Goal: Information Seeking & Learning: Learn about a topic

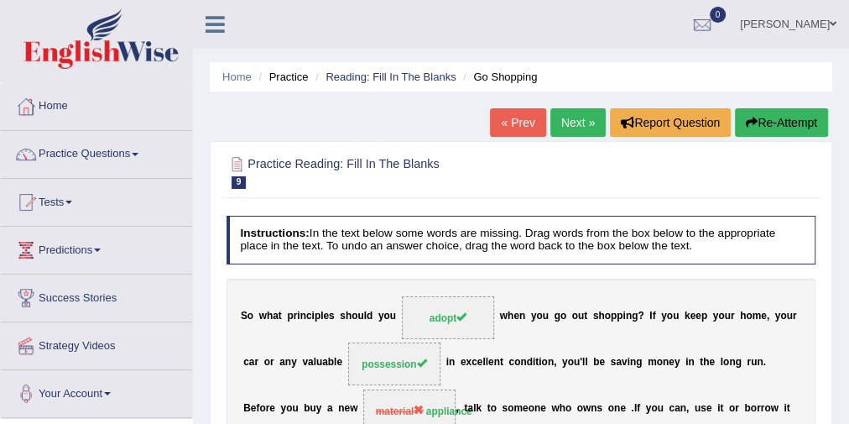
click at [571, 128] on link "Next »" at bounding box center [577, 122] width 55 height 29
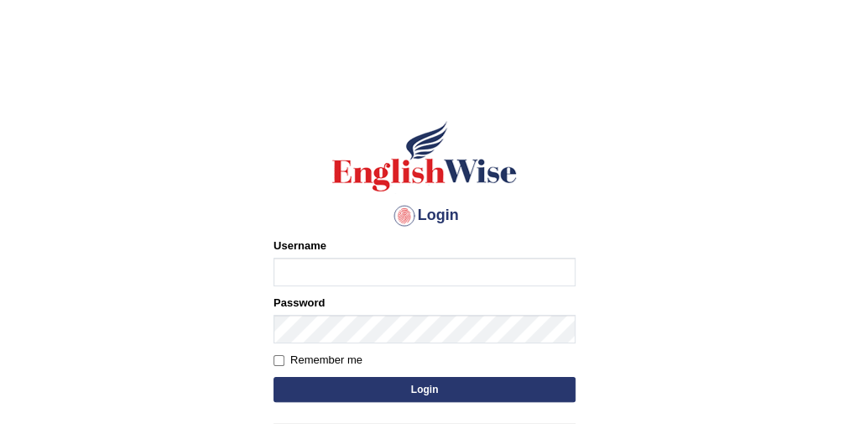
scroll to position [67, 0]
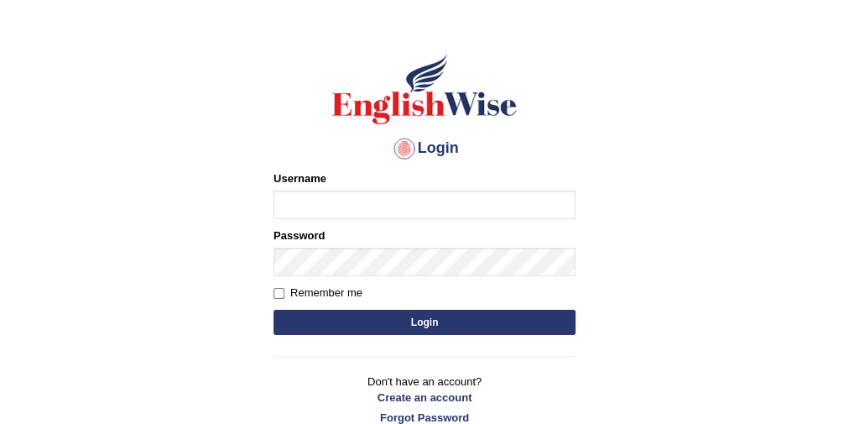
type input "eduardo_pte"
click at [396, 326] on button "Login" at bounding box center [425, 322] width 302 height 25
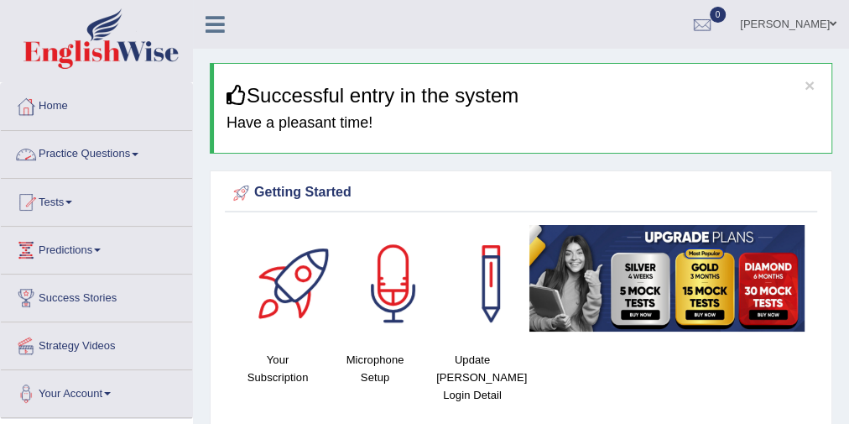
click at [86, 151] on link "Practice Questions" at bounding box center [96, 152] width 191 height 42
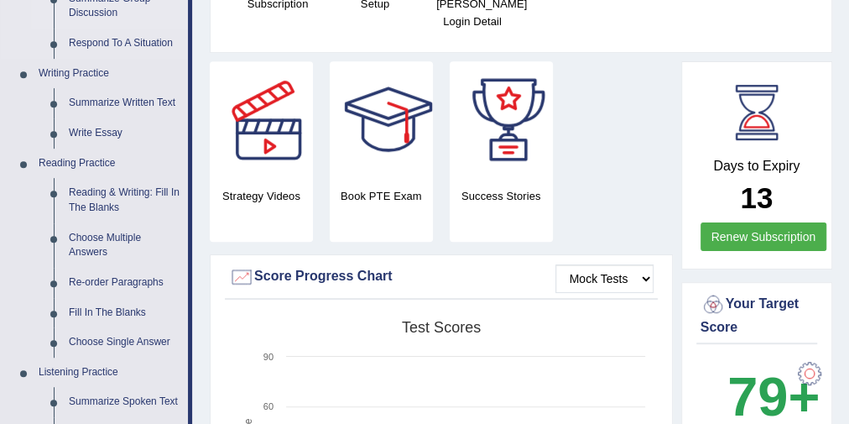
scroll to position [403, 0]
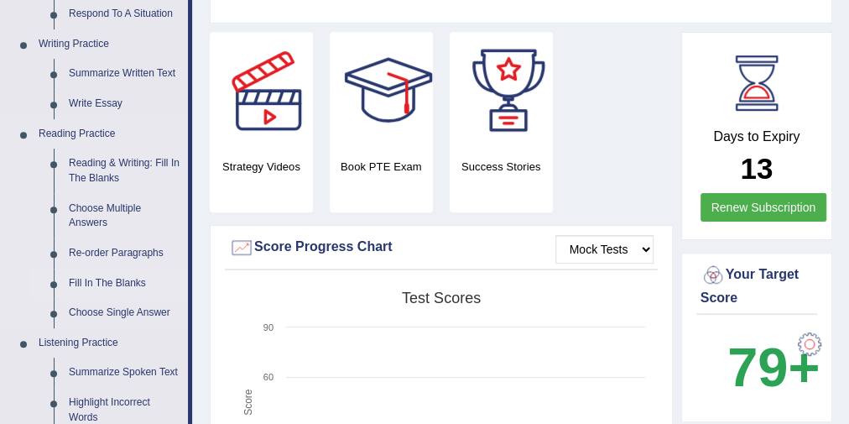
click at [110, 275] on link "Fill In The Blanks" at bounding box center [124, 284] width 127 height 30
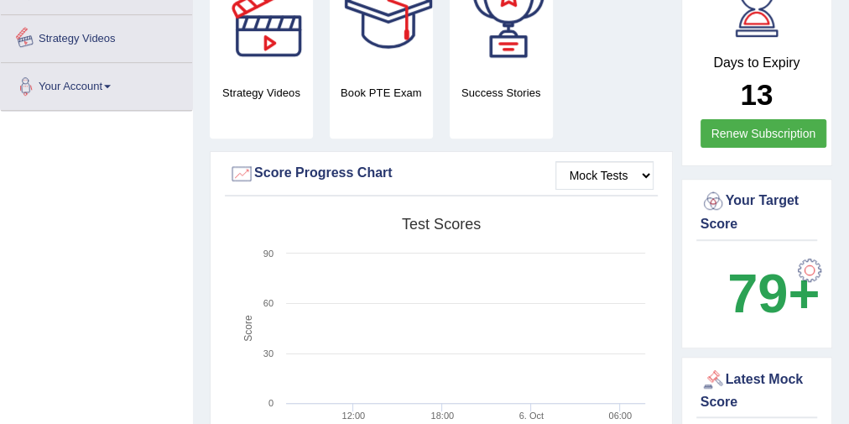
scroll to position [696, 0]
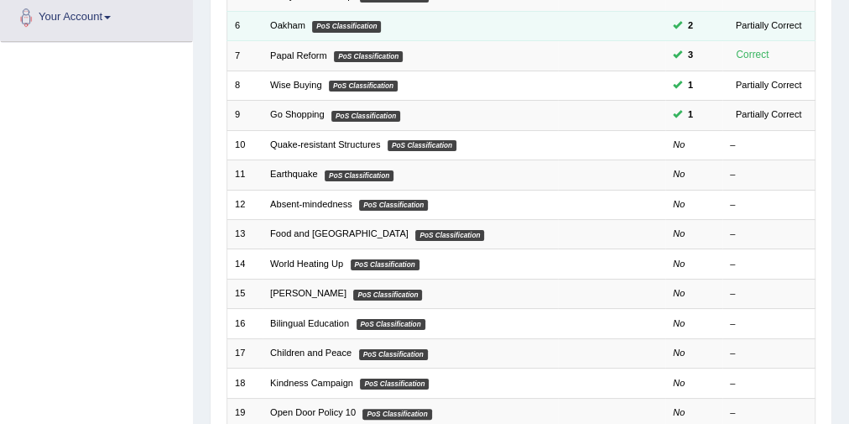
scroll to position [336, 0]
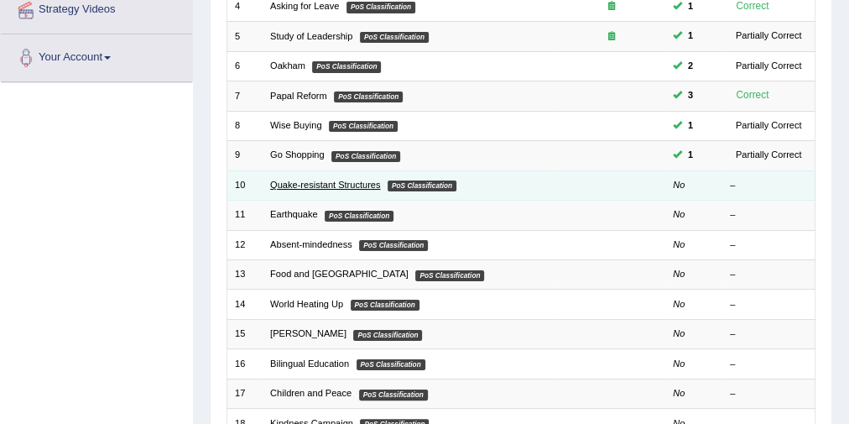
click at [373, 180] on link "Quake-resistant Structures" at bounding box center [325, 185] width 110 height 10
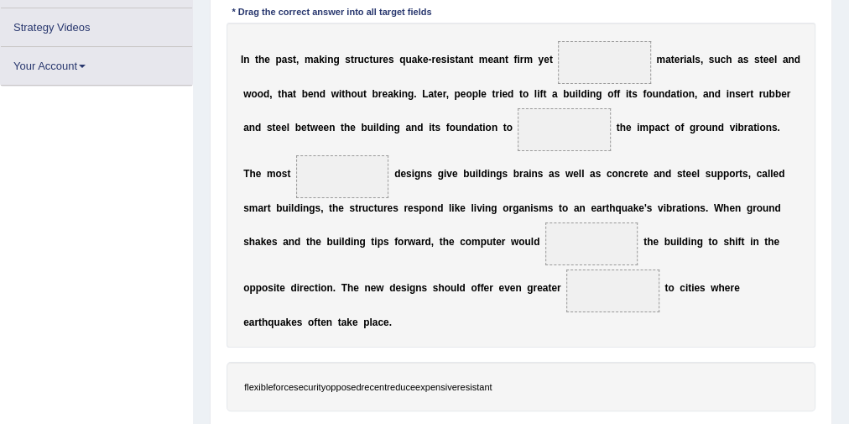
scroll to position [305, 0]
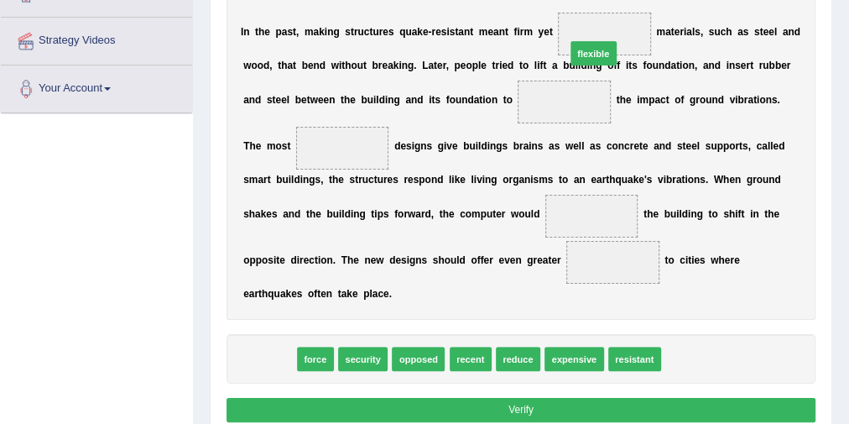
drag, startPoint x: 261, startPoint y: 361, endPoint x: 642, endPoint y: 1, distance: 524.1
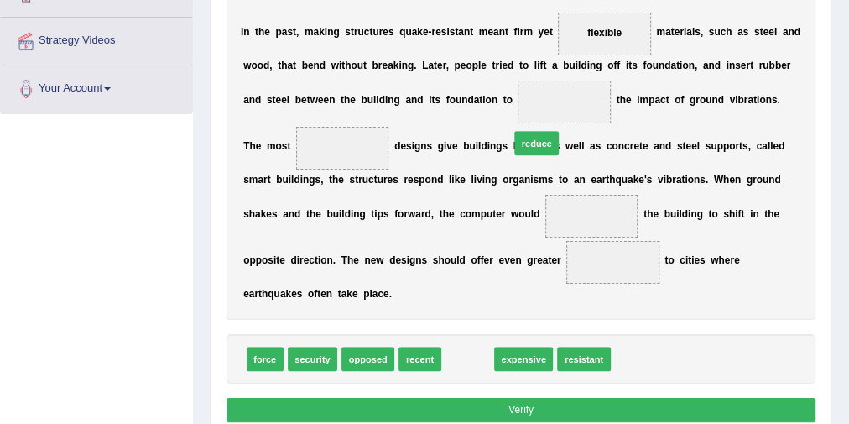
drag, startPoint x: 473, startPoint y: 355, endPoint x: 555, endPoint y: 101, distance: 267.0
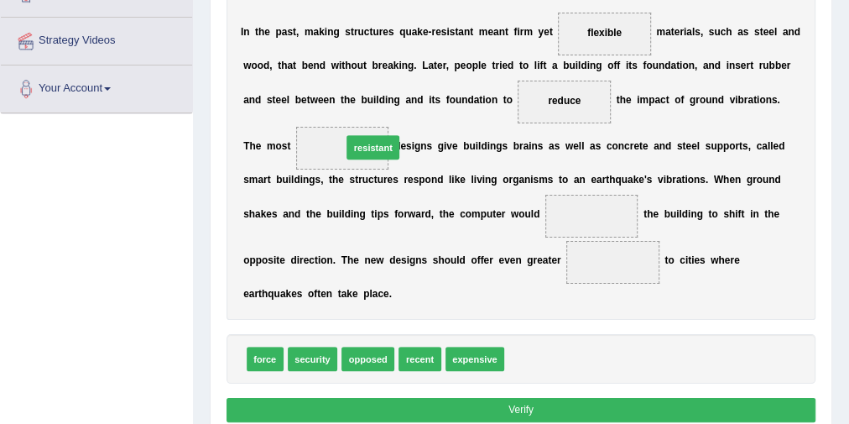
drag, startPoint x: 530, startPoint y: 352, endPoint x: 311, endPoint y: 115, distance: 323.0
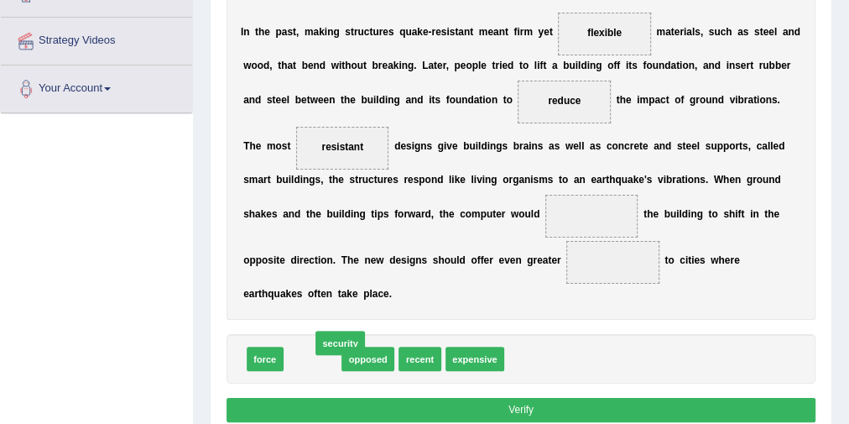
drag, startPoint x: 299, startPoint y: 354, endPoint x: 329, endPoint y: 337, distance: 34.6
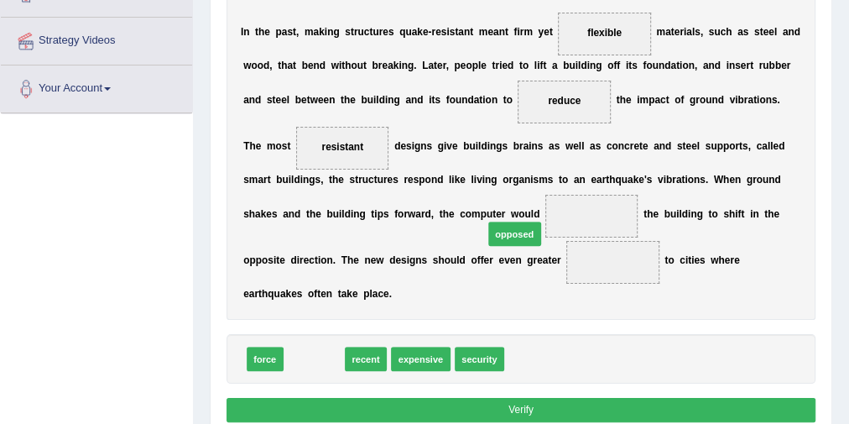
drag, startPoint x: 317, startPoint y: 356, endPoint x: 553, endPoint y: 209, distance: 277.8
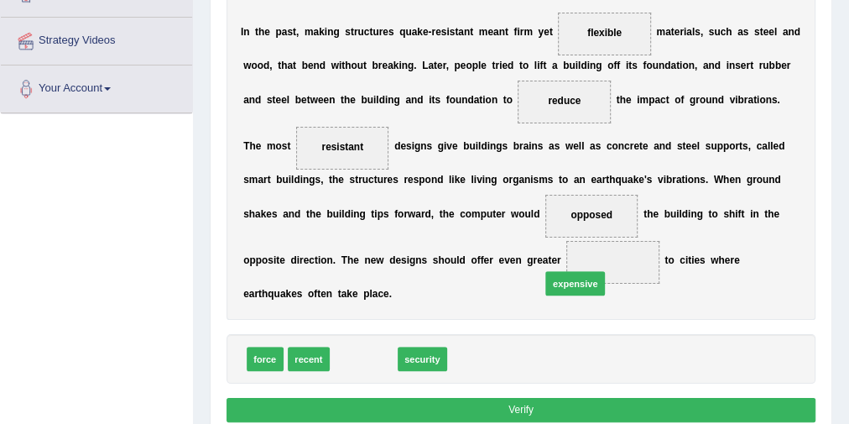
drag, startPoint x: 368, startPoint y: 359, endPoint x: 617, endPoint y: 270, distance: 264.6
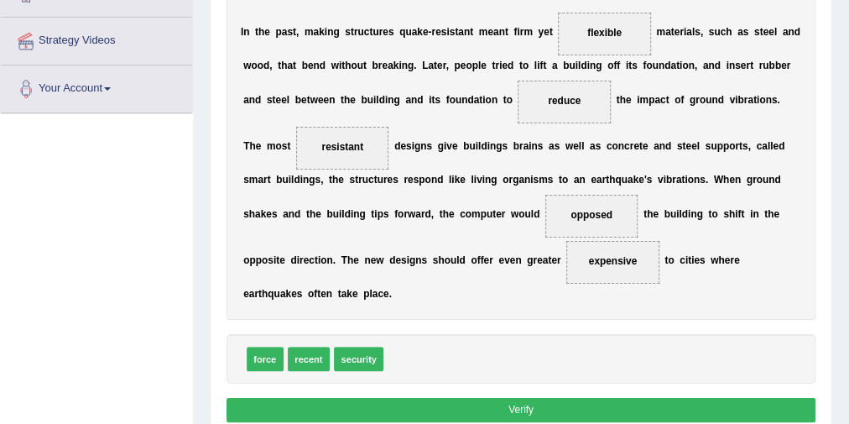
click at [476, 398] on button "Verify" at bounding box center [522, 410] width 590 height 24
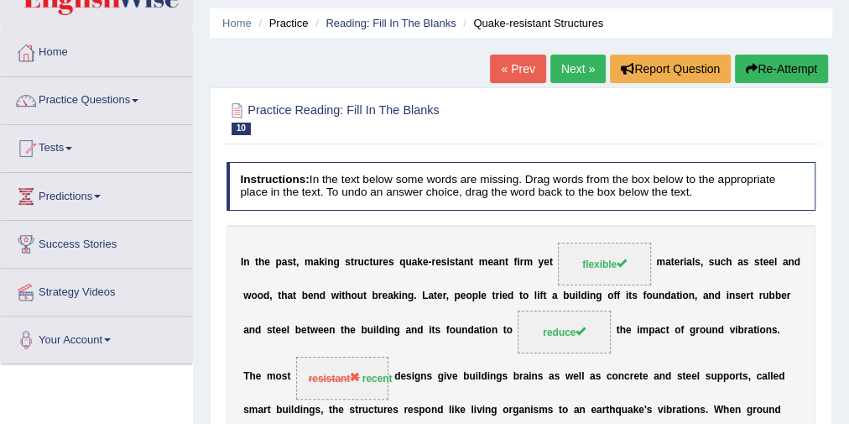
scroll to position [0, 0]
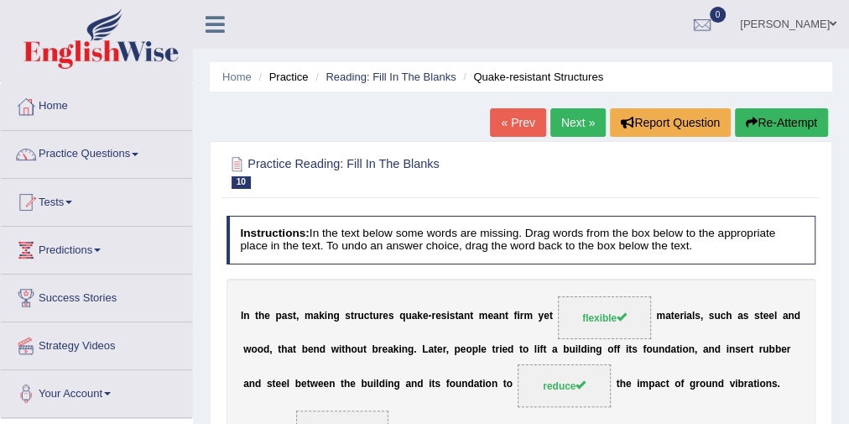
click at [804, 118] on button "Re-Attempt" at bounding box center [781, 122] width 93 height 29
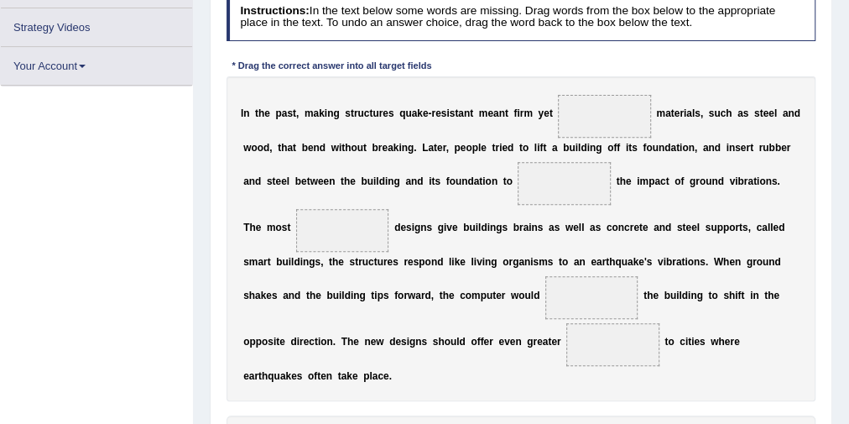
scroll to position [305, 0]
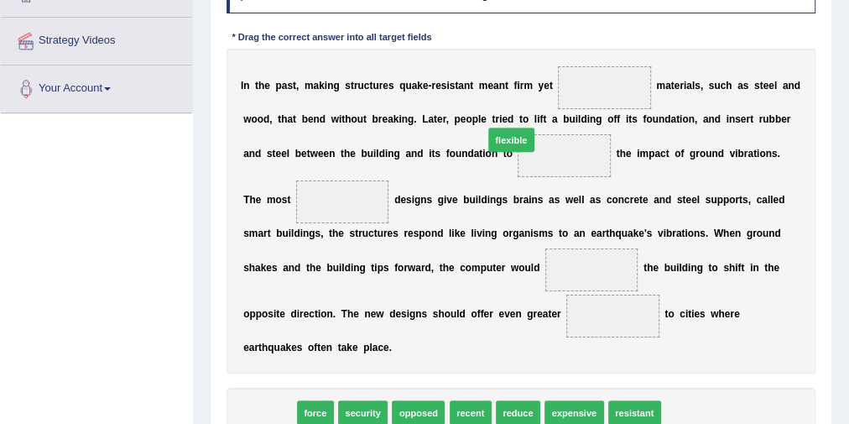
drag, startPoint x: 279, startPoint y: 403, endPoint x: 573, endPoint y: 81, distance: 435.4
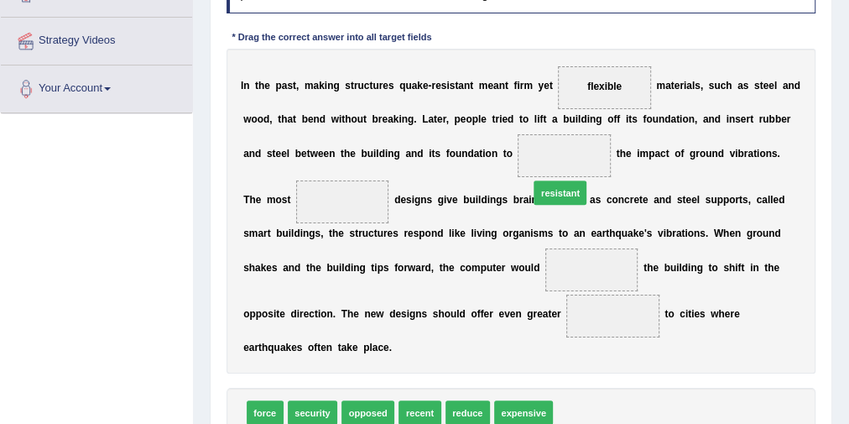
drag, startPoint x: 574, startPoint y: 411, endPoint x: 546, endPoint y: 154, distance: 259.1
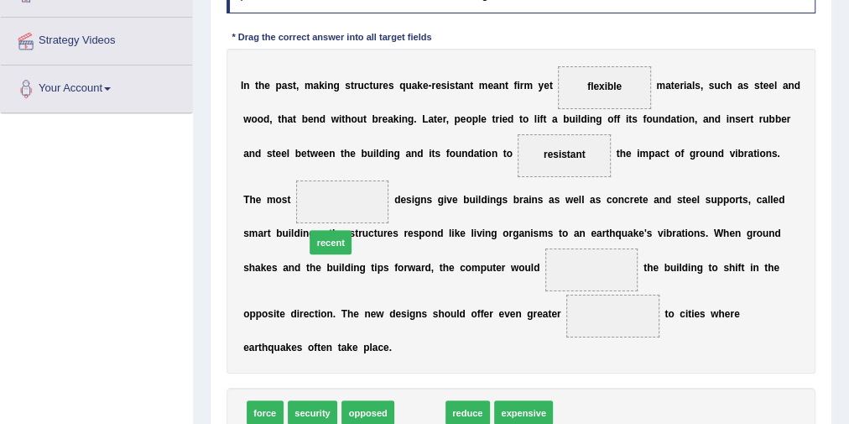
drag, startPoint x: 424, startPoint y: 407, endPoint x: 316, endPoint y: 201, distance: 232.7
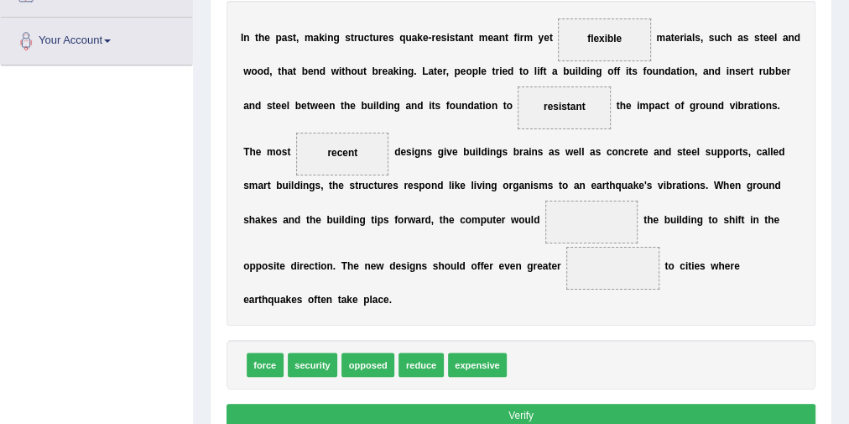
scroll to position [372, 0]
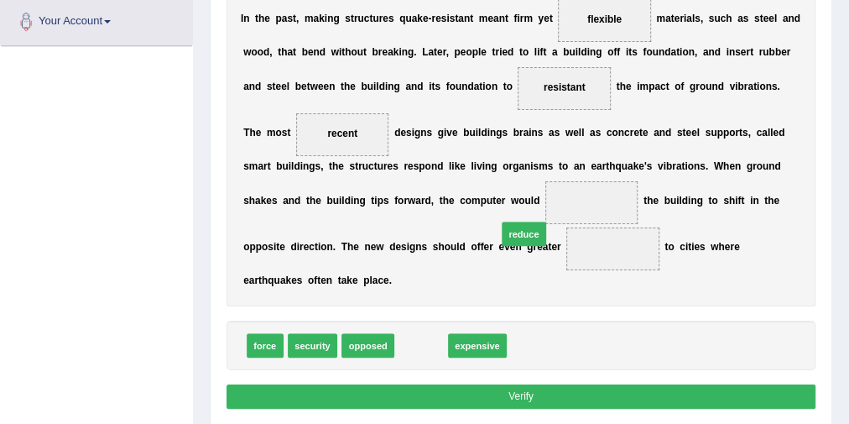
drag, startPoint x: 421, startPoint y: 341, endPoint x: 576, endPoint y: 189, distance: 217.2
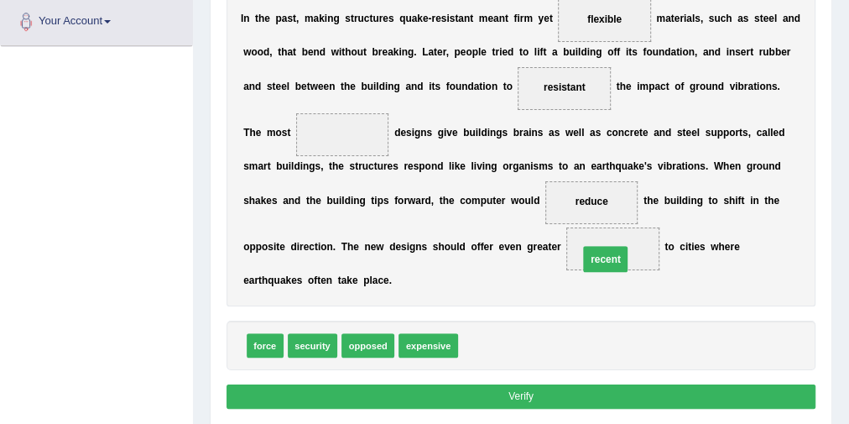
drag, startPoint x: 368, startPoint y: 185, endPoint x: 651, endPoint y: 279, distance: 298.0
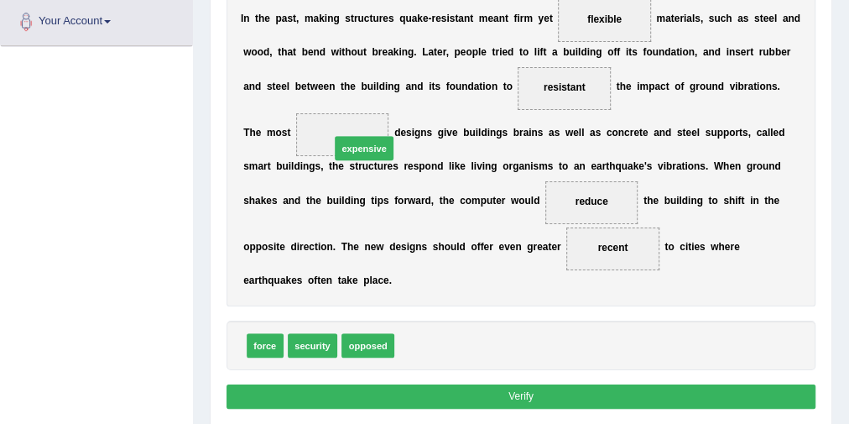
drag, startPoint x: 409, startPoint y: 342, endPoint x: 333, endPoint y: 109, distance: 244.4
click at [467, 384] on button "Verify" at bounding box center [522, 396] width 590 height 24
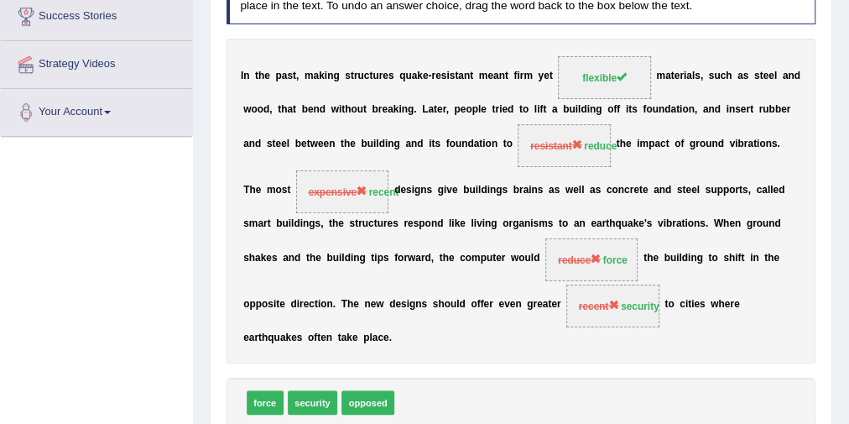
scroll to position [122, 0]
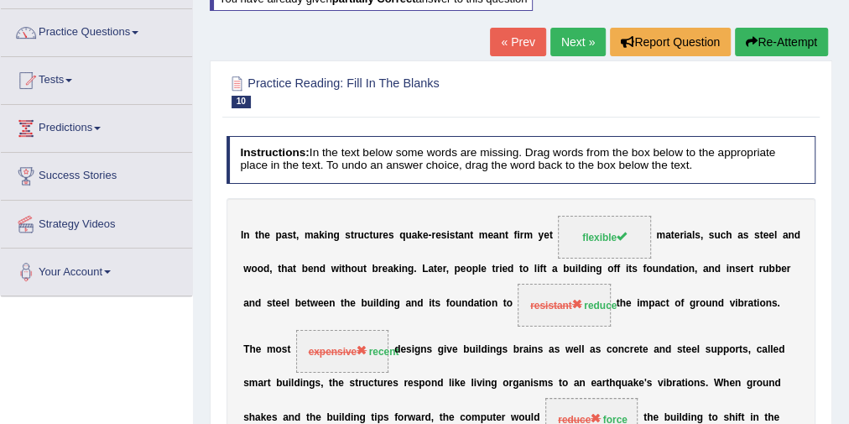
click at [772, 34] on button "Re-Attempt" at bounding box center [781, 42] width 93 height 29
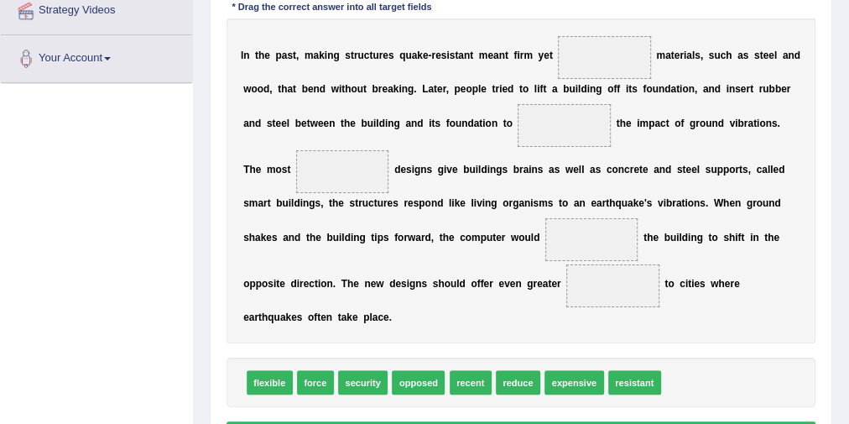
scroll to position [314, 0]
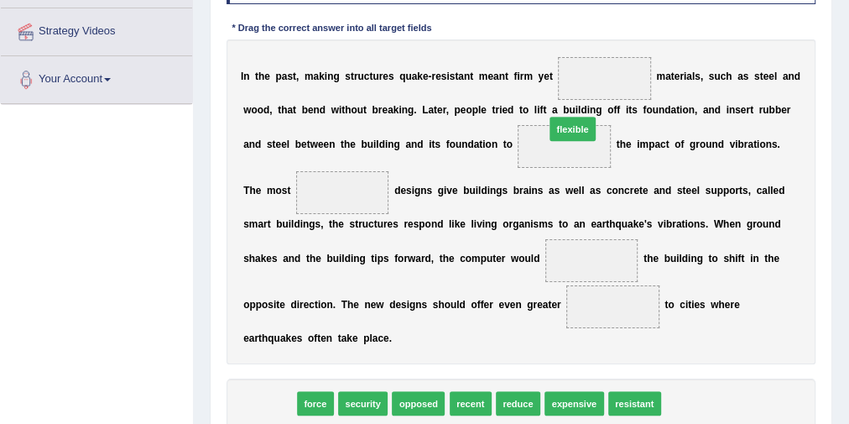
drag, startPoint x: 273, startPoint y: 398, endPoint x: 629, endPoint y: 76, distance: 480.6
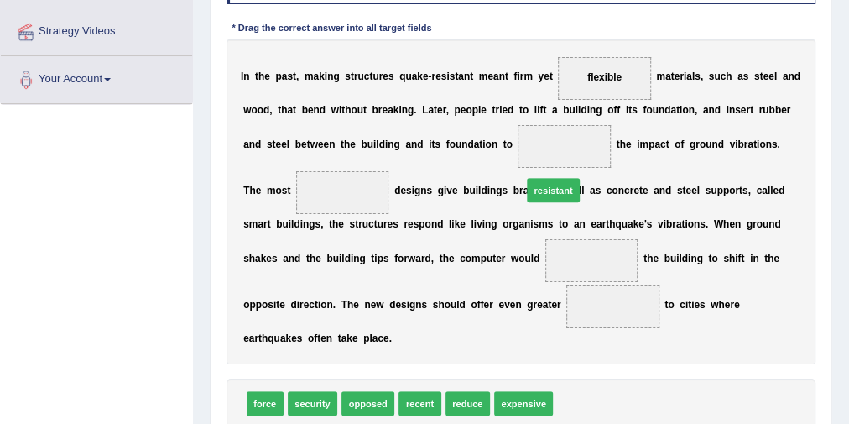
drag, startPoint x: 569, startPoint y: 402, endPoint x: 541, endPoint y: 143, distance: 260.8
drag, startPoint x: 569, startPoint y: 140, endPoint x: 589, endPoint y: 404, distance: 265.1
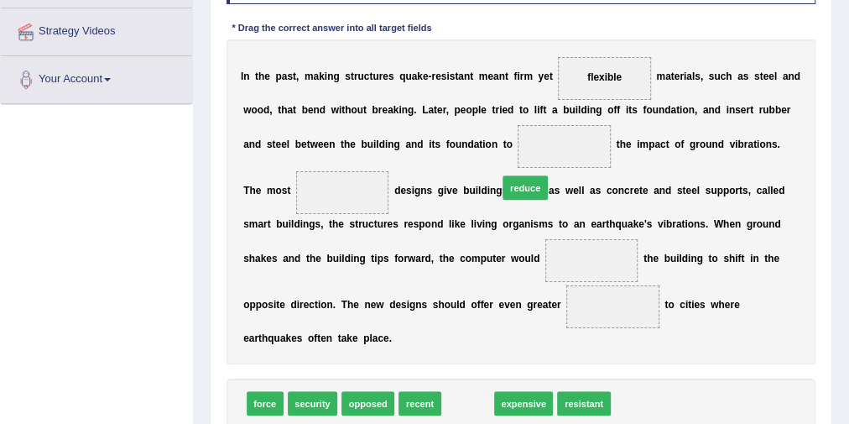
drag, startPoint x: 475, startPoint y: 400, endPoint x: 543, endPoint y: 147, distance: 262.4
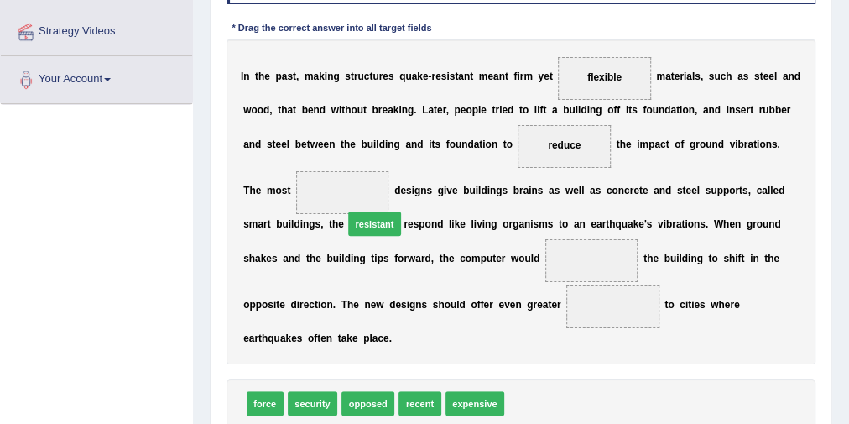
drag, startPoint x: 531, startPoint y: 399, endPoint x: 342, endPoint y: 186, distance: 284.1
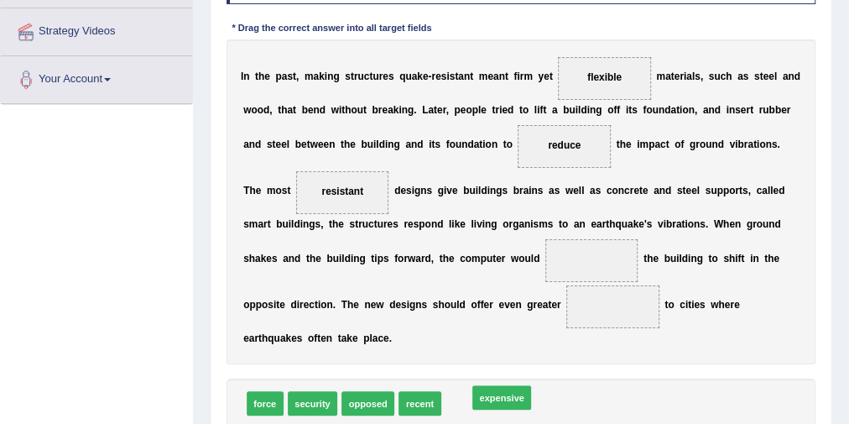
drag, startPoint x: 477, startPoint y: 405, endPoint x: 509, endPoint y: 399, distance: 32.4
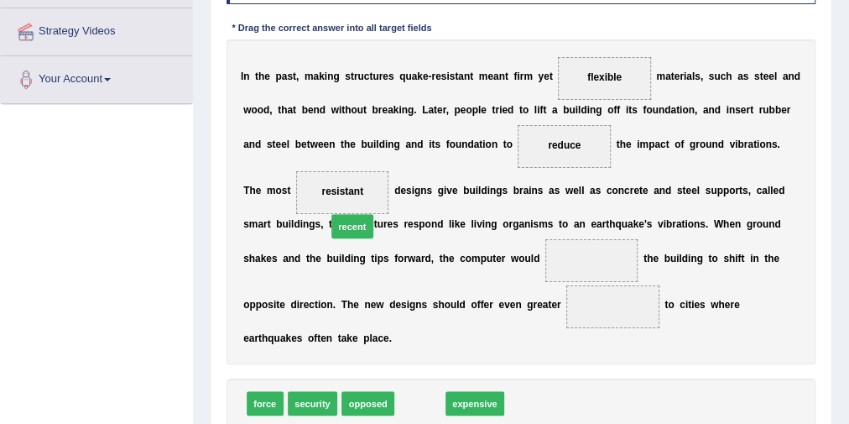
drag, startPoint x: 419, startPoint y: 403, endPoint x: 337, endPoint y: 192, distance: 225.8
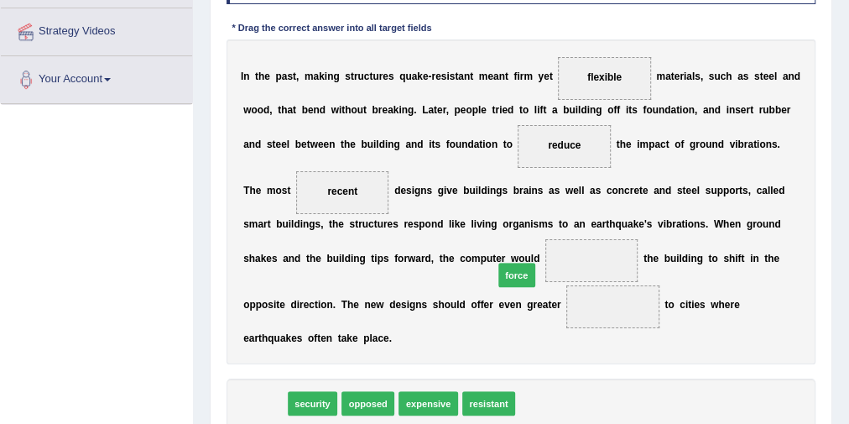
drag, startPoint x: 258, startPoint y: 398, endPoint x: 571, endPoint y: 246, distance: 347.9
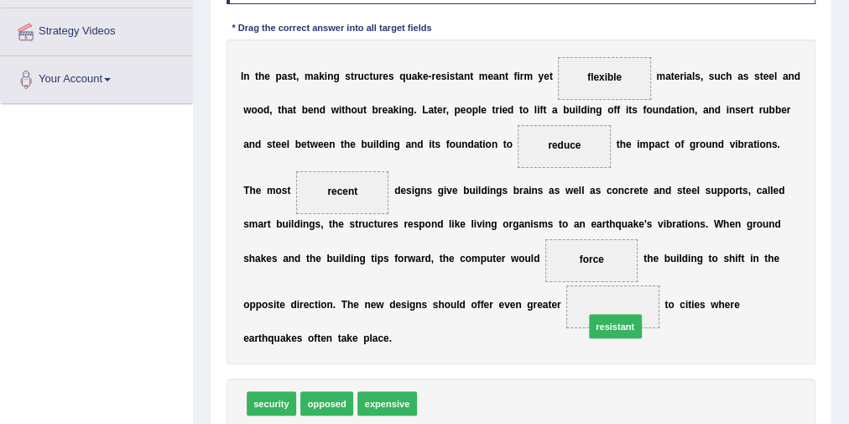
drag, startPoint x: 441, startPoint y: 398, endPoint x: 638, endPoint y: 305, distance: 217.3
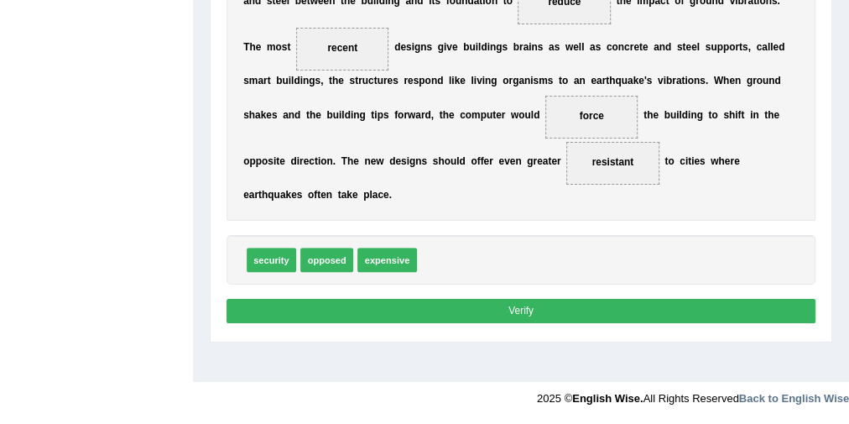
click at [566, 314] on button "Verify" at bounding box center [522, 311] width 590 height 24
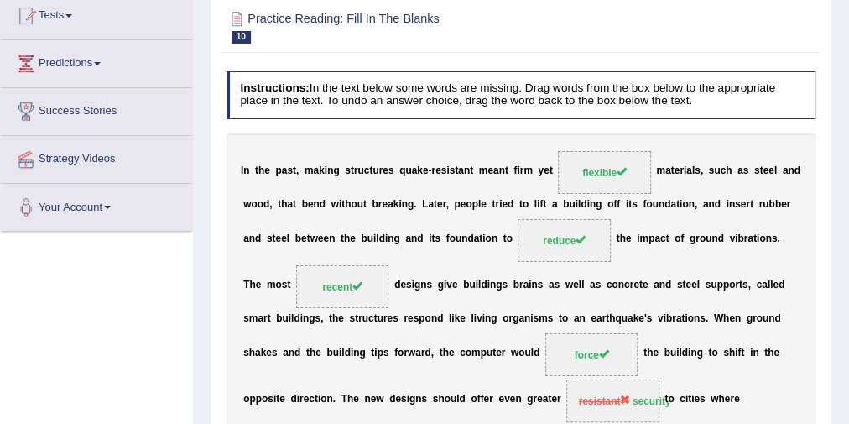
scroll to position [156, 0]
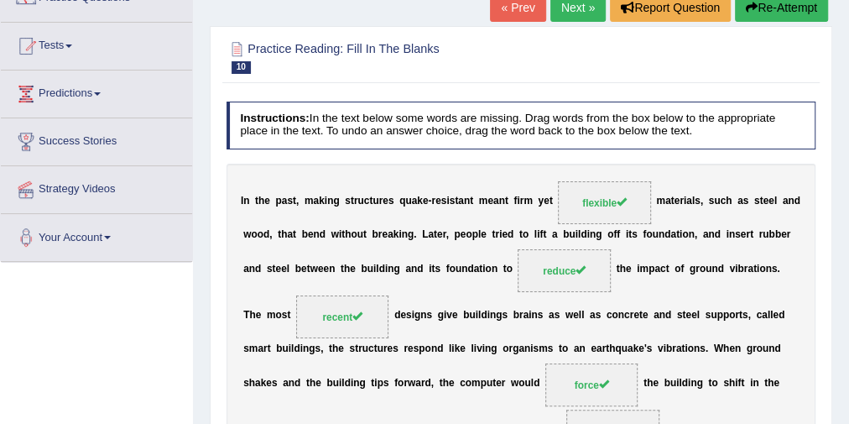
click at [585, 7] on link "Next »" at bounding box center [577, 7] width 55 height 29
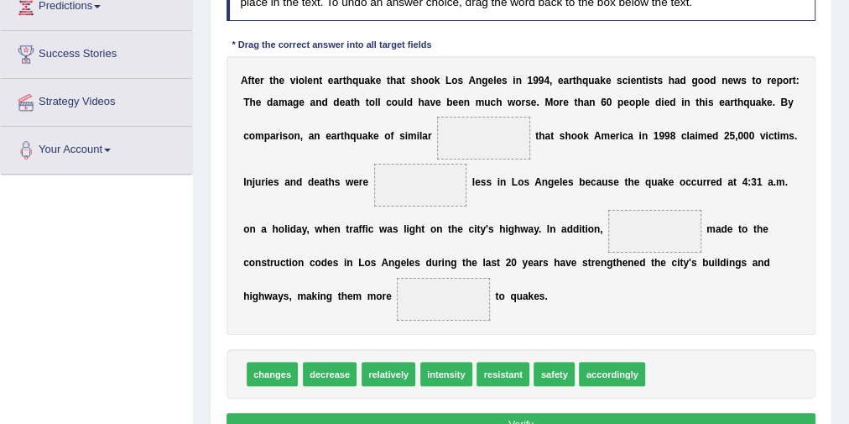
scroll to position [269, 0]
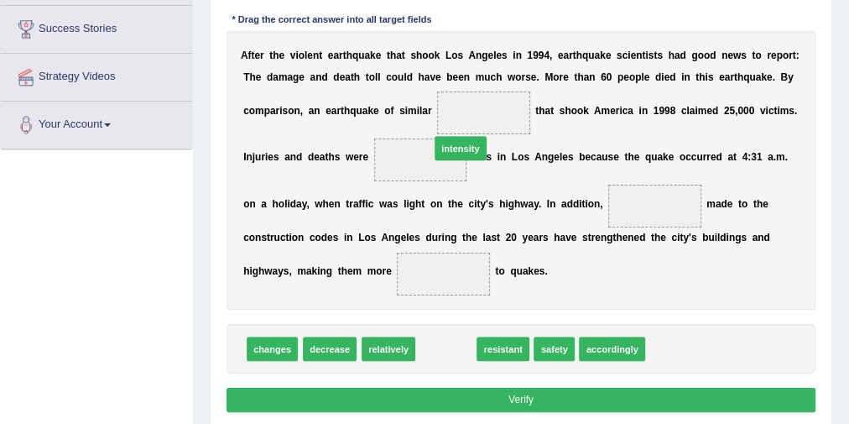
drag, startPoint x: 452, startPoint y: 347, endPoint x: 469, endPoint y: 112, distance: 236.4
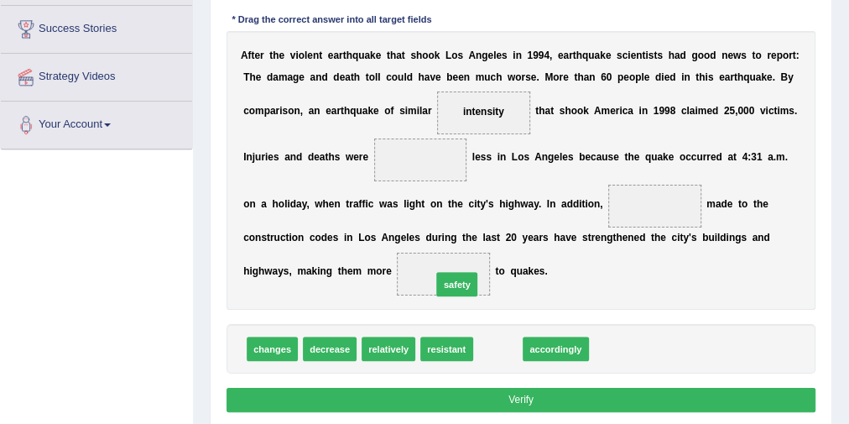
drag, startPoint x: 498, startPoint y: 348, endPoint x: 451, endPoint y: 273, distance: 89.4
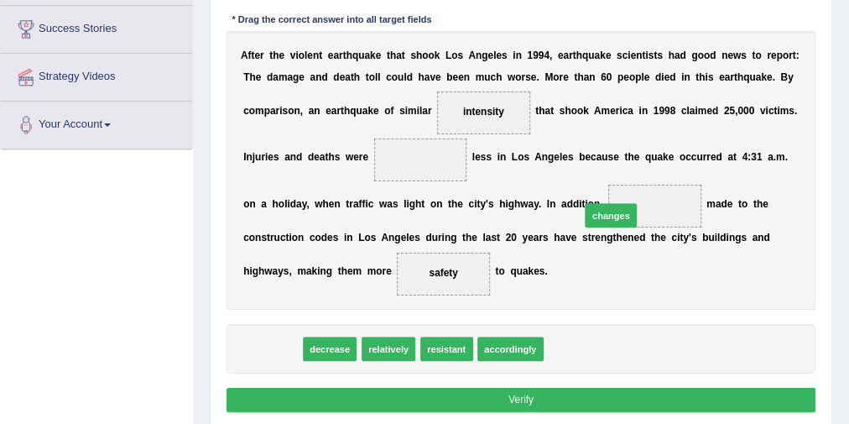
drag, startPoint x: 271, startPoint y: 350, endPoint x: 670, endPoint y: 194, distance: 428.0
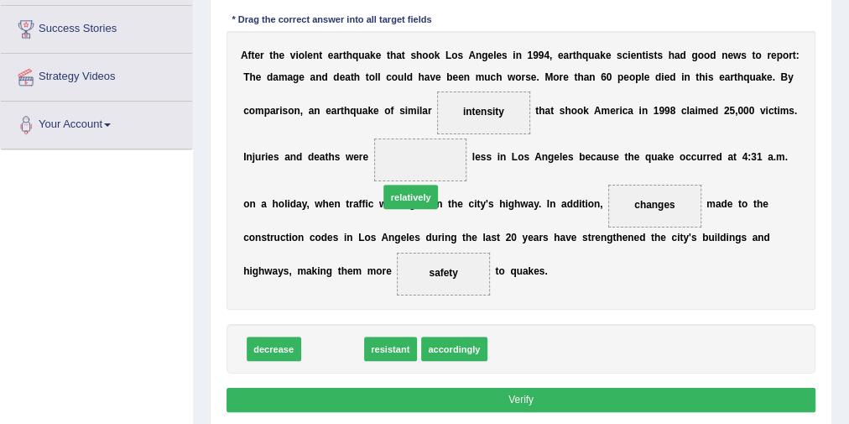
drag, startPoint x: 337, startPoint y: 343, endPoint x: 430, endPoint y: 159, distance: 205.6
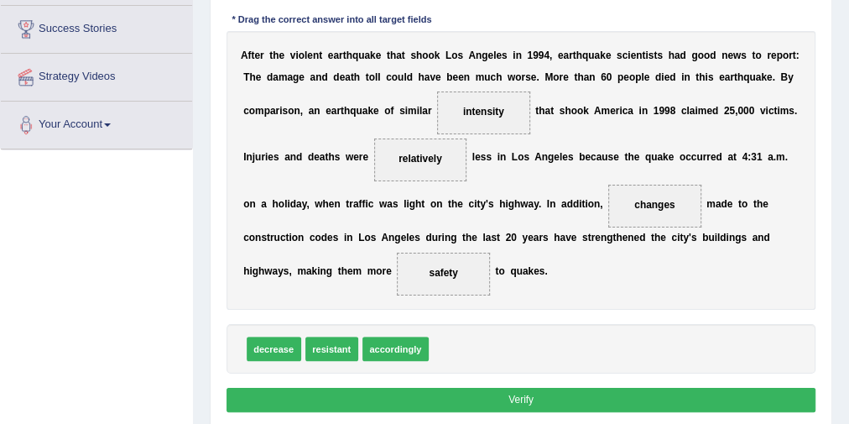
click at [571, 393] on button "Verify" at bounding box center [522, 400] width 590 height 24
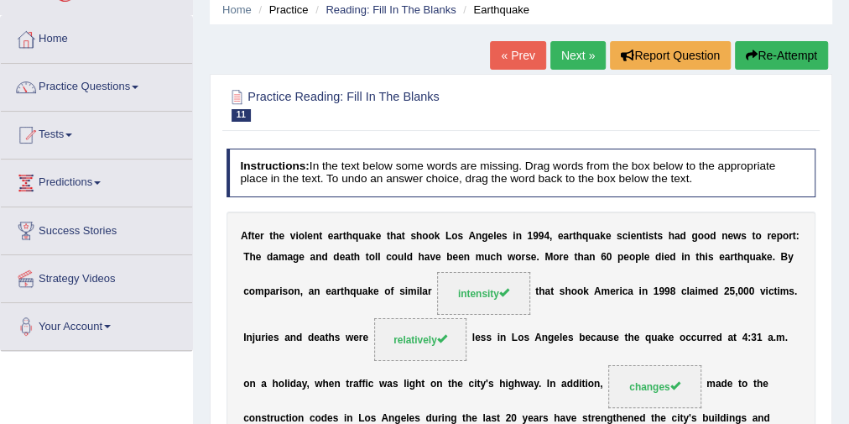
scroll to position [0, 0]
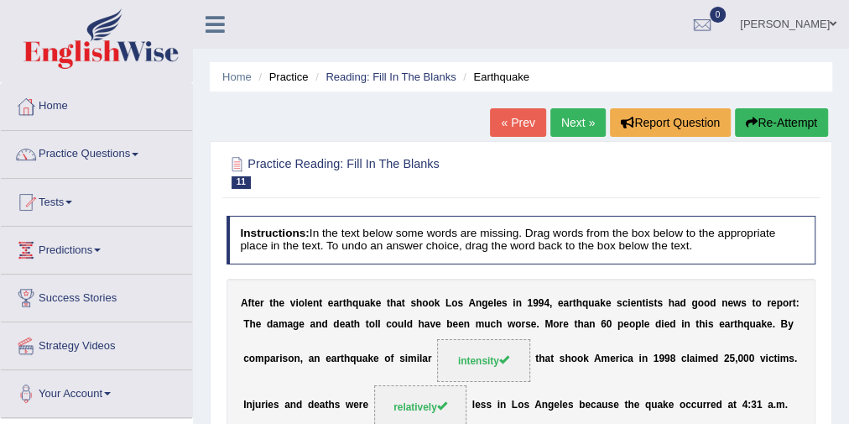
click at [592, 124] on link "Next »" at bounding box center [577, 122] width 55 height 29
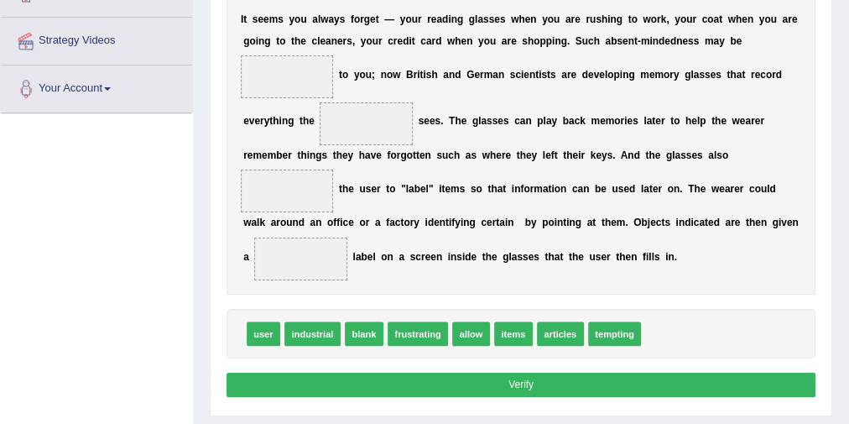
scroll to position [237, 0]
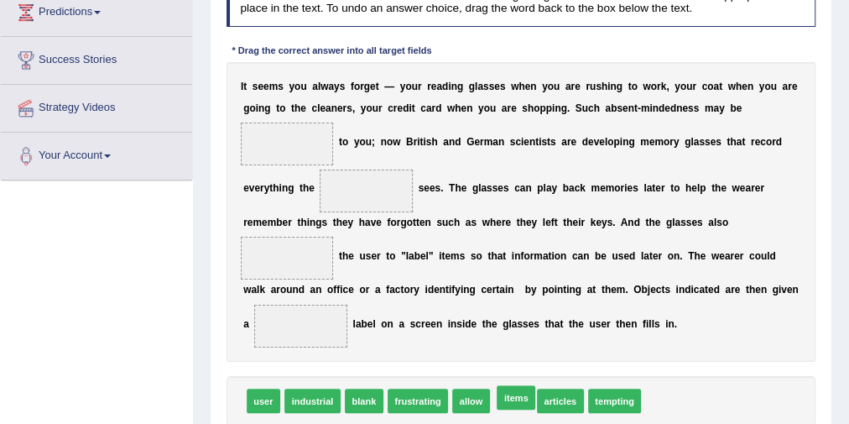
drag, startPoint x: 513, startPoint y: 399, endPoint x: 493, endPoint y: 396, distance: 19.5
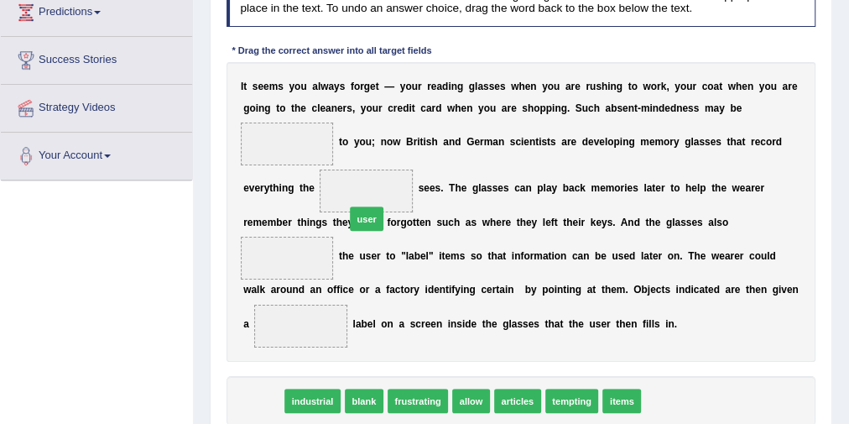
drag, startPoint x: 284, startPoint y: 389, endPoint x: 387, endPoint y: 183, distance: 230.8
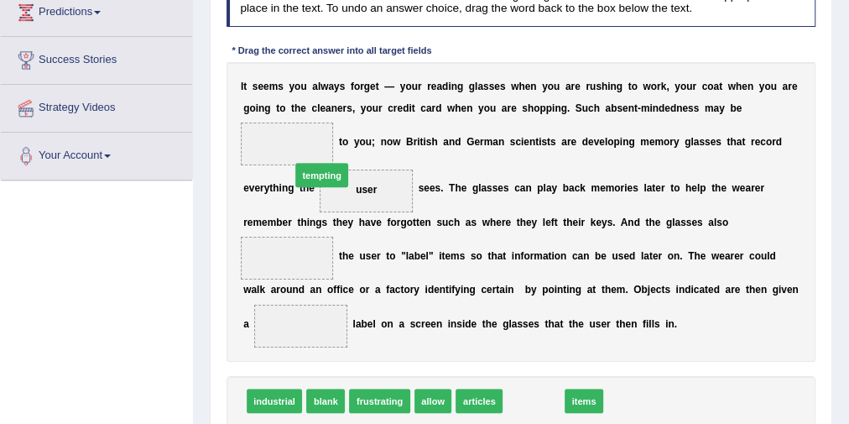
drag, startPoint x: 545, startPoint y: 399, endPoint x: 296, endPoint y: 133, distance: 363.9
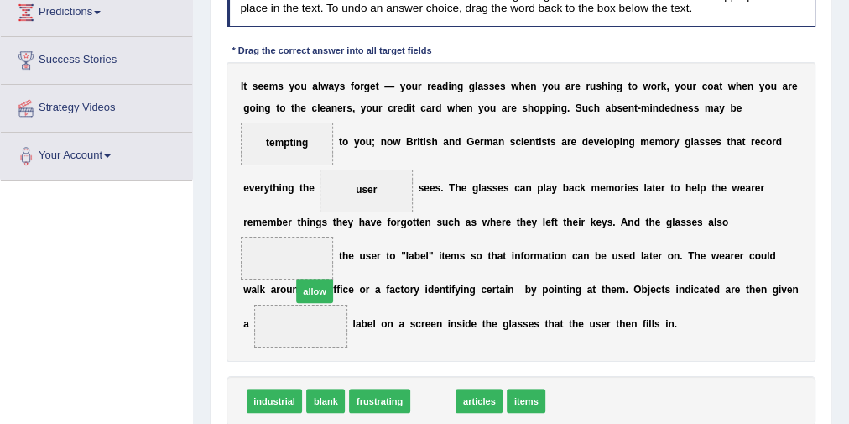
drag, startPoint x: 425, startPoint y: 396, endPoint x: 285, endPoint y: 267, distance: 190.0
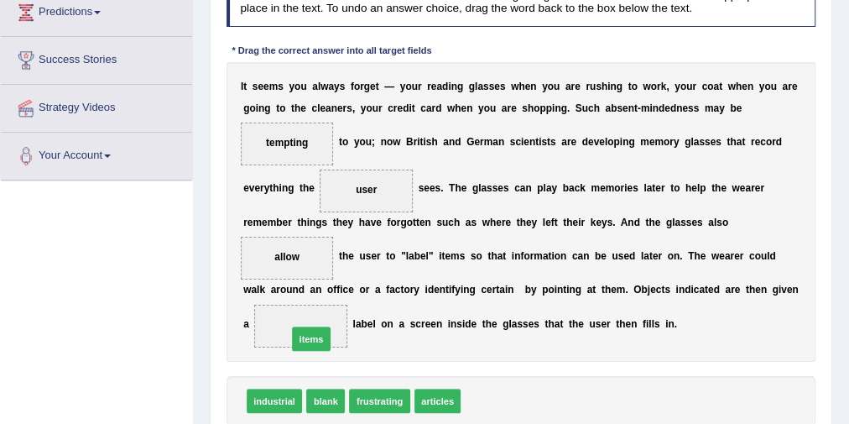
drag, startPoint x: 474, startPoint y: 398, endPoint x: 262, endPoint y: 313, distance: 228.6
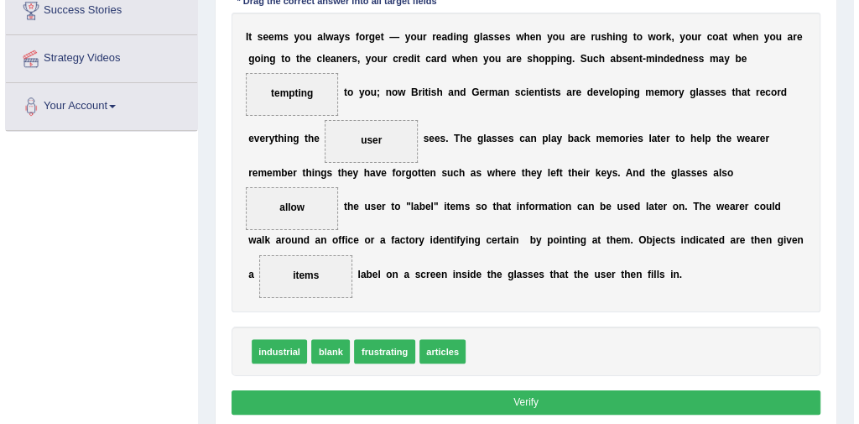
scroll to position [305, 0]
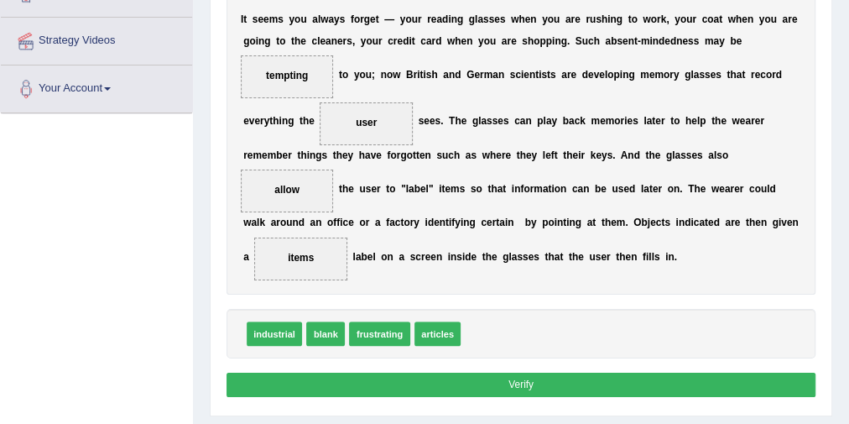
click at [473, 381] on button "Verify" at bounding box center [522, 385] width 590 height 24
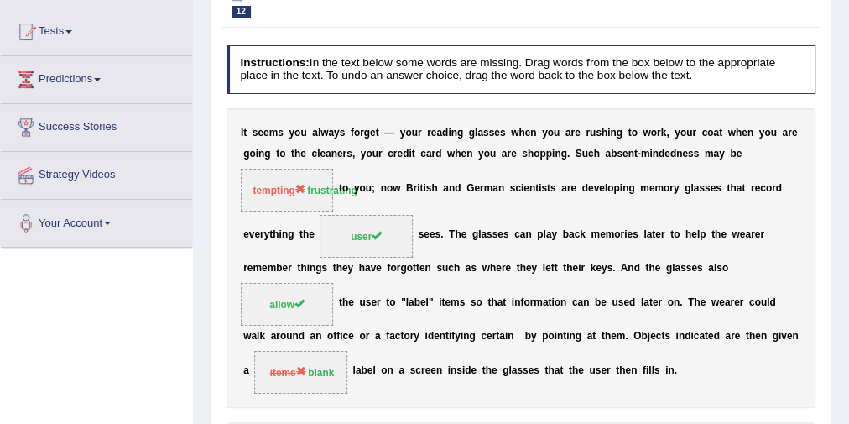
scroll to position [103, 0]
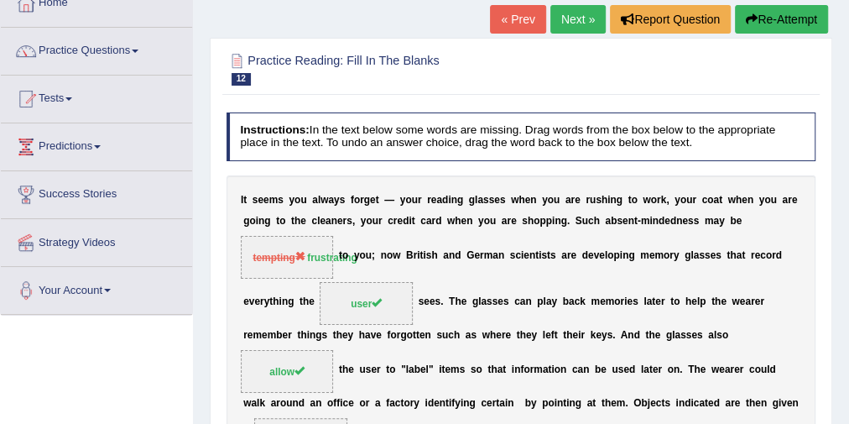
click at [555, 28] on link "Next »" at bounding box center [577, 19] width 55 height 29
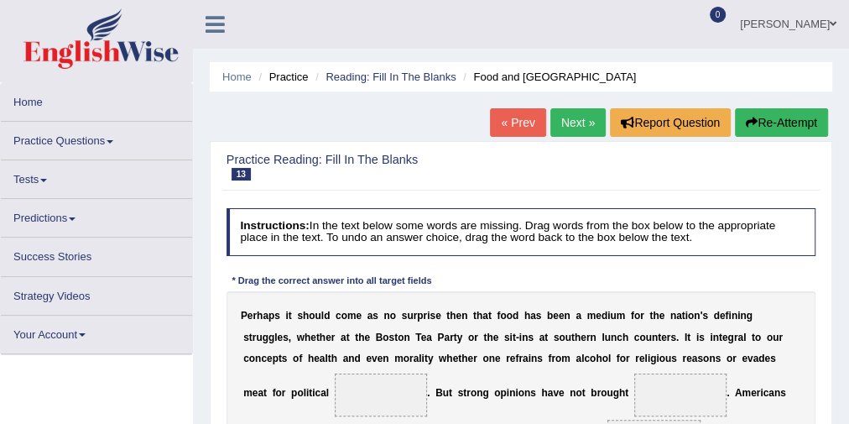
click at [510, 129] on link "« Prev" at bounding box center [517, 122] width 55 height 29
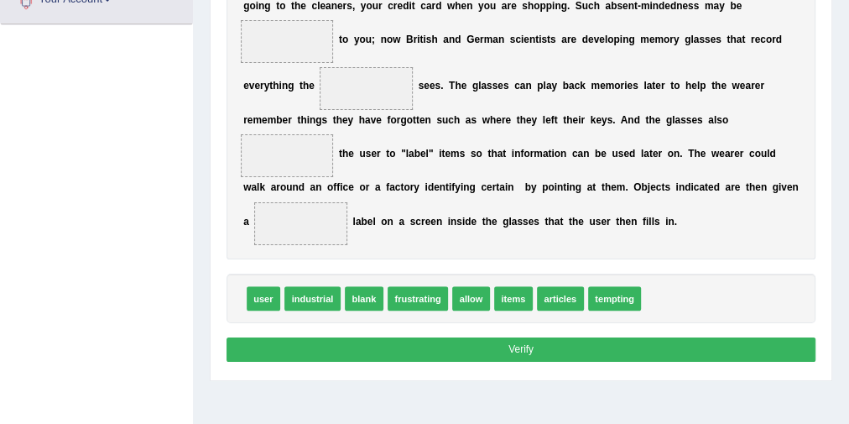
scroll to position [326, 0]
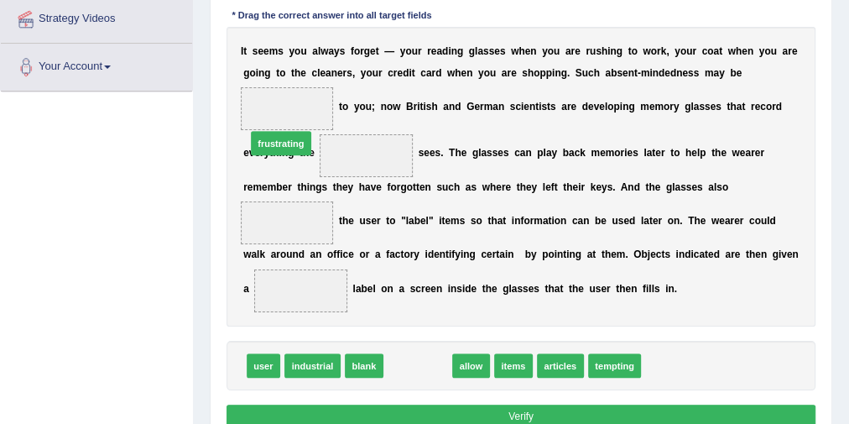
drag, startPoint x: 426, startPoint y: 357, endPoint x: 267, endPoint y: 104, distance: 299.4
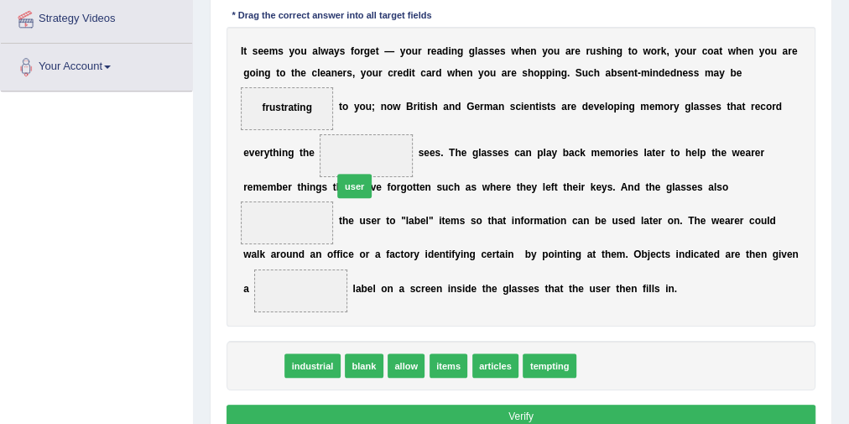
drag, startPoint x: 260, startPoint y: 360, endPoint x: 368, endPoint y: 149, distance: 236.4
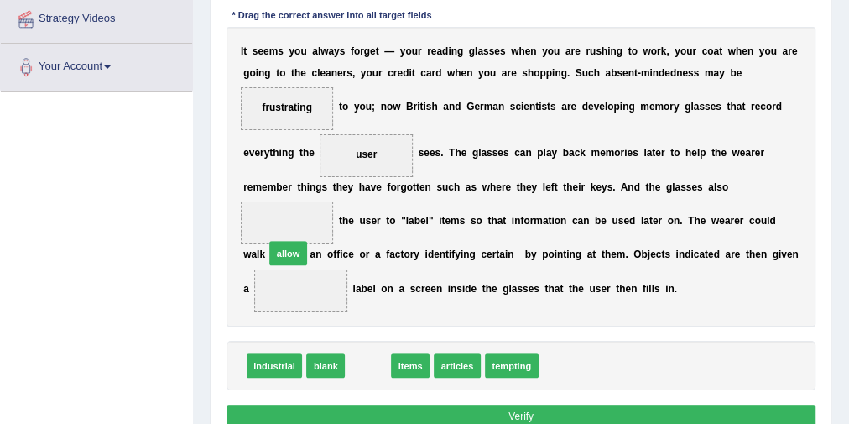
drag, startPoint x: 378, startPoint y: 357, endPoint x: 283, endPoint y: 215, distance: 171.8
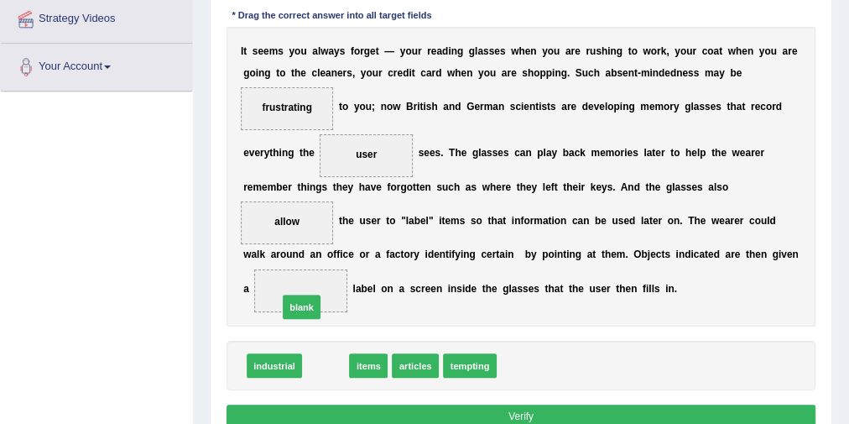
drag, startPoint x: 332, startPoint y: 355, endPoint x: 304, endPoint y: 288, distance: 72.9
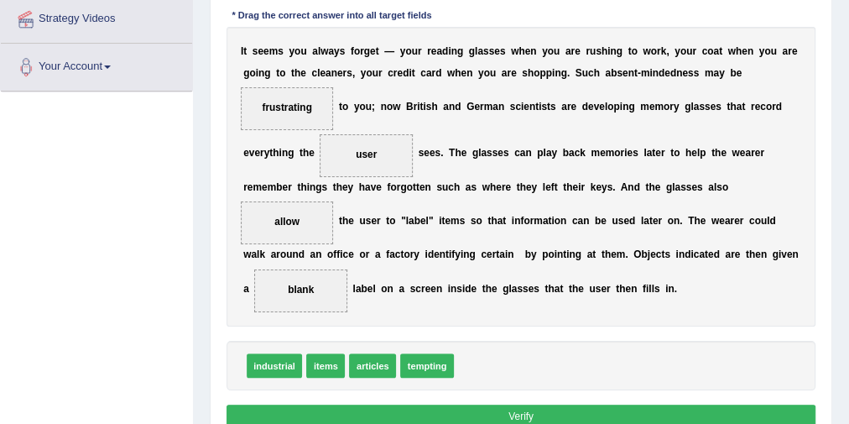
click at [454, 409] on button "Verify" at bounding box center [522, 416] width 590 height 24
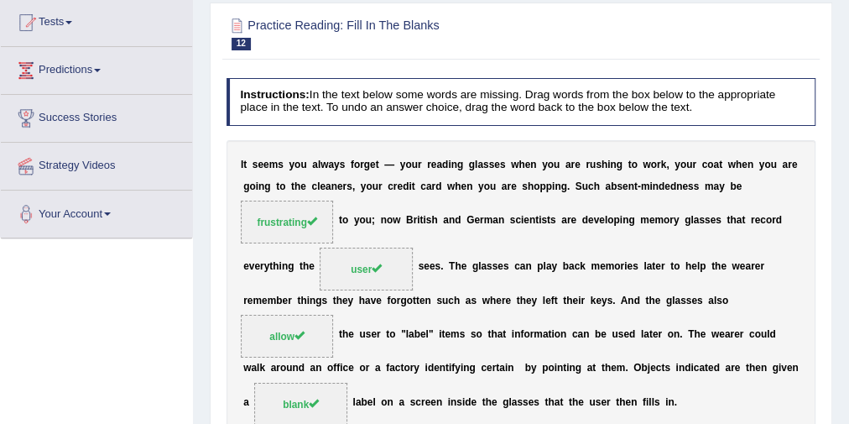
scroll to position [125, 0]
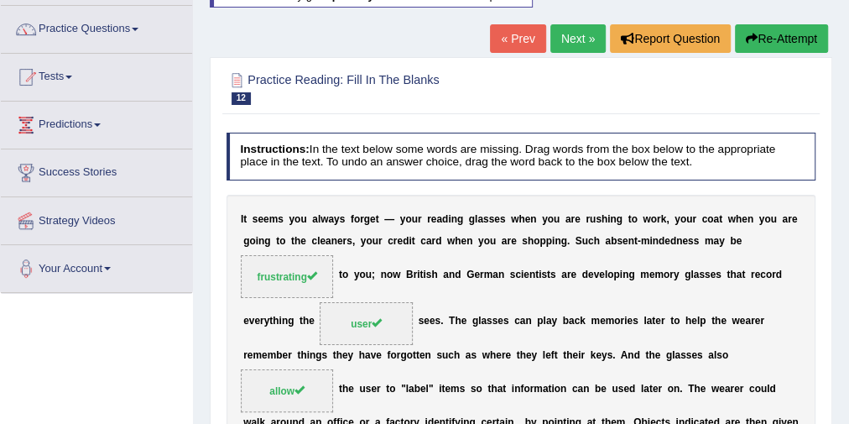
click at [584, 44] on link "Next »" at bounding box center [577, 38] width 55 height 29
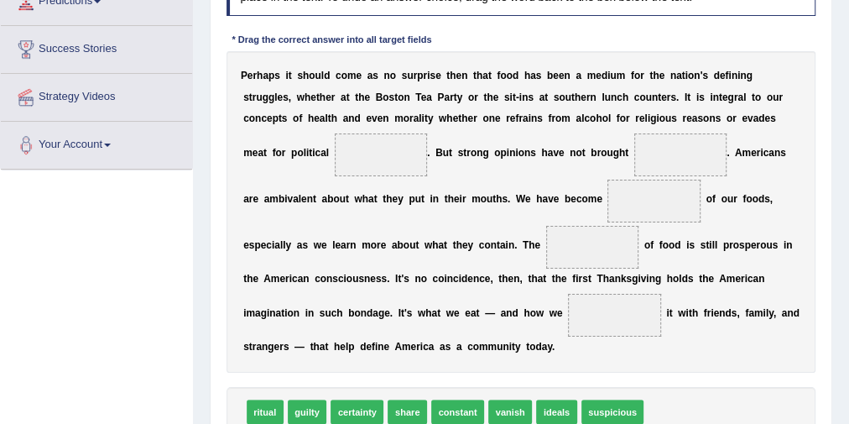
scroll to position [269, 0]
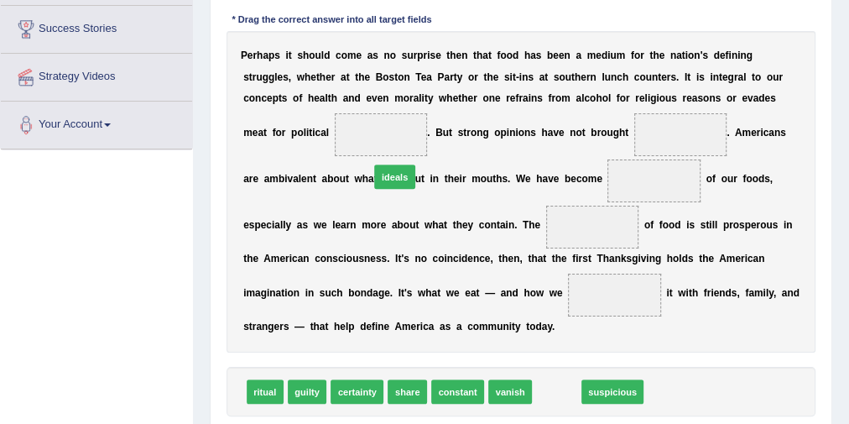
drag, startPoint x: 561, startPoint y: 389, endPoint x: 370, endPoint y: 138, distance: 315.7
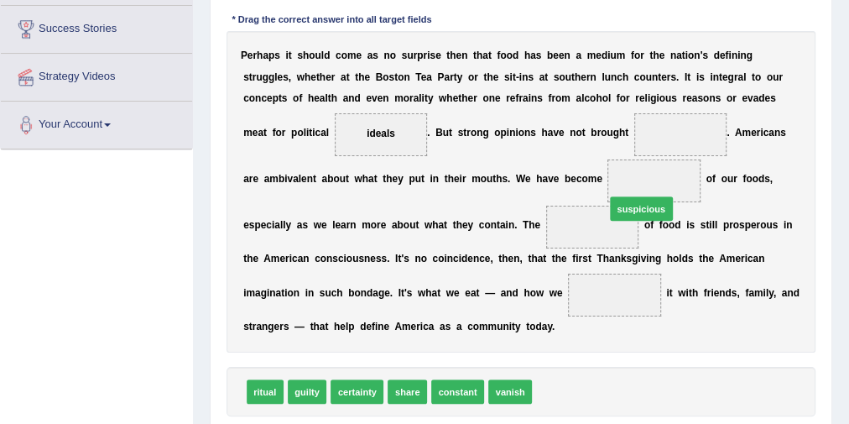
drag, startPoint x: 554, startPoint y: 389, endPoint x: 645, endPoint y: 171, distance: 236.6
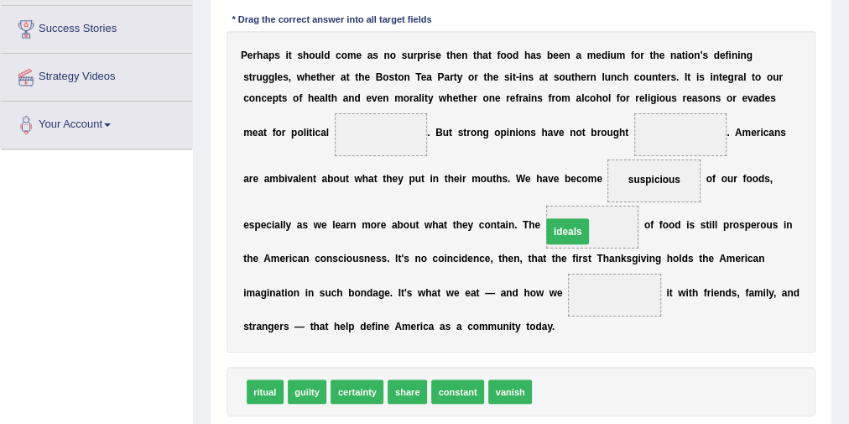
drag, startPoint x: 386, startPoint y: 135, endPoint x: 619, endPoint y: 247, distance: 258.6
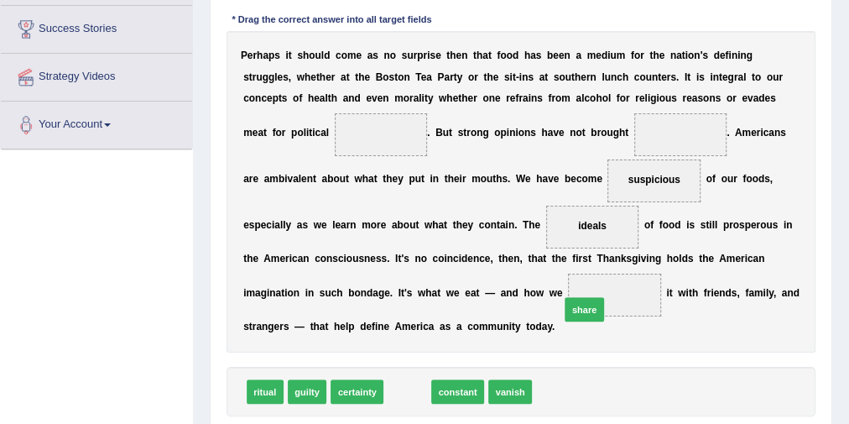
drag, startPoint x: 409, startPoint y: 389, endPoint x: 618, endPoint y: 291, distance: 230.5
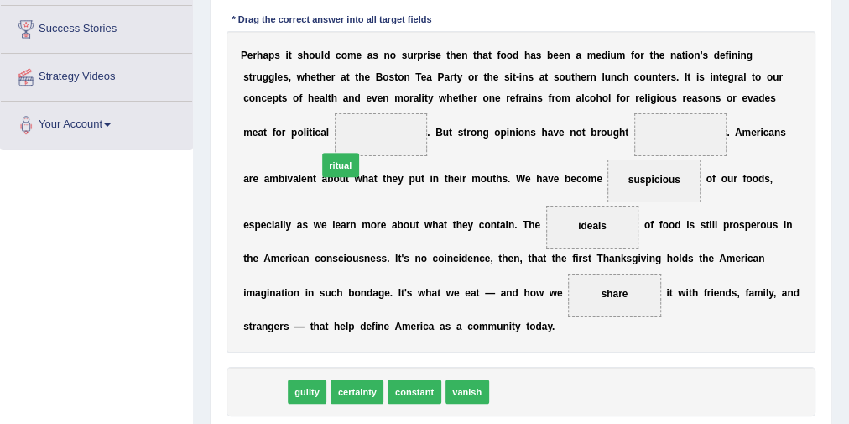
drag, startPoint x: 264, startPoint y: 394, endPoint x: 353, endPoint y: 128, distance: 280.5
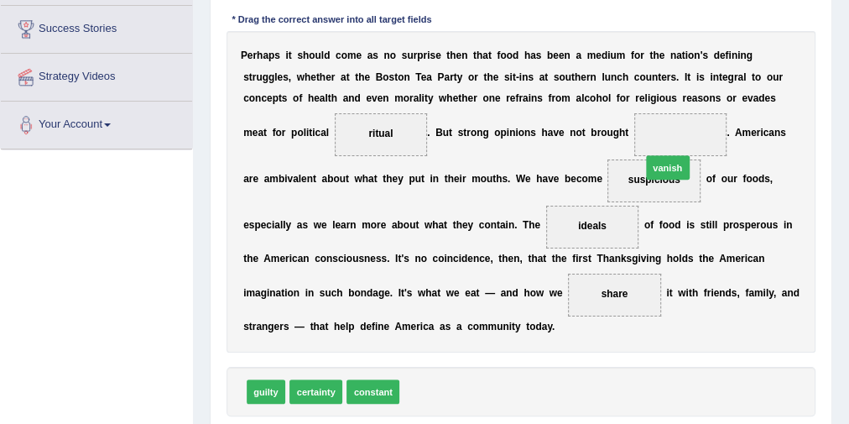
drag, startPoint x: 419, startPoint y: 389, endPoint x: 691, endPoint y: 131, distance: 375.7
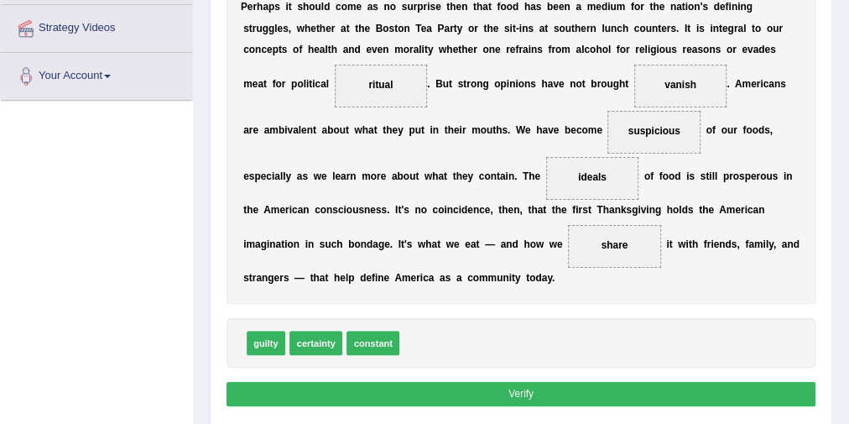
scroll to position [336, 0]
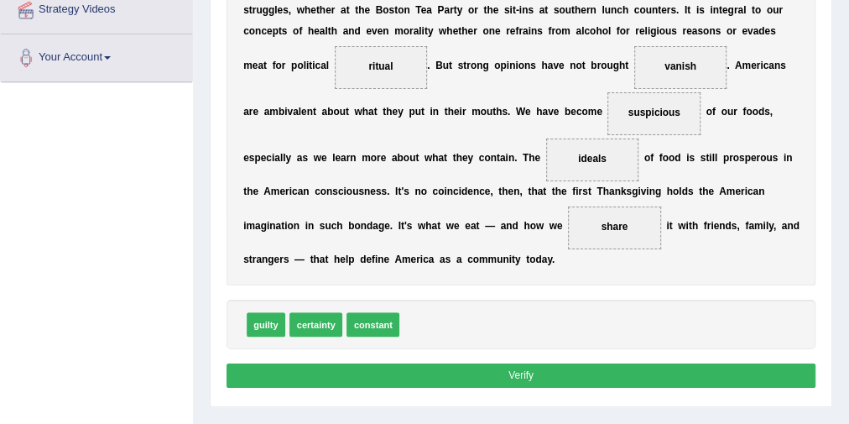
click at [576, 376] on button "Verify" at bounding box center [522, 375] width 590 height 24
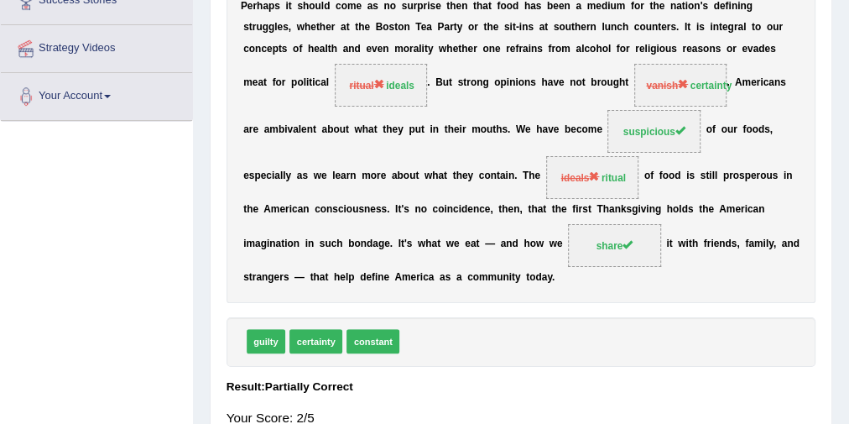
scroll to position [269, 0]
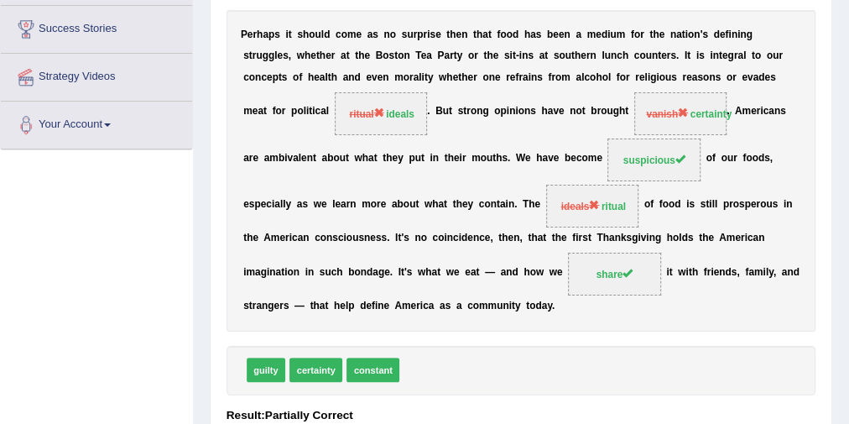
click at [816, 143] on div "Instructions: In the text below some words are missing. Drag words from the box…" at bounding box center [520, 220] width 597 height 560
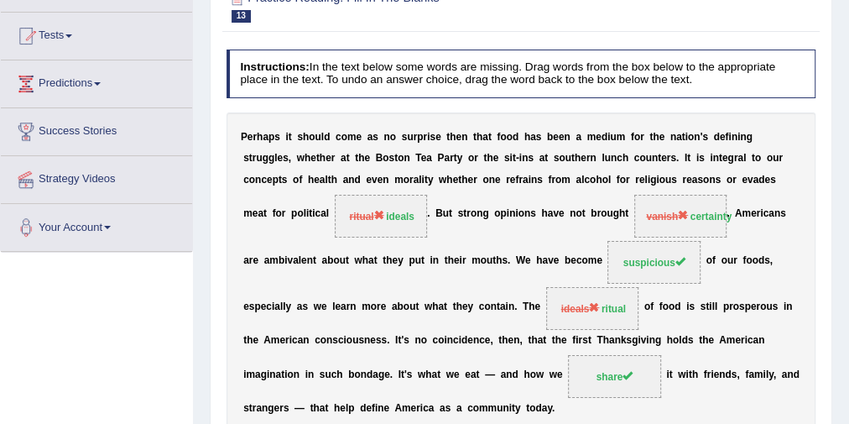
scroll to position [0, 0]
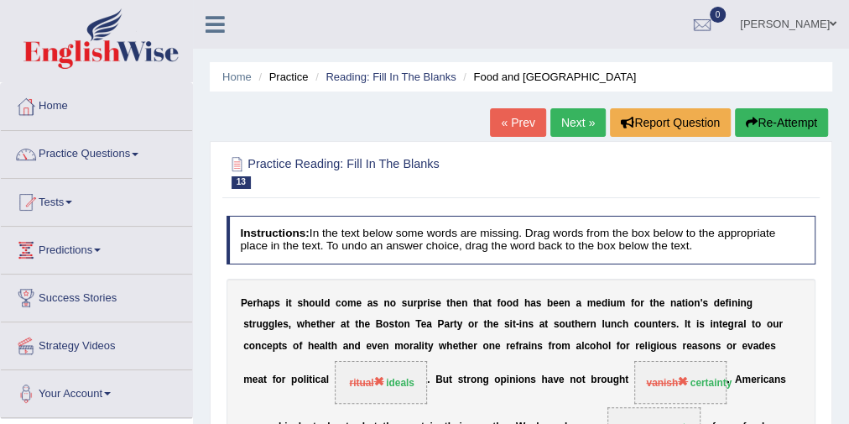
click at [777, 122] on button "Re-Attempt" at bounding box center [781, 122] width 93 height 29
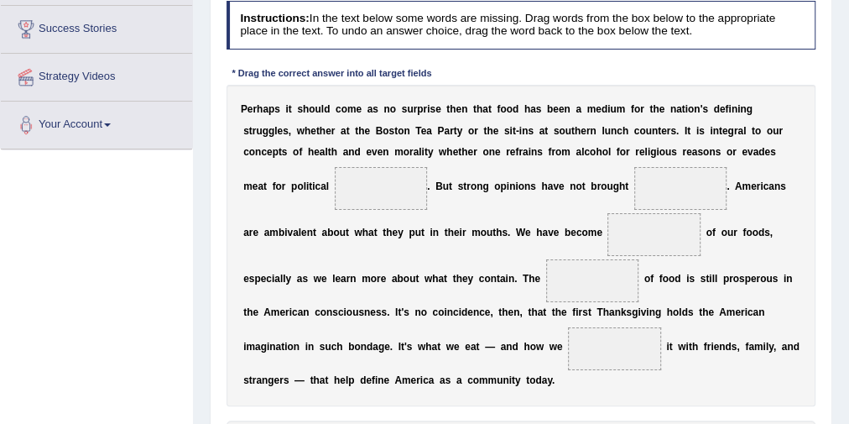
scroll to position [336, 0]
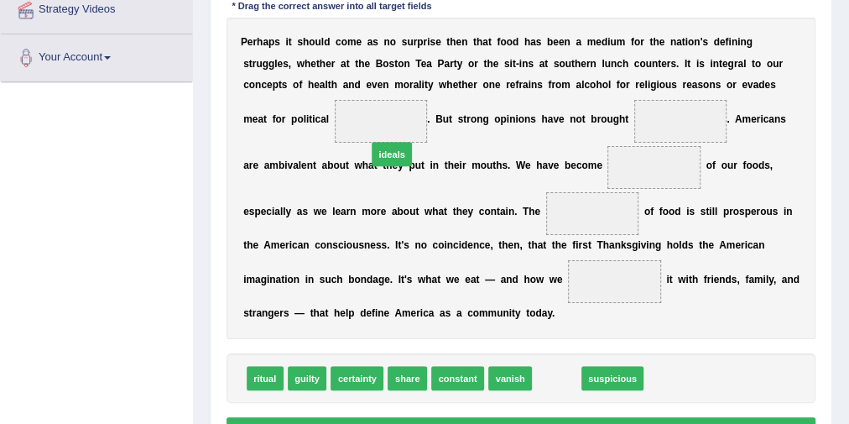
drag, startPoint x: 558, startPoint y: 373, endPoint x: 363, endPoint y: 109, distance: 328.3
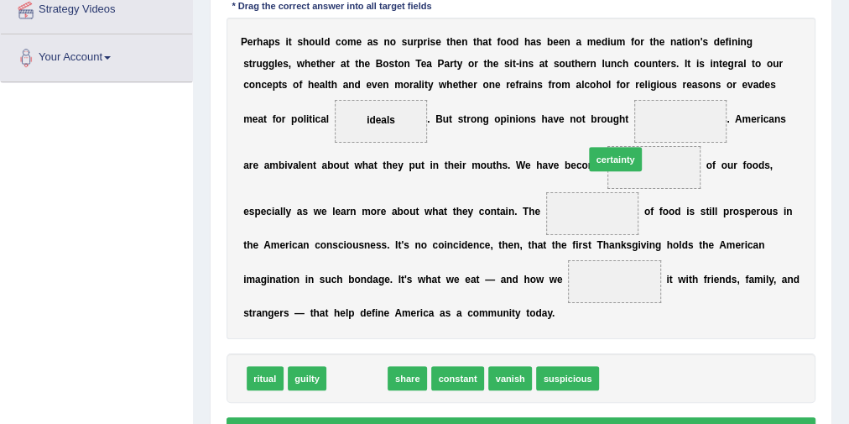
drag, startPoint x: 372, startPoint y: 378, endPoint x: 675, endPoint y: 121, distance: 397.7
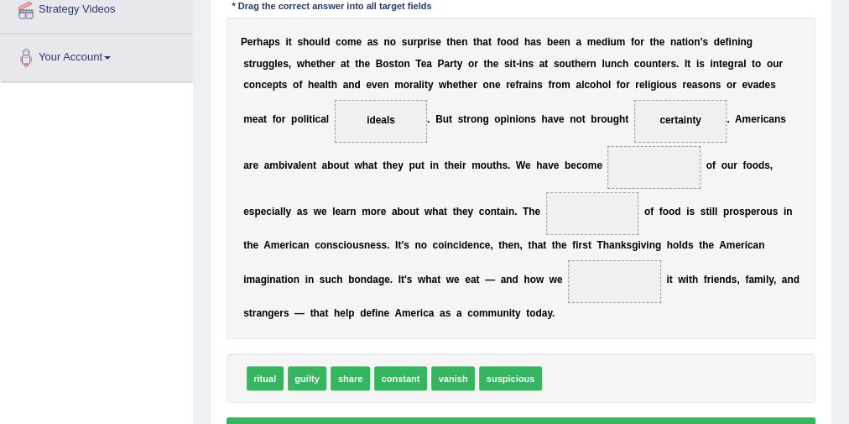
click at [403, 359] on div "ritual guilty share constant vanish suspicious" at bounding box center [522, 378] width 590 height 50
drag, startPoint x: 349, startPoint y: 373, endPoint x: 618, endPoint y: 279, distance: 284.5
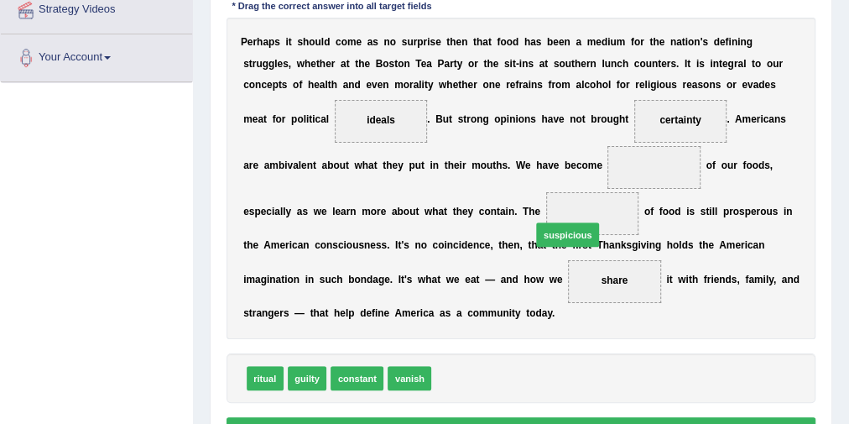
drag, startPoint x: 455, startPoint y: 375, endPoint x: 573, endPoint y: 206, distance: 206.0
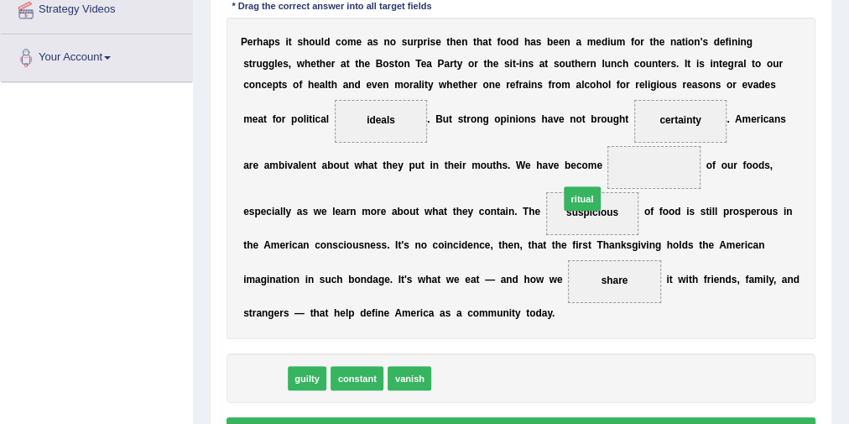
drag, startPoint x: 263, startPoint y: 373, endPoint x: 645, endPoint y: 160, distance: 437.6
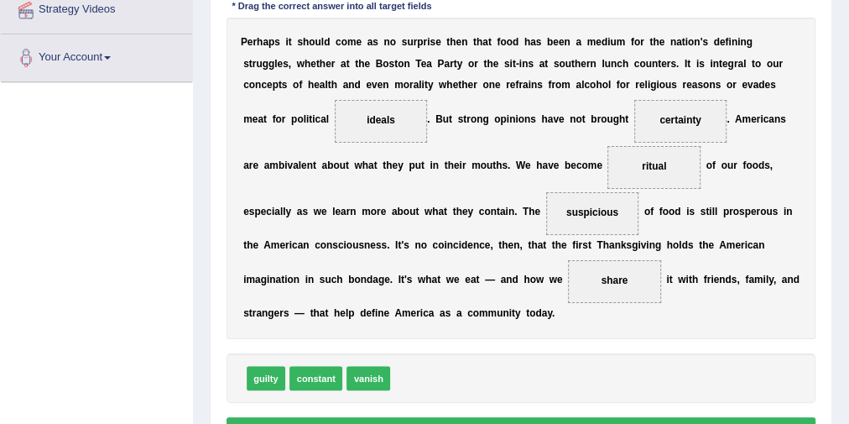
click at [509, 420] on button "Verify" at bounding box center [522, 429] width 590 height 24
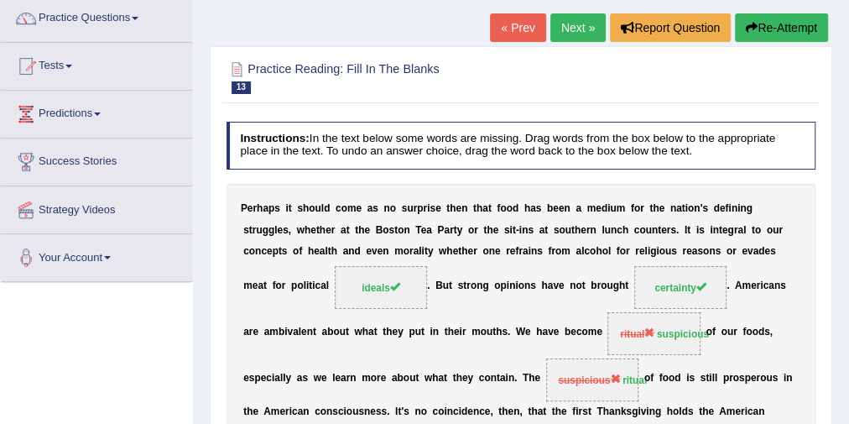
scroll to position [134, 0]
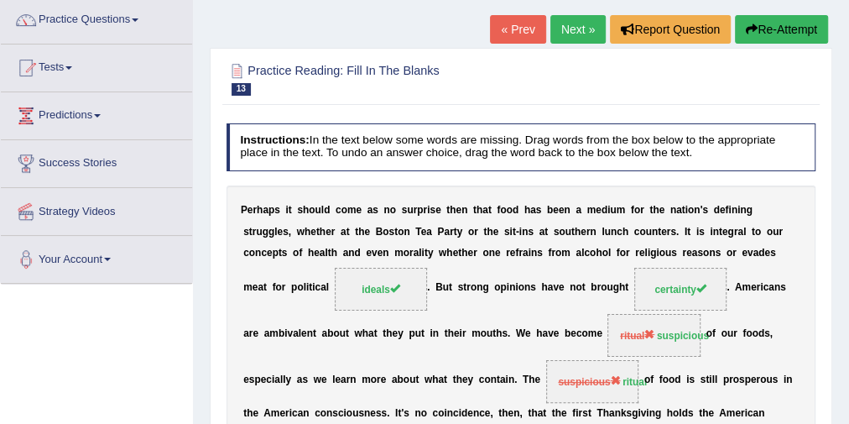
click at [578, 38] on link "Next »" at bounding box center [577, 29] width 55 height 29
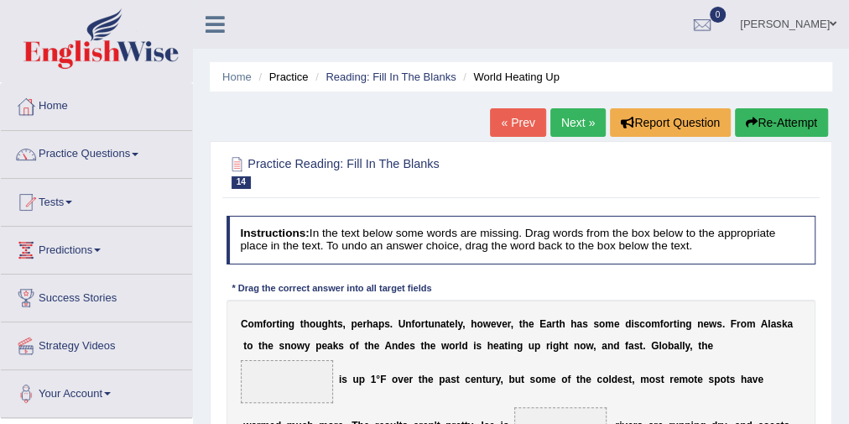
click at [502, 130] on link "« Prev" at bounding box center [517, 122] width 55 height 29
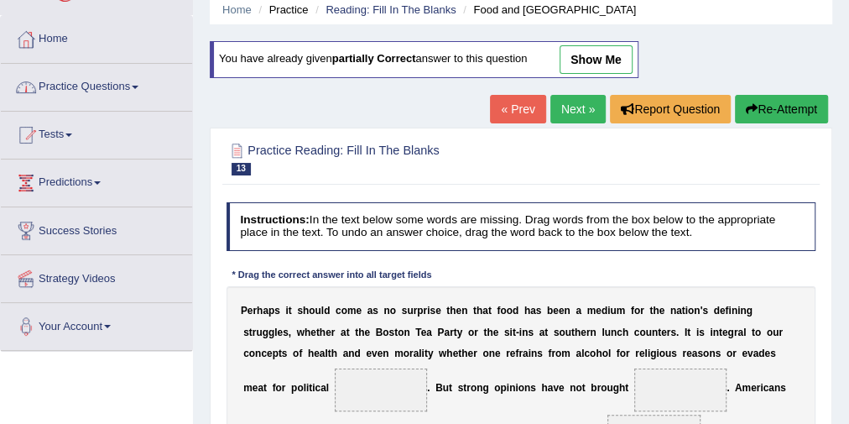
scroll to position [20, 0]
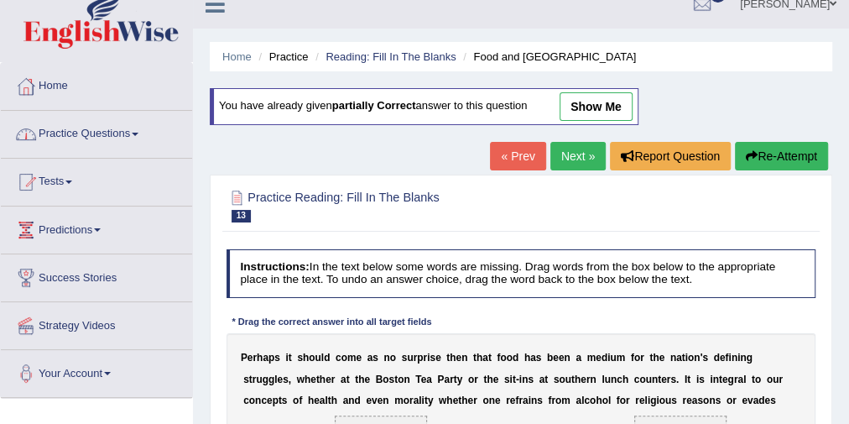
click at [122, 86] on ul "Home Practice Questions Speaking Practice Read Aloud Repeat Sentence Describe I…" at bounding box center [96, 230] width 191 height 335
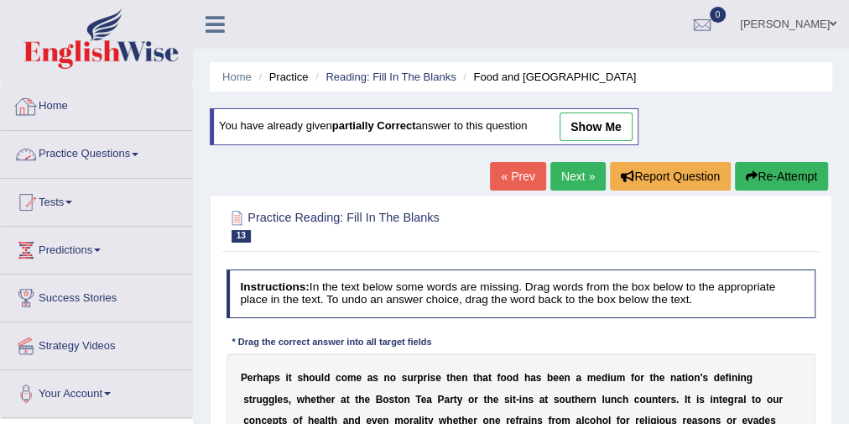
click at [107, 167] on link "Practice Questions" at bounding box center [96, 152] width 191 height 42
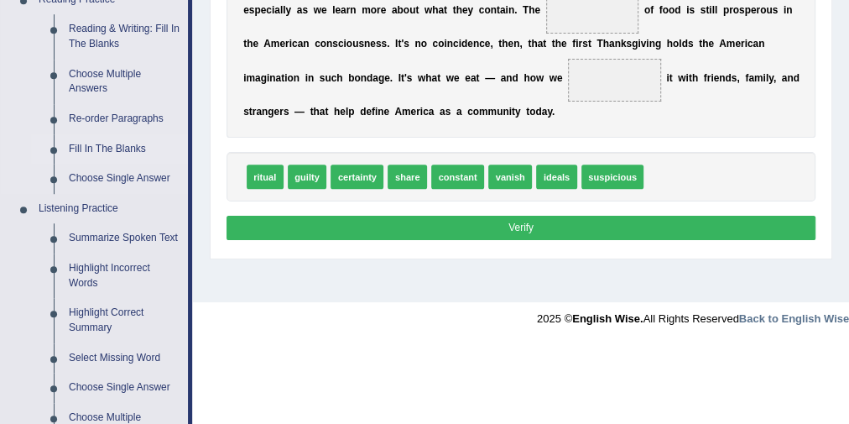
click at [116, 143] on link "Fill In The Blanks" at bounding box center [124, 149] width 127 height 30
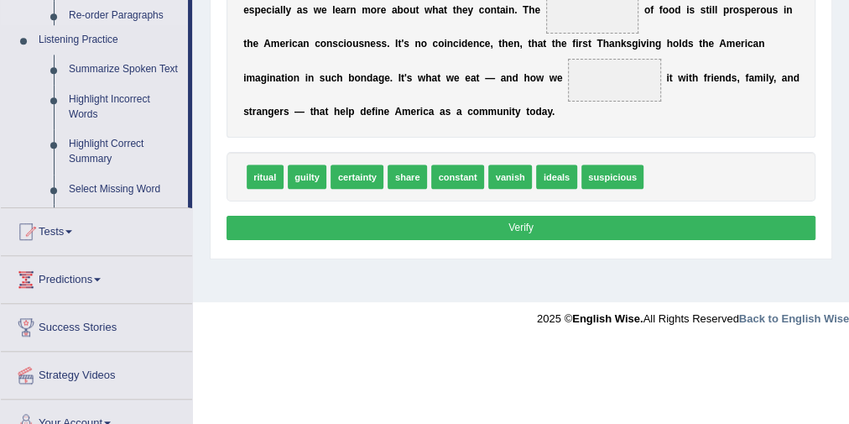
scroll to position [457, 0]
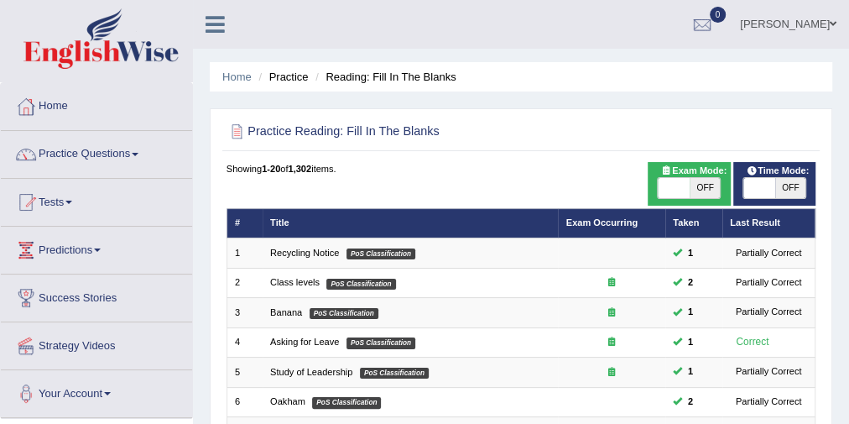
click at [794, 204] on div "Time Mode: ON OFF" at bounding box center [774, 184] width 82 height 44
click at [781, 181] on span "OFF" at bounding box center [790, 188] width 31 height 20
checkbox input "true"
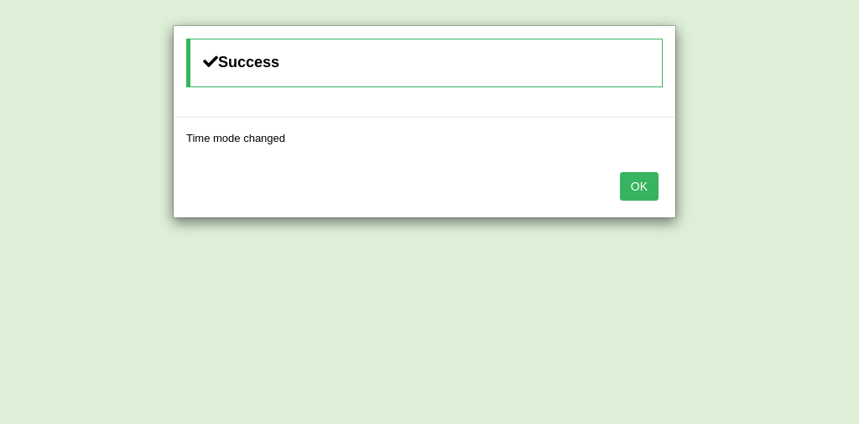
click at [699, 185] on div "Success Time mode changed OK" at bounding box center [429, 212] width 859 height 424
click at [621, 192] on button "OK" at bounding box center [639, 186] width 39 height 29
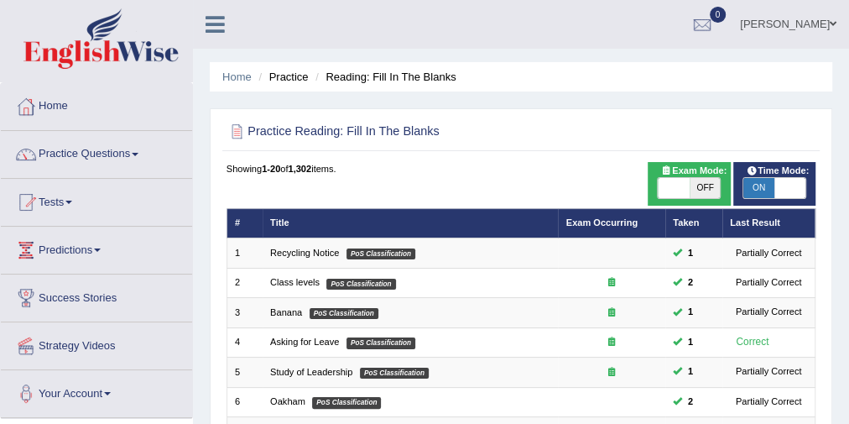
click at [701, 189] on span "OFF" at bounding box center [705, 188] width 31 height 20
checkbox input "true"
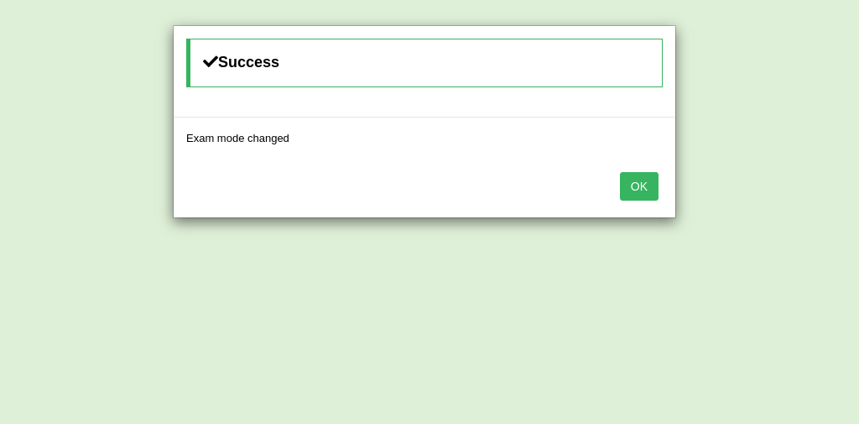
click at [628, 177] on button "OK" at bounding box center [639, 186] width 39 height 29
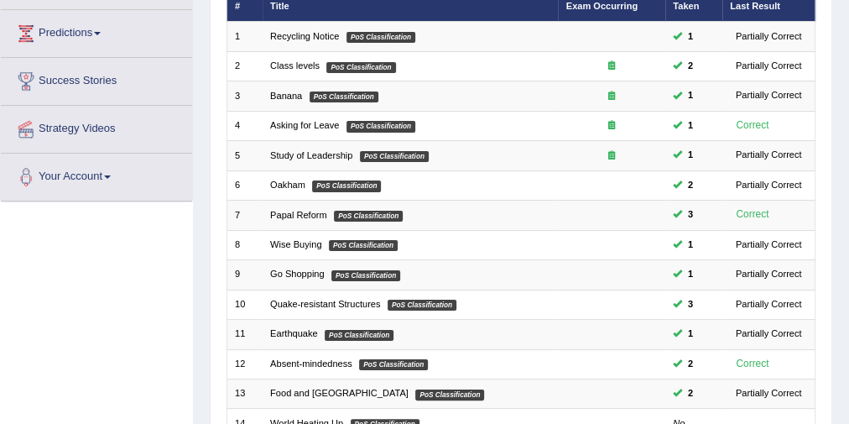
scroll to position [336, 0]
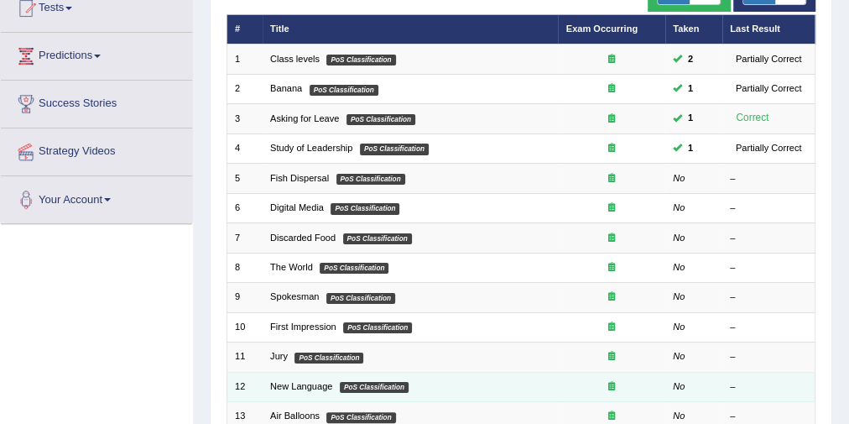
scroll to position [135, 0]
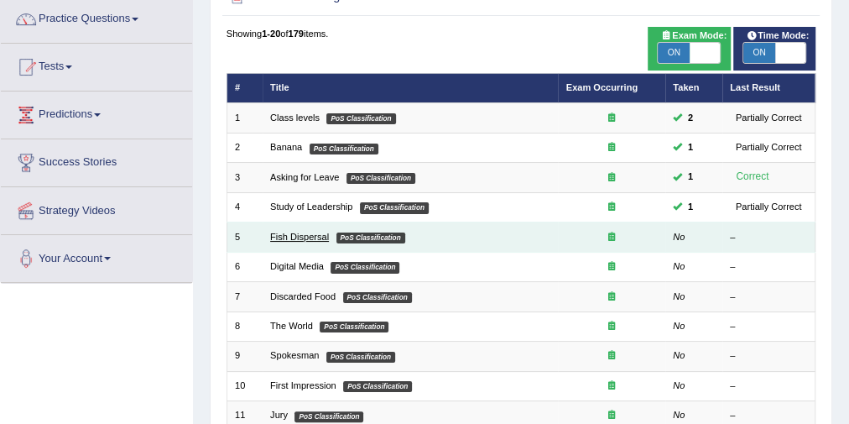
click at [313, 232] on link "Fish Dispersal" at bounding box center [299, 237] width 59 height 10
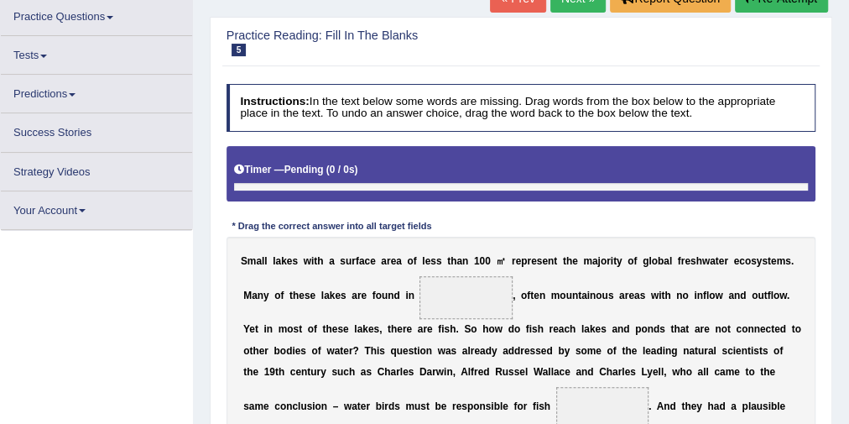
scroll to position [67, 0]
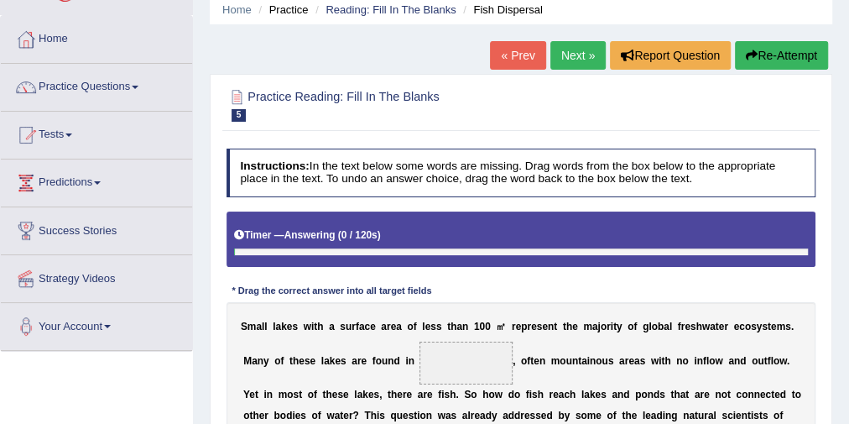
click at [524, 55] on link "« Prev" at bounding box center [517, 55] width 55 height 29
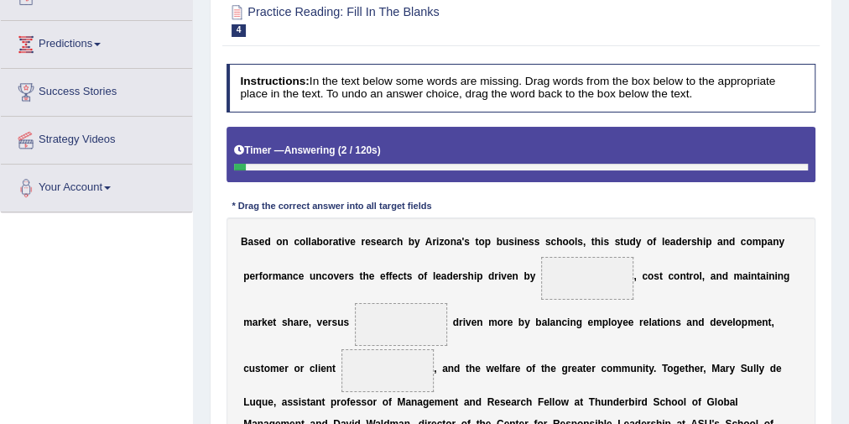
scroll to position [147, 0]
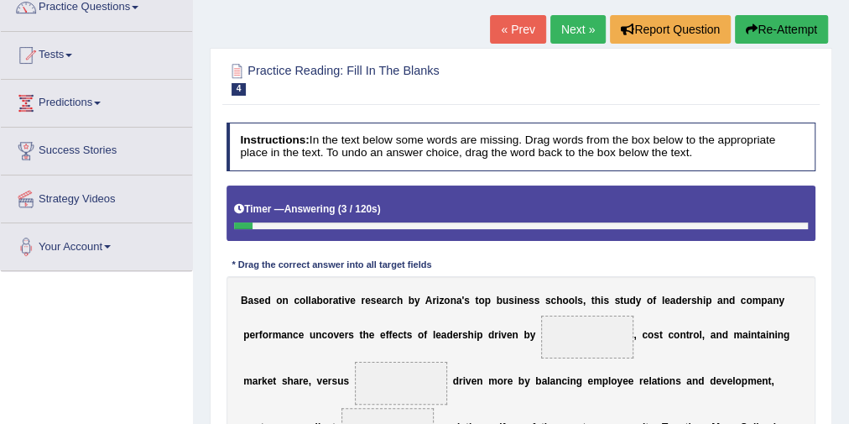
click at [524, 23] on link "« Prev" at bounding box center [517, 29] width 55 height 29
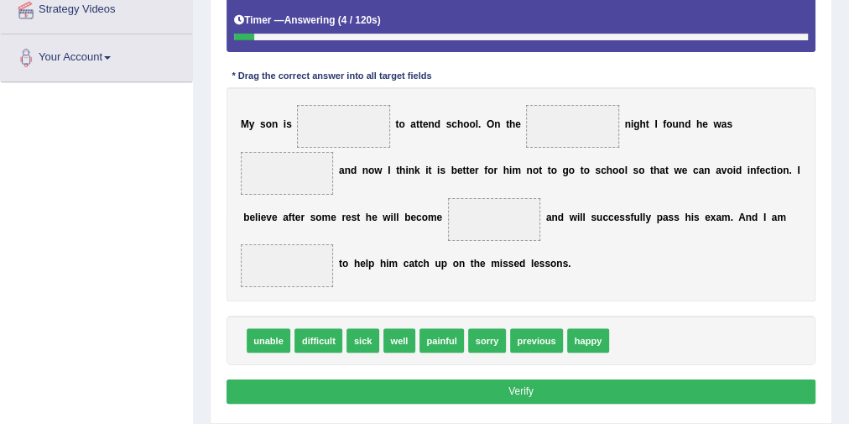
scroll to position [67, 0]
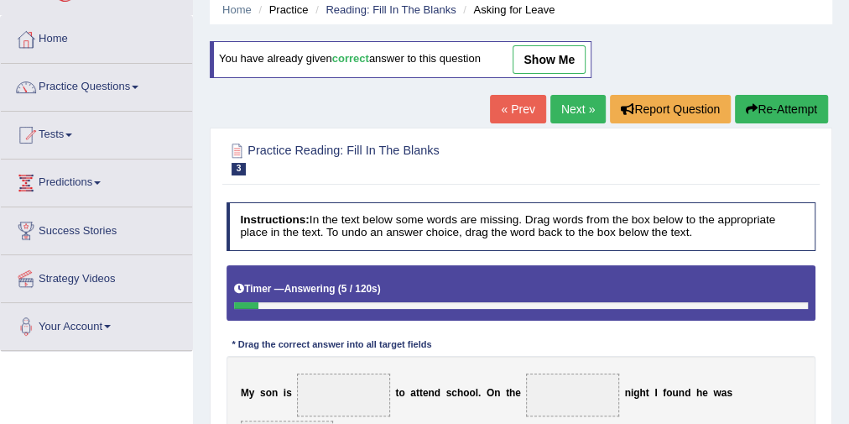
click at [550, 106] on link "Next »" at bounding box center [577, 109] width 55 height 29
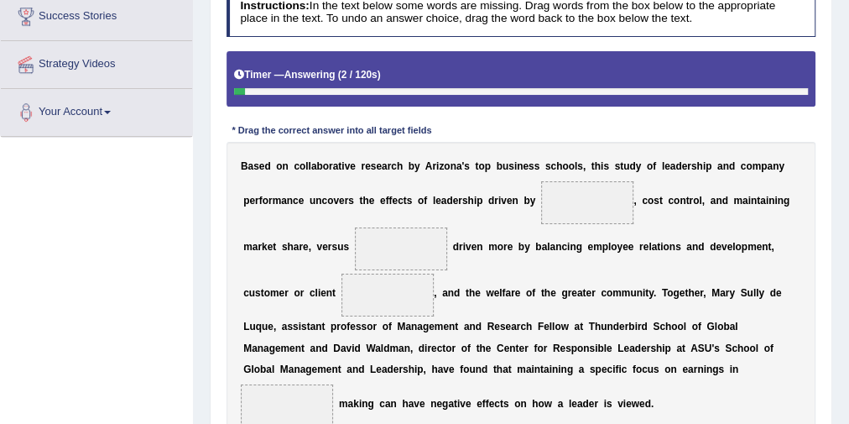
scroll to position [348, 0]
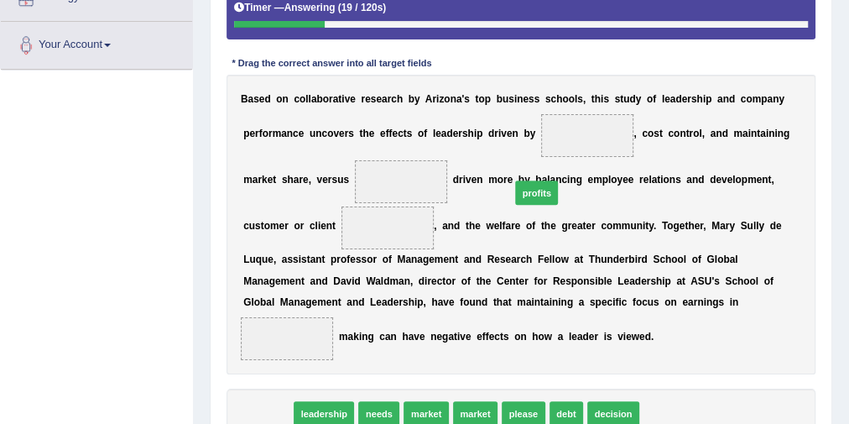
drag, startPoint x: 269, startPoint y: 403, endPoint x: 585, endPoint y: 141, distance: 410.6
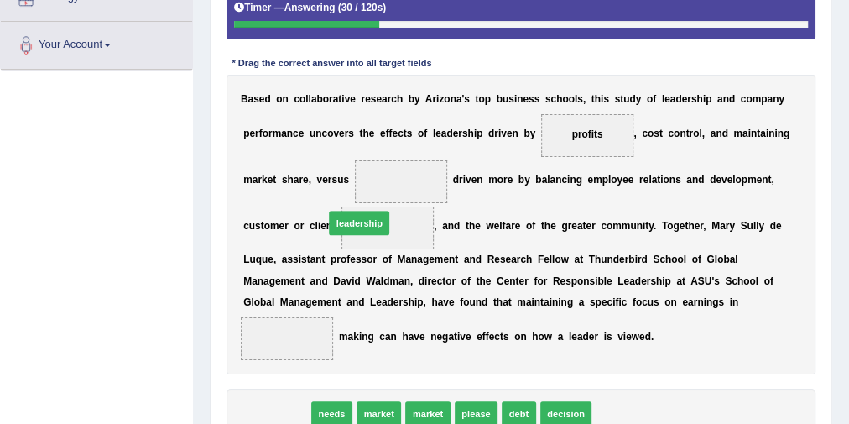
drag, startPoint x: 285, startPoint y: 403, endPoint x: 383, endPoint y: 179, distance: 244.3
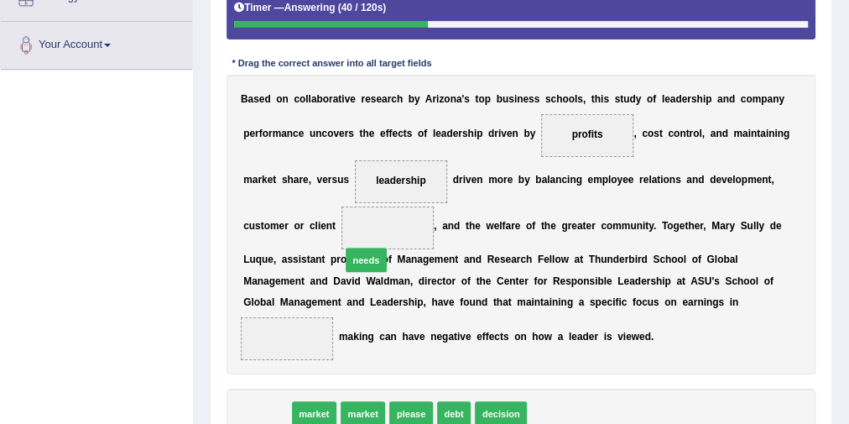
drag, startPoint x: 273, startPoint y: 409, endPoint x: 389, endPoint y: 227, distance: 215.5
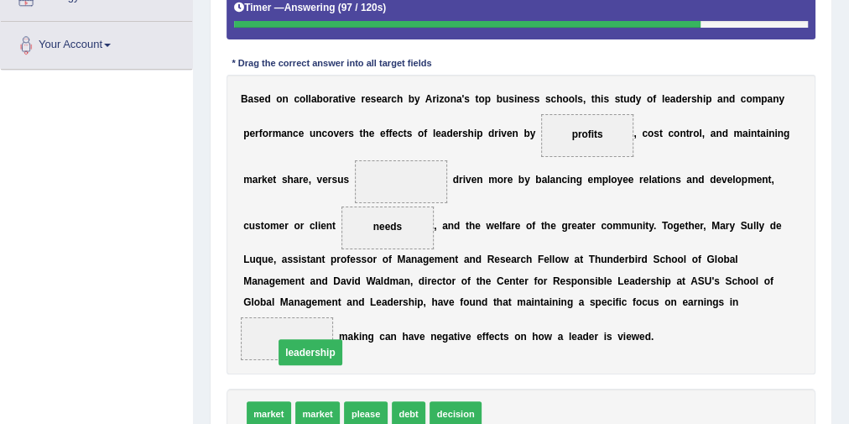
drag, startPoint x: 387, startPoint y: 176, endPoint x: 279, endPoint y: 378, distance: 228.2
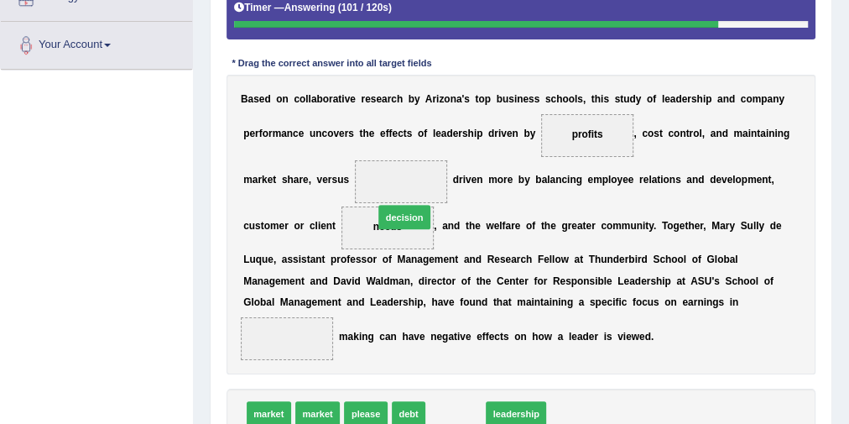
drag, startPoint x: 452, startPoint y: 404, endPoint x: 389, endPoint y: 173, distance: 239.2
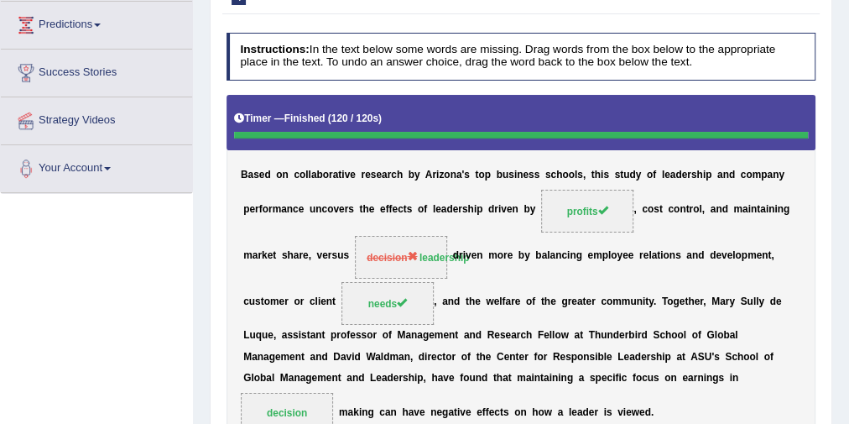
scroll to position [139, 0]
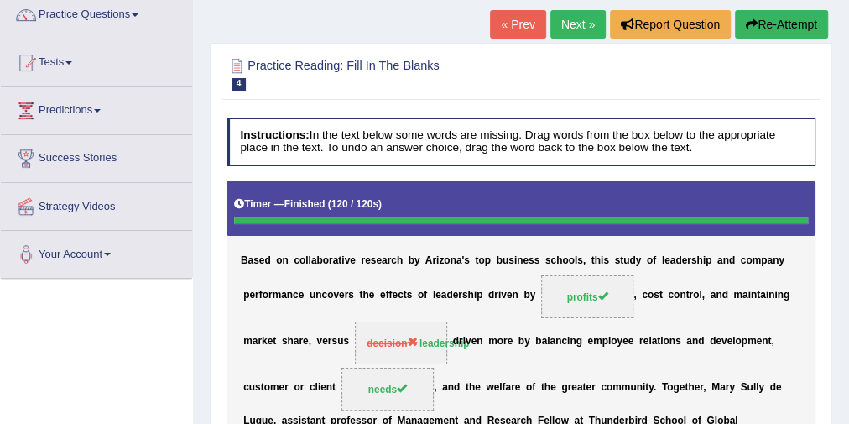
click at [569, 30] on link "Next »" at bounding box center [577, 24] width 55 height 29
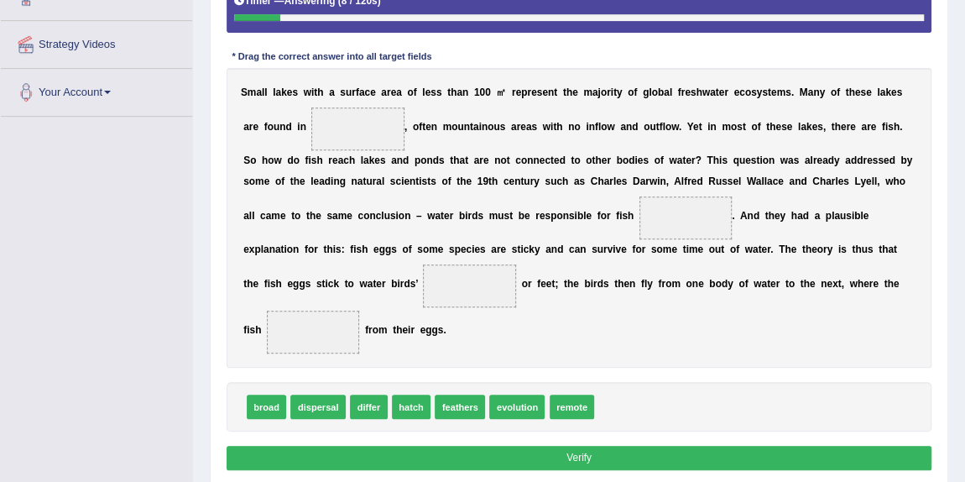
scroll to position [300, 0]
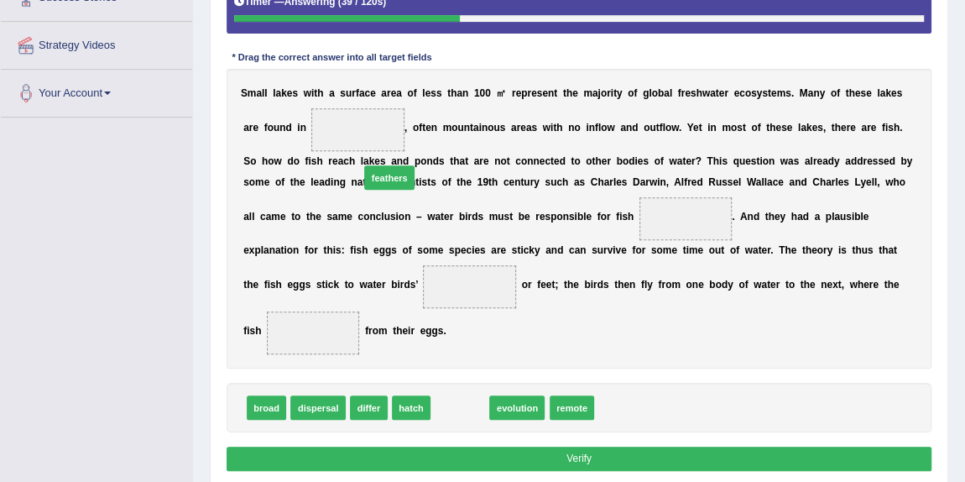
drag, startPoint x: 451, startPoint y: 407, endPoint x: 364, endPoint y: 130, distance: 290.1
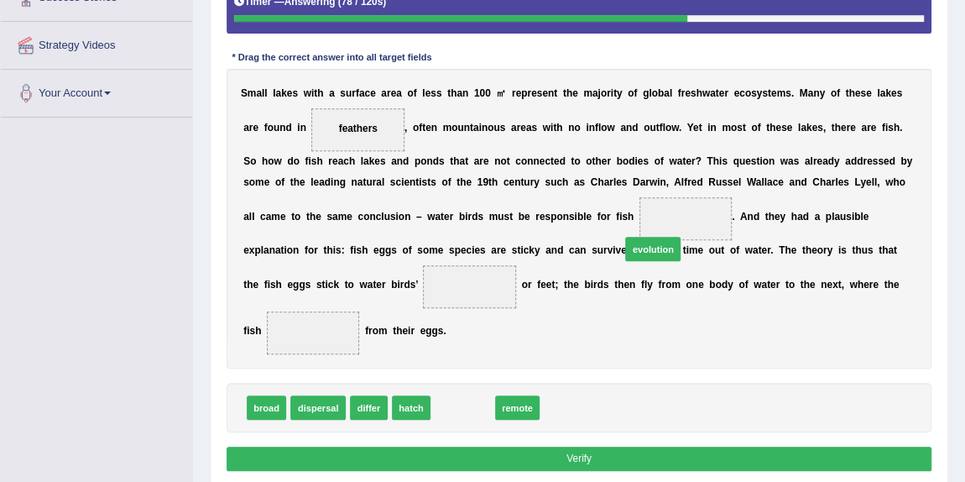
drag, startPoint x: 458, startPoint y: 407, endPoint x: 682, endPoint y: 221, distance: 291.4
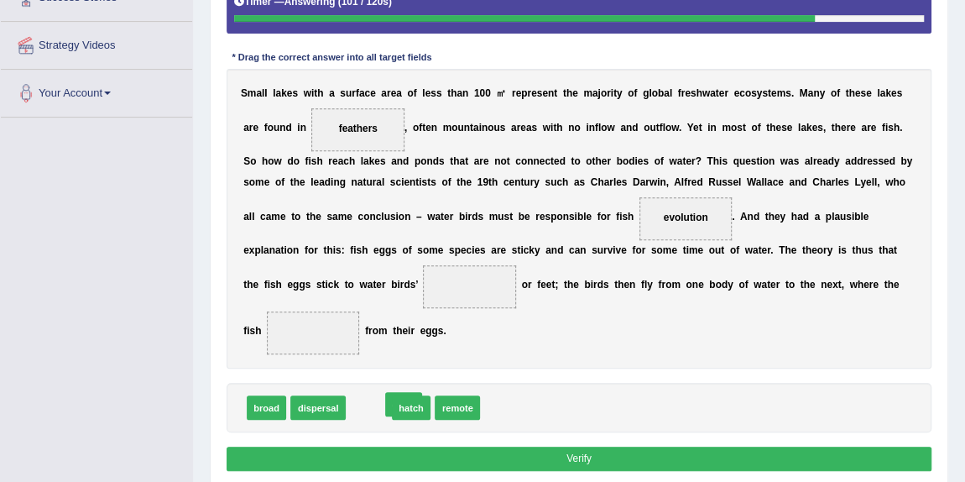
drag, startPoint x: 362, startPoint y: 405, endPoint x: 402, endPoint y: 405, distance: 39.4
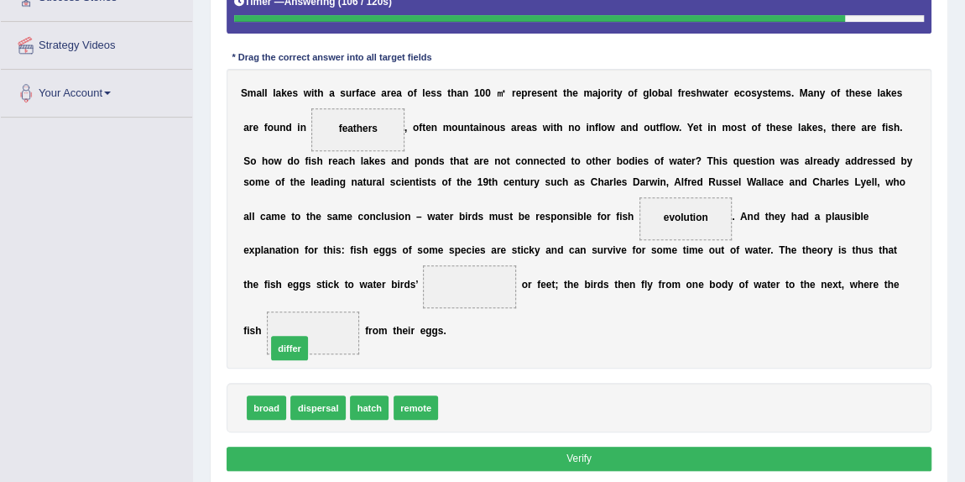
drag, startPoint x: 433, startPoint y: 403, endPoint x: 253, endPoint y: 336, distance: 192.5
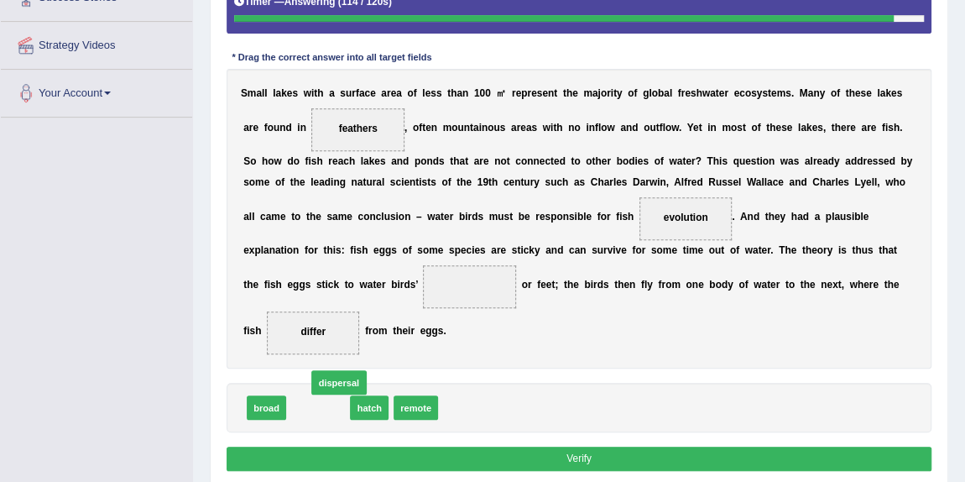
drag, startPoint x: 321, startPoint y: 404, endPoint x: 346, endPoint y: 374, distance: 38.1
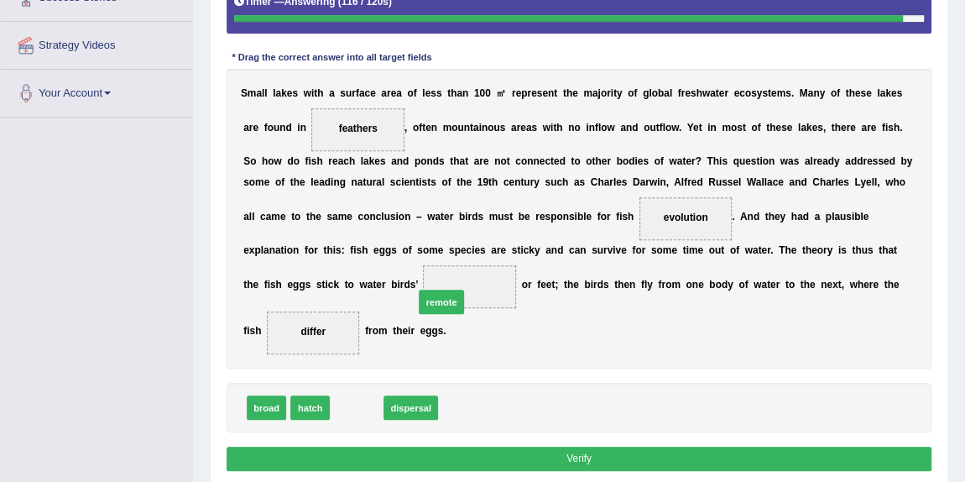
drag, startPoint x: 354, startPoint y: 409, endPoint x: 453, endPoint y: 284, distance: 160.1
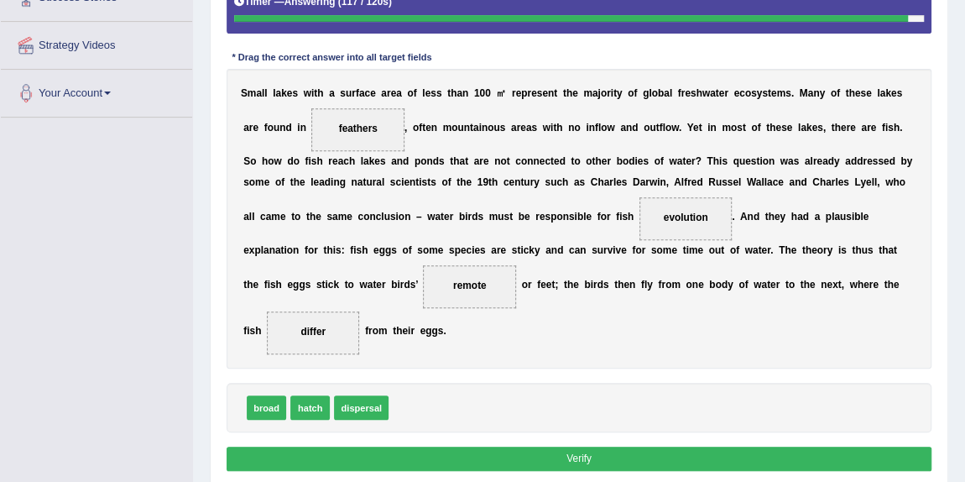
click at [557, 423] on button "Verify" at bounding box center [580, 458] width 706 height 24
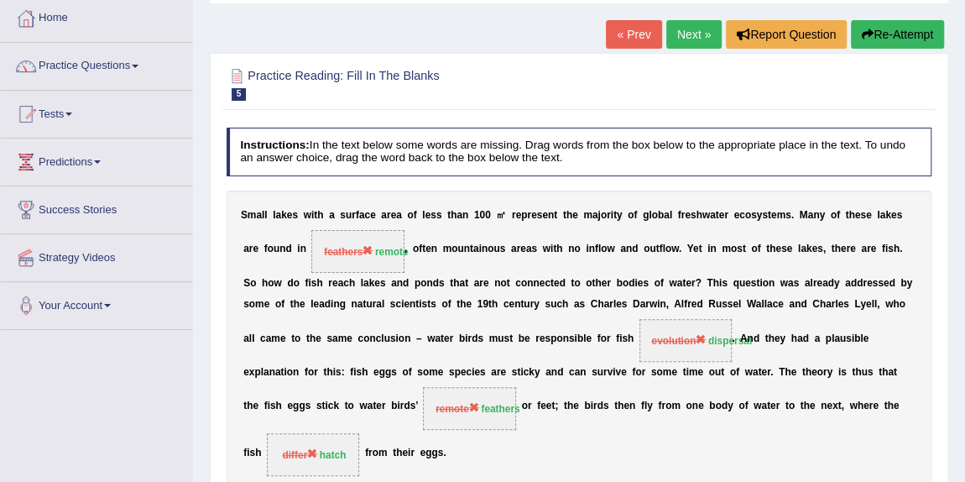
scroll to position [0, 0]
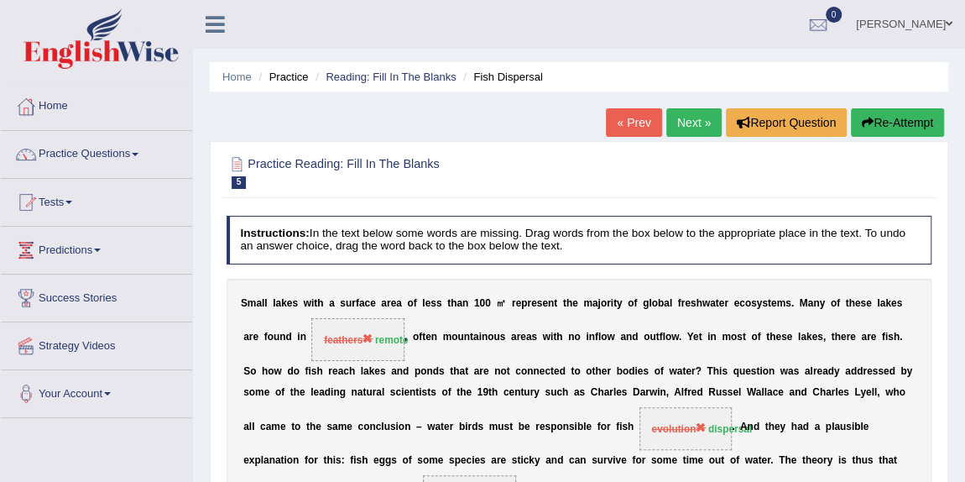
click at [848, 132] on button "Re-Attempt" at bounding box center [897, 122] width 93 height 29
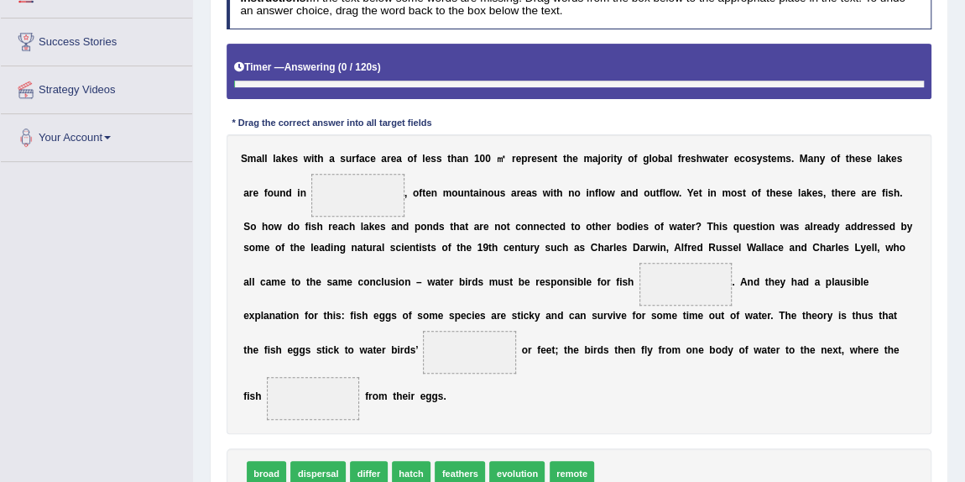
scroll to position [332, 0]
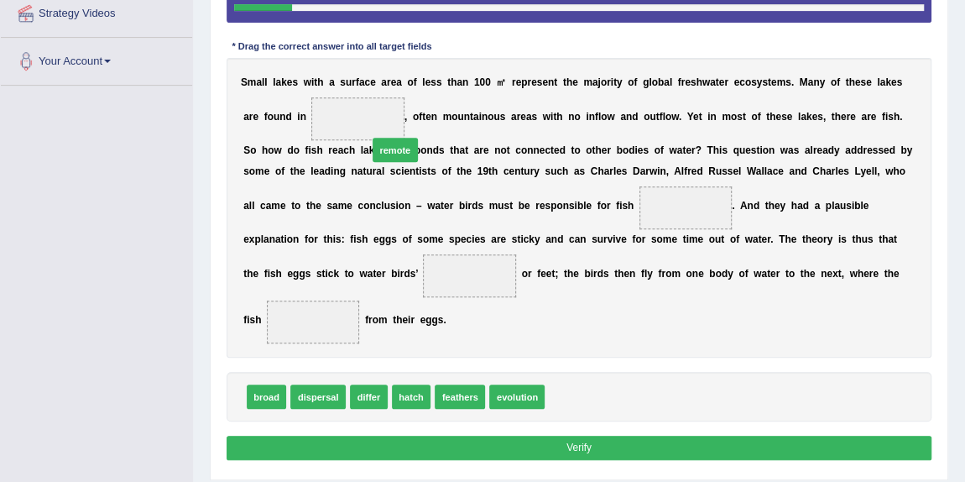
drag, startPoint x: 566, startPoint y: 428, endPoint x: 358, endPoint y: 137, distance: 357.9
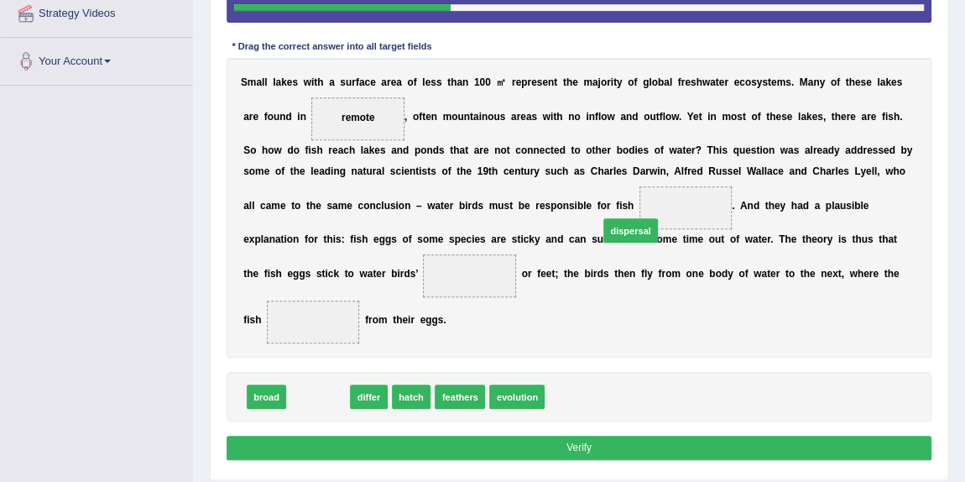
drag, startPoint x: 324, startPoint y: 427, endPoint x: 691, endPoint y: 232, distance: 415.9
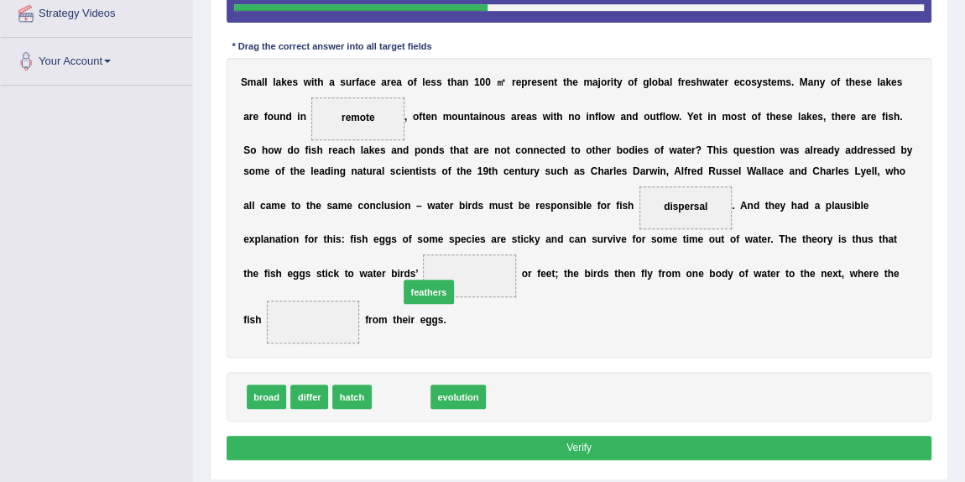
drag, startPoint x: 403, startPoint y: 424, endPoint x: 436, endPoint y: 300, distance: 128.4
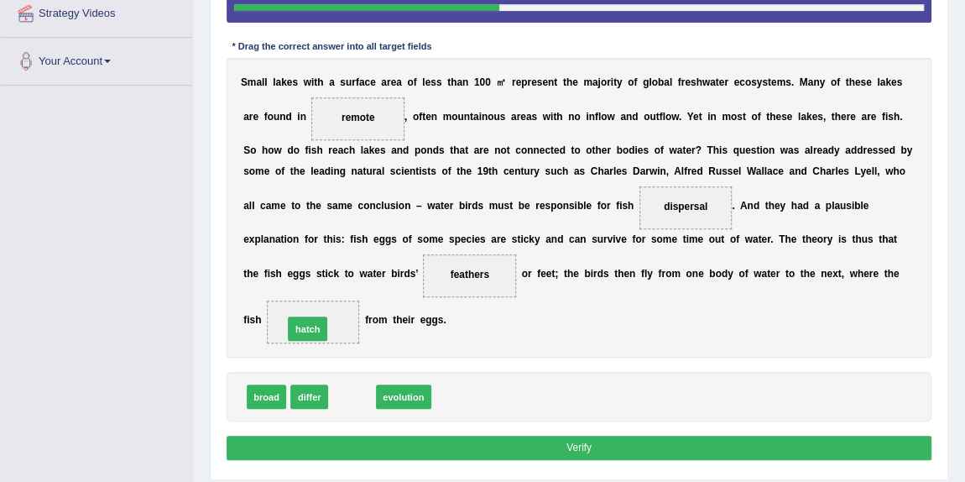
drag, startPoint x: 355, startPoint y: 426, endPoint x: 303, endPoint y: 347, distance: 94.5
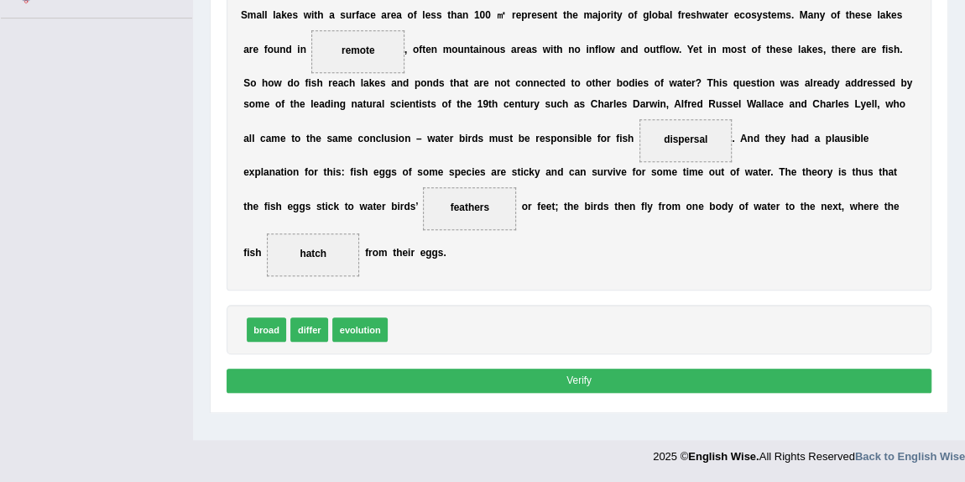
click at [535, 393] on button "Verify" at bounding box center [580, 380] width 706 height 24
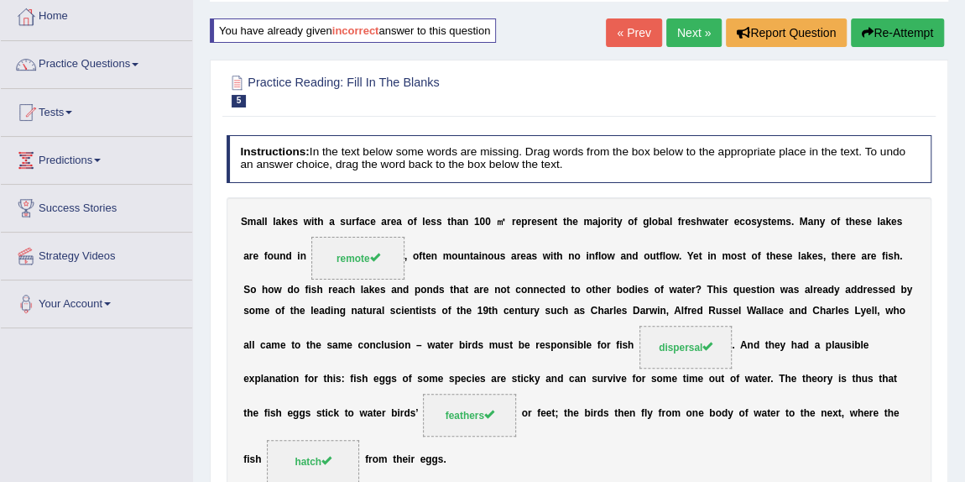
scroll to position [0, 0]
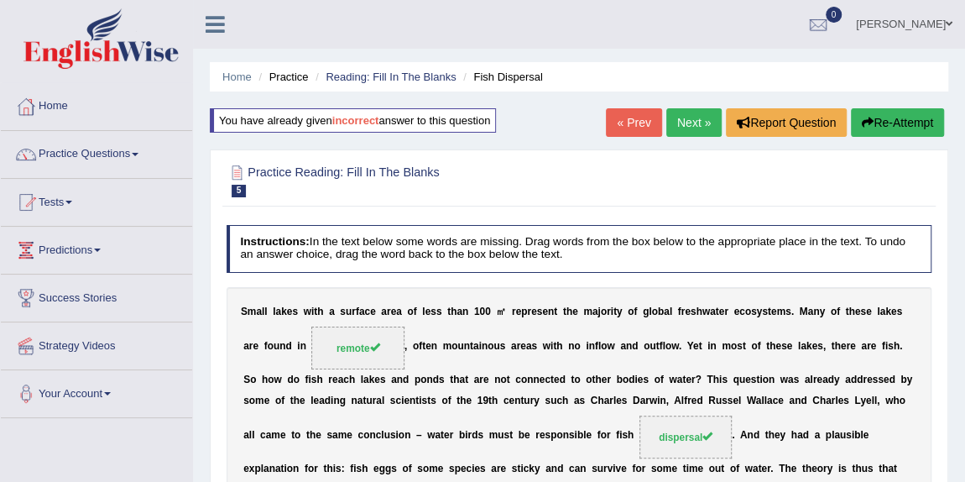
click at [682, 128] on link "Next »" at bounding box center [693, 122] width 55 height 29
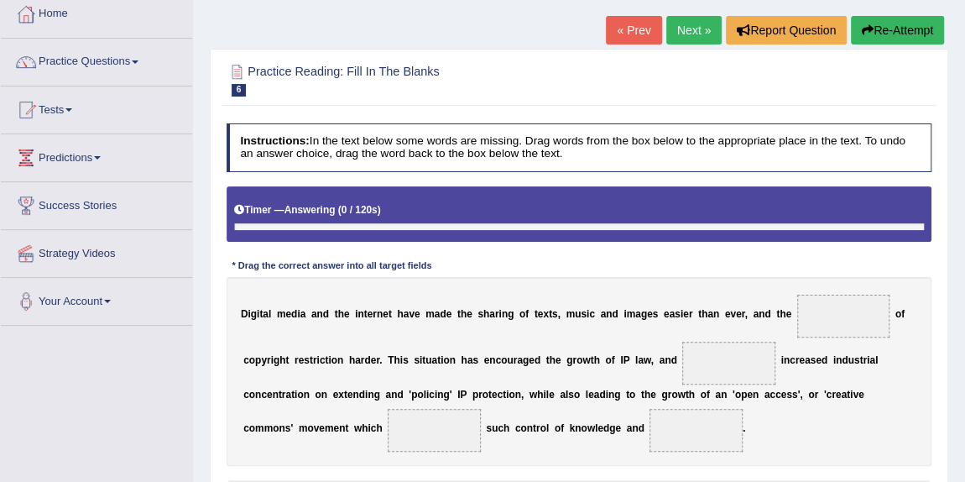
scroll to position [228, 0]
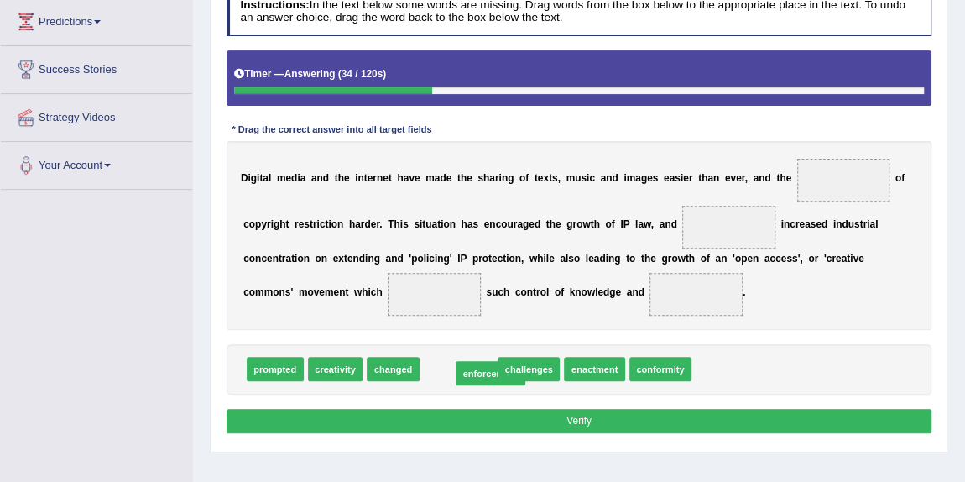
drag, startPoint x: 448, startPoint y: 368, endPoint x: 480, endPoint y: 377, distance: 33.0
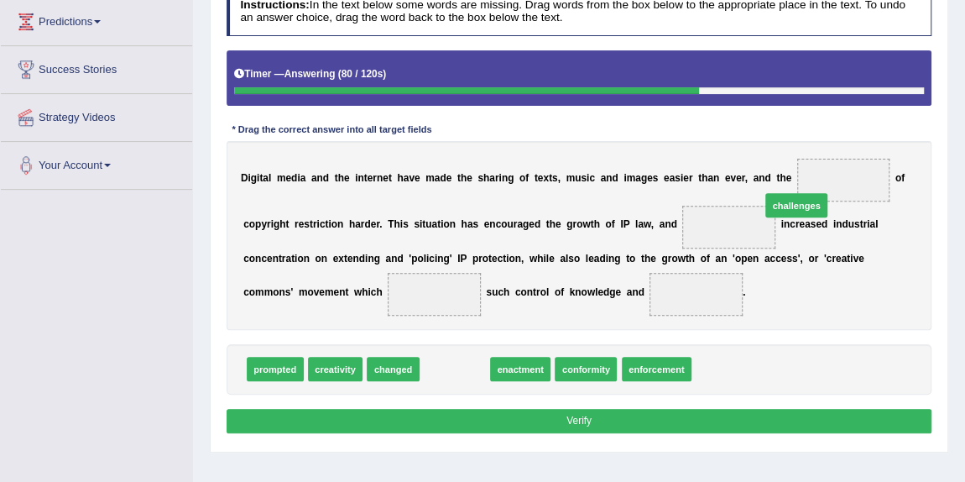
drag, startPoint x: 469, startPoint y: 366, endPoint x: 850, endPoint y: 168, distance: 429.4
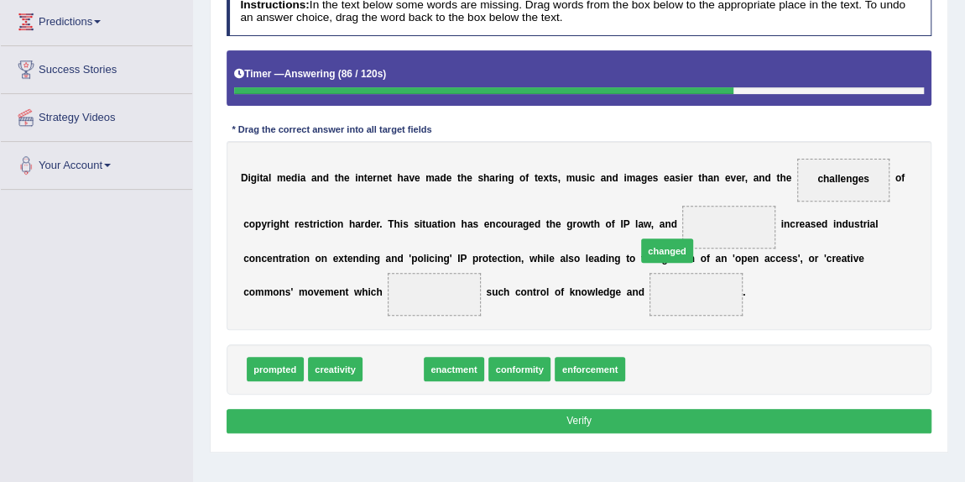
drag, startPoint x: 394, startPoint y: 368, endPoint x: 716, endPoint y: 229, distance: 351.0
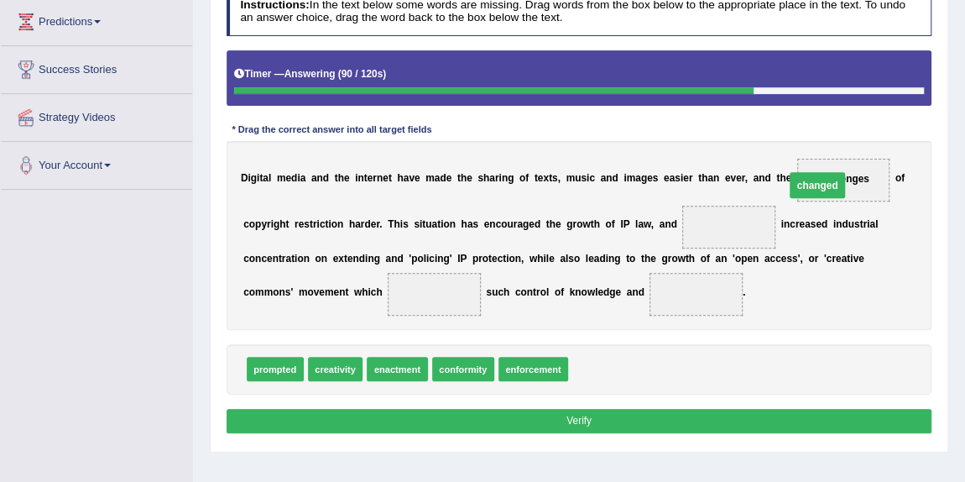
drag, startPoint x: 734, startPoint y: 221, endPoint x: 838, endPoint y: 173, distance: 114.5
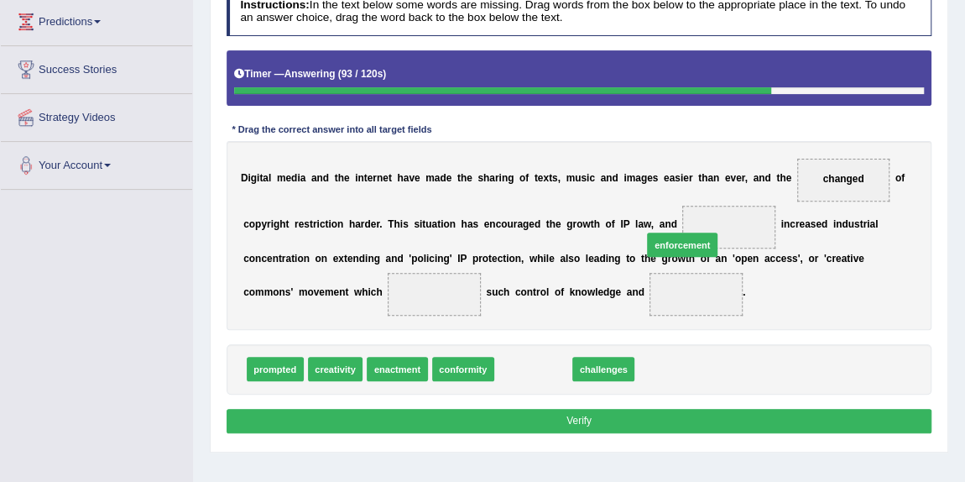
drag, startPoint x: 539, startPoint y: 367, endPoint x: 714, endPoint y: 221, distance: 228.2
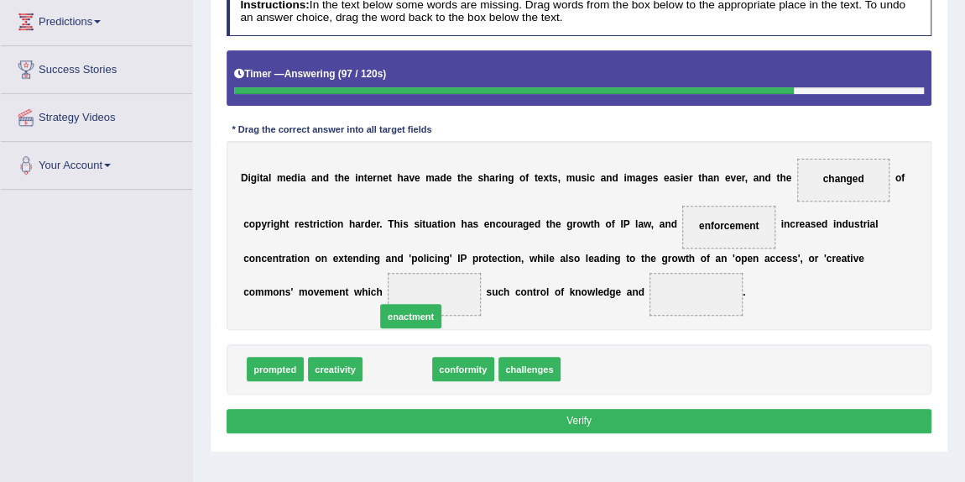
drag, startPoint x: 405, startPoint y: 364, endPoint x: 421, endPoint y: 300, distance: 65.7
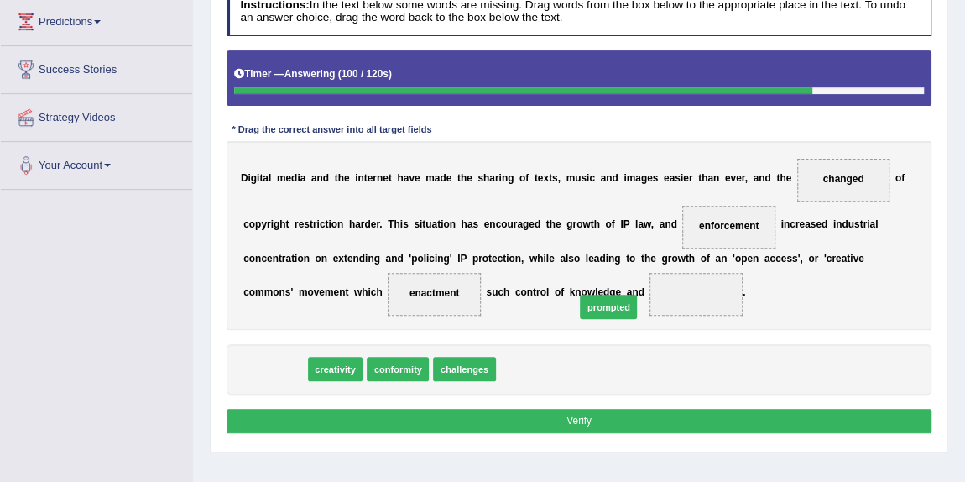
drag, startPoint x: 286, startPoint y: 368, endPoint x: 679, endPoint y: 295, distance: 399.4
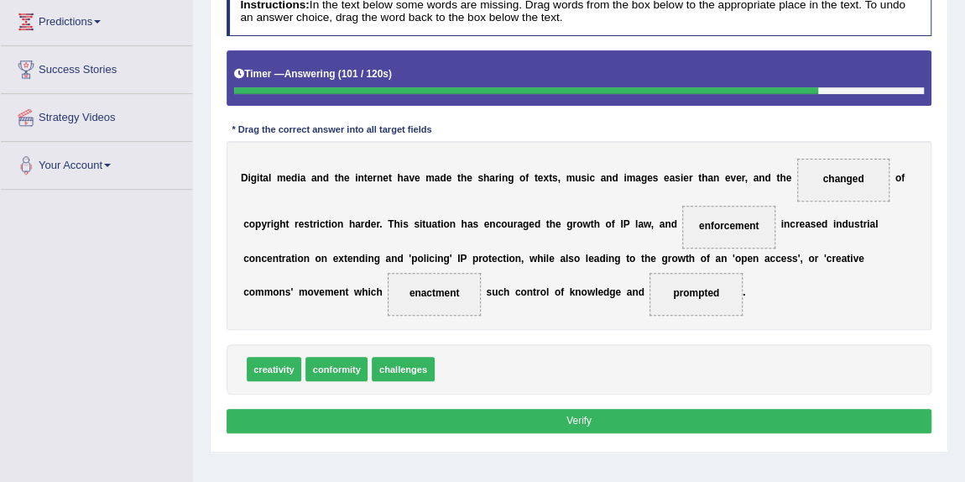
drag, startPoint x: 656, startPoint y: 409, endPoint x: 644, endPoint y: 400, distance: 15.1
click at [656, 409] on button "Verify" at bounding box center [580, 421] width 706 height 24
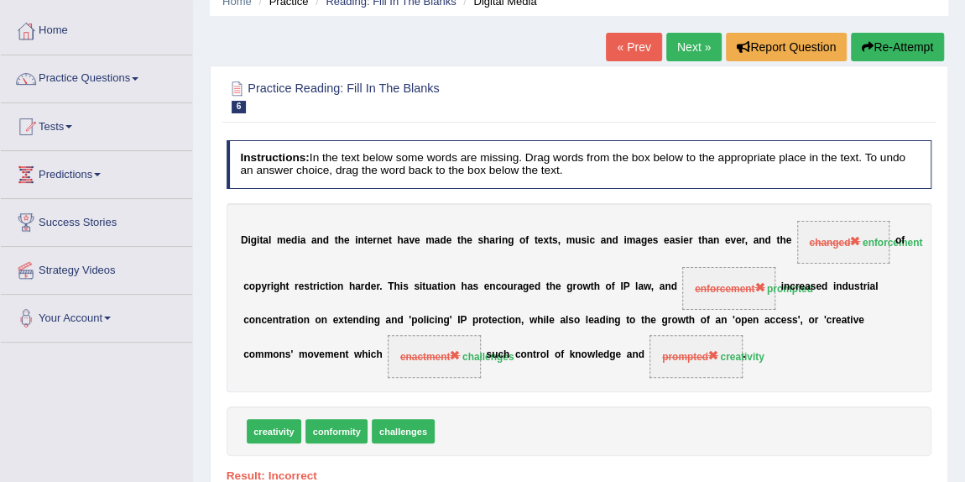
scroll to position [0, 0]
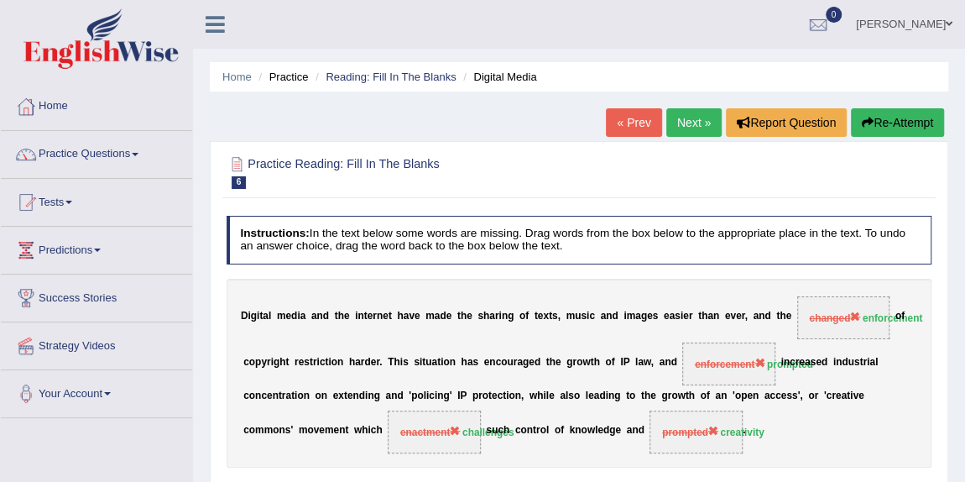
click at [905, 131] on button "Re-Attempt" at bounding box center [897, 122] width 93 height 29
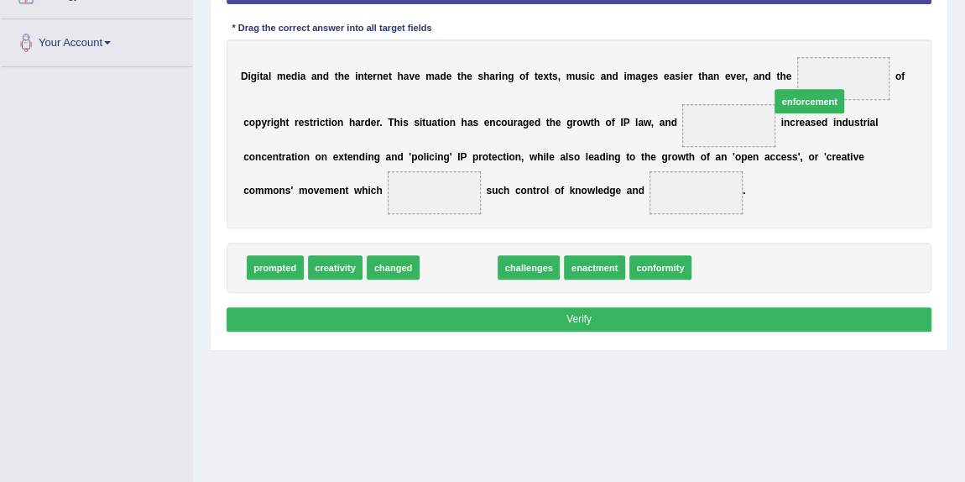
drag, startPoint x: 456, startPoint y: 289, endPoint x: 853, endPoint y: 101, distance: 438.8
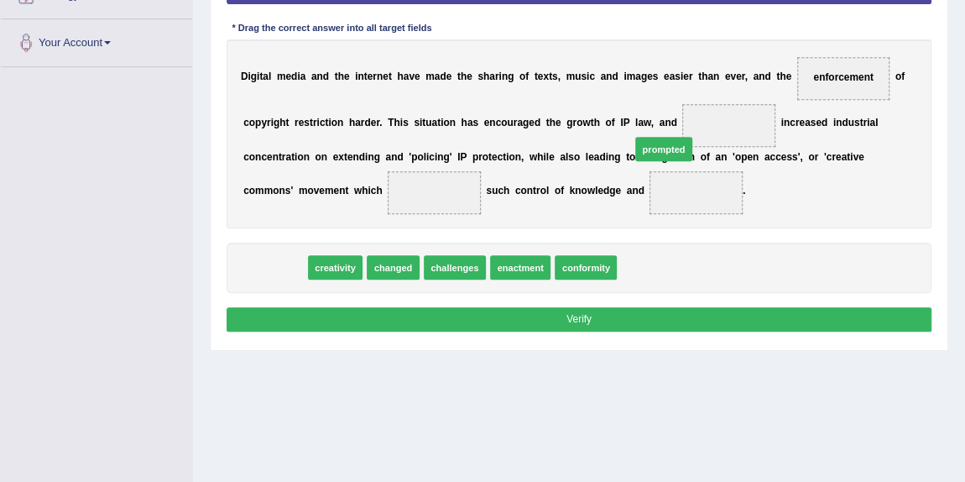
drag, startPoint x: 269, startPoint y: 289, endPoint x: 732, endPoint y: 149, distance: 483.1
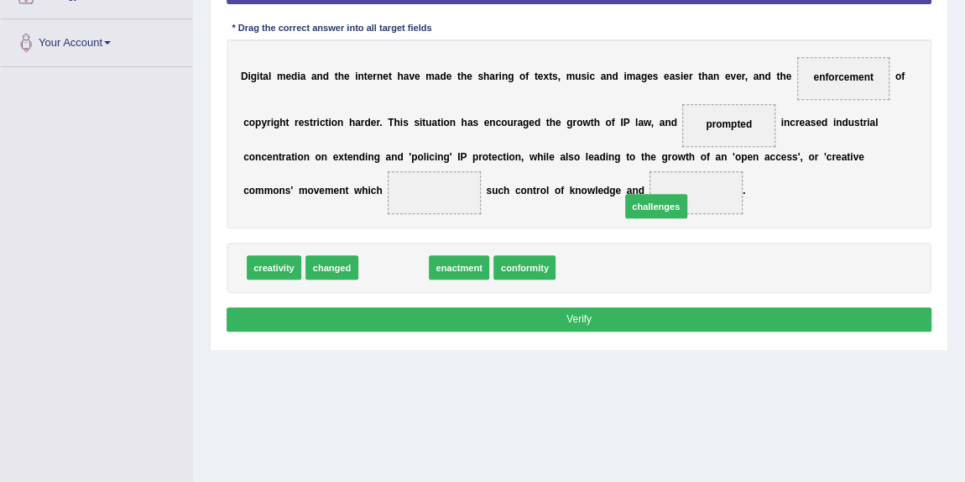
drag, startPoint x: 401, startPoint y: 297, endPoint x: 710, endPoint y: 226, distance: 316.9
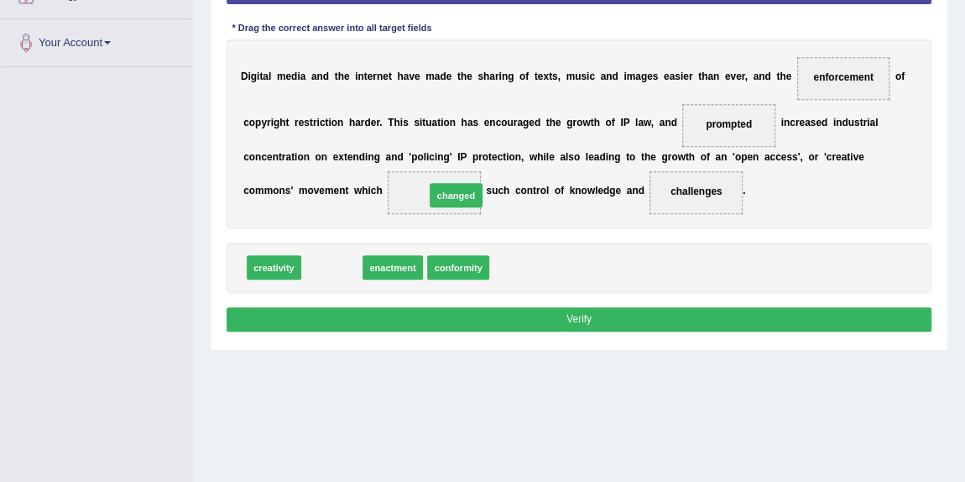
drag, startPoint x: 336, startPoint y: 295, endPoint x: 466, endPoint y: 209, distance: 155.0
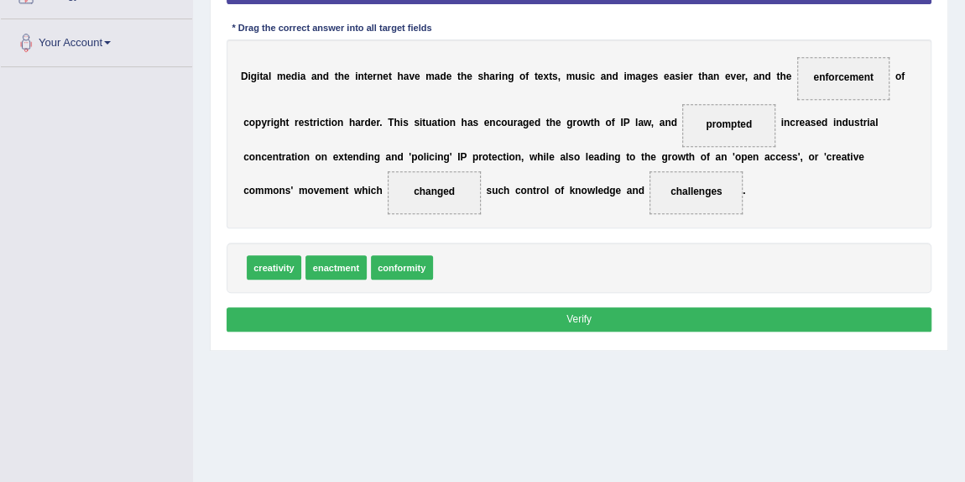
click at [583, 331] on button "Verify" at bounding box center [580, 319] width 706 height 24
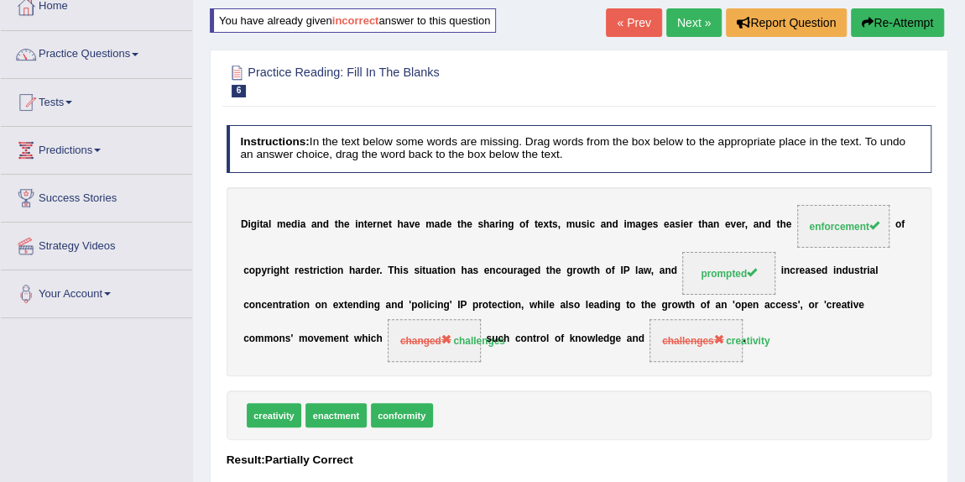
scroll to position [45, 0]
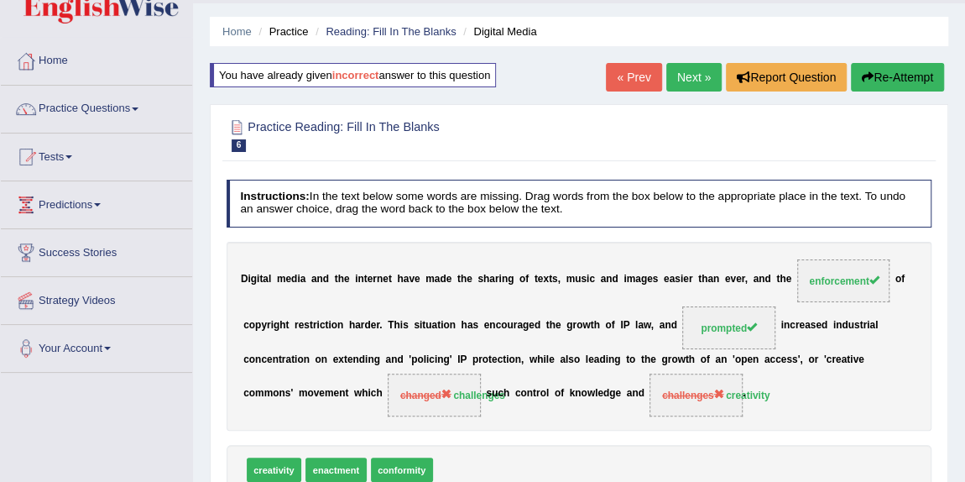
click at [896, 70] on button "Re-Attempt" at bounding box center [897, 77] width 93 height 29
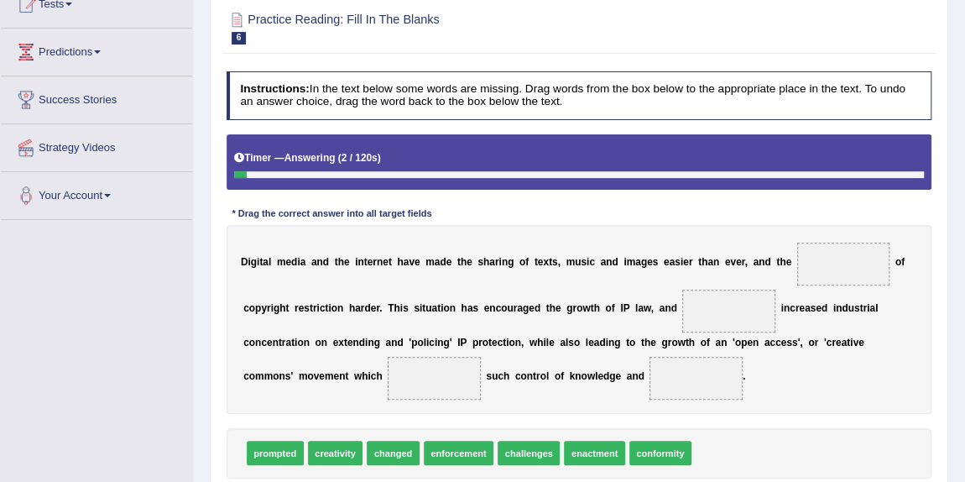
scroll to position [274, 0]
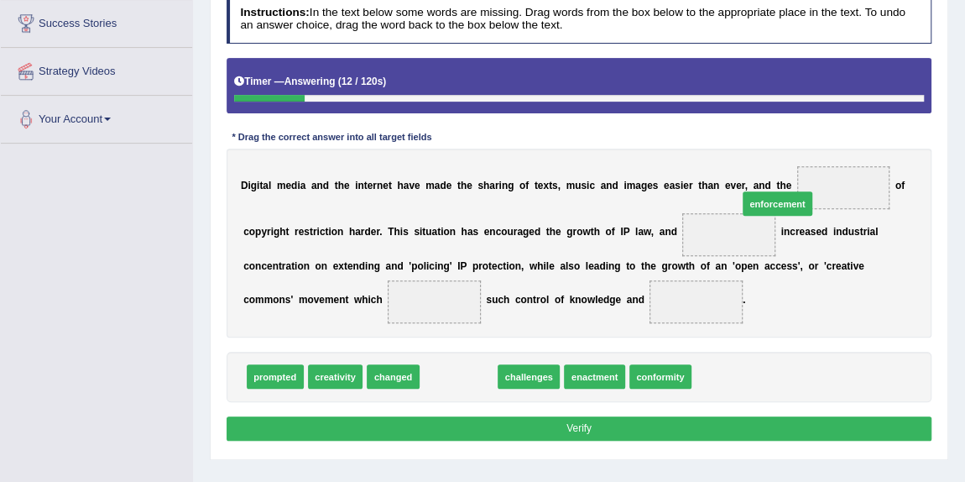
drag, startPoint x: 439, startPoint y: 373, endPoint x: 821, endPoint y: 180, distance: 428.6
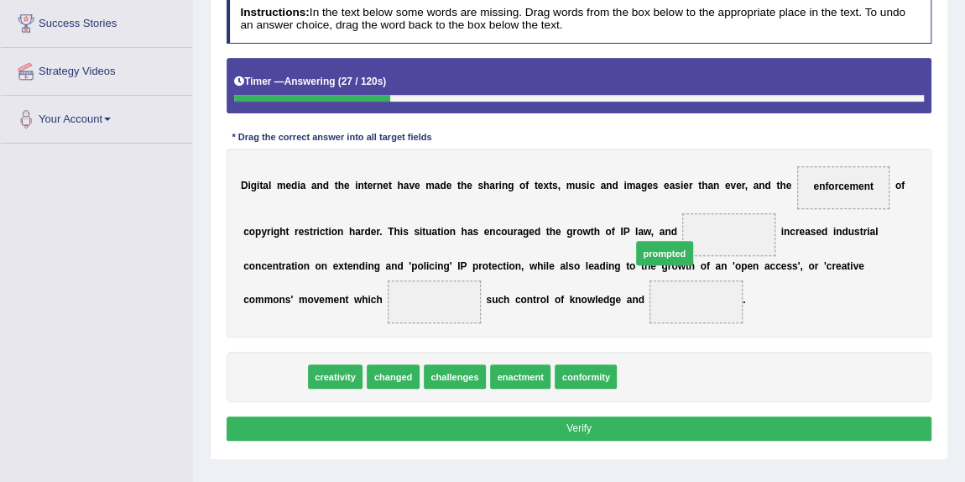
drag, startPoint x: 271, startPoint y: 369, endPoint x: 729, endPoint y: 224, distance: 480.6
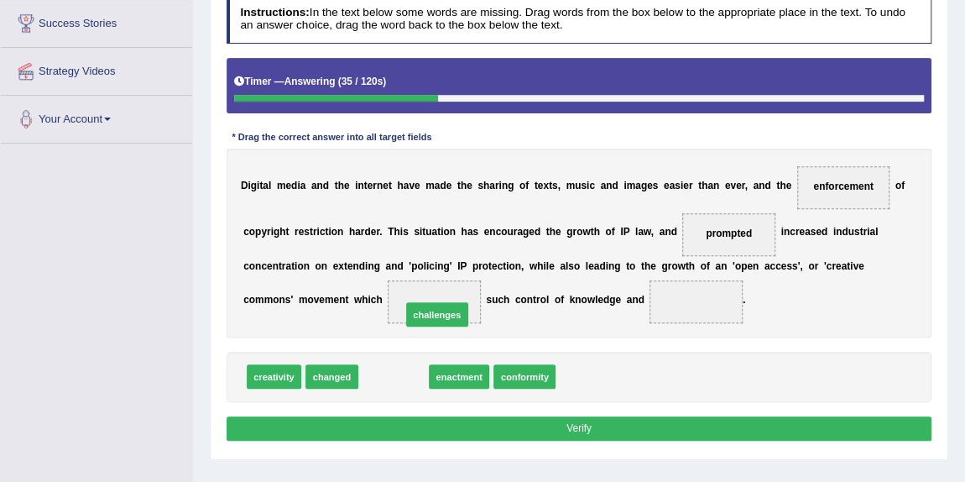
drag, startPoint x: 375, startPoint y: 371, endPoint x: 426, endPoint y: 298, distance: 89.2
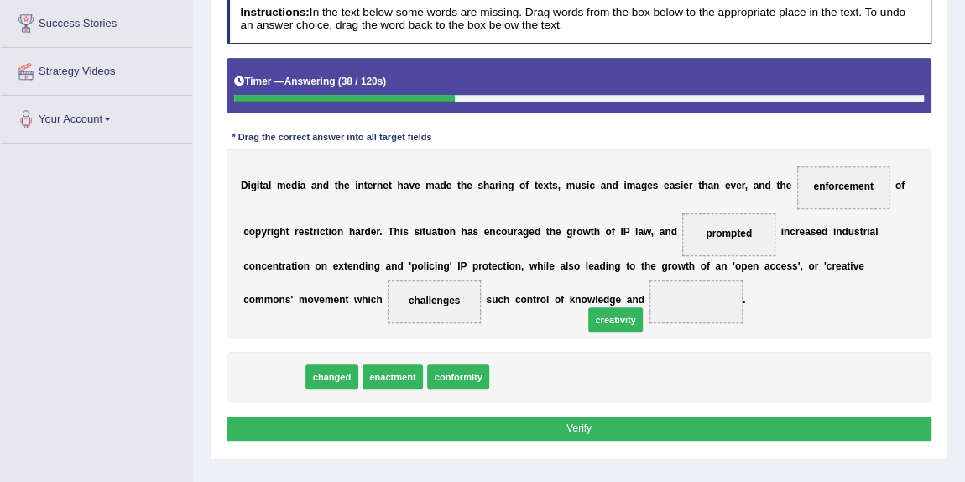
drag, startPoint x: 284, startPoint y: 369, endPoint x: 686, endPoint y: 301, distance: 406.8
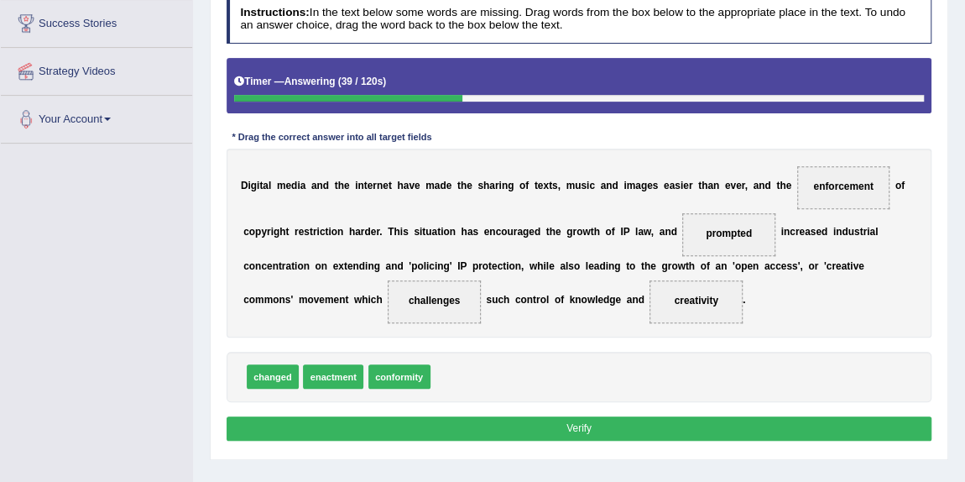
click at [667, 426] on button "Verify" at bounding box center [580, 428] width 706 height 24
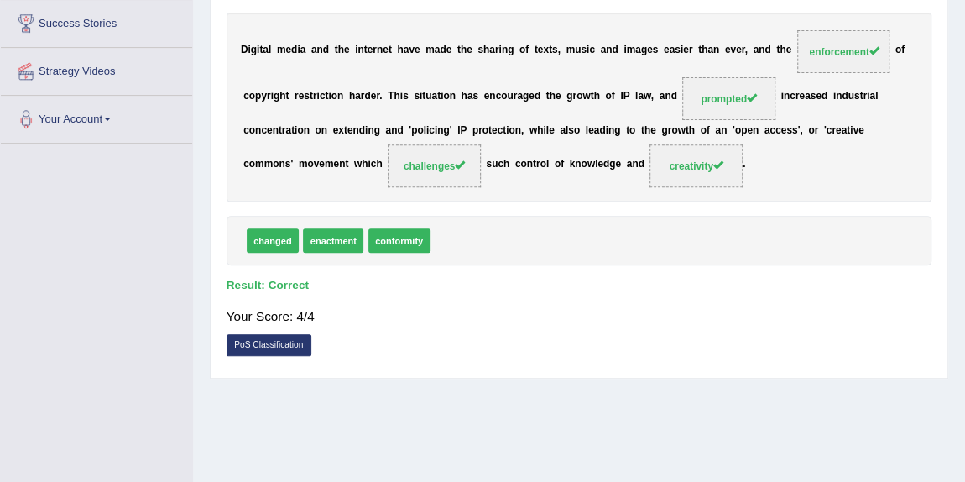
scroll to position [45, 0]
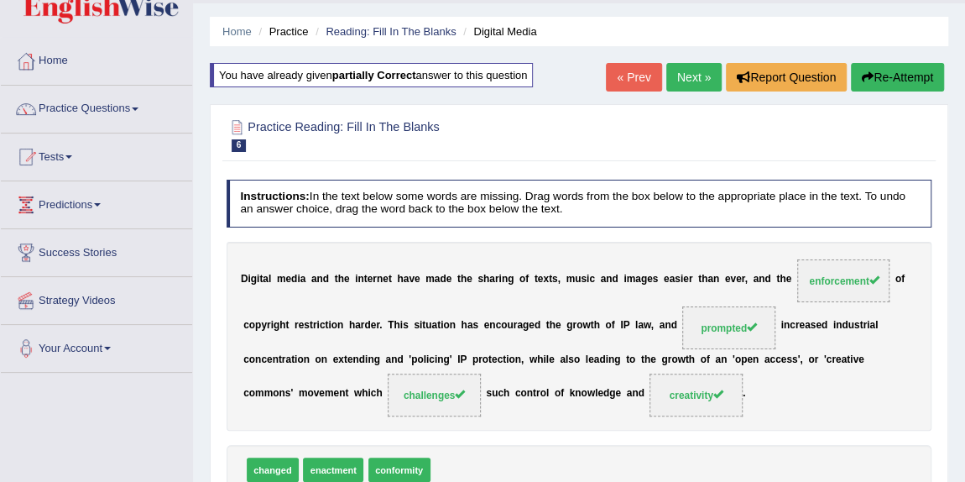
click at [667, 80] on link "Next »" at bounding box center [693, 77] width 55 height 29
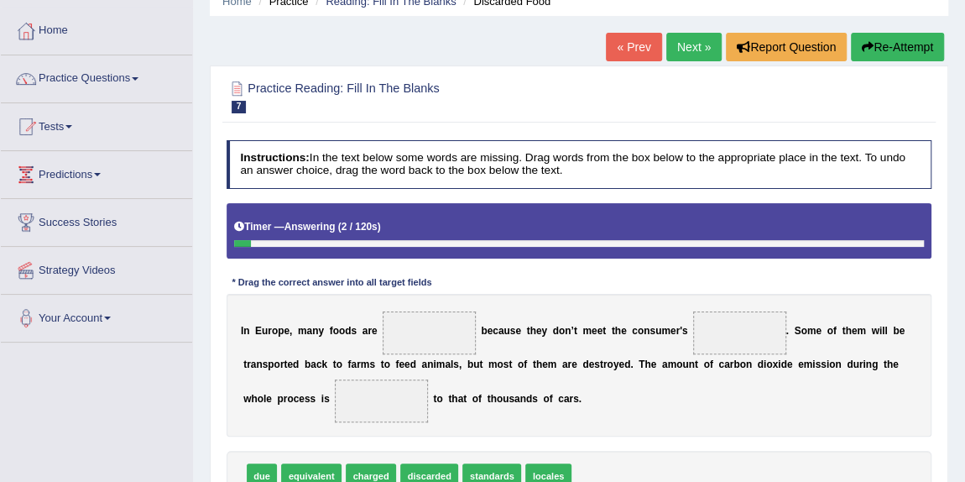
scroll to position [152, 0]
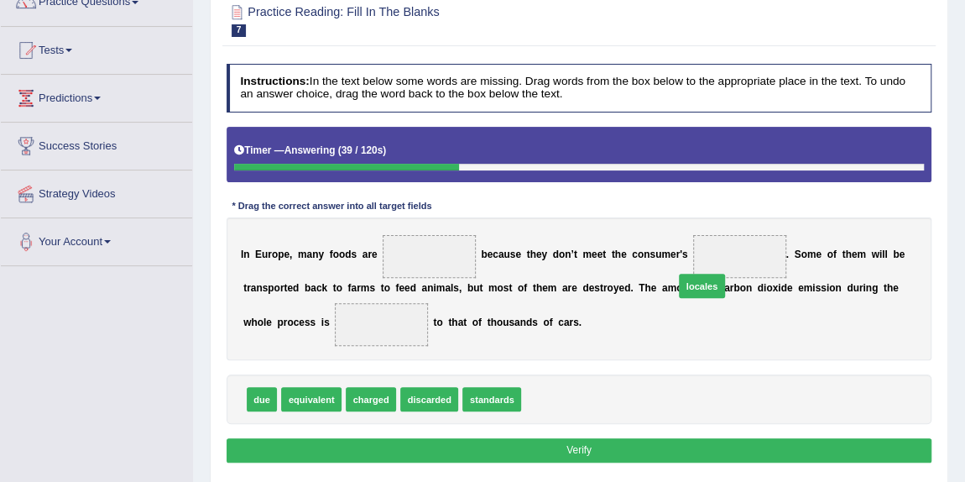
drag, startPoint x: 543, startPoint y: 395, endPoint x: 723, endPoint y: 262, distance: 224.4
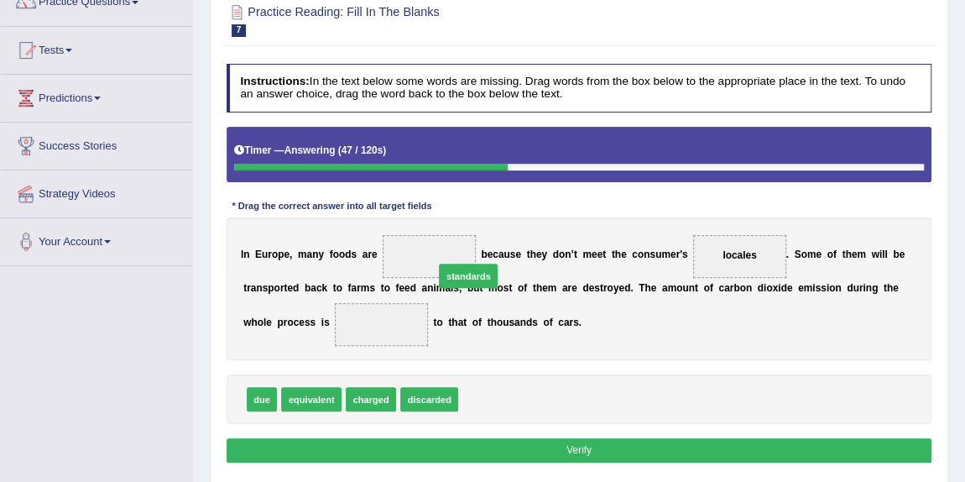
drag, startPoint x: 475, startPoint y: 400, endPoint x: 445, endPoint y: 261, distance: 142.5
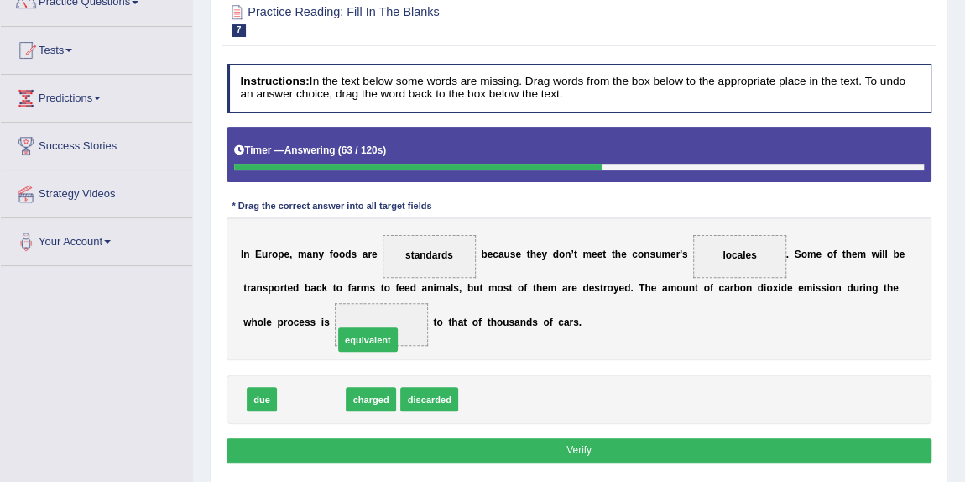
drag, startPoint x: 296, startPoint y: 399, endPoint x: 362, endPoint y: 328, distance: 96.8
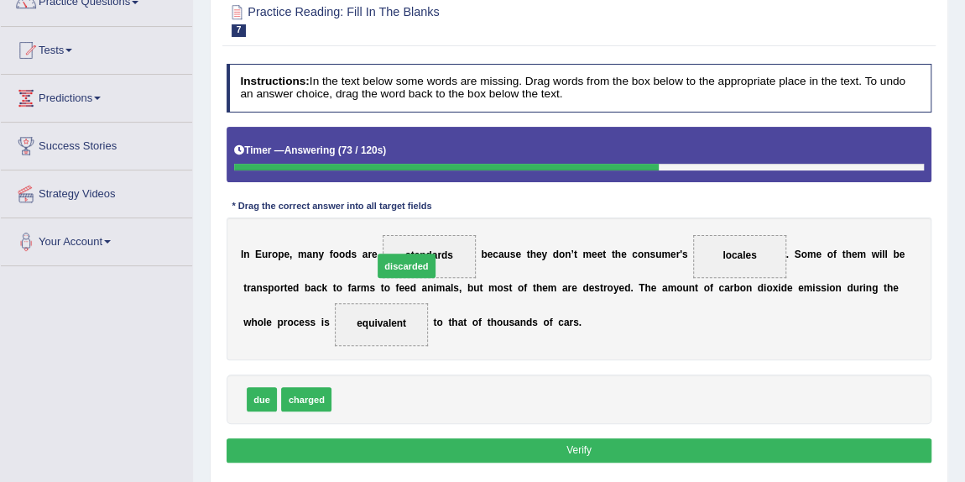
drag, startPoint x: 370, startPoint y: 395, endPoint x: 419, endPoint y: 238, distance: 164.3
click at [597, 438] on button "Verify" at bounding box center [580, 450] width 706 height 24
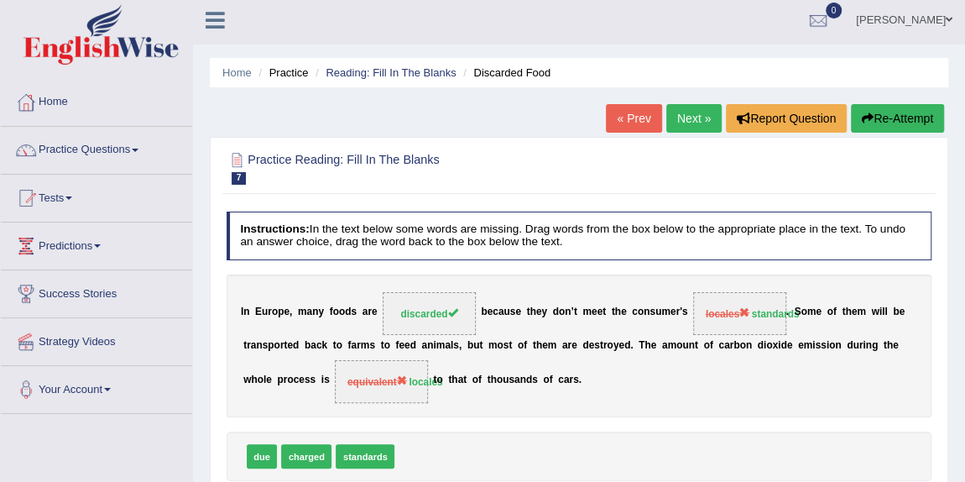
scroll to position [0, 0]
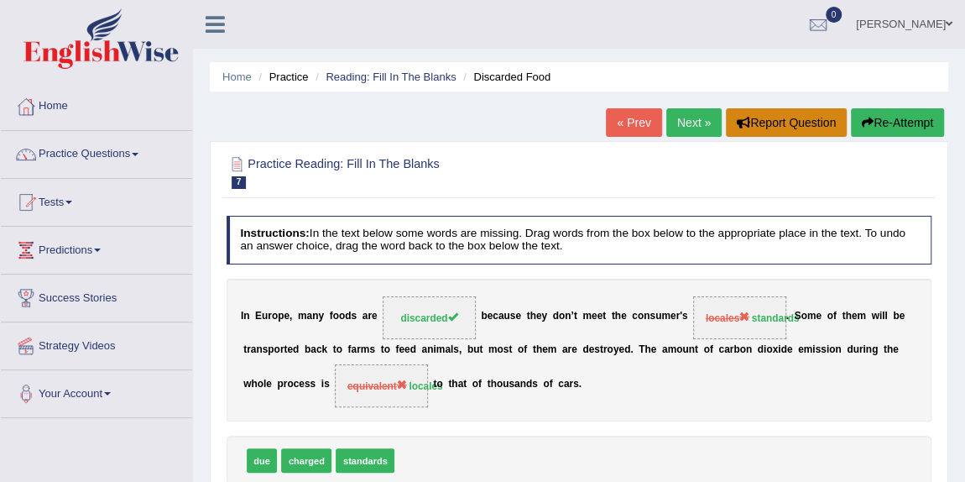
click at [755, 131] on button "Report Question" at bounding box center [786, 122] width 121 height 29
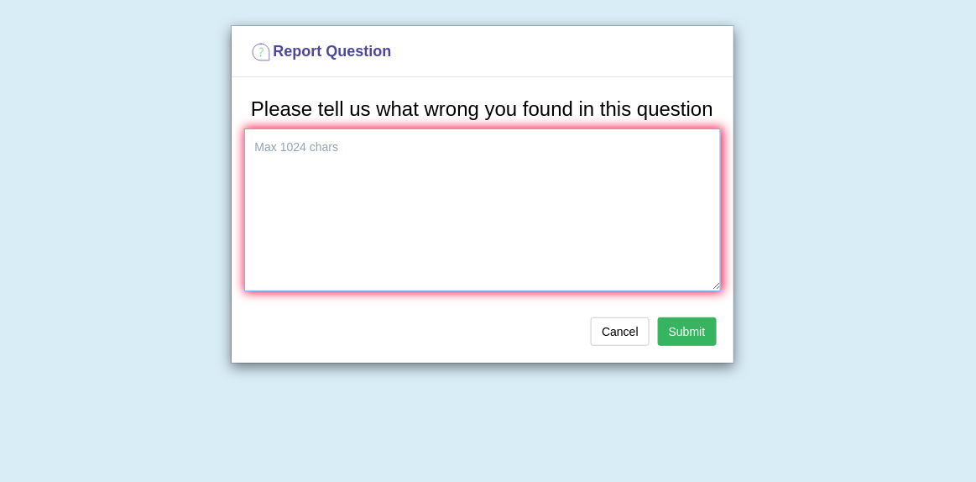
click at [500, 248] on textarea at bounding box center [482, 209] width 477 height 163
type textarea "shold be equivalent, not locals"
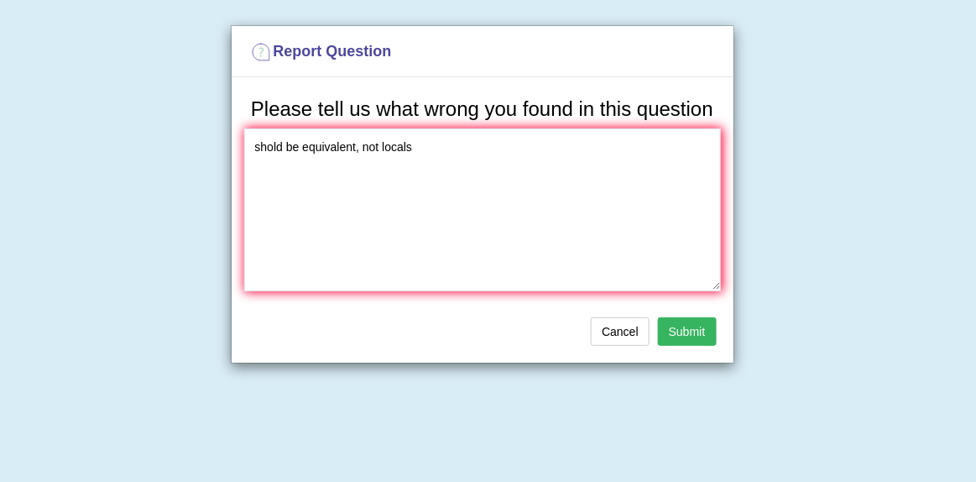
click at [687, 323] on button "Submit" at bounding box center [687, 331] width 59 height 29
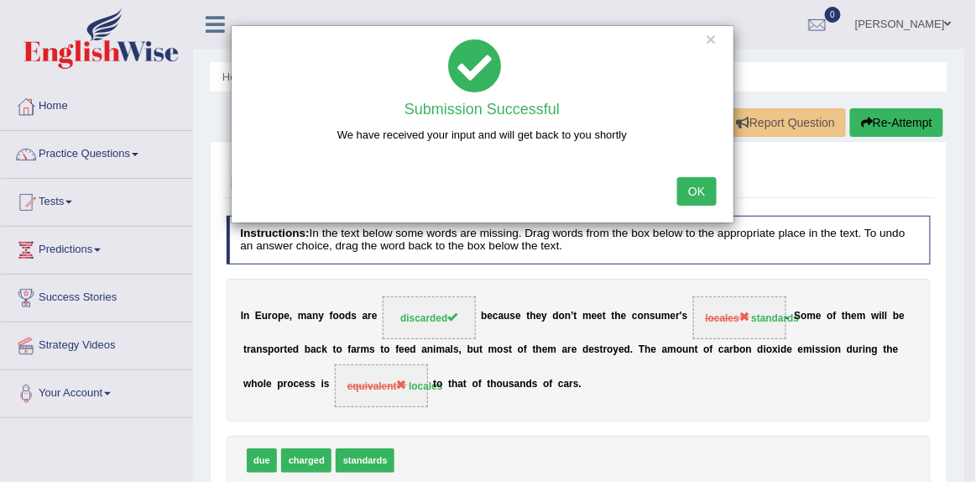
click at [691, 191] on button "OK" at bounding box center [696, 191] width 39 height 29
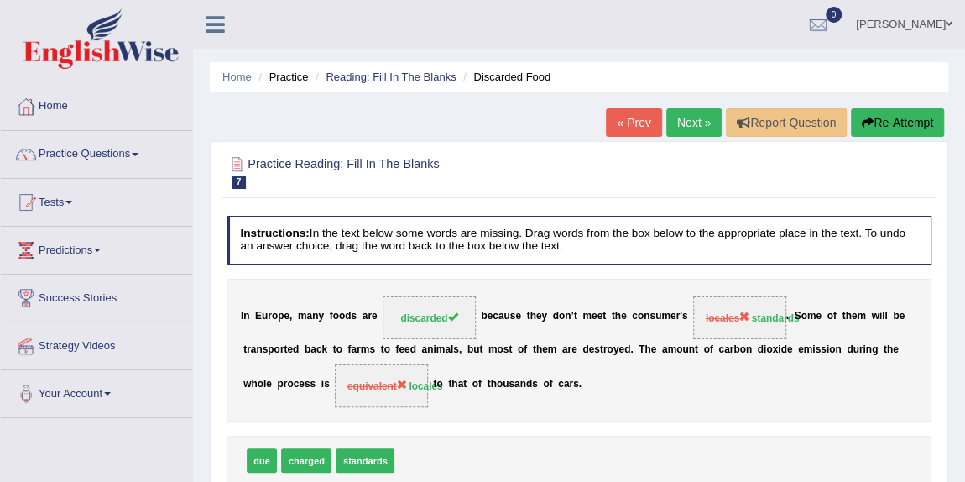
click at [674, 123] on link "Next »" at bounding box center [693, 122] width 55 height 29
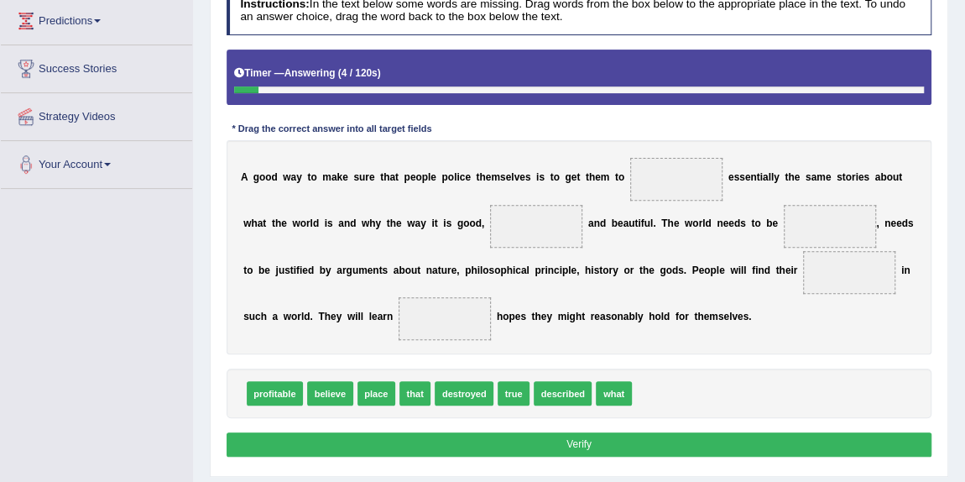
scroll to position [305, 0]
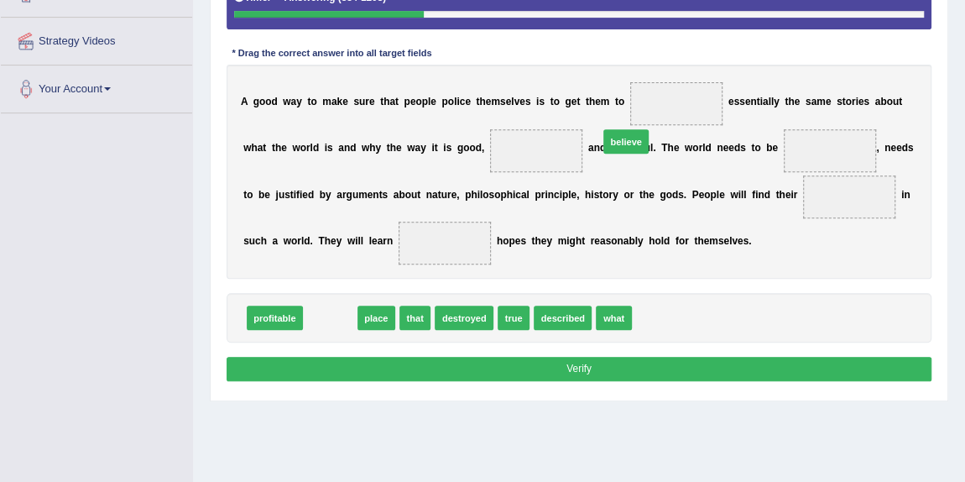
drag, startPoint x: 336, startPoint y: 310, endPoint x: 684, endPoint y: 102, distance: 405.2
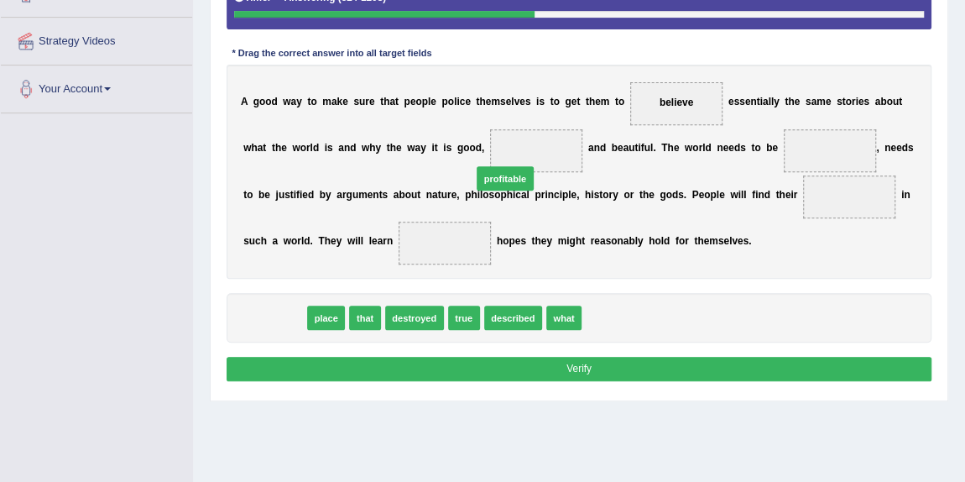
drag, startPoint x: 286, startPoint y: 313, endPoint x: 557, endPoint y: 150, distance: 316.2
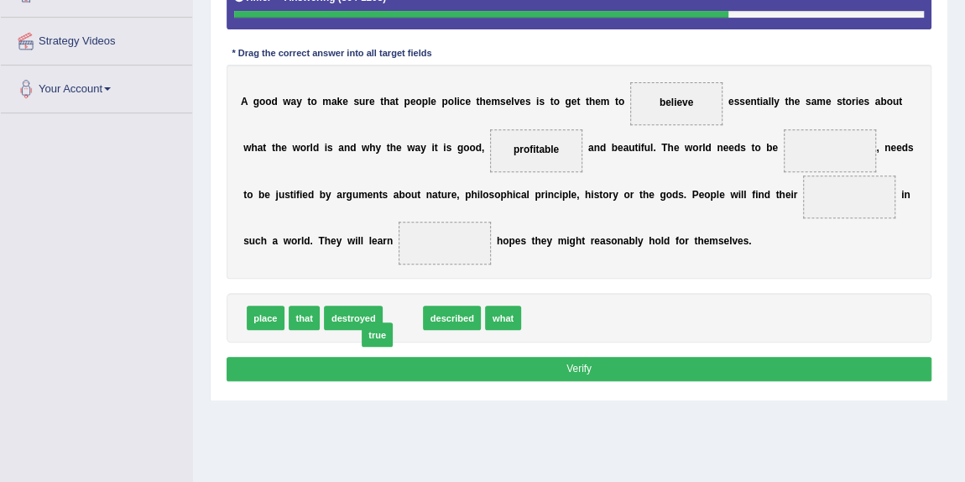
drag, startPoint x: 396, startPoint y: 314, endPoint x: 366, endPoint y: 333, distance: 35.8
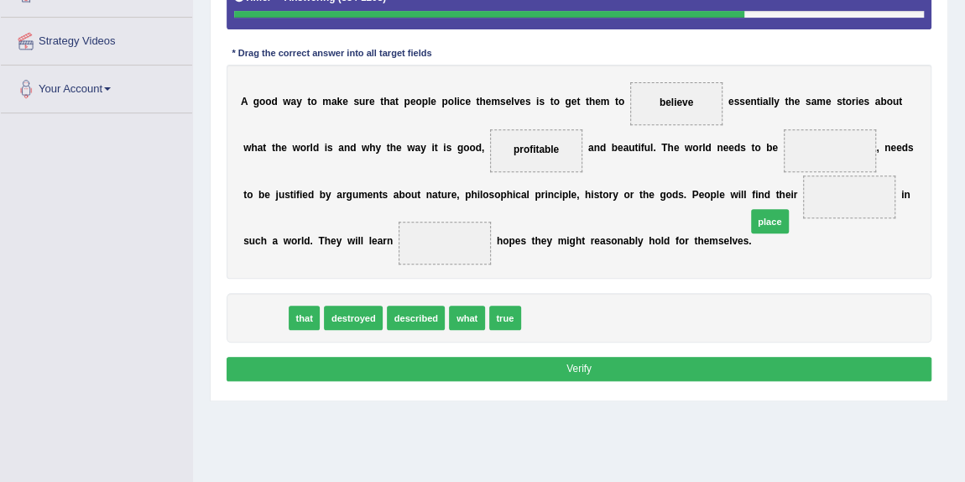
drag, startPoint x: 259, startPoint y: 314, endPoint x: 853, endPoint y: 200, distance: 604.1
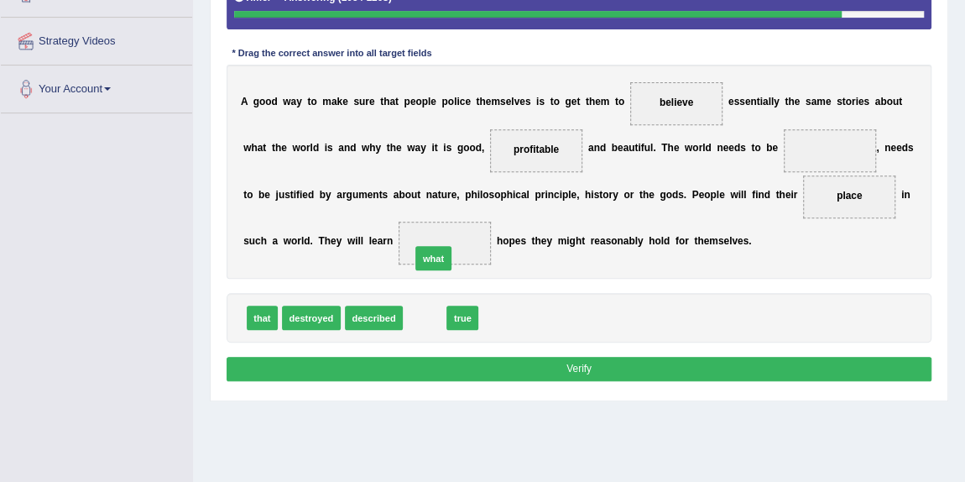
drag, startPoint x: 429, startPoint y: 315, endPoint x: 439, endPoint y: 244, distance: 71.2
drag, startPoint x: 423, startPoint y: 318, endPoint x: 794, endPoint y: 144, distance: 409.5
click at [363, 357] on button "Verify" at bounding box center [580, 369] width 706 height 24
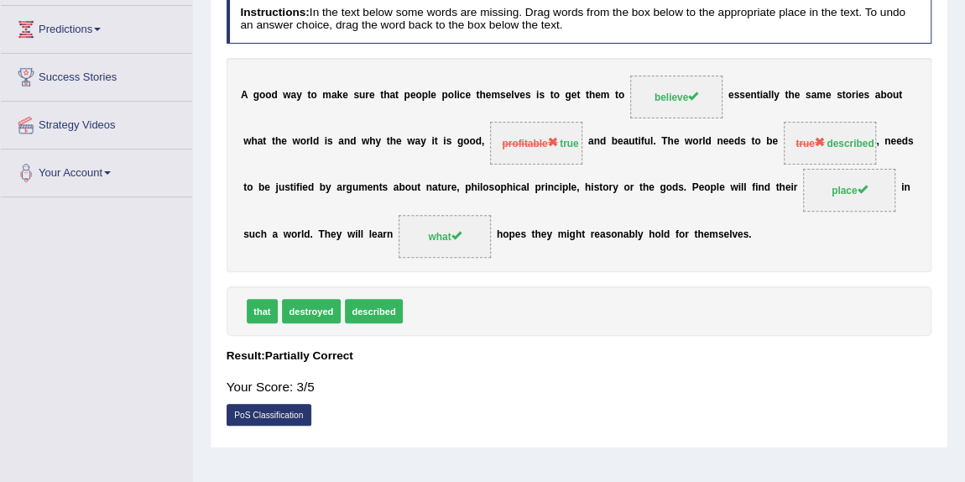
scroll to position [0, 0]
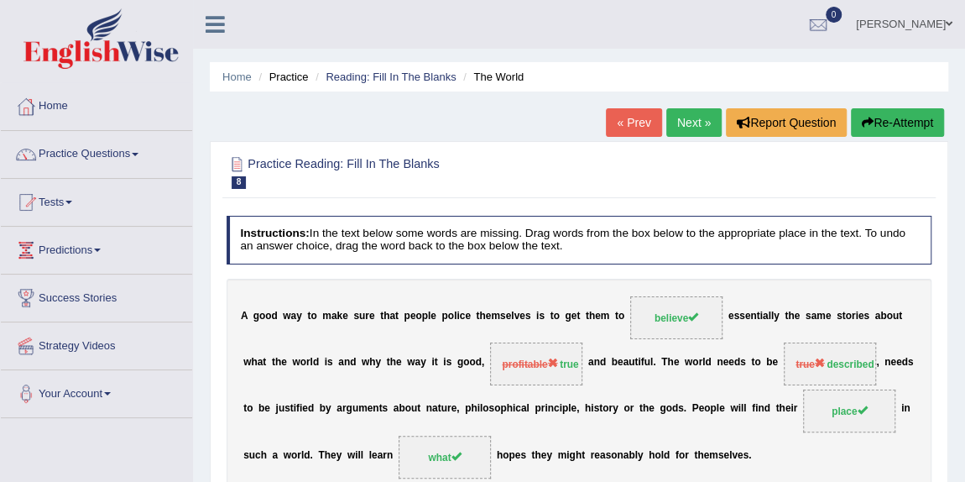
click at [883, 118] on button "Re-Attempt" at bounding box center [897, 122] width 93 height 29
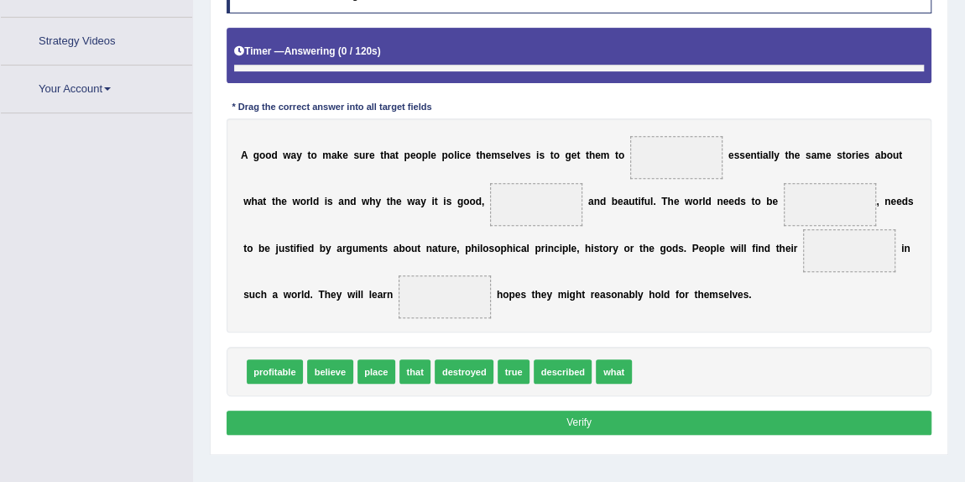
scroll to position [351, 0]
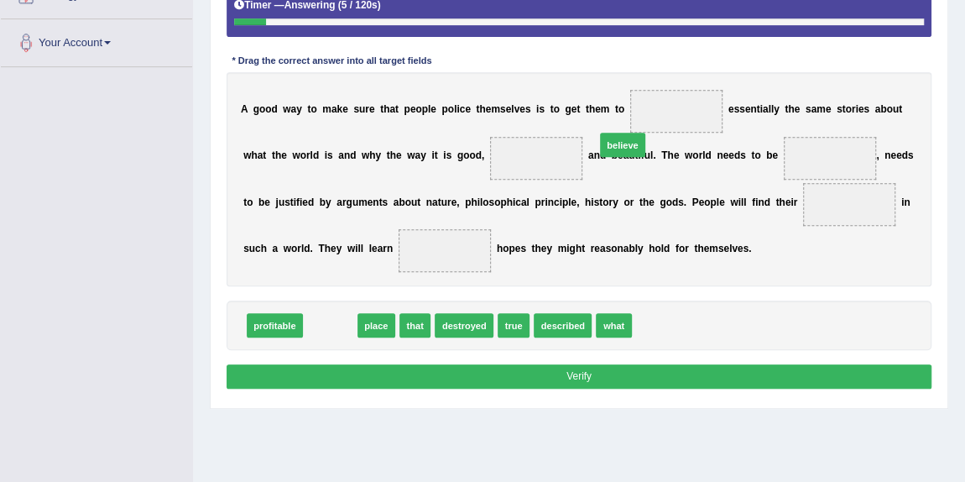
drag, startPoint x: 318, startPoint y: 324, endPoint x: 670, endPoint y: 106, distance: 413.8
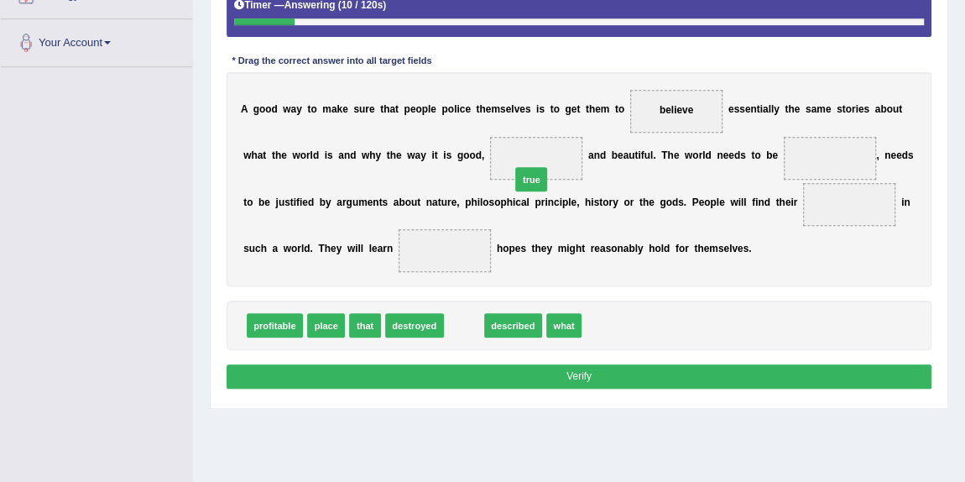
drag, startPoint x: 458, startPoint y: 321, endPoint x: 538, endPoint y: 149, distance: 189.6
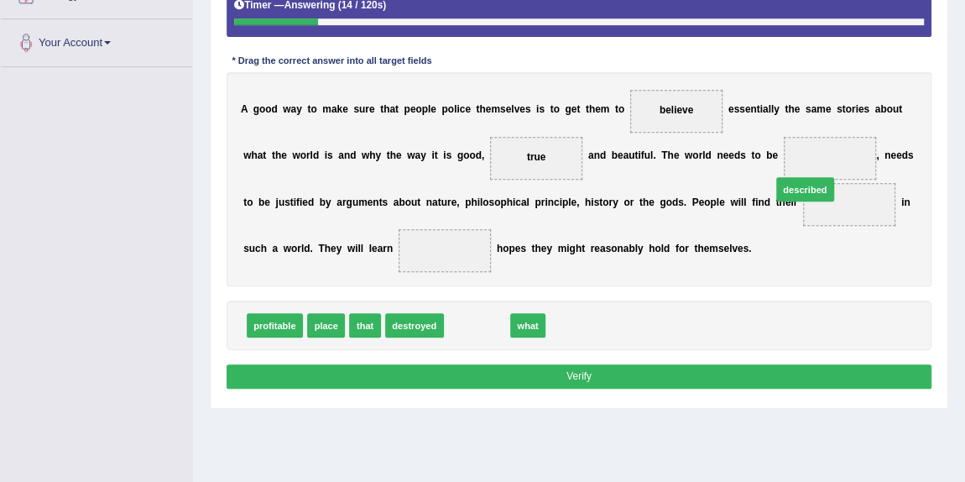
drag, startPoint x: 468, startPoint y: 325, endPoint x: 854, endPoint y: 159, distance: 419.9
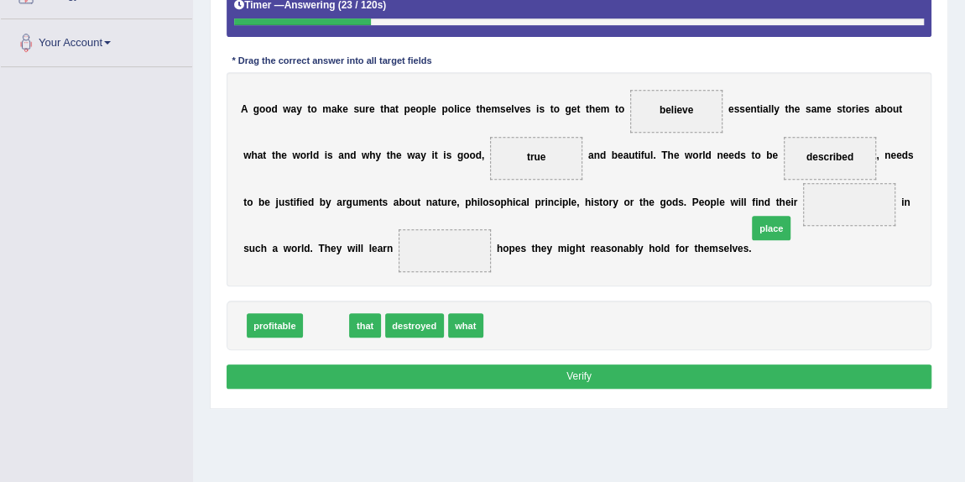
drag, startPoint x: 328, startPoint y: 316, endPoint x: 852, endPoint y: 202, distance: 535.9
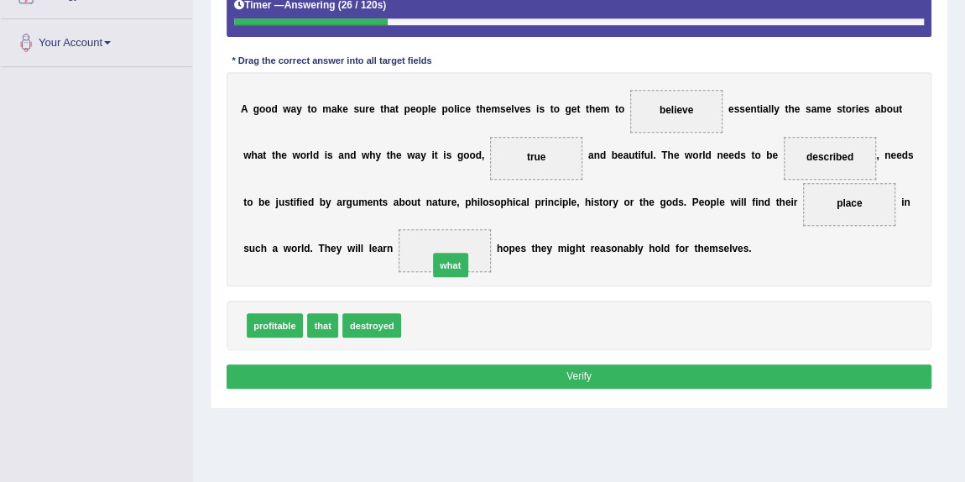
drag, startPoint x: 435, startPoint y: 305, endPoint x: 459, endPoint y: 247, distance: 62.8
click at [590, 371] on button "Verify" at bounding box center [580, 376] width 706 height 24
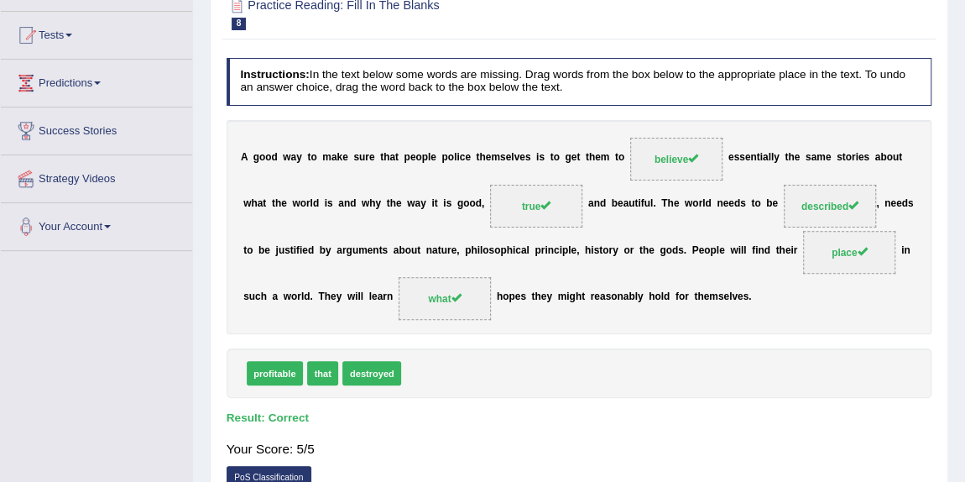
scroll to position [45, 0]
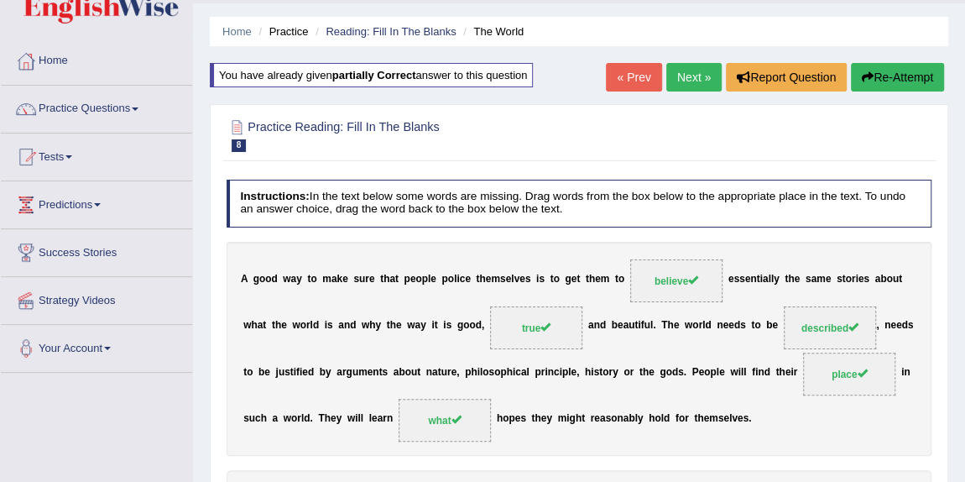
click at [676, 73] on link "Next »" at bounding box center [693, 77] width 55 height 29
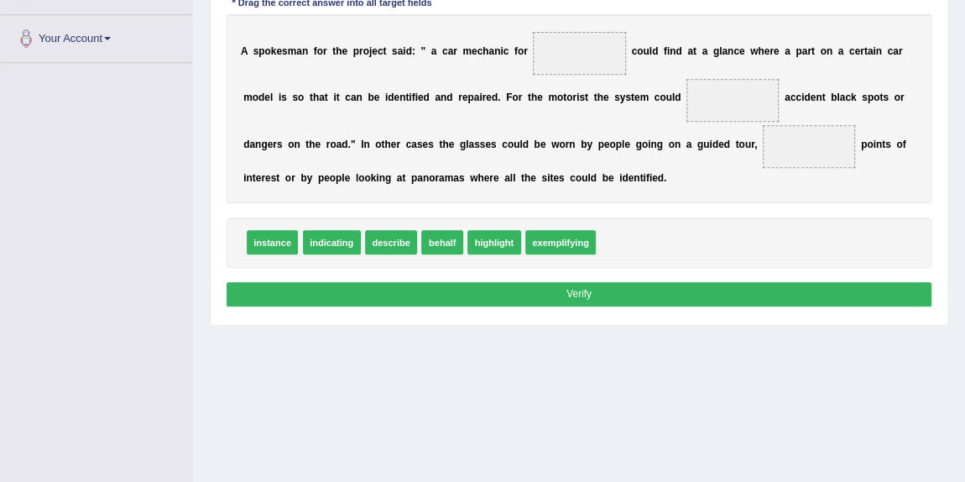
scroll to position [202, 0]
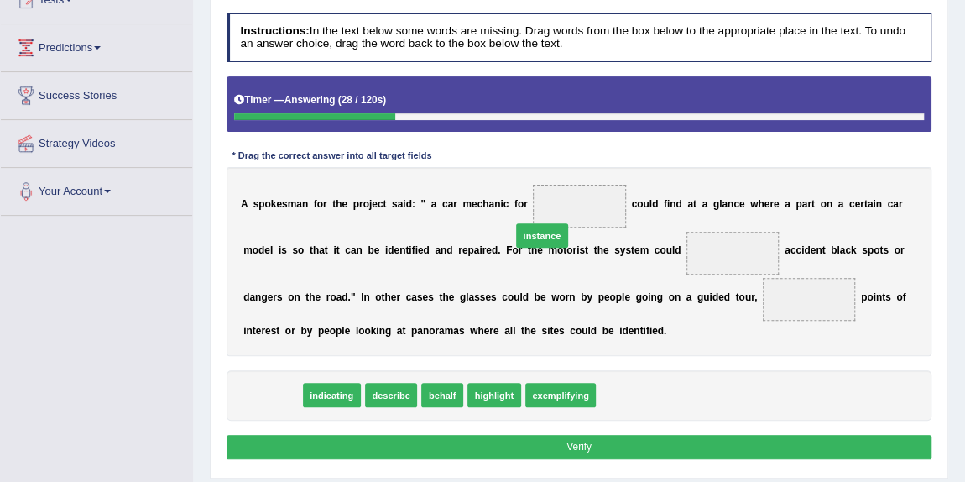
drag, startPoint x: 265, startPoint y: 391, endPoint x: 582, endPoint y: 203, distance: 368.7
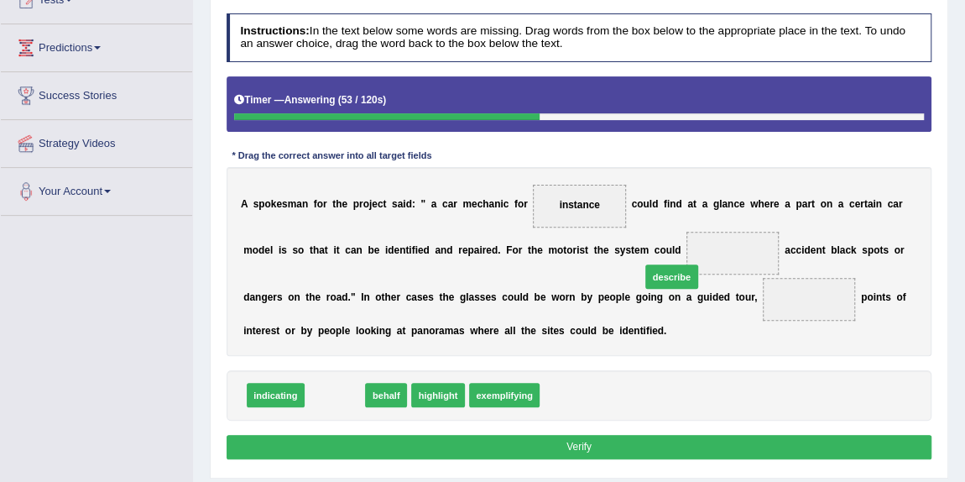
drag, startPoint x: 342, startPoint y: 389, endPoint x: 734, endPoint y: 252, distance: 415.8
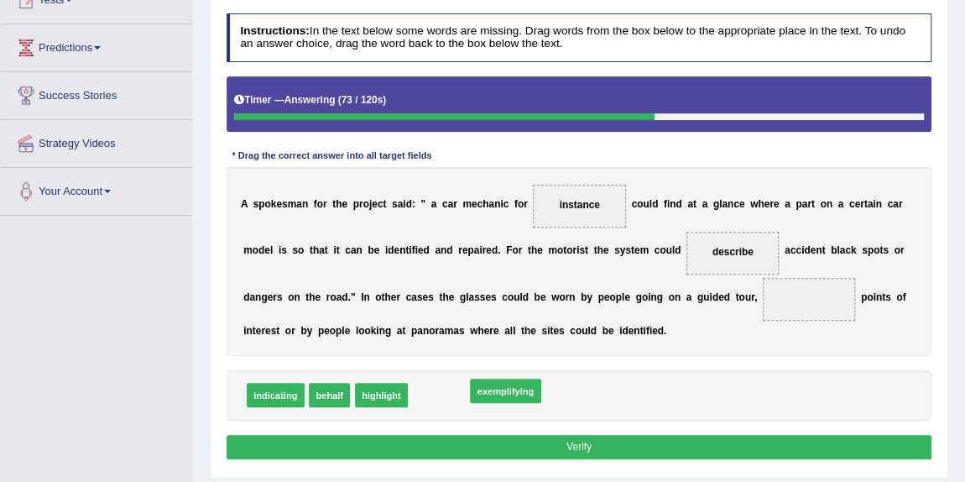
drag, startPoint x: 438, startPoint y: 394, endPoint x: 503, endPoint y: 390, distance: 65.6
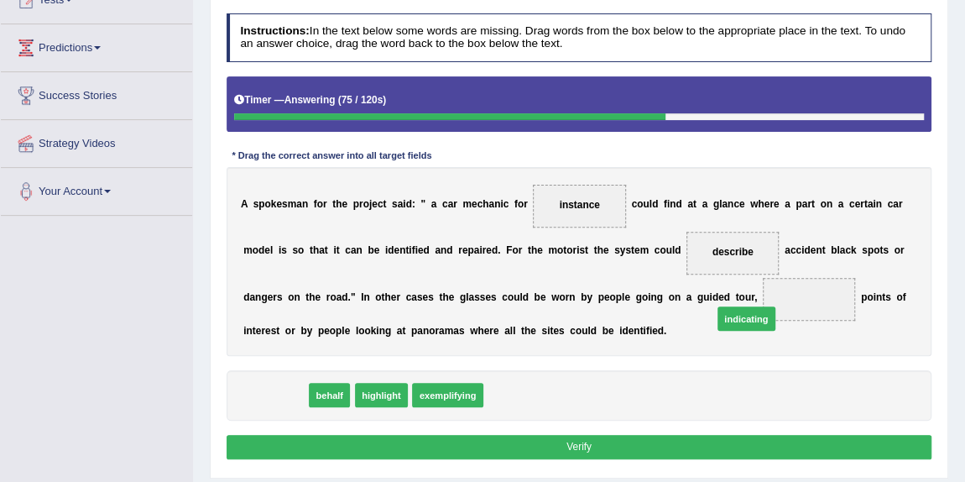
drag, startPoint x: 279, startPoint y: 392, endPoint x: 832, endPoint y: 301, distance: 561.2
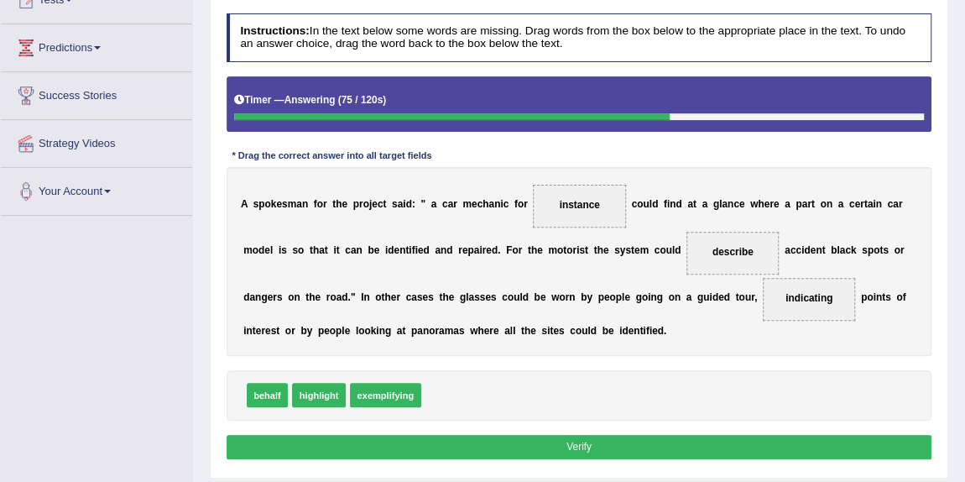
click at [600, 441] on button "Verify" at bounding box center [580, 447] width 706 height 24
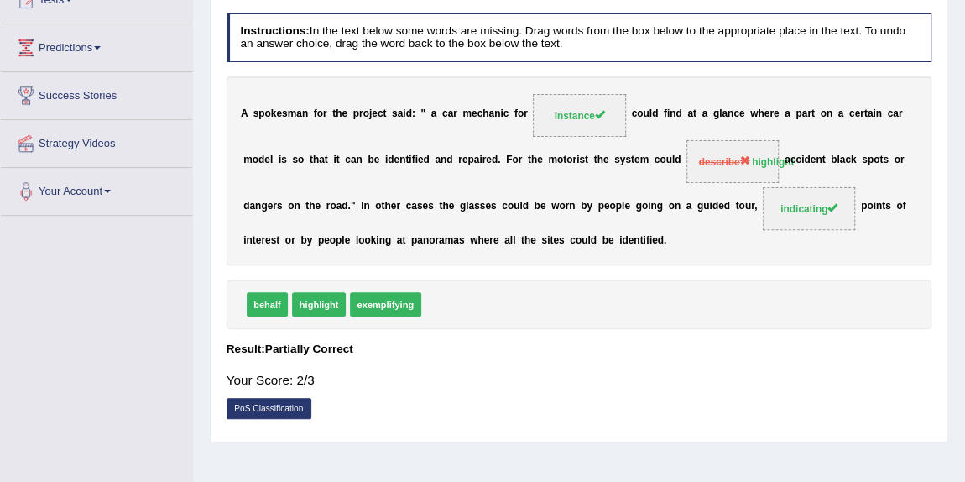
click at [432, 331] on div "Instructions: In the text below some words are missing. Drag words from the box…" at bounding box center [578, 220] width 712 height 427
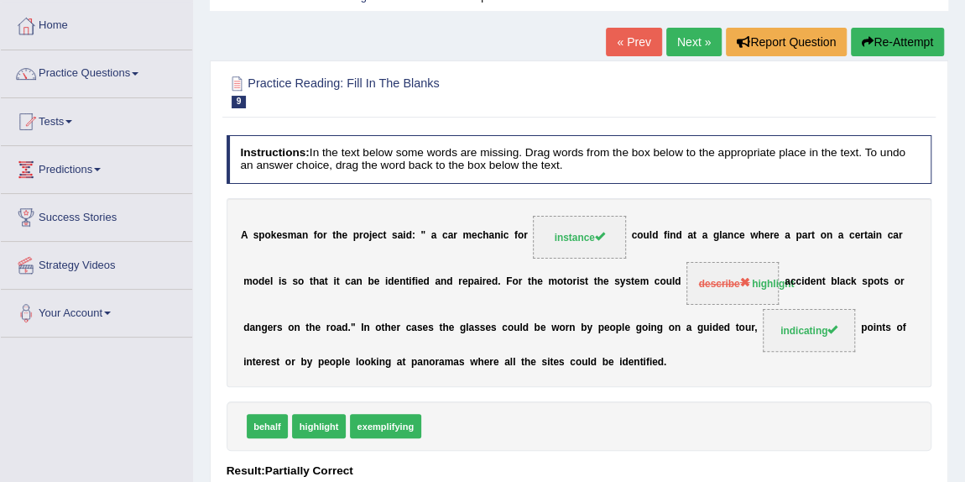
scroll to position [50, 0]
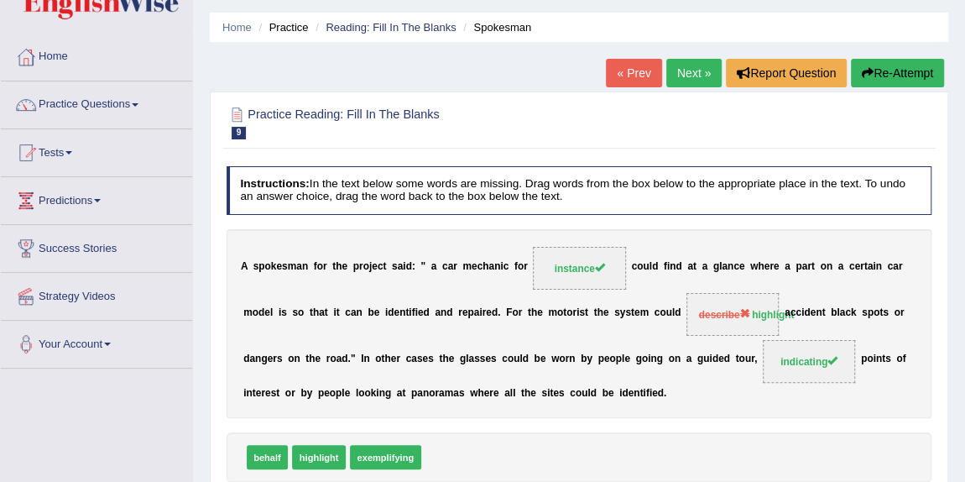
click at [670, 81] on link "Next »" at bounding box center [693, 73] width 55 height 29
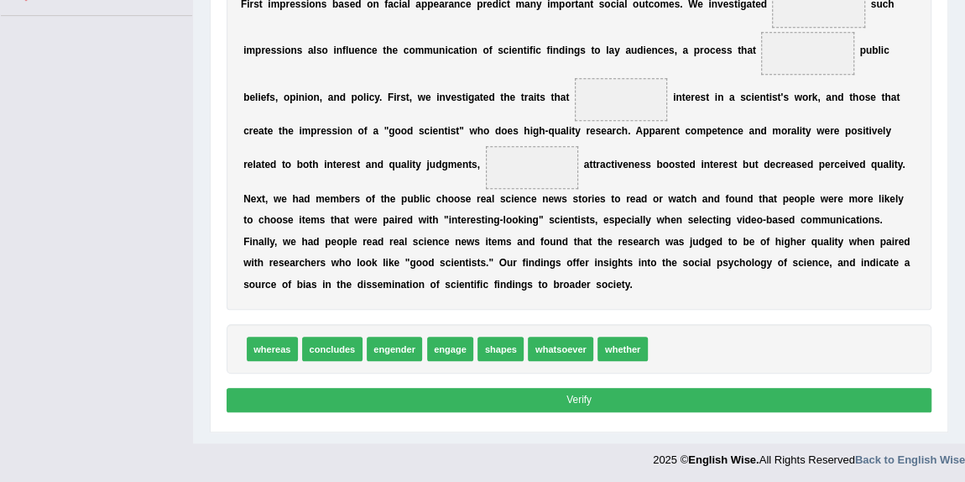
scroll to position [326, 0]
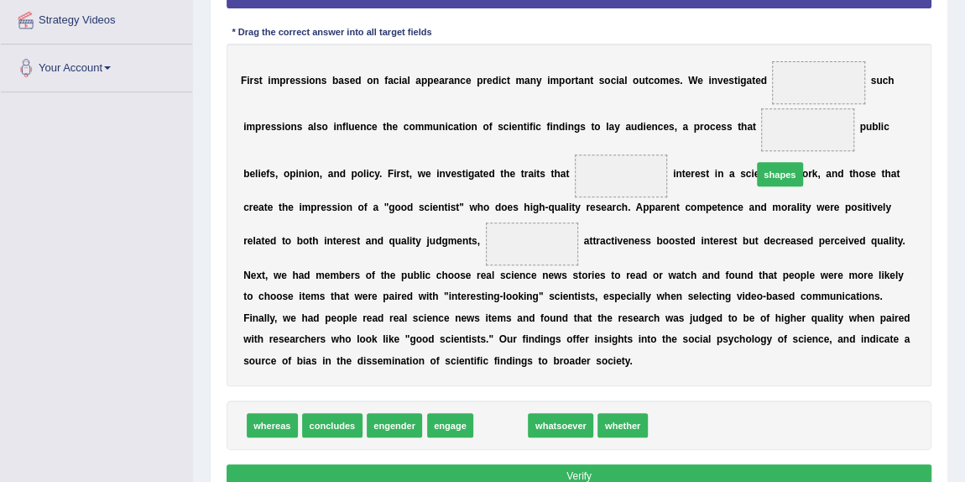
drag, startPoint x: 497, startPoint y: 422, endPoint x: 821, endPoint y: 126, distance: 438.9
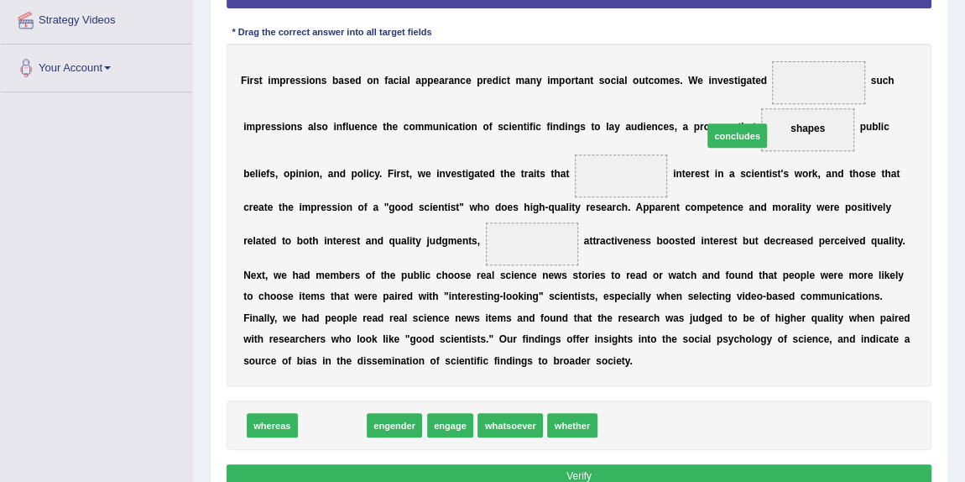
drag, startPoint x: 334, startPoint y: 420, endPoint x: 811, endPoint y: 79, distance: 586.3
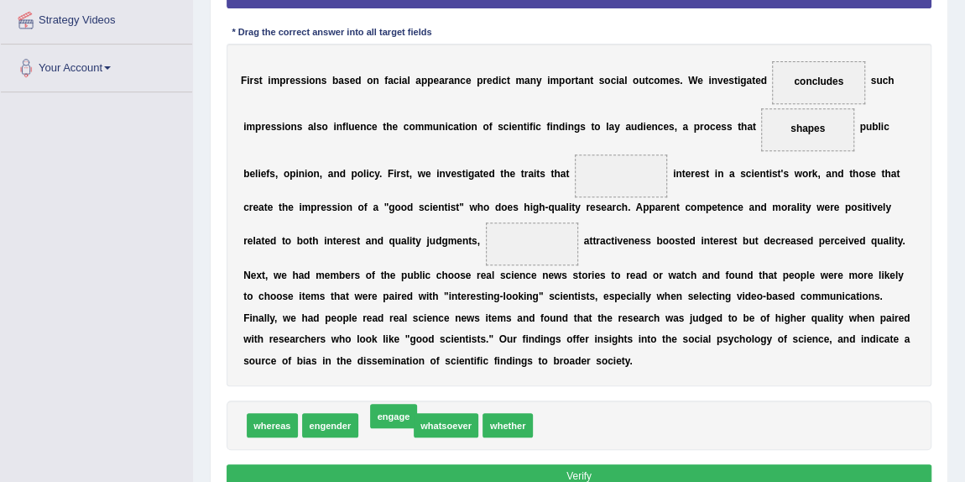
drag, startPoint x: 383, startPoint y: 422, endPoint x: 392, endPoint y: 411, distance: 14.3
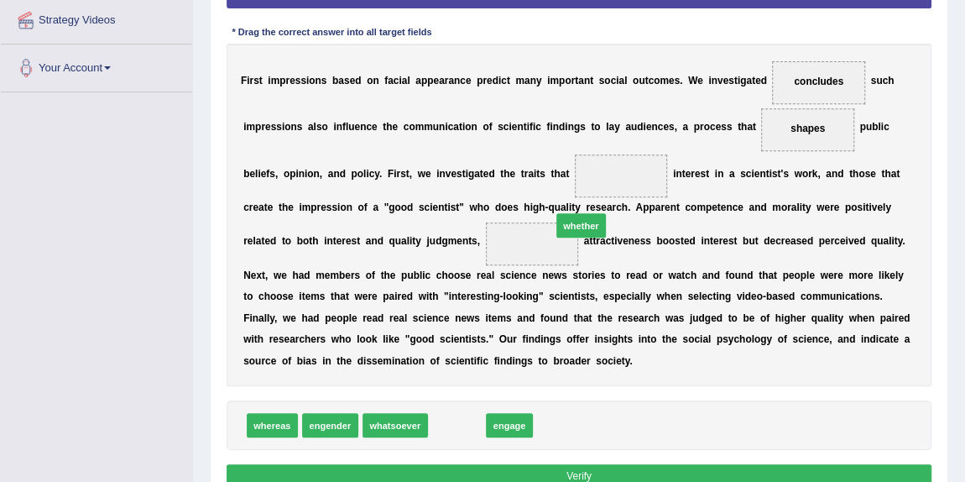
drag, startPoint x: 462, startPoint y: 424, endPoint x: 613, endPoint y: 180, distance: 287.1
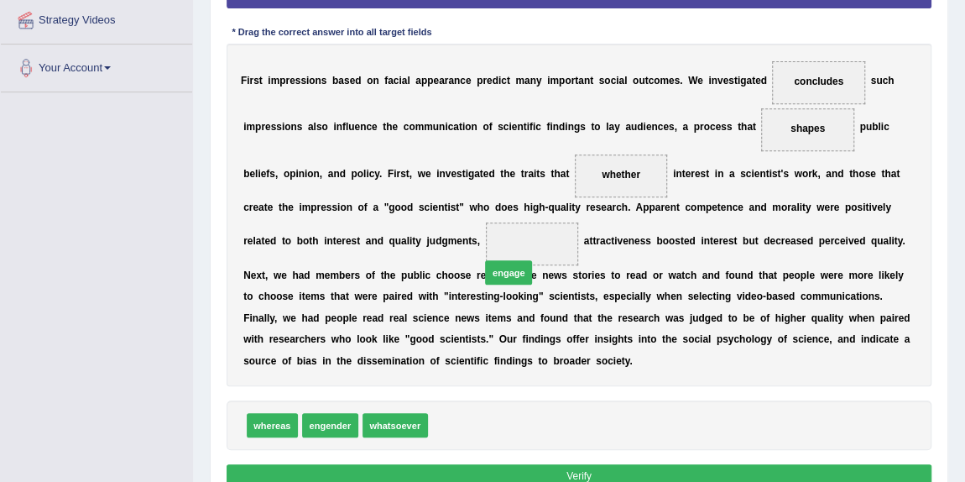
drag, startPoint x: 454, startPoint y: 424, endPoint x: 517, endPoint y: 245, distance: 189.5
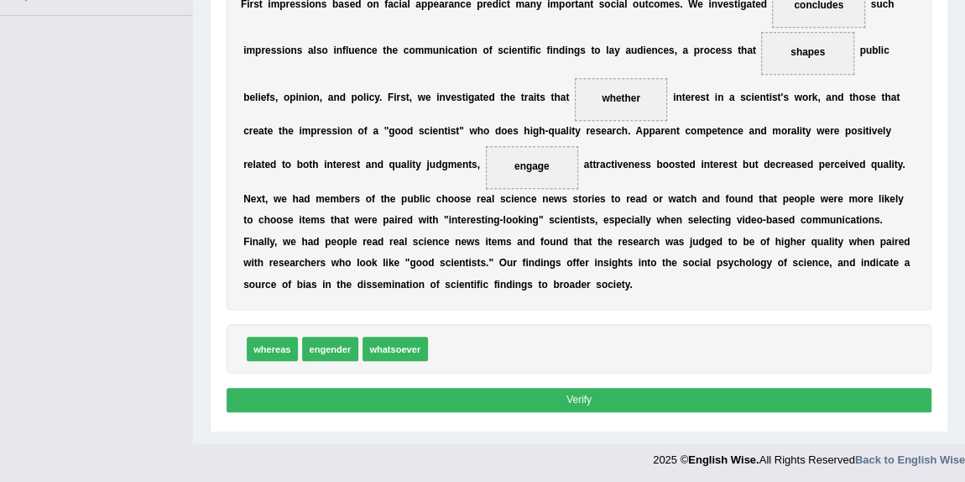
click at [605, 392] on button "Verify" at bounding box center [580, 400] width 706 height 24
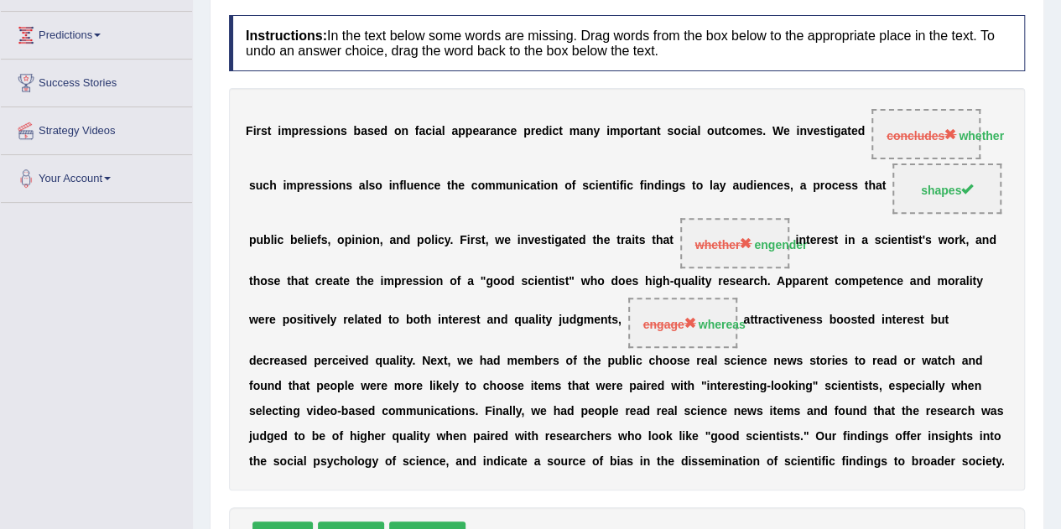
scroll to position [253, 0]
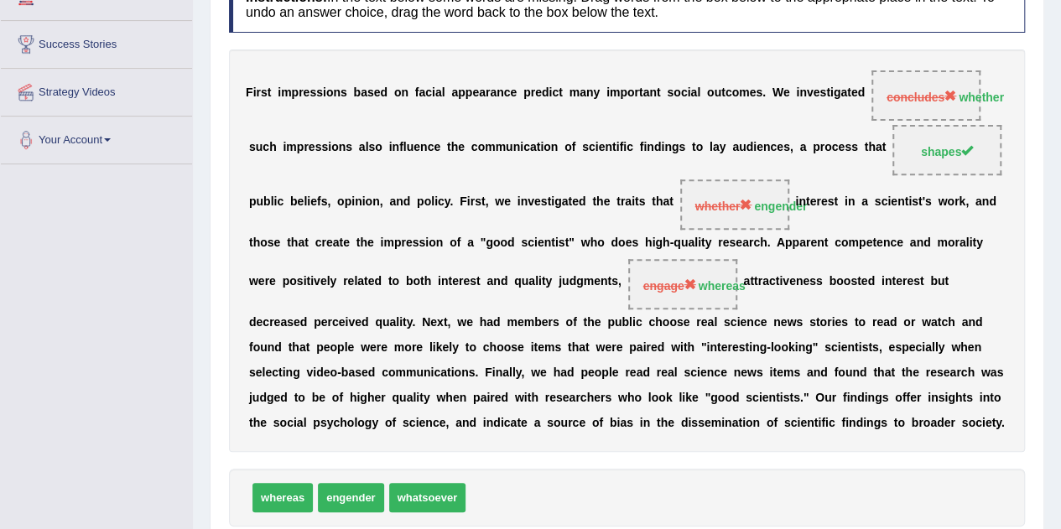
click at [396, 129] on div "F i r s t i m p r e s s i o n s b a s e d o n f a c i a l a p p e a r a n c e p…" at bounding box center [627, 251] width 796 height 403
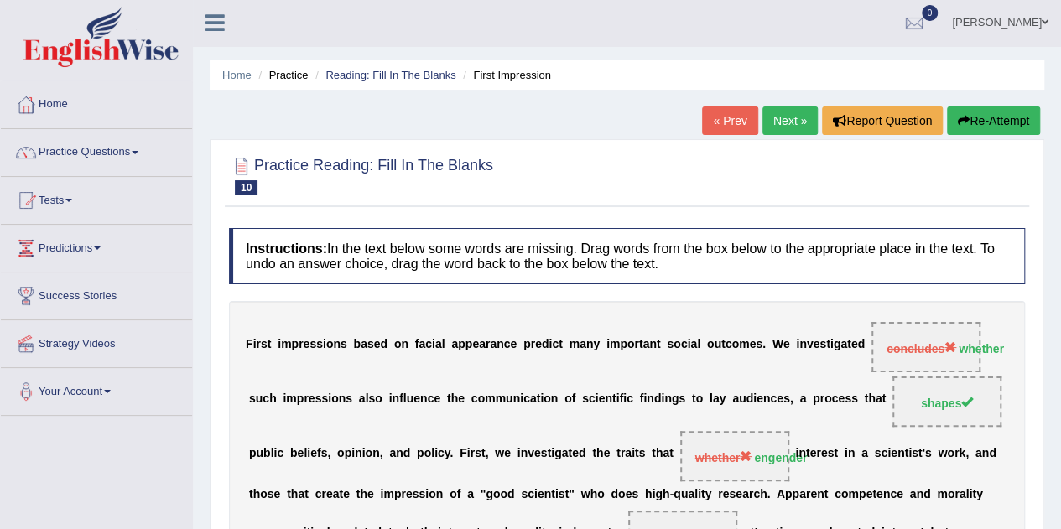
click at [964, 115] on button "Re-Attempt" at bounding box center [993, 121] width 93 height 29
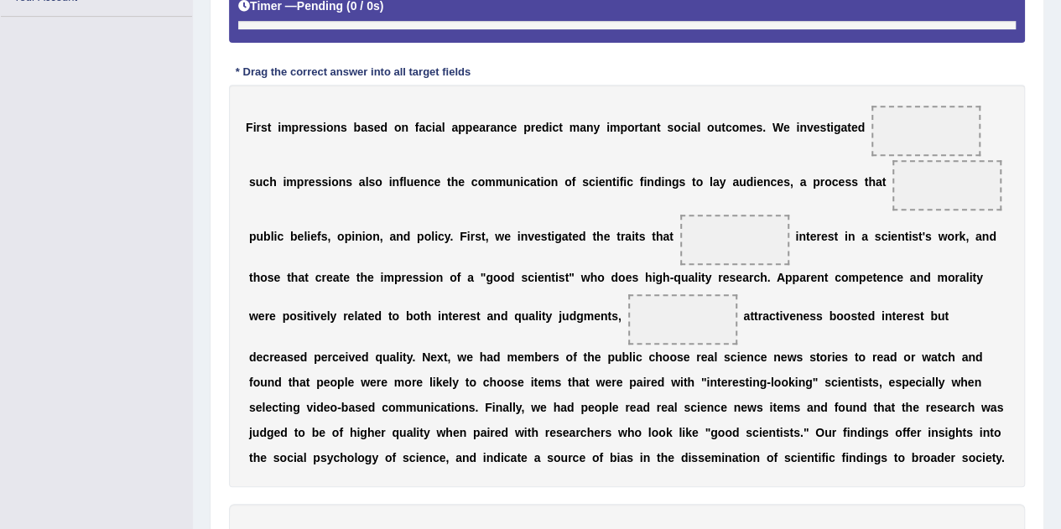
scroll to position [396, 0]
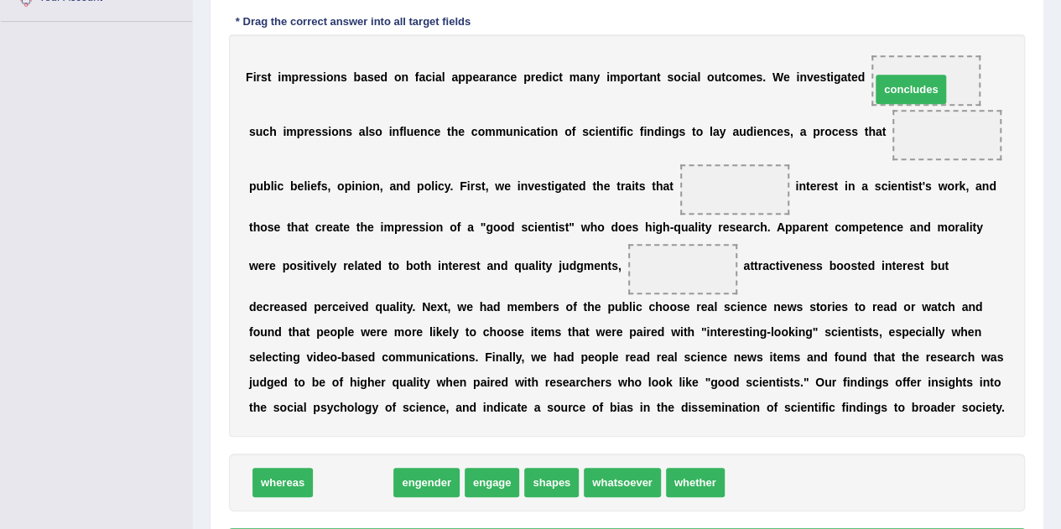
drag, startPoint x: 355, startPoint y: 482, endPoint x: 913, endPoint y: 88, distance: 682.8
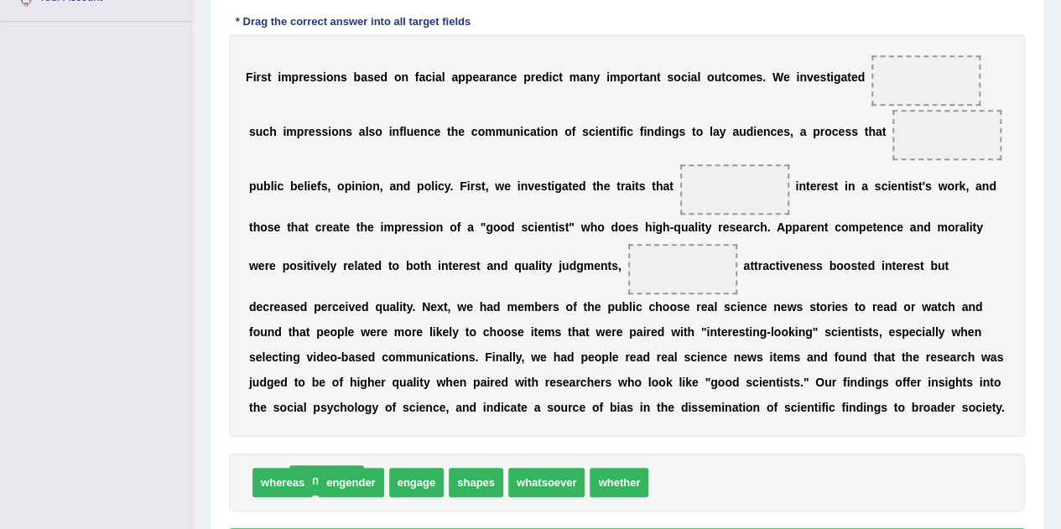
drag, startPoint x: 945, startPoint y: 78, endPoint x: 346, endPoint y: 478, distance: 720.5
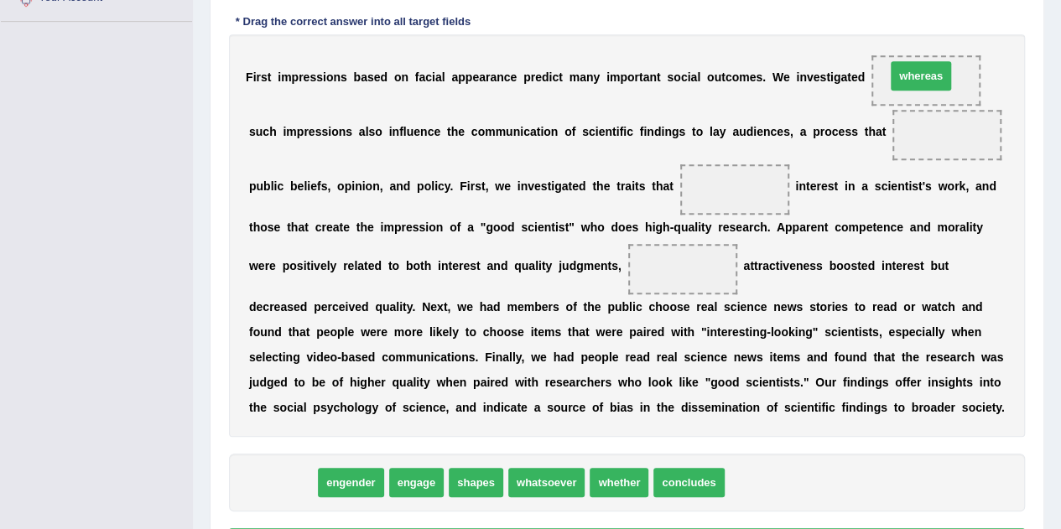
drag, startPoint x: 284, startPoint y: 482, endPoint x: 920, endPoint y: 75, distance: 755.1
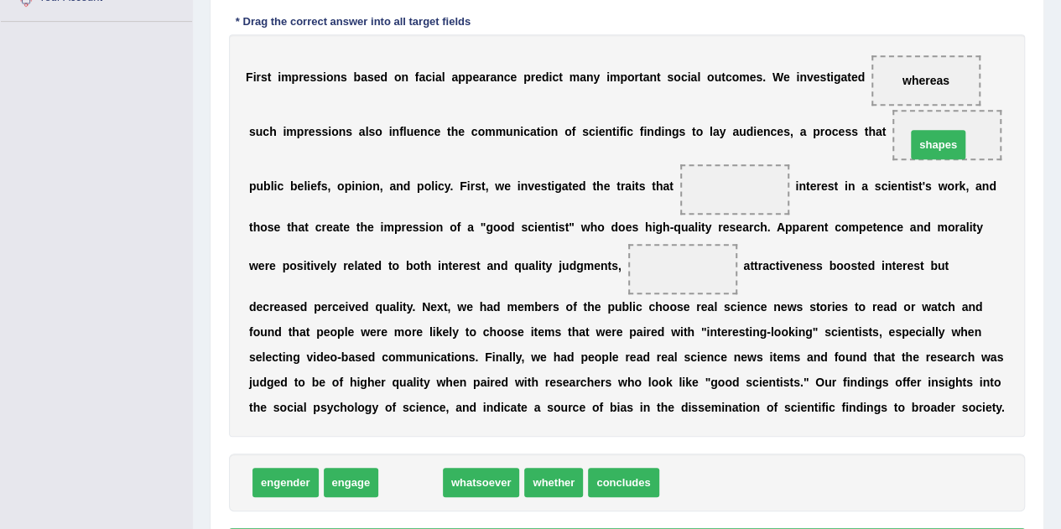
drag, startPoint x: 412, startPoint y: 479, endPoint x: 940, endPoint y: 141, distance: 626.8
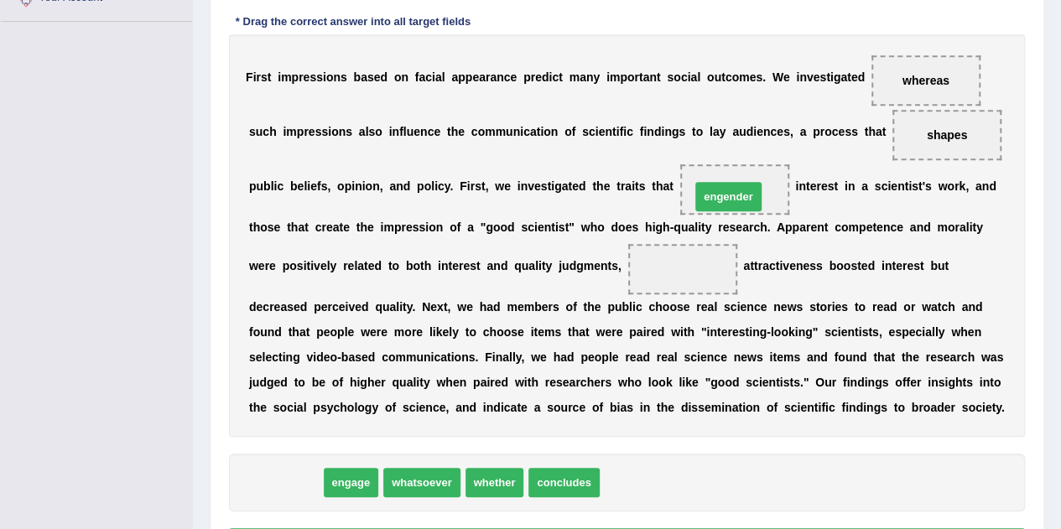
drag, startPoint x: 297, startPoint y: 481, endPoint x: 740, endPoint y: 195, distance: 527.4
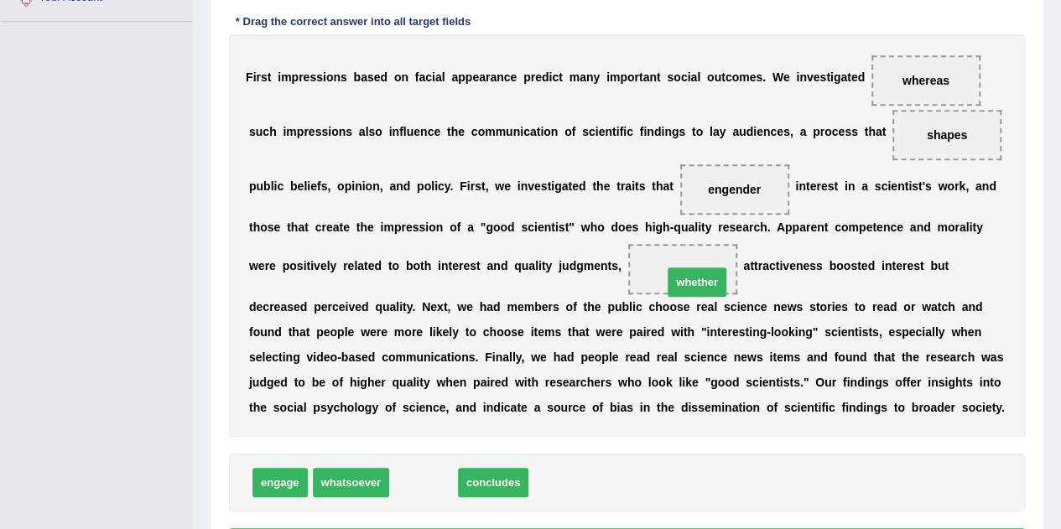
drag, startPoint x: 420, startPoint y: 477, endPoint x: 691, endPoint y: 275, distance: 338.3
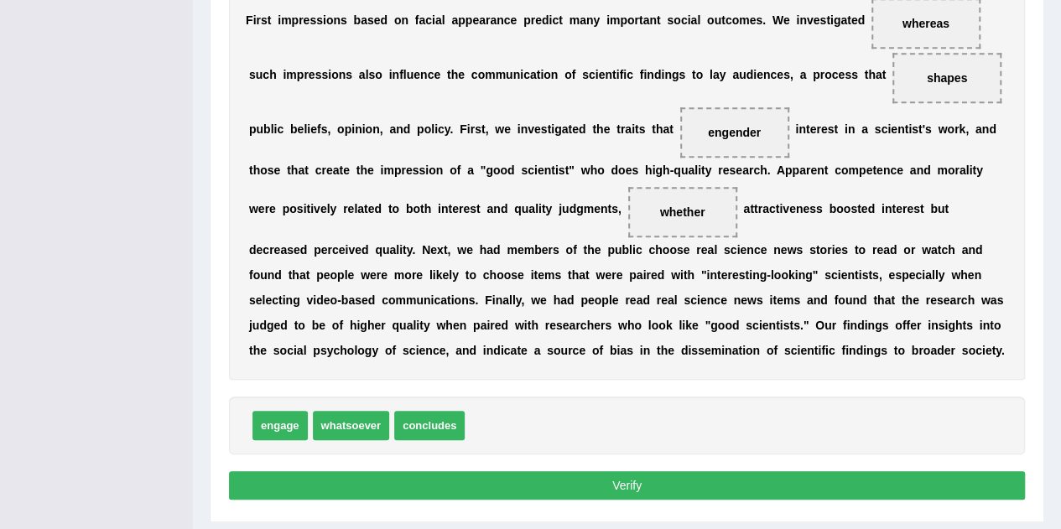
scroll to position [480, 0]
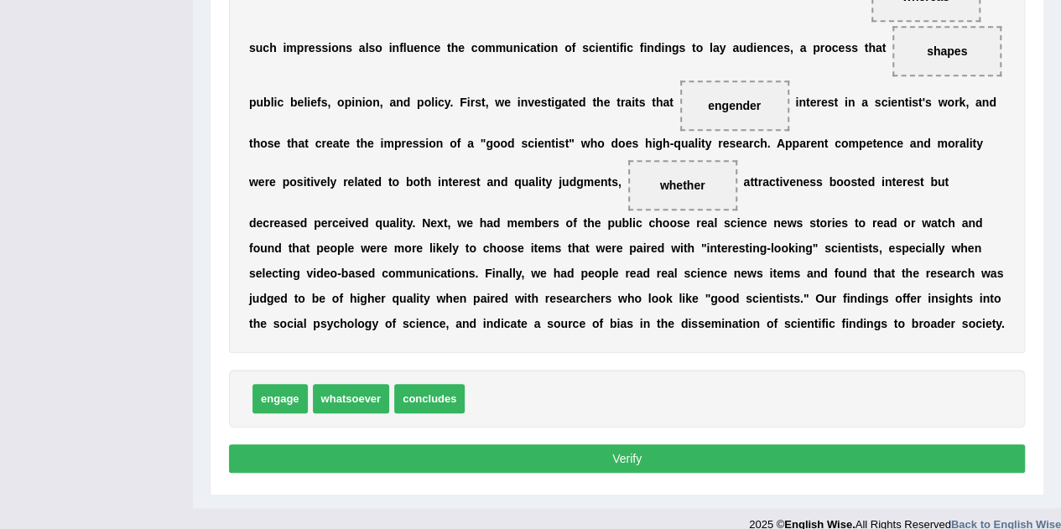
click at [607, 447] on button "Verify" at bounding box center [627, 459] width 796 height 29
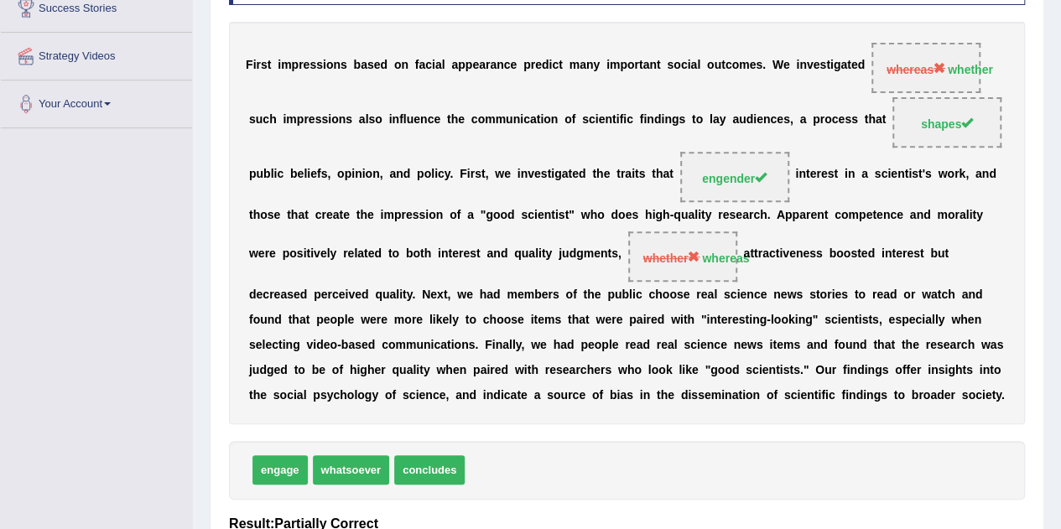
scroll to position [267, 0]
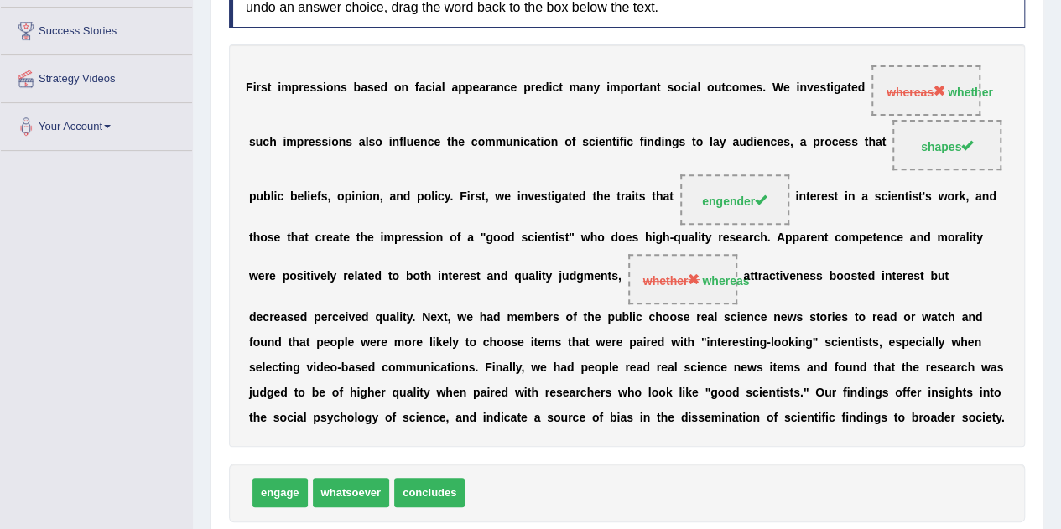
click at [391, 138] on b "i" at bounding box center [390, 142] width 3 height 13
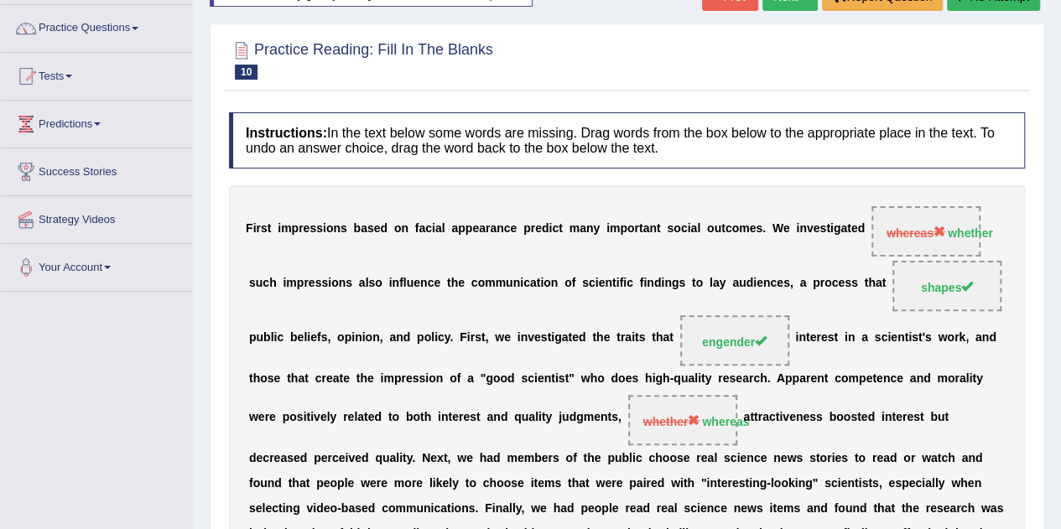
scroll to position [99, 0]
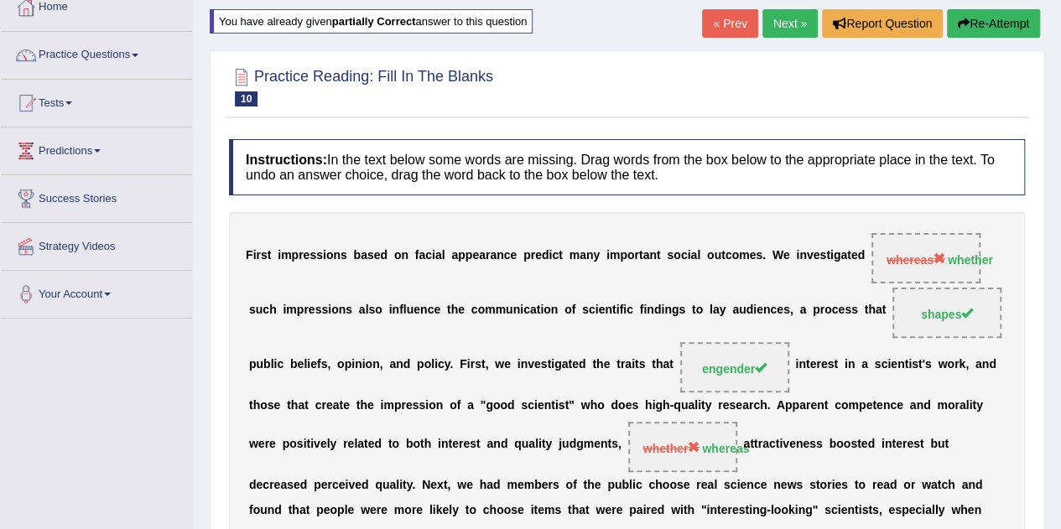
click at [988, 22] on button "Re-Attempt" at bounding box center [993, 23] width 93 height 29
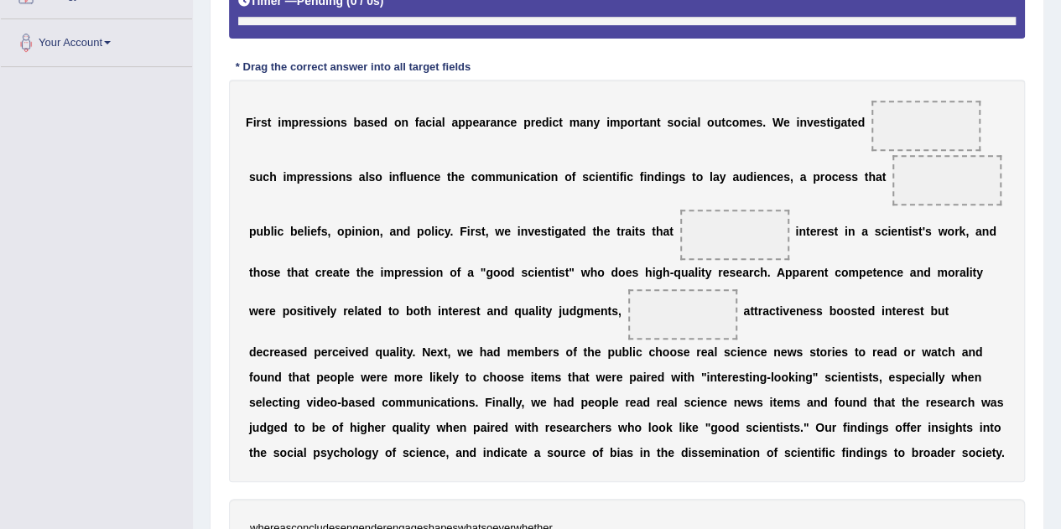
scroll to position [406, 0]
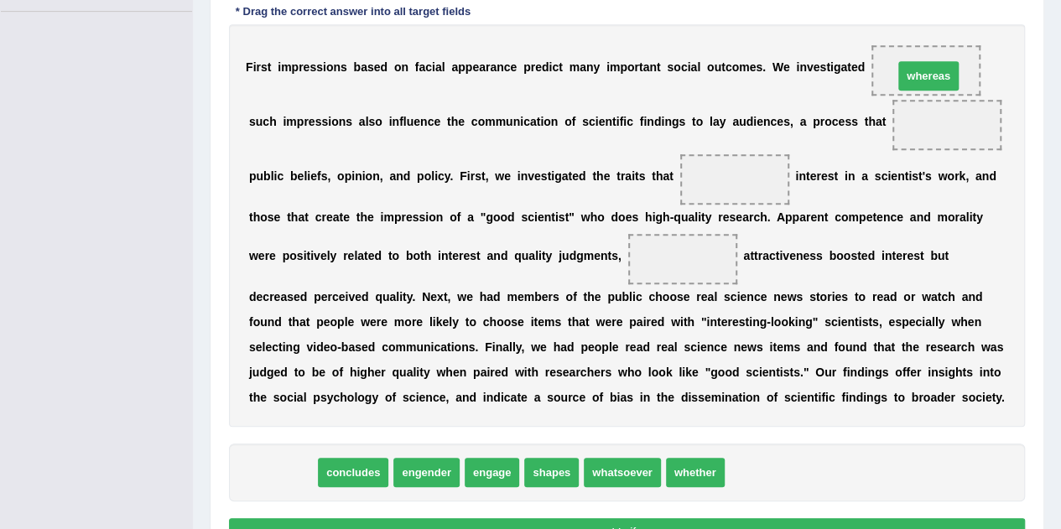
drag, startPoint x: 279, startPoint y: 469, endPoint x: 925, endPoint y: 72, distance: 758.3
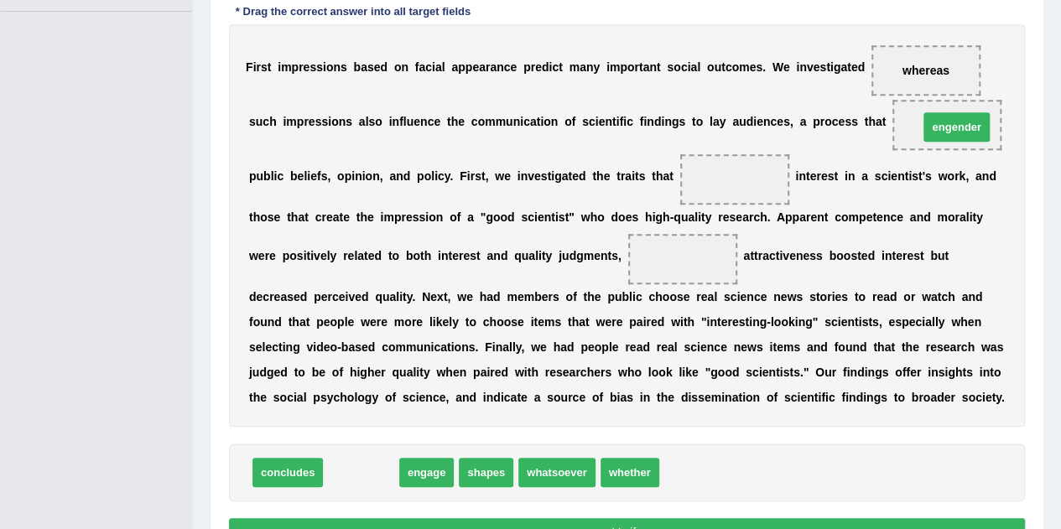
drag, startPoint x: 349, startPoint y: 469, endPoint x: 941, endPoint y: 123, distance: 685.9
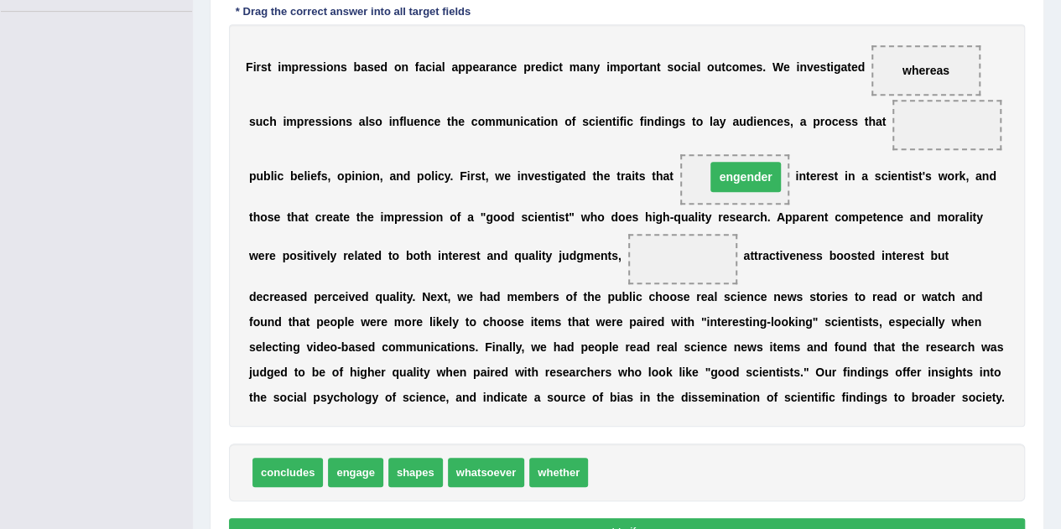
drag, startPoint x: 935, startPoint y: 123, endPoint x: 732, endPoint y: 176, distance: 210.0
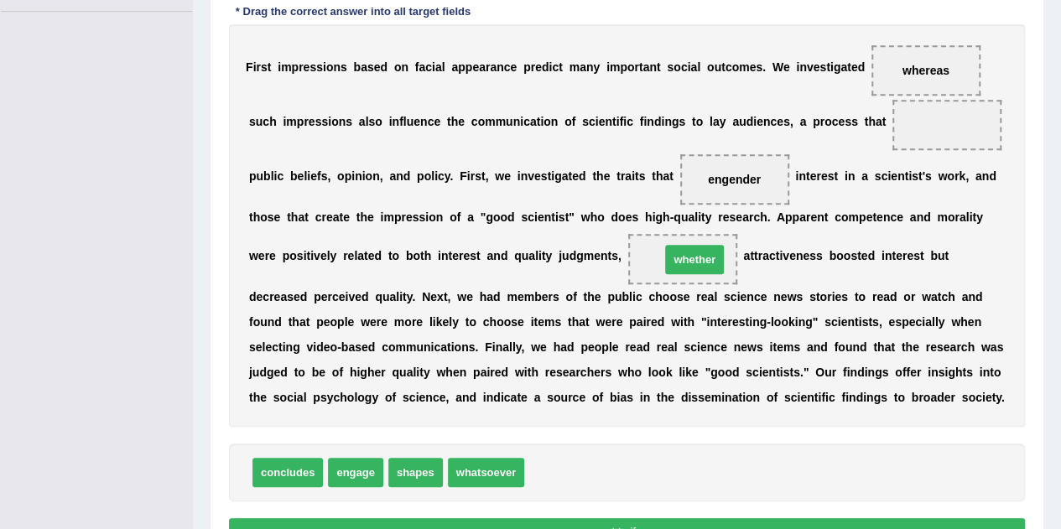
drag, startPoint x: 553, startPoint y: 470, endPoint x: 696, endPoint y: 252, distance: 260.7
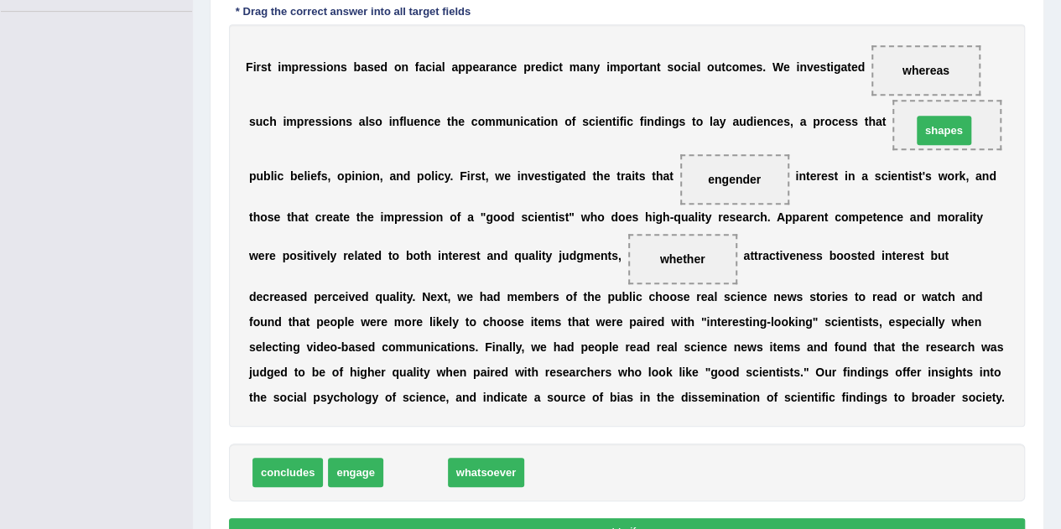
drag, startPoint x: 421, startPoint y: 473, endPoint x: 950, endPoint y: 131, distance: 629.8
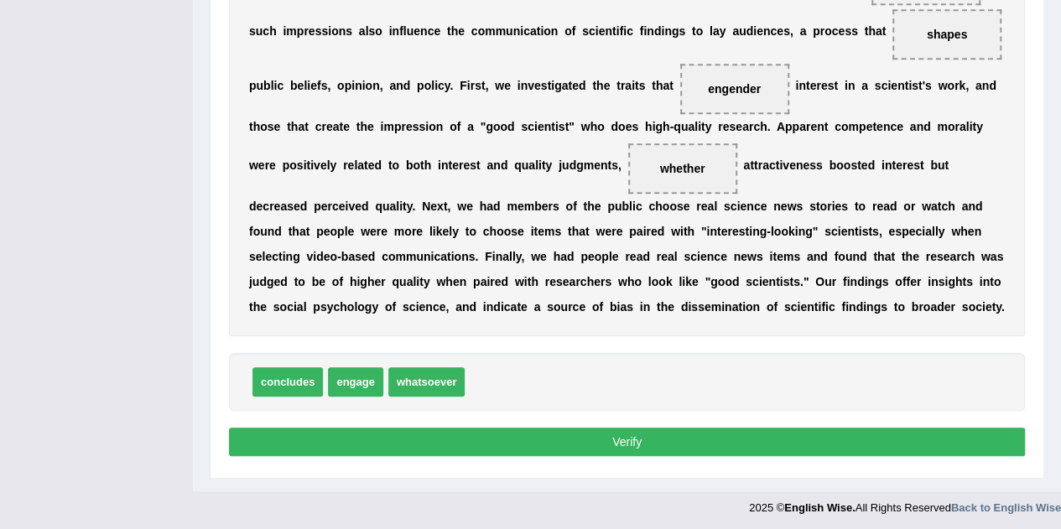
click at [717, 442] on button "Verify" at bounding box center [627, 442] width 796 height 29
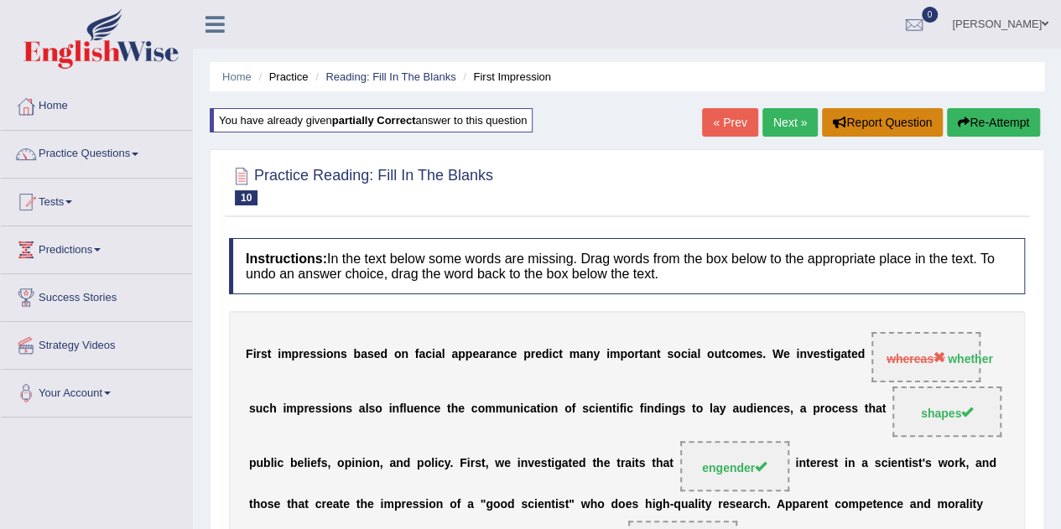
scroll to position [0, 0]
click at [967, 125] on button "Re-Attempt" at bounding box center [993, 122] width 93 height 29
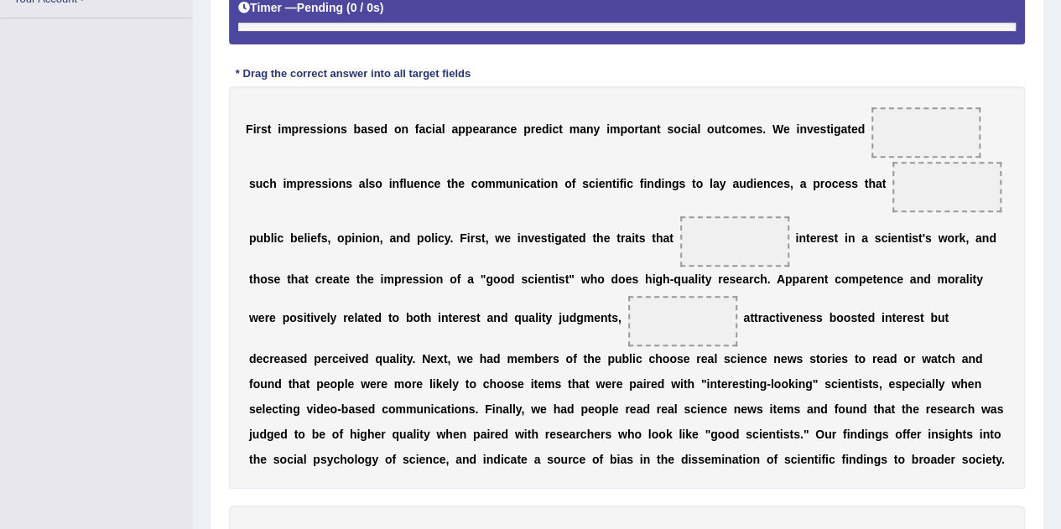
scroll to position [394, 0]
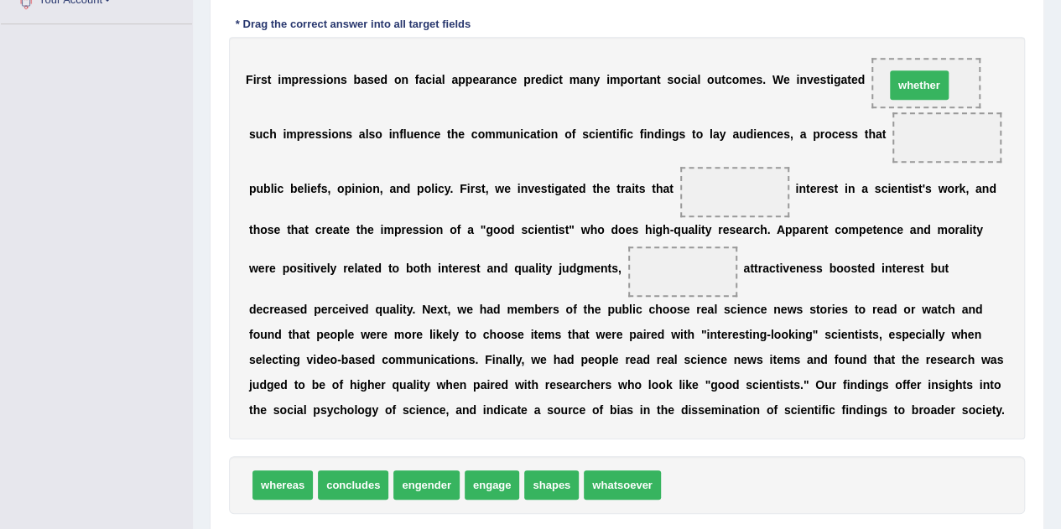
drag, startPoint x: 700, startPoint y: 482, endPoint x: 928, endPoint y: 80, distance: 462.9
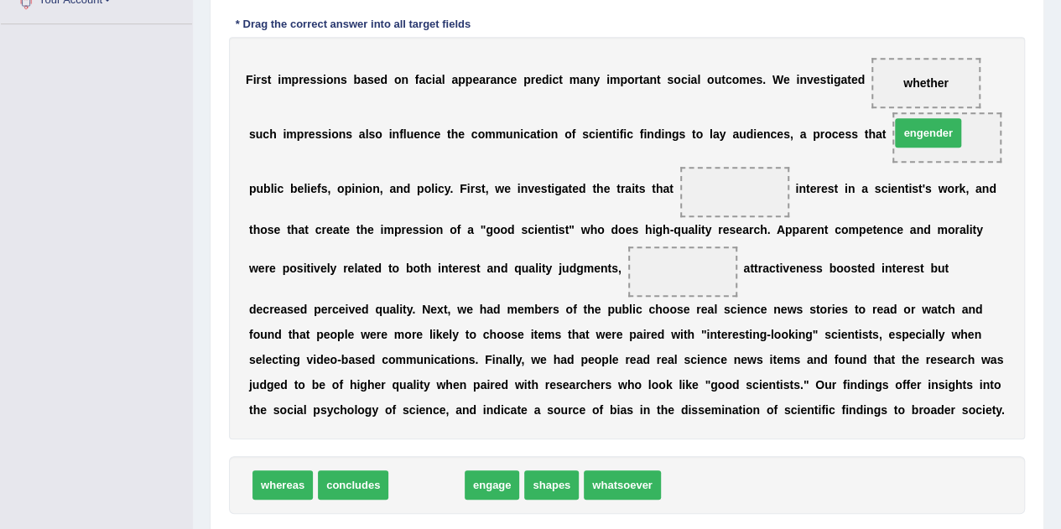
drag, startPoint x: 427, startPoint y: 473, endPoint x: 922, endPoint y: 127, distance: 604.3
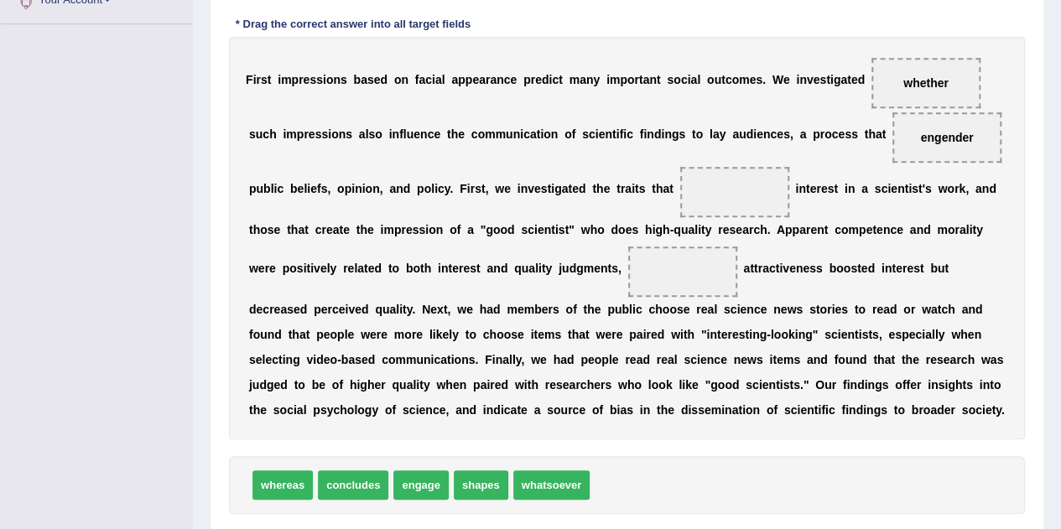
drag, startPoint x: 917, startPoint y: 133, endPoint x: 779, endPoint y: 174, distance: 144.4
click at [709, 187] on div "F i r s t i m p r e s s i o n s b a s e d o n f a c i a l a p p e a r a n c e p…" at bounding box center [627, 238] width 796 height 403
drag, startPoint x: 942, startPoint y: 130, endPoint x: 725, endPoint y: 181, distance: 223.3
drag, startPoint x: 285, startPoint y: 483, endPoint x: 687, endPoint y: 276, distance: 452.2
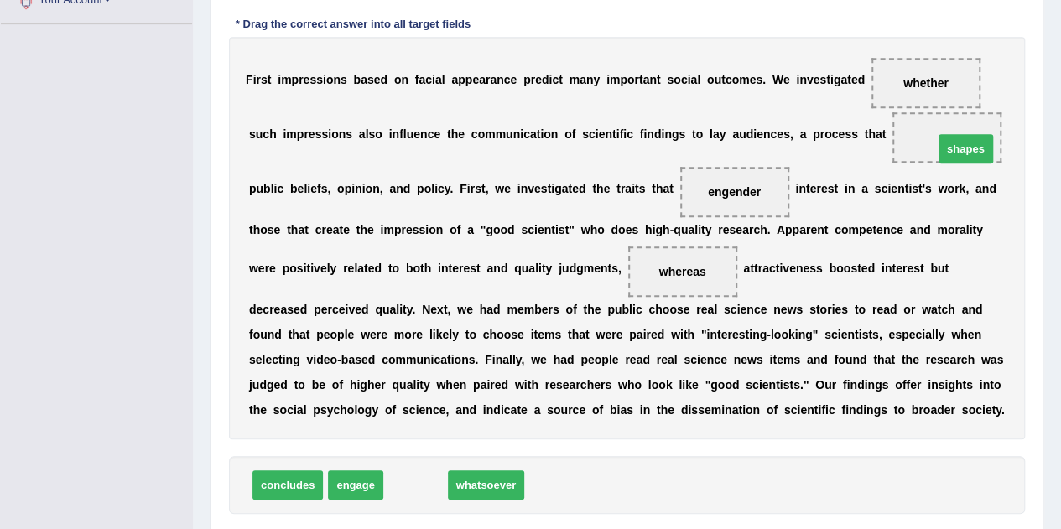
drag, startPoint x: 404, startPoint y: 478, endPoint x: 956, endPoint y: 140, distance: 646.8
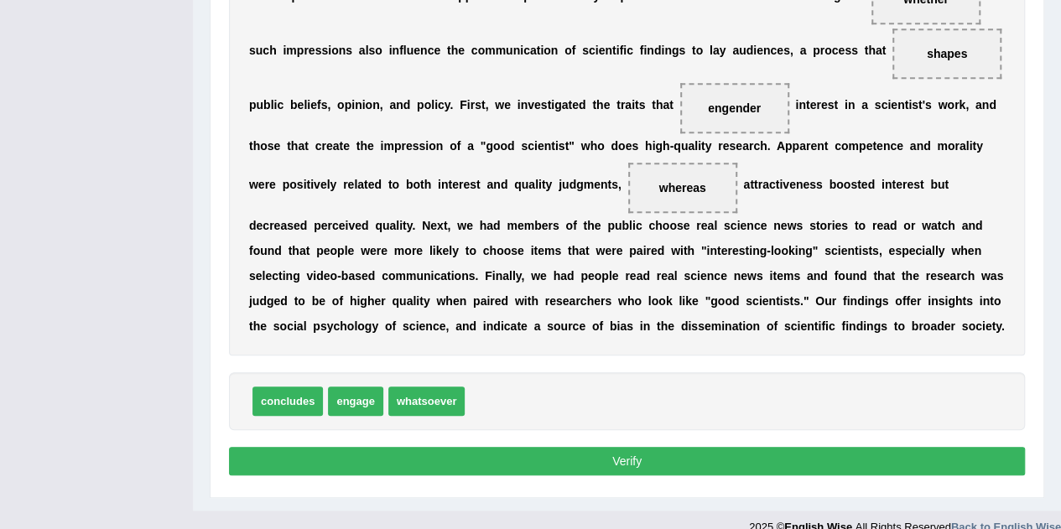
click at [623, 451] on button "Verify" at bounding box center [627, 461] width 796 height 29
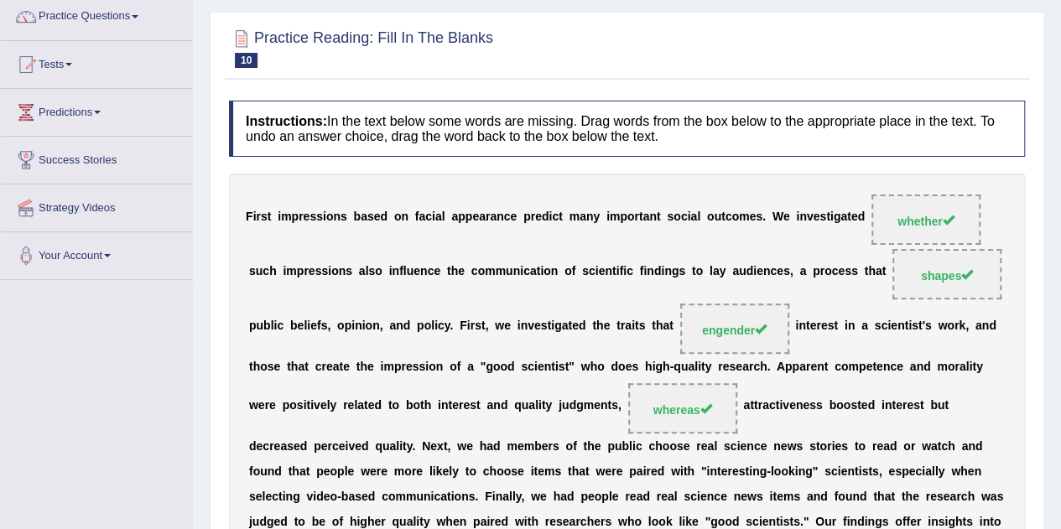
scroll to position [99, 0]
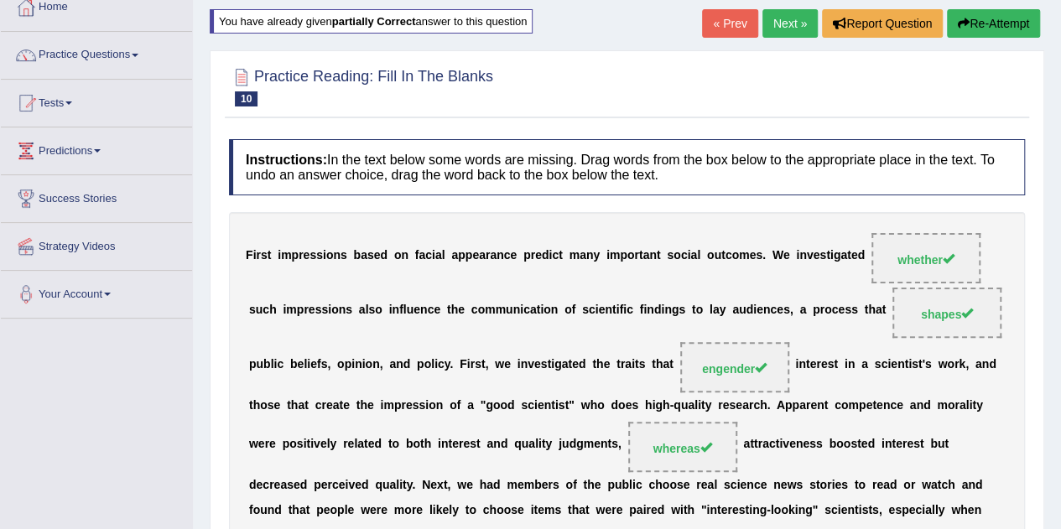
click at [795, 24] on link "Next »" at bounding box center [790, 23] width 55 height 29
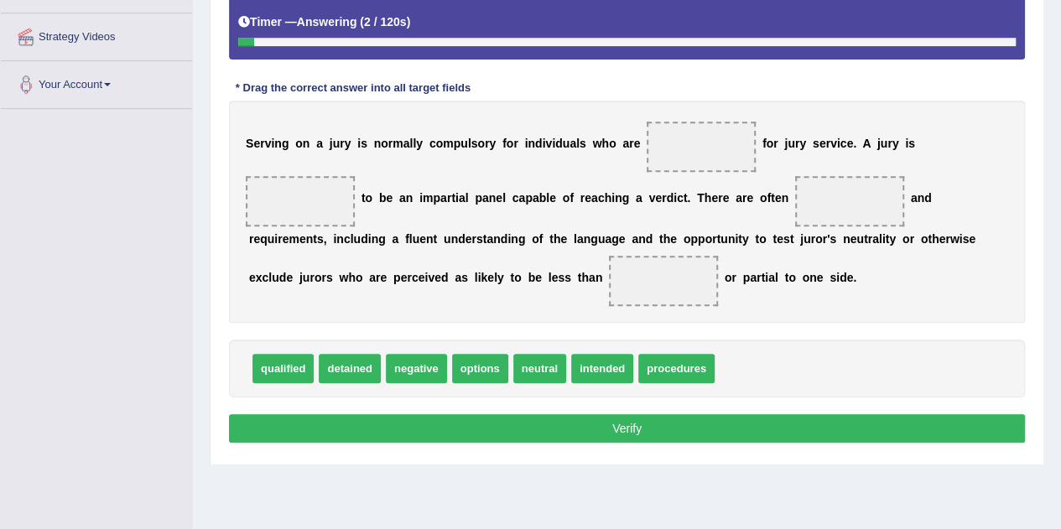
scroll to position [336, 0]
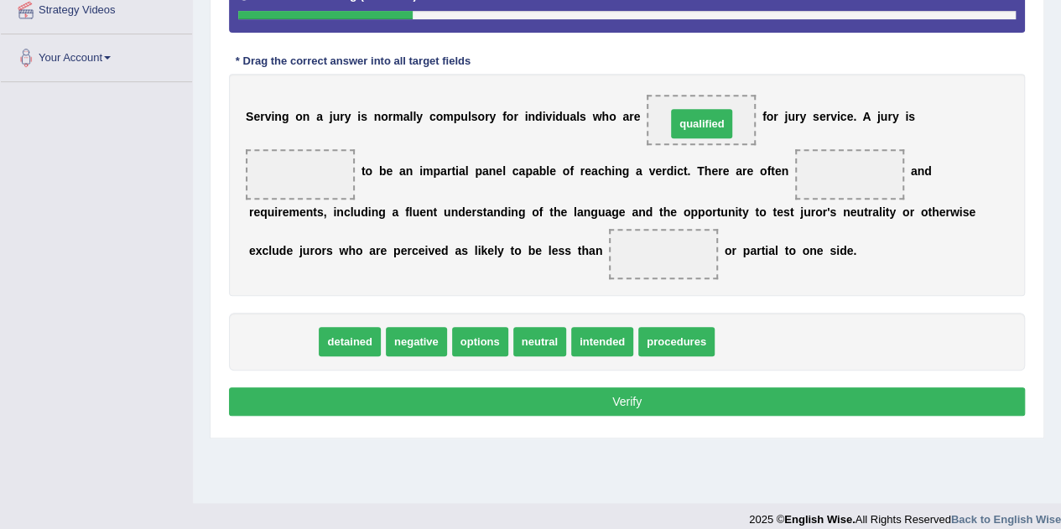
drag, startPoint x: 292, startPoint y: 342, endPoint x: 711, endPoint y: 124, distance: 471.8
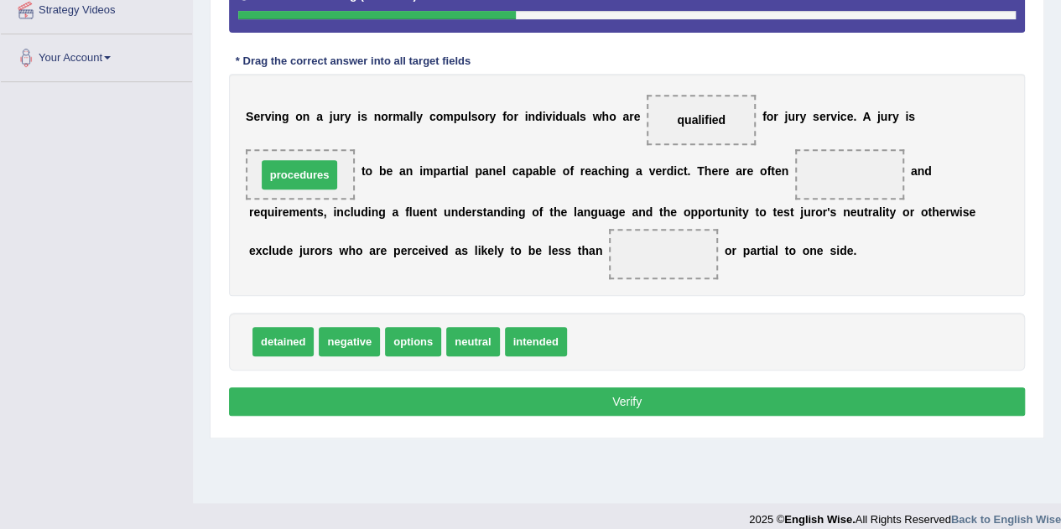
drag, startPoint x: 603, startPoint y: 342, endPoint x: 293, endPoint y: 175, distance: 352.5
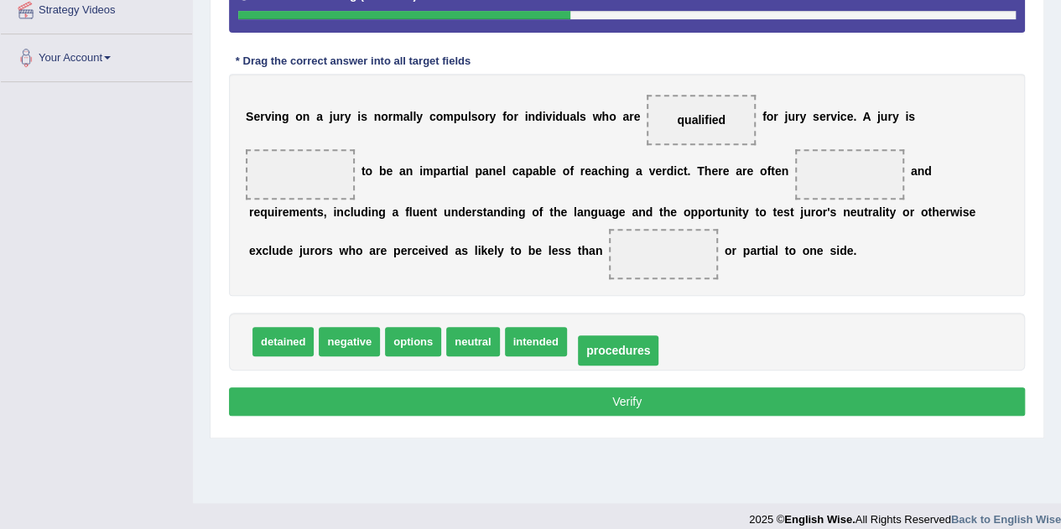
drag, startPoint x: 300, startPoint y: 172, endPoint x: 621, endPoint y: 346, distance: 364.6
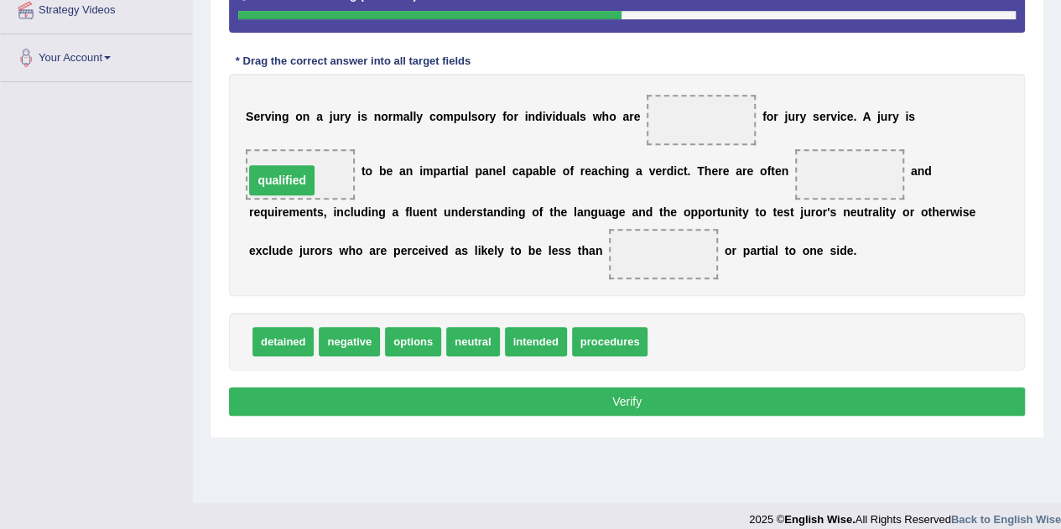
drag, startPoint x: 707, startPoint y: 122, endPoint x: 287, endPoint y: 182, distance: 423.9
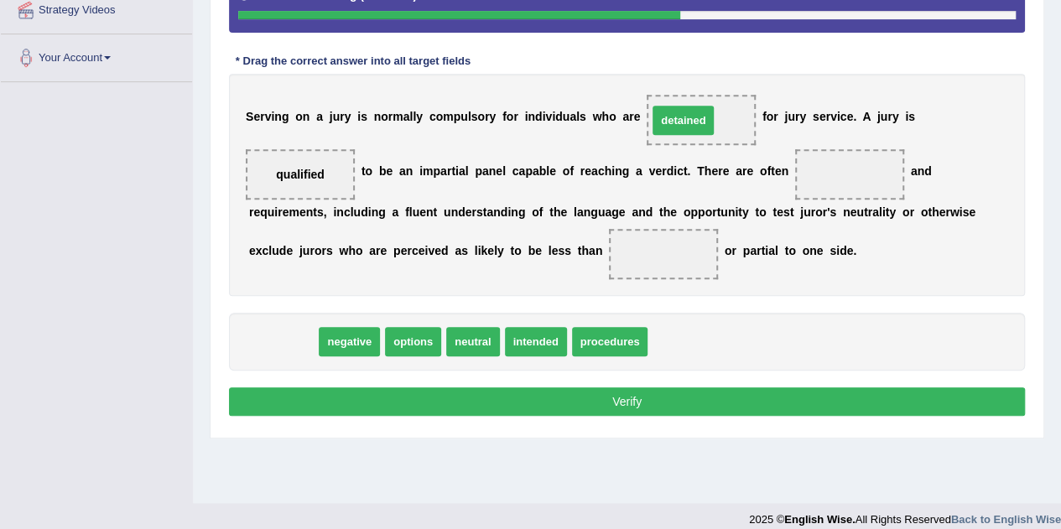
drag, startPoint x: 293, startPoint y: 336, endPoint x: 691, endPoint y: 117, distance: 455.2
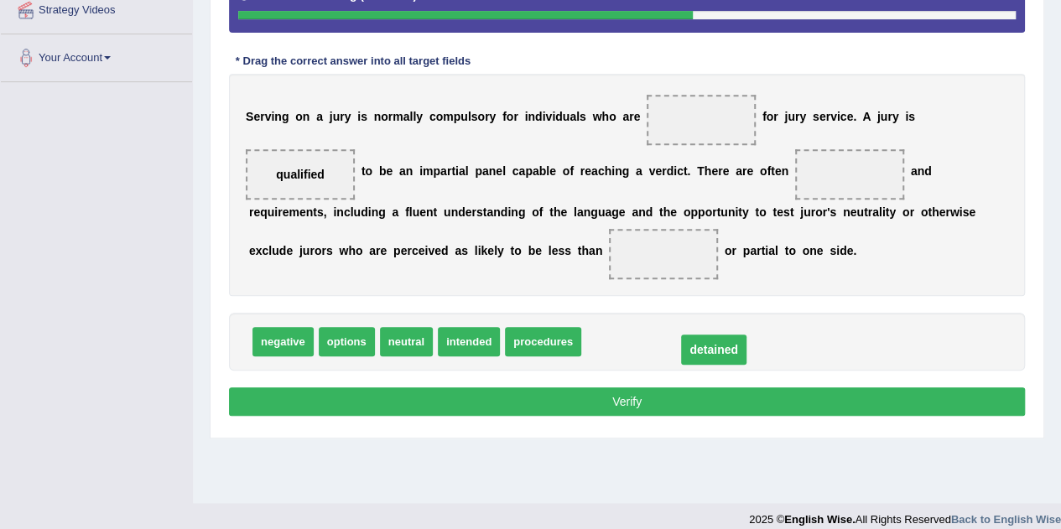
drag, startPoint x: 699, startPoint y: 120, endPoint x: 712, endPoint y: 350, distance: 230.3
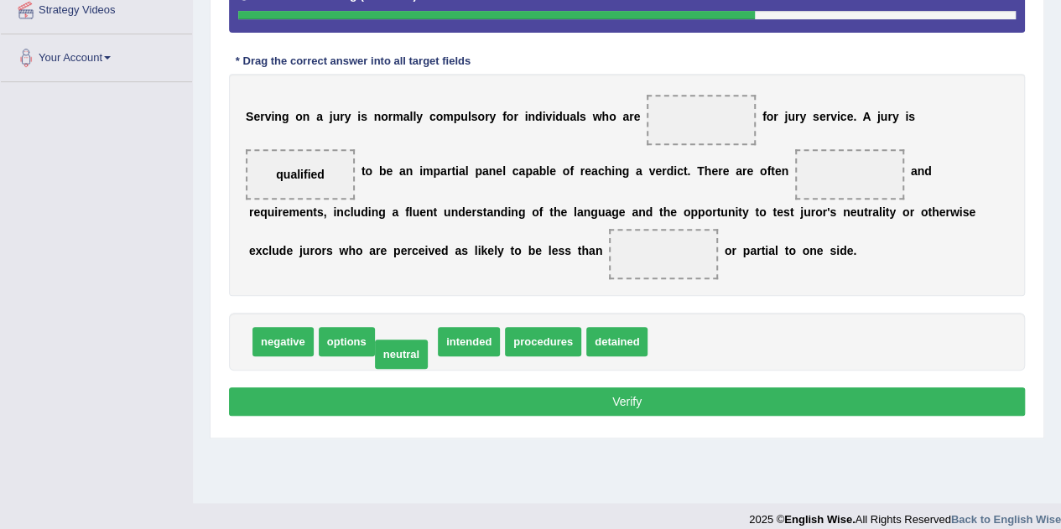
drag, startPoint x: 406, startPoint y: 337, endPoint x: 403, endPoint y: 350, distance: 13.0
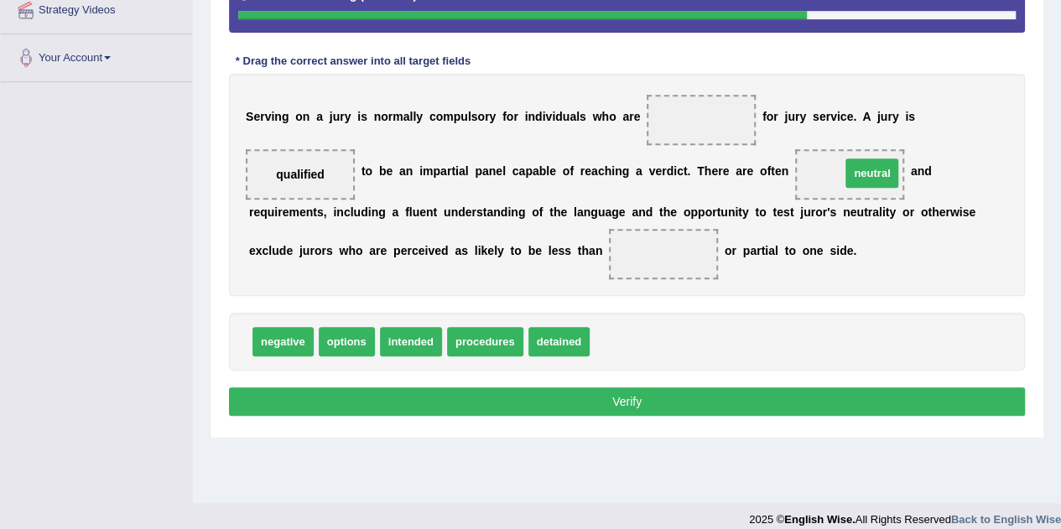
drag, startPoint x: 605, startPoint y: 337, endPoint x: 856, endPoint y: 169, distance: 302.3
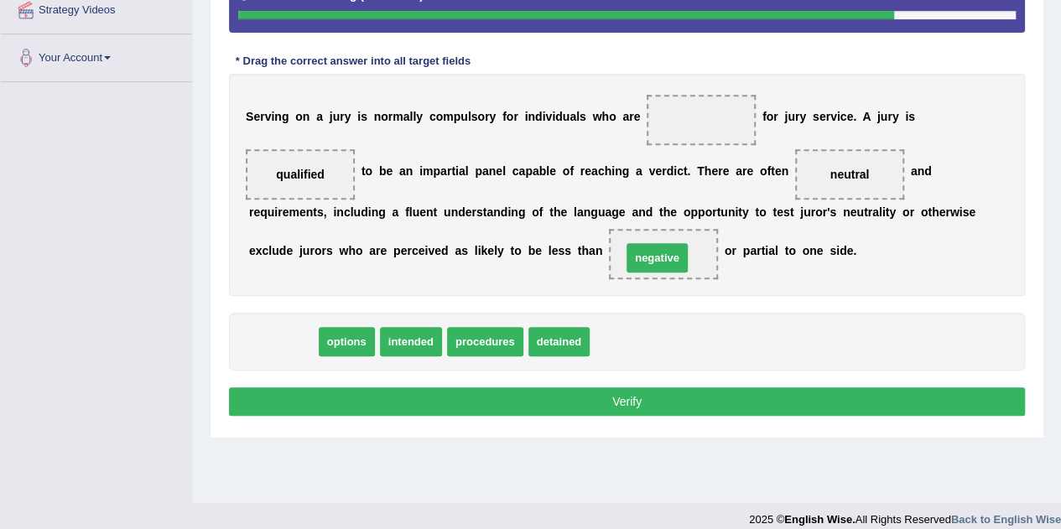
drag, startPoint x: 299, startPoint y: 336, endPoint x: 673, endPoint y: 253, distance: 383.5
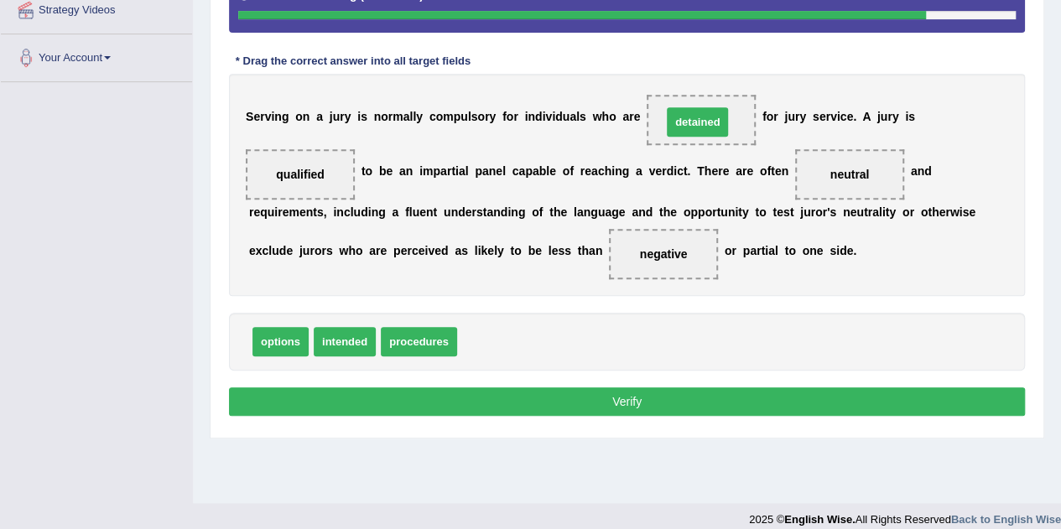
drag, startPoint x: 482, startPoint y: 338, endPoint x: 685, endPoint y: 123, distance: 295.6
click at [645, 395] on button "Verify" at bounding box center [627, 402] width 796 height 29
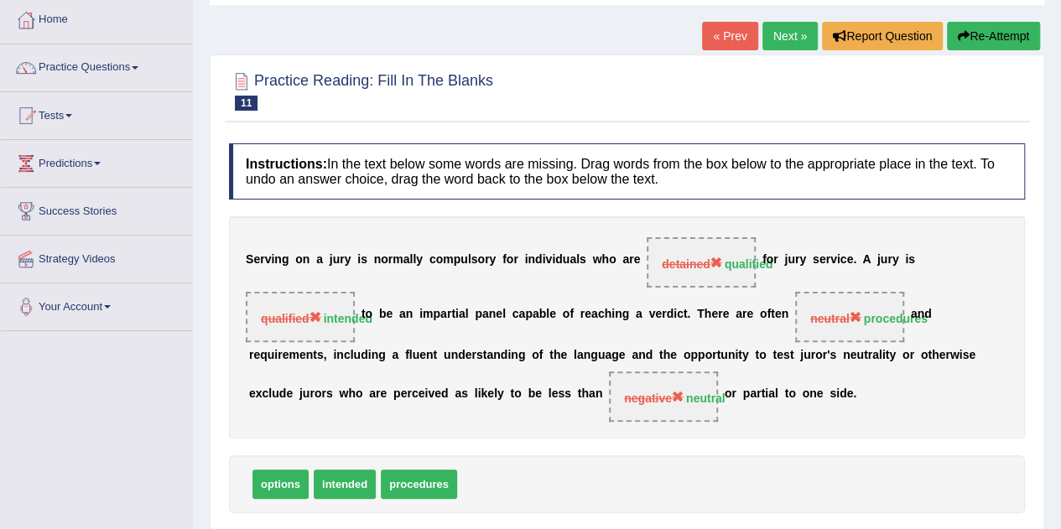
scroll to position [84, 0]
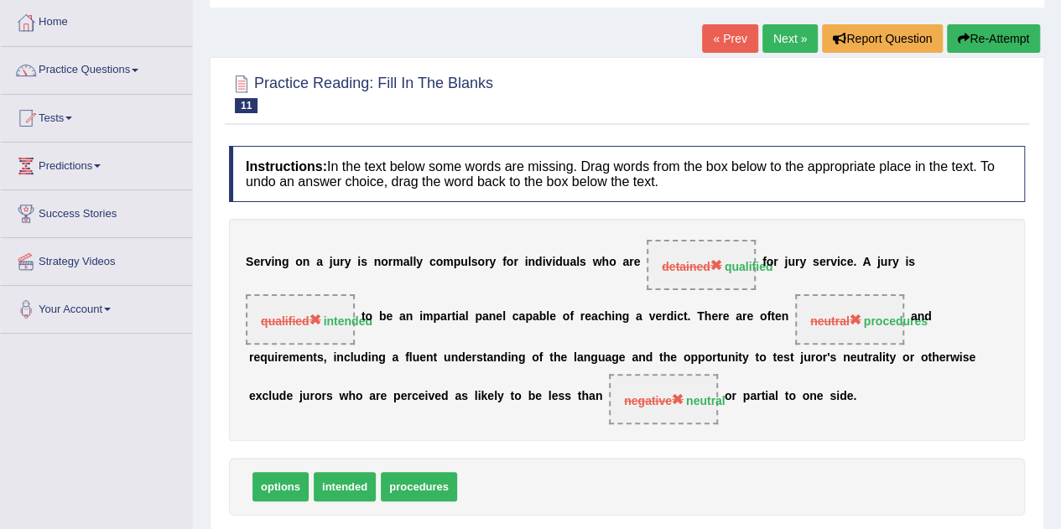
click at [485, 265] on b "r" at bounding box center [487, 262] width 4 height 13
click at [731, 46] on link "« Prev" at bounding box center [729, 38] width 55 height 29
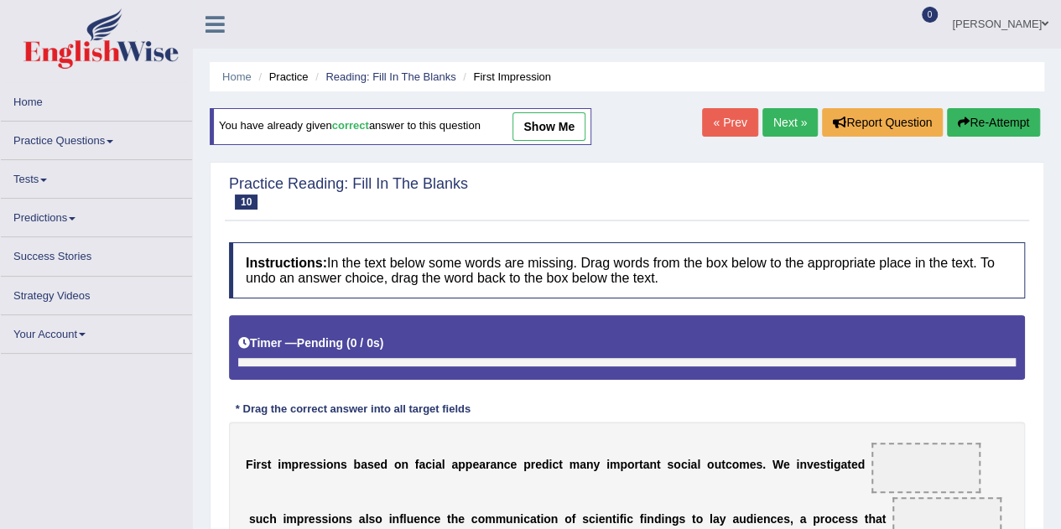
click at [571, 125] on link "show me" at bounding box center [549, 126] width 73 height 29
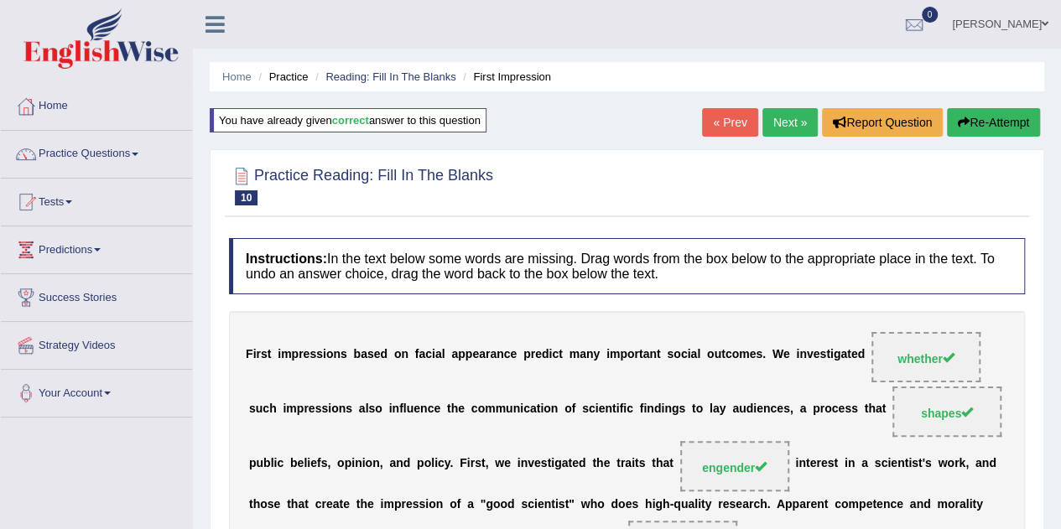
click at [733, 143] on div "Home Practice Reading: Fill In The Blanks First Impression You have already giv…" at bounding box center [627, 467] width 868 height 934
click at [713, 133] on link "« Prev" at bounding box center [729, 122] width 55 height 29
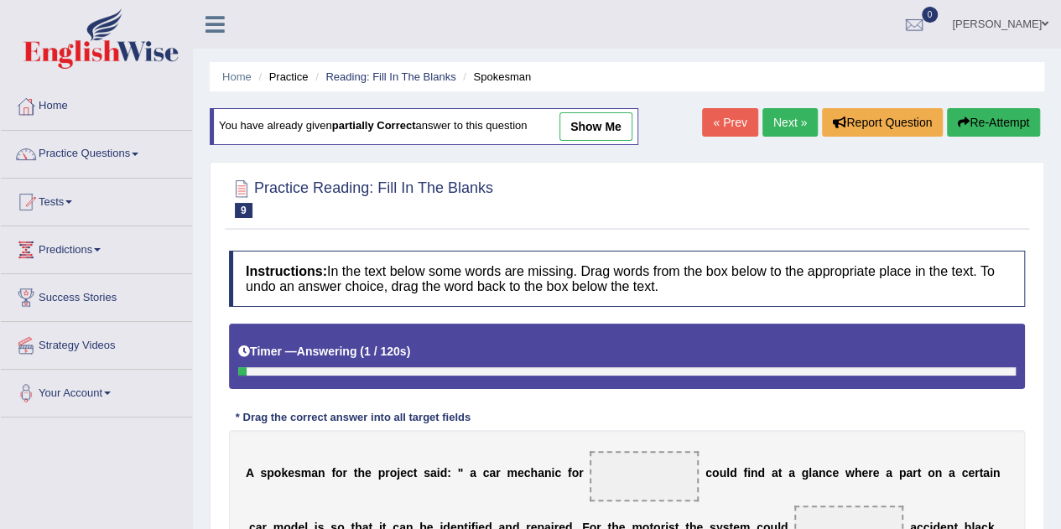
click at [602, 127] on link "show me" at bounding box center [596, 126] width 73 height 29
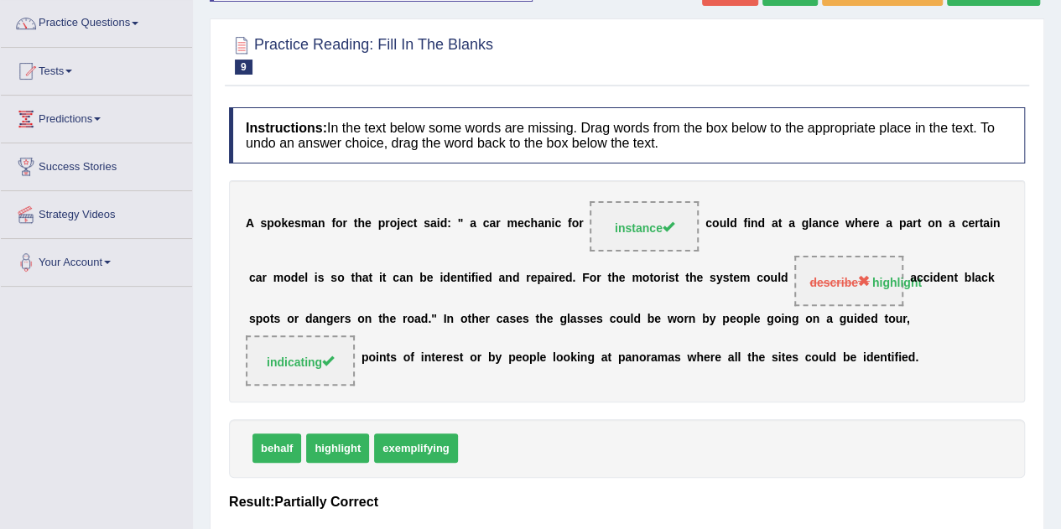
scroll to position [168, 0]
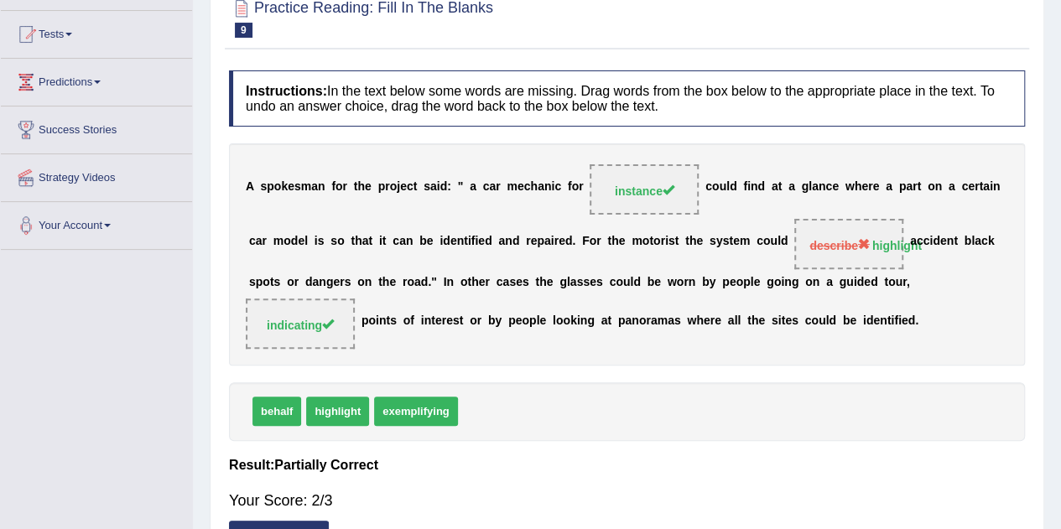
click at [466, 226] on div "A s p o k e s m a n f o r t h e p r o j e c t s a i d : " a c a r m e c h a n i…" at bounding box center [627, 254] width 796 height 222
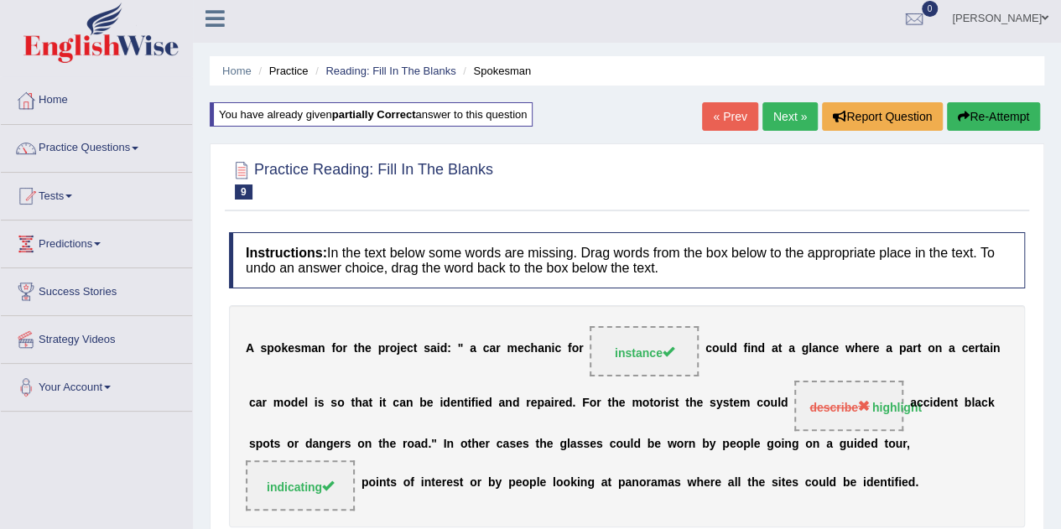
scroll to position [0, 0]
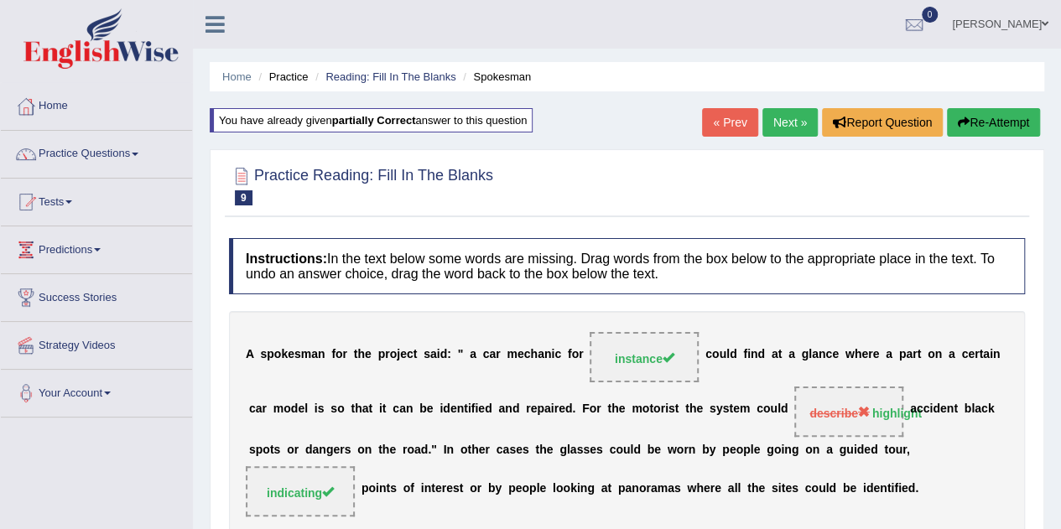
click at [705, 123] on link "« Prev" at bounding box center [729, 122] width 55 height 29
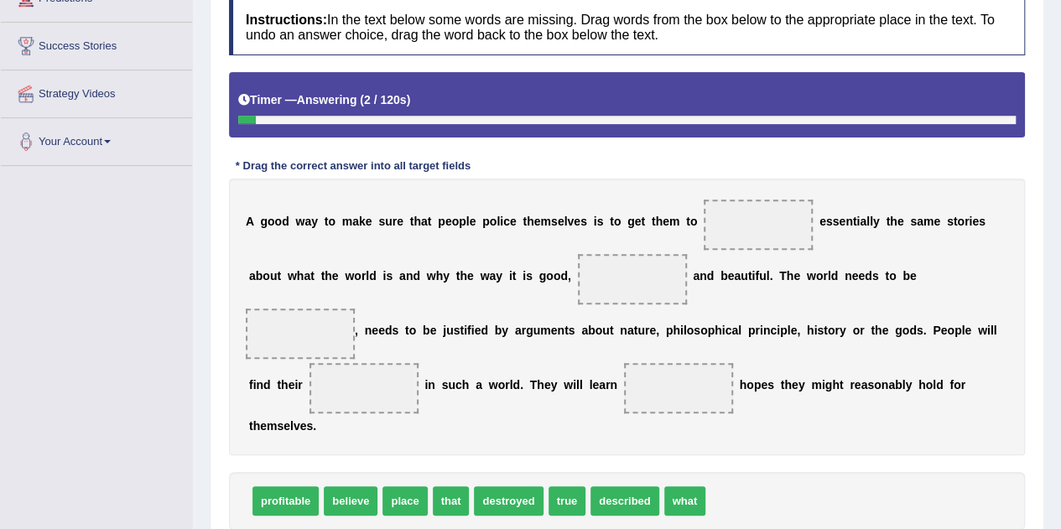
scroll to position [84, 0]
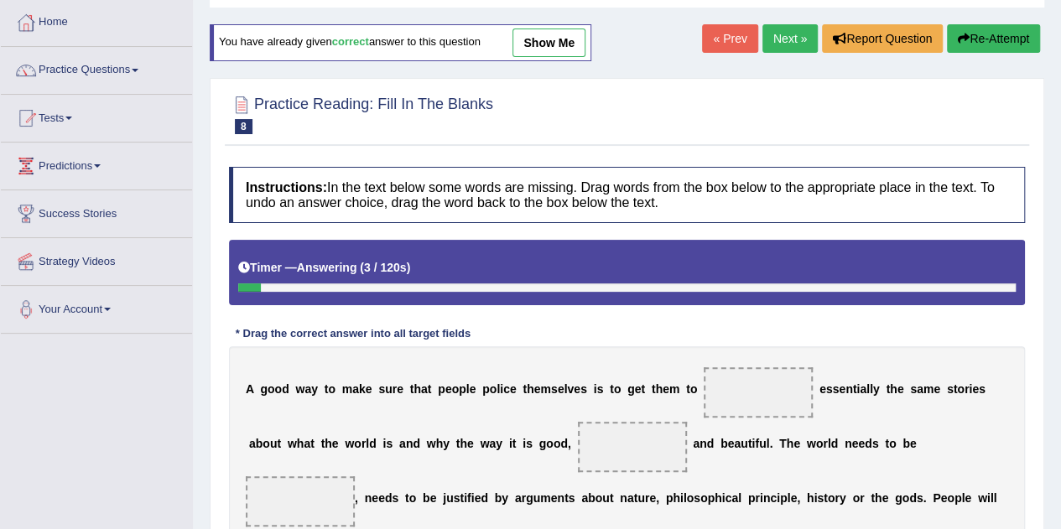
click at [720, 46] on link "« Prev" at bounding box center [729, 38] width 55 height 29
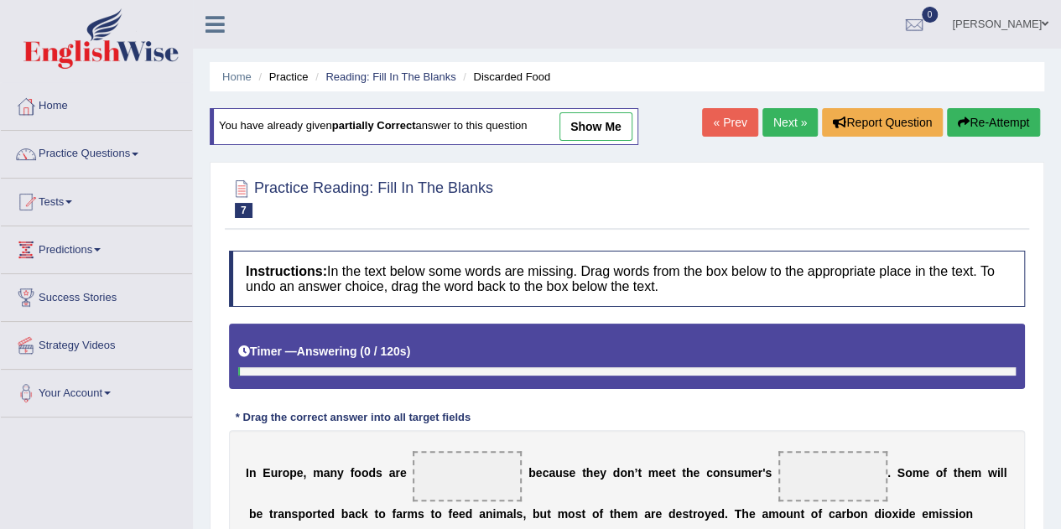
click at [601, 130] on link "show me" at bounding box center [596, 126] width 73 height 29
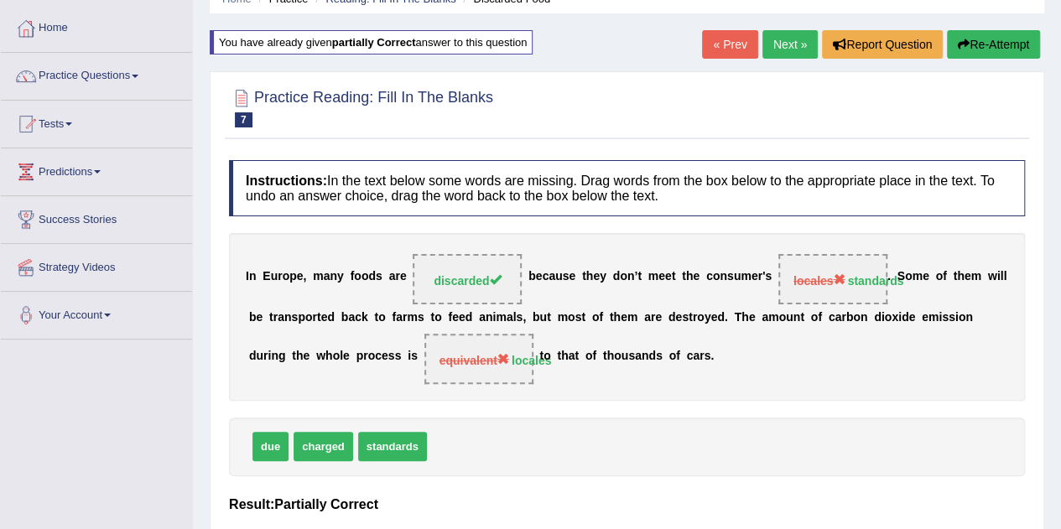
scroll to position [168, 0]
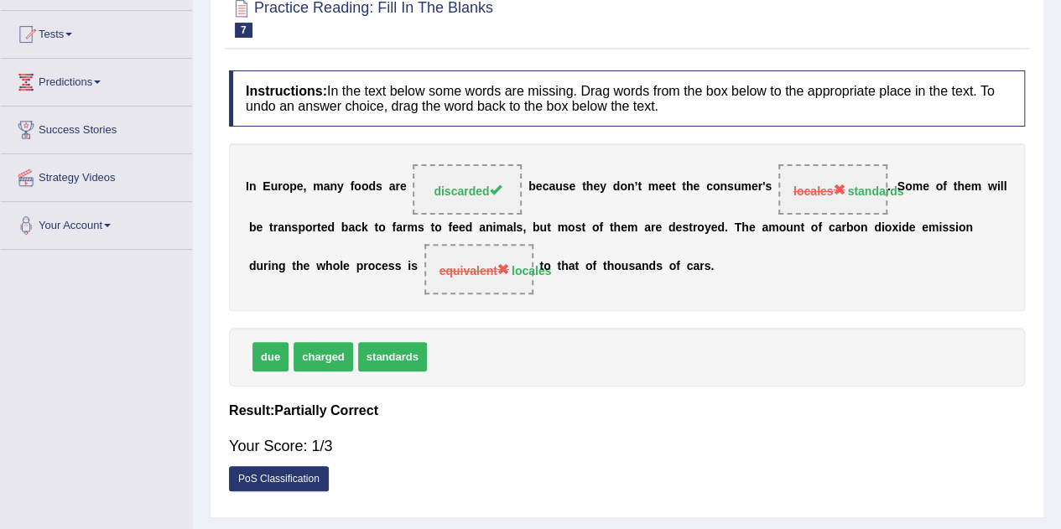
drag, startPoint x: 498, startPoint y: 119, endPoint x: 592, endPoint y: 95, distance: 97.1
click at [500, 119] on h4 "Instructions: In the text below some words are missing. Drag words from the box…" at bounding box center [627, 98] width 796 height 56
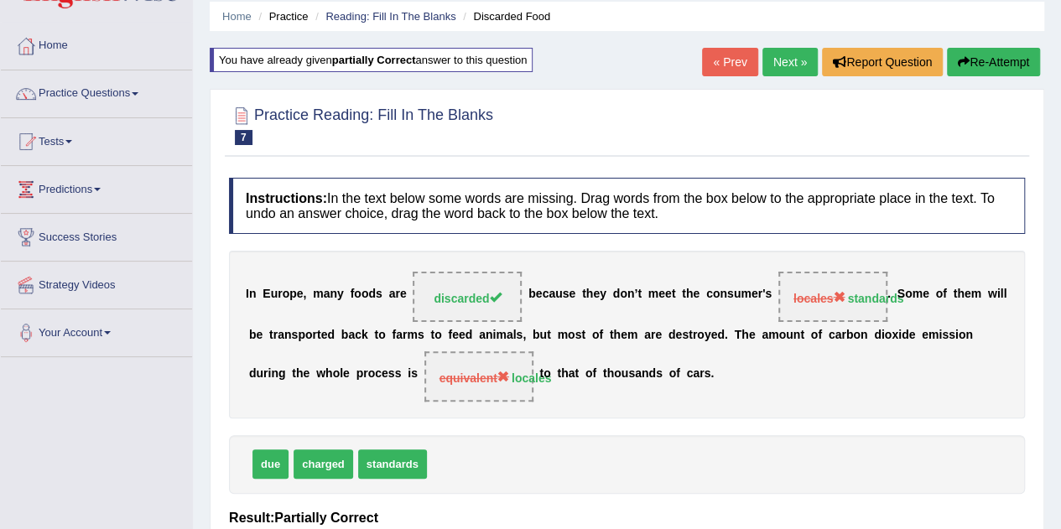
scroll to position [0, 0]
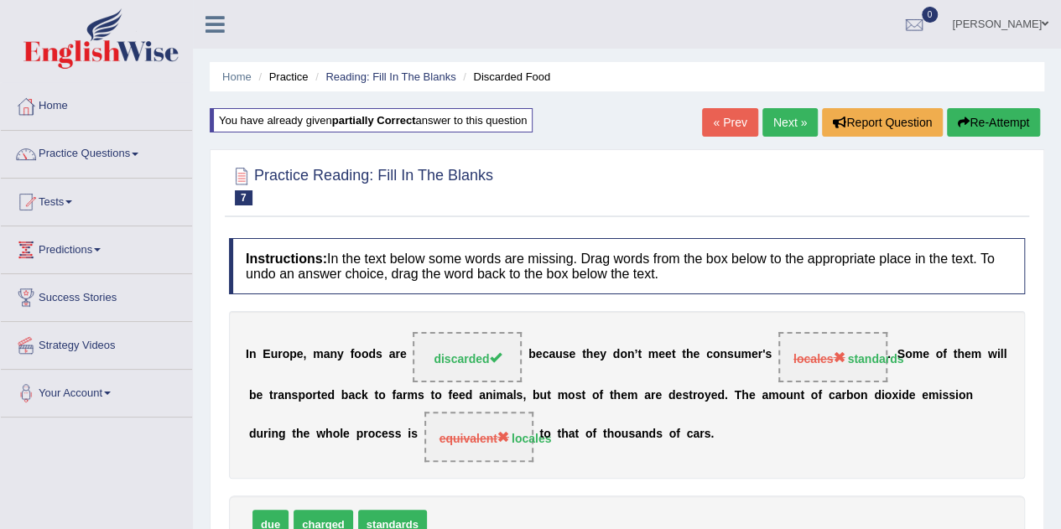
click at [728, 119] on link "« Prev" at bounding box center [729, 122] width 55 height 29
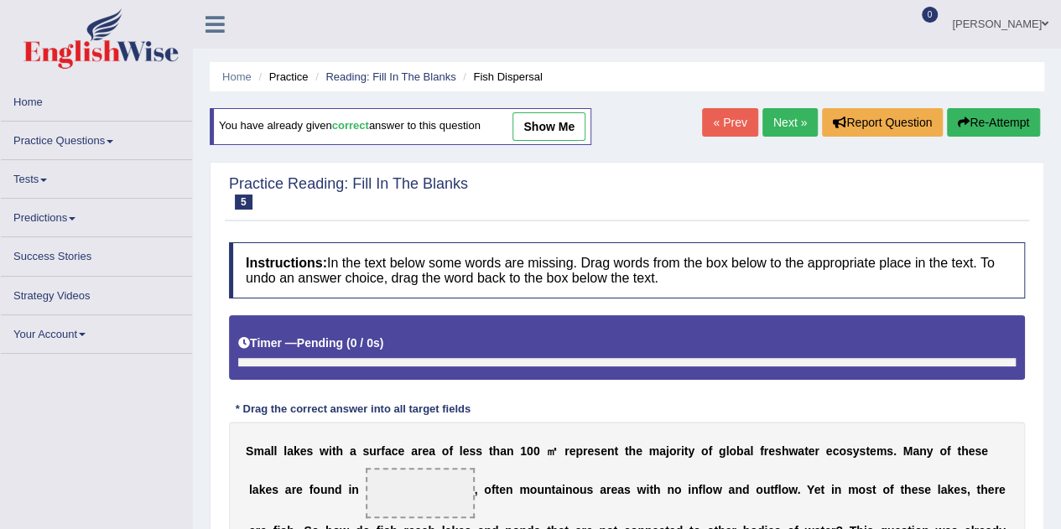
click at [740, 128] on link "« Prev" at bounding box center [729, 122] width 55 height 29
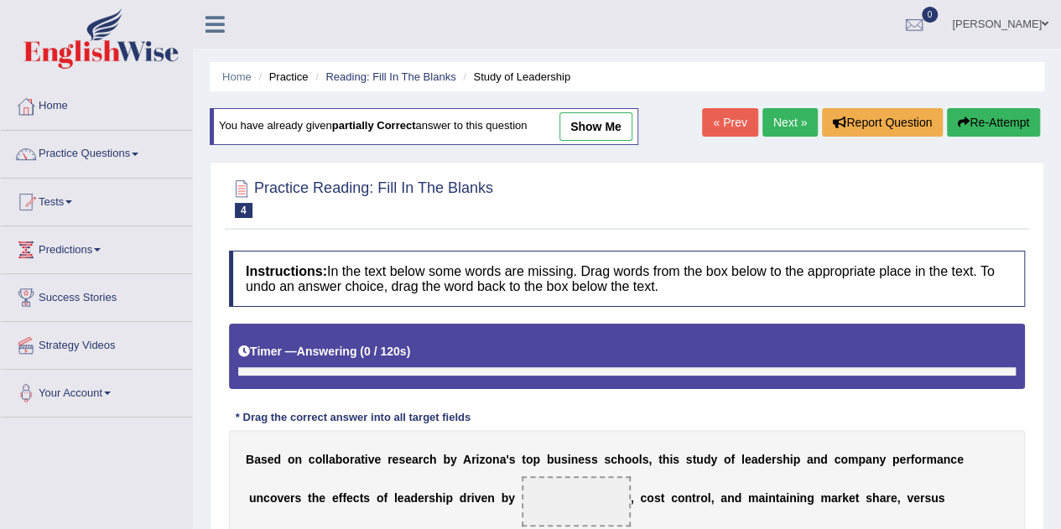
click at [586, 115] on link "show me" at bounding box center [596, 126] width 73 height 29
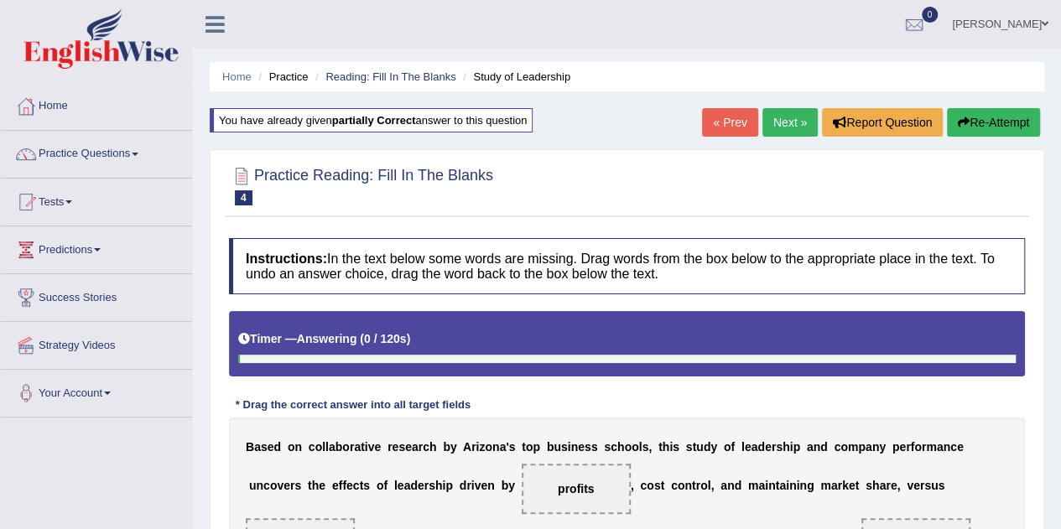
click at [713, 124] on link "« Prev" at bounding box center [729, 122] width 55 height 29
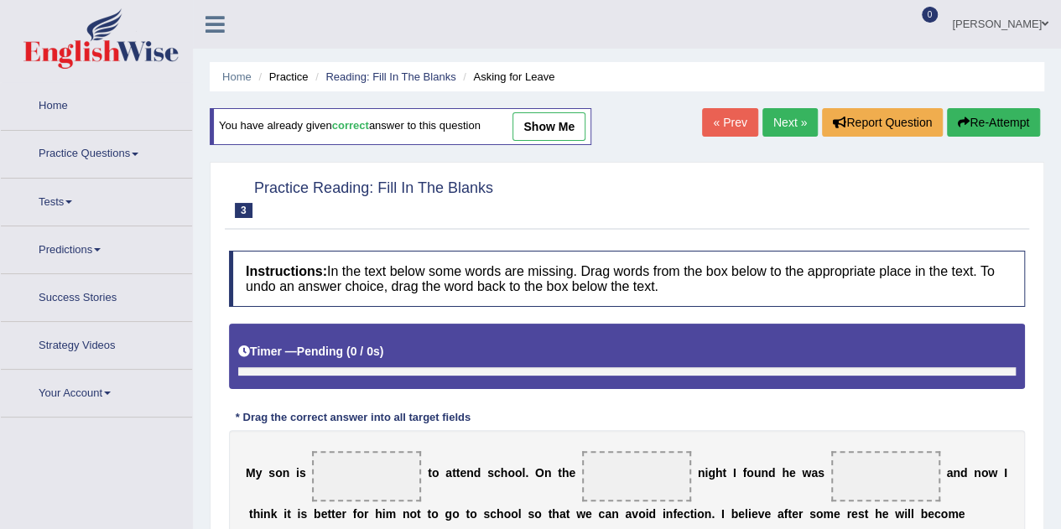
click at [713, 124] on link "« Prev" at bounding box center [729, 122] width 55 height 29
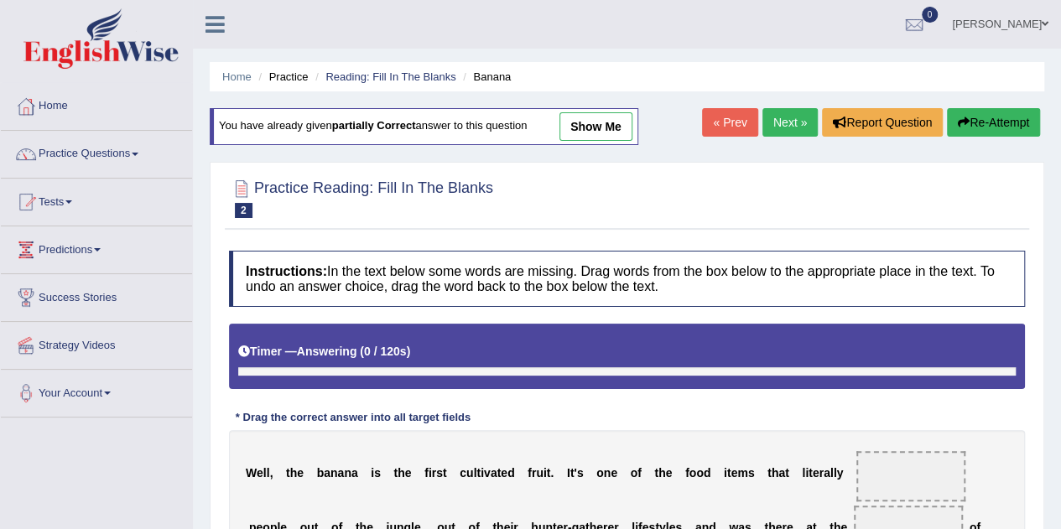
click at [597, 120] on link "show me" at bounding box center [596, 126] width 73 height 29
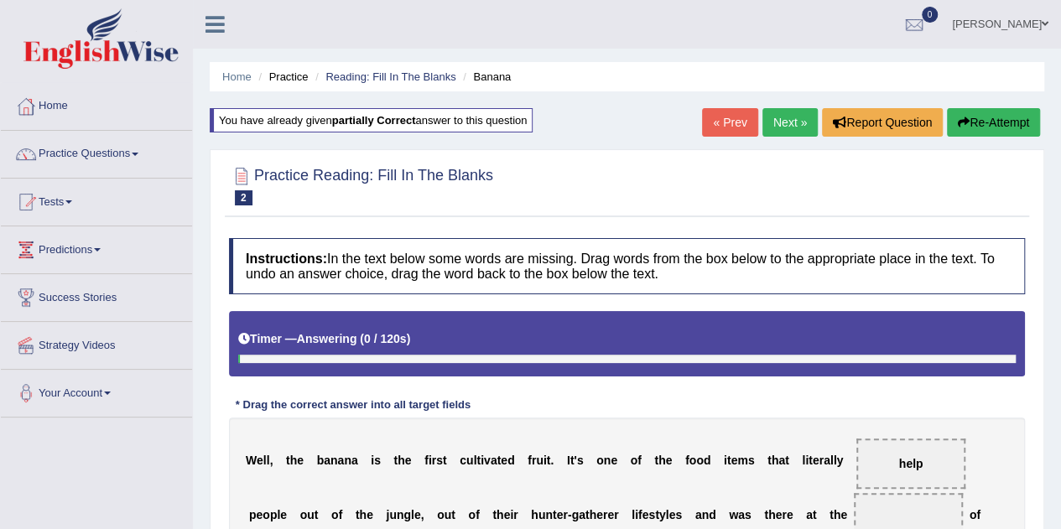
click at [732, 126] on link "« Prev" at bounding box center [729, 122] width 55 height 29
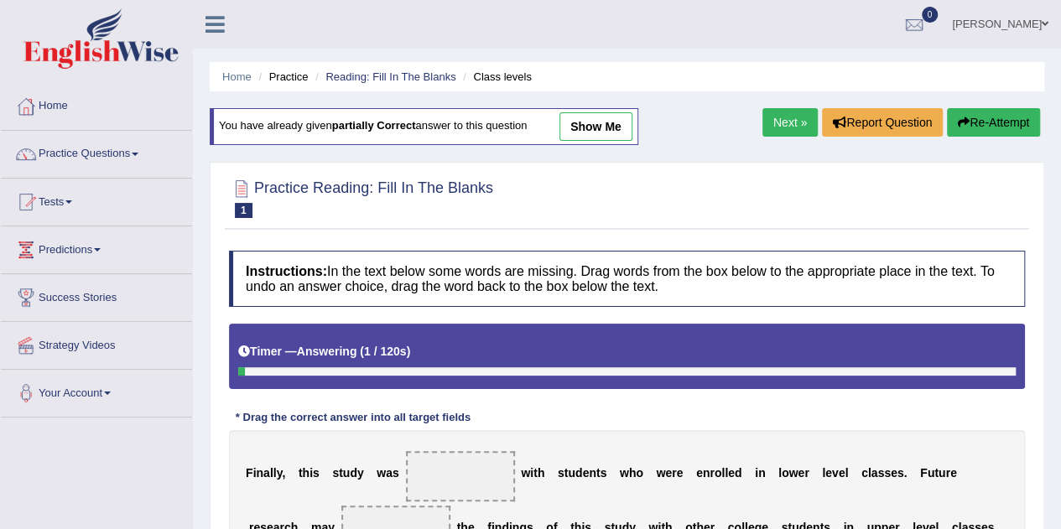
click at [581, 121] on link "show me" at bounding box center [596, 126] width 73 height 29
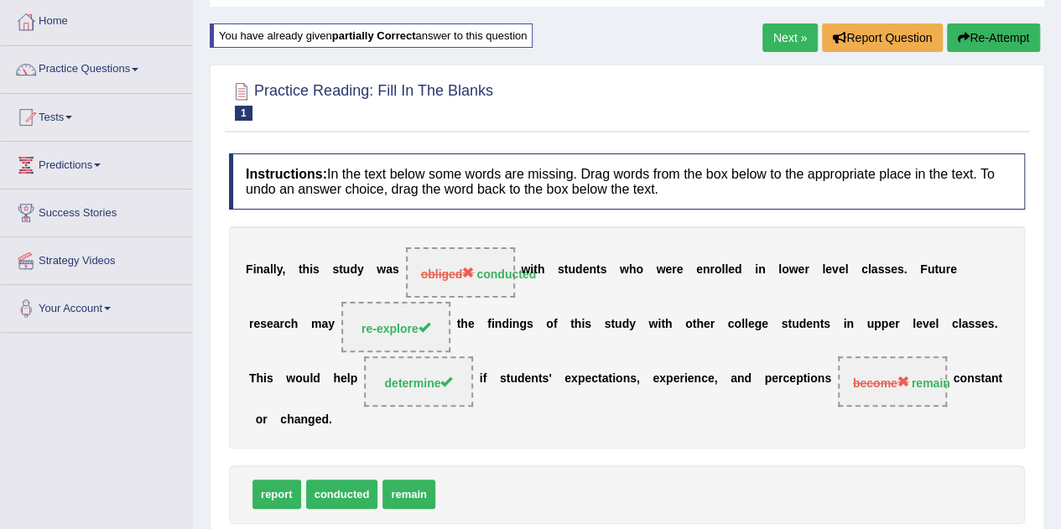
scroll to position [168, 0]
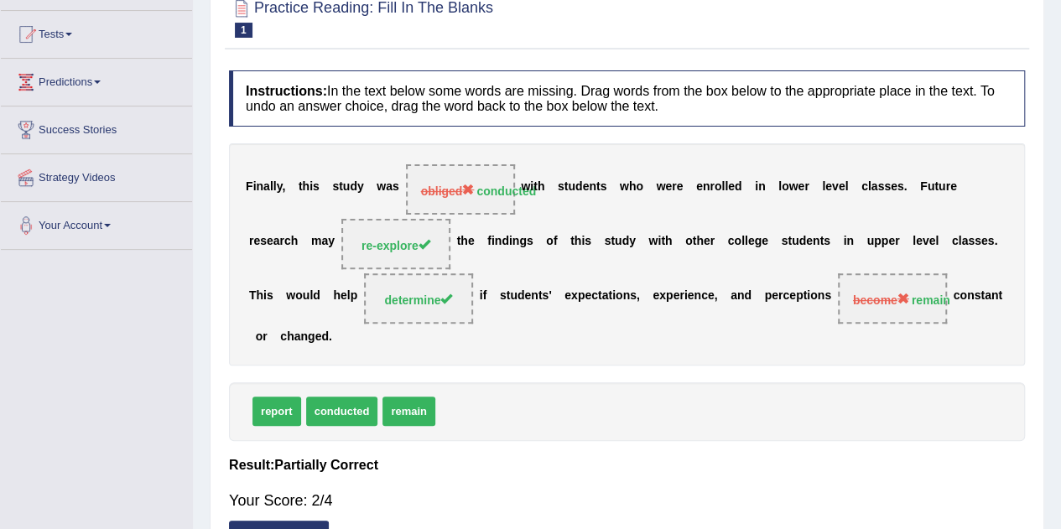
click at [472, 112] on h4 "Instructions: In the text below some words are missing. Drag words from the box…" at bounding box center [627, 98] width 796 height 56
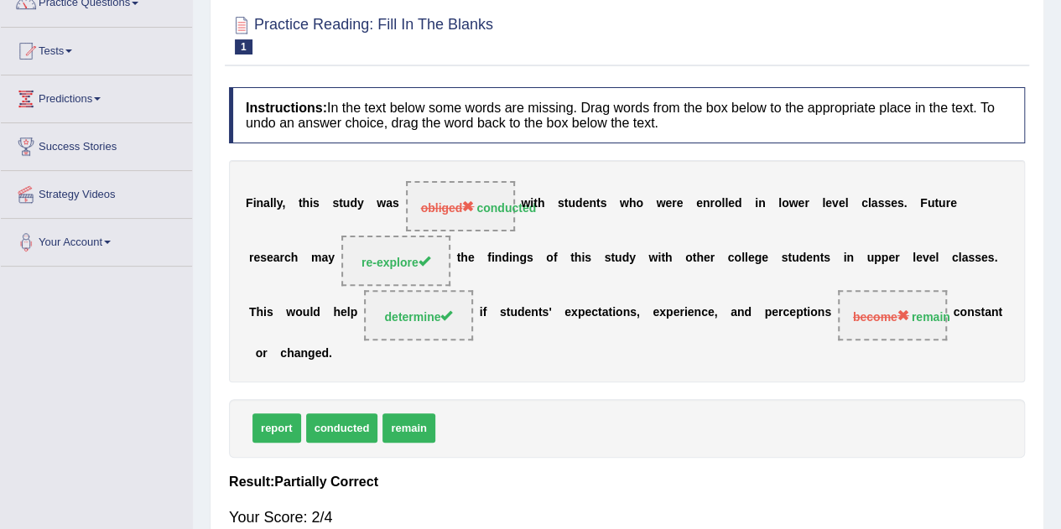
scroll to position [0, 0]
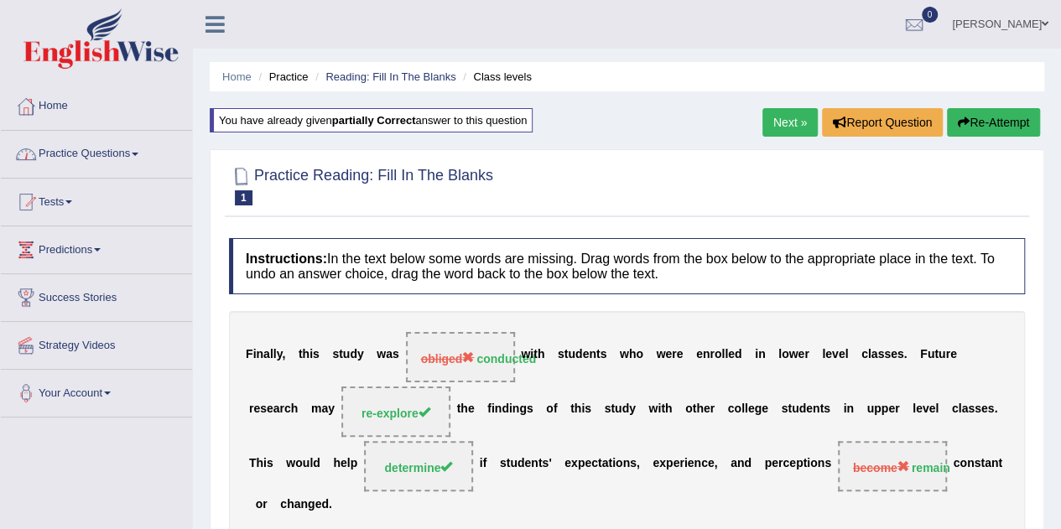
click at [172, 155] on link "Practice Questions" at bounding box center [96, 152] width 191 height 42
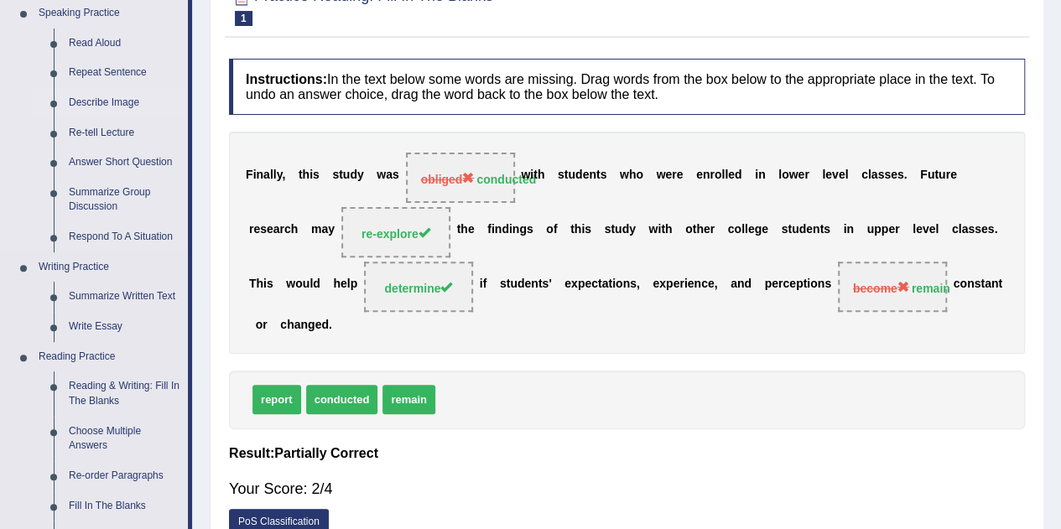
scroll to position [336, 0]
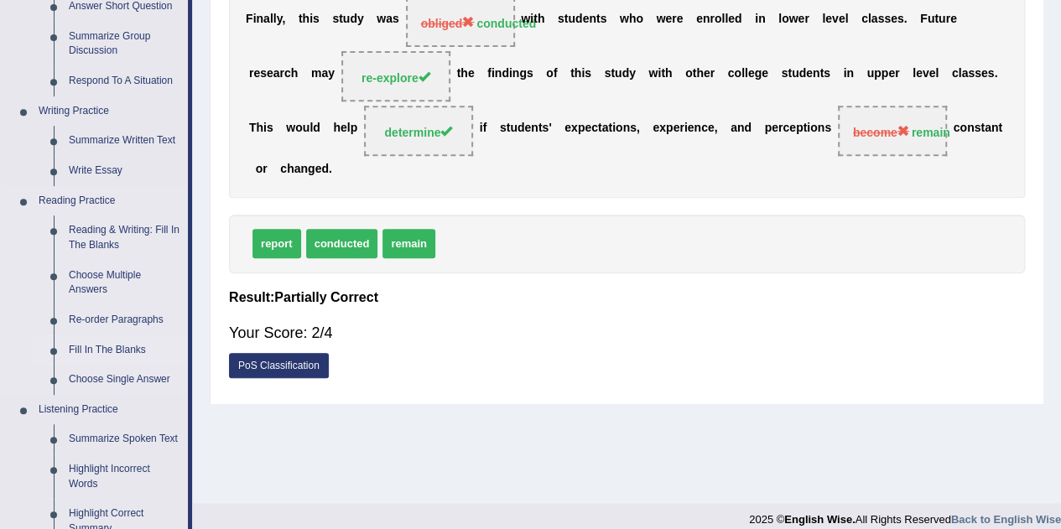
click at [133, 353] on link "Fill In The Blanks" at bounding box center [124, 351] width 127 height 30
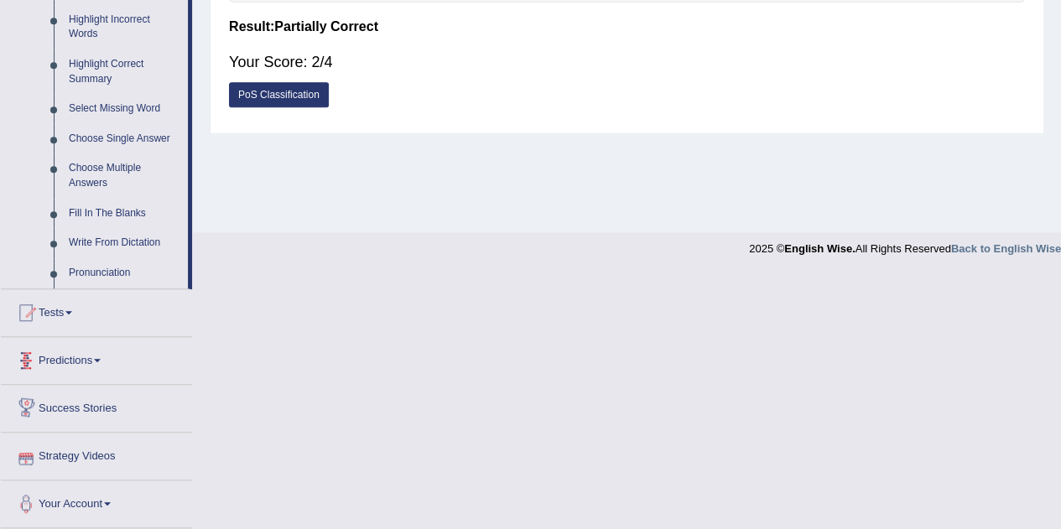
scroll to position [659, 0]
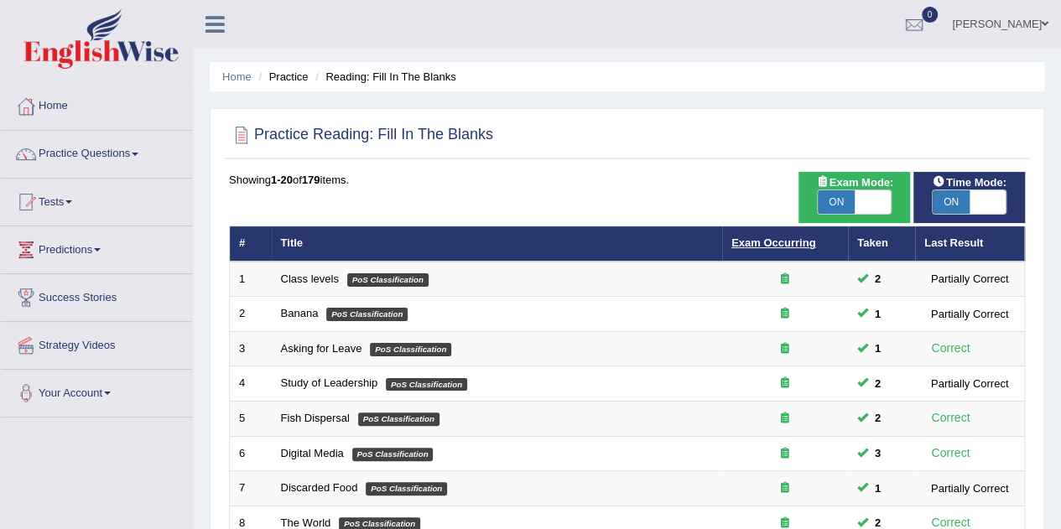
click at [792, 243] on link "Exam Occurring" at bounding box center [774, 243] width 84 height 13
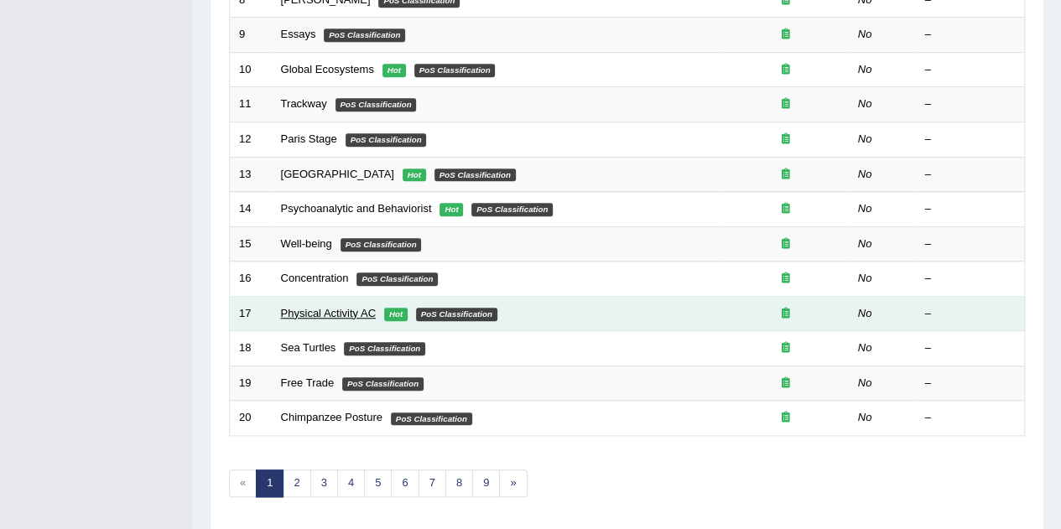
scroll to position [489, 0]
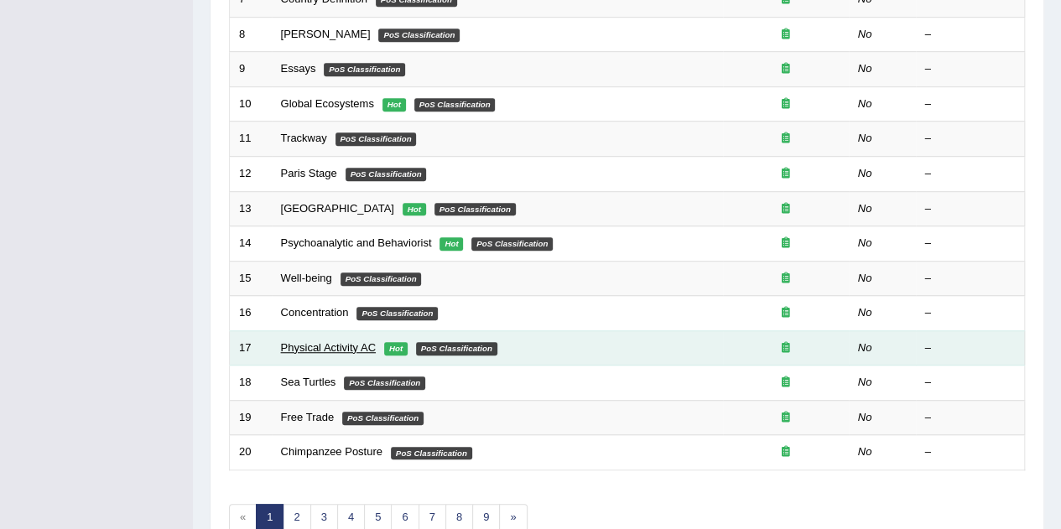
click at [339, 342] on link "Physical Activity AC" at bounding box center [328, 348] width 95 height 13
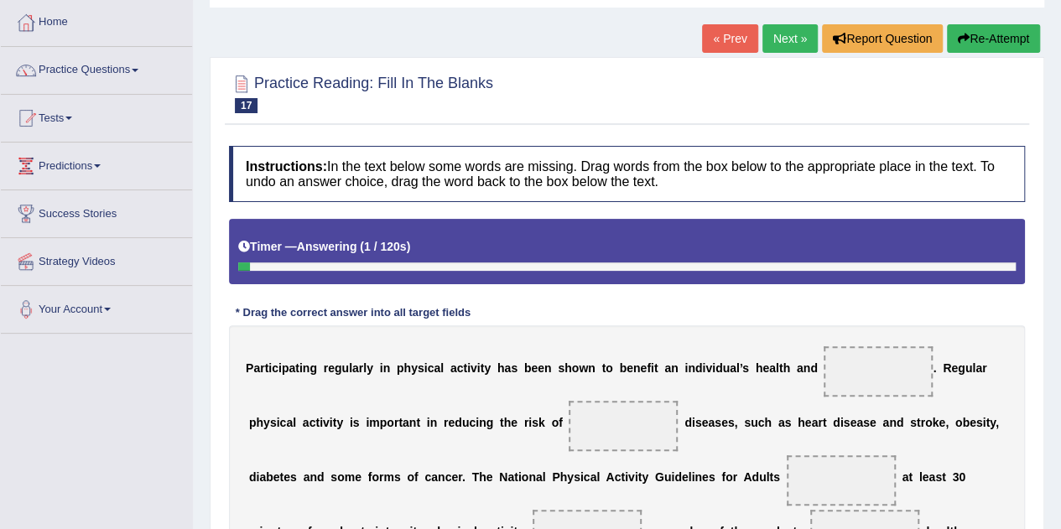
scroll to position [351, 0]
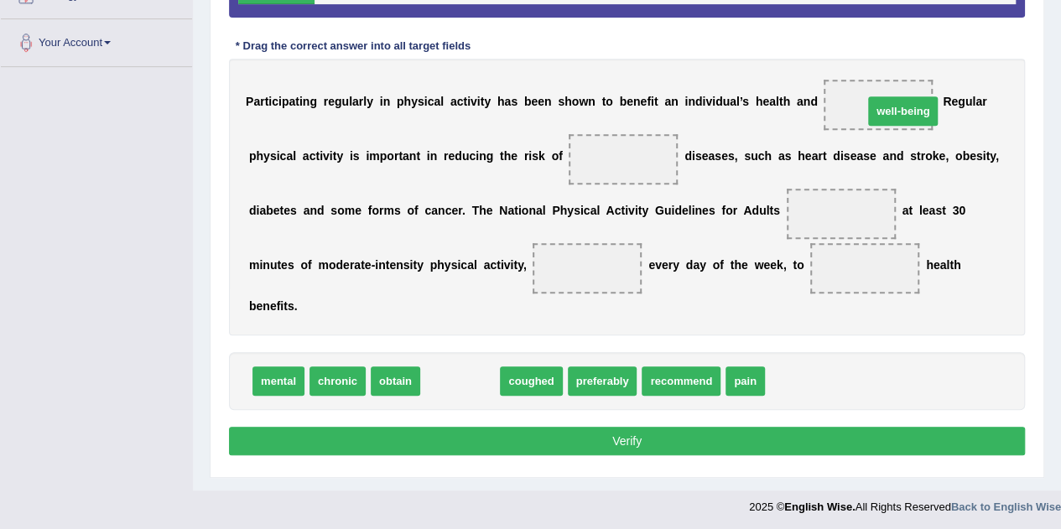
drag, startPoint x: 470, startPoint y: 378, endPoint x: 913, endPoint y: 108, distance: 518.9
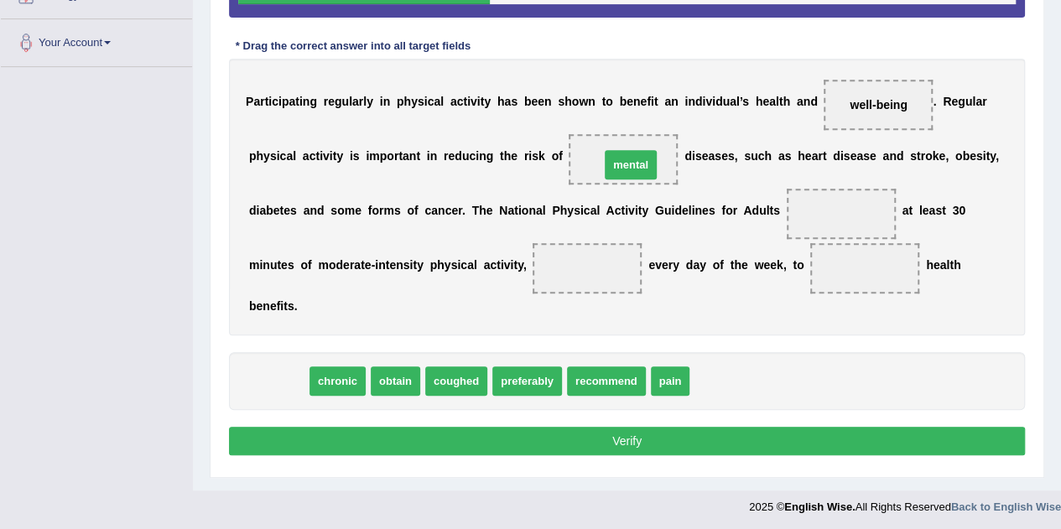
drag, startPoint x: 287, startPoint y: 378, endPoint x: 639, endPoint y: 162, distance: 413.6
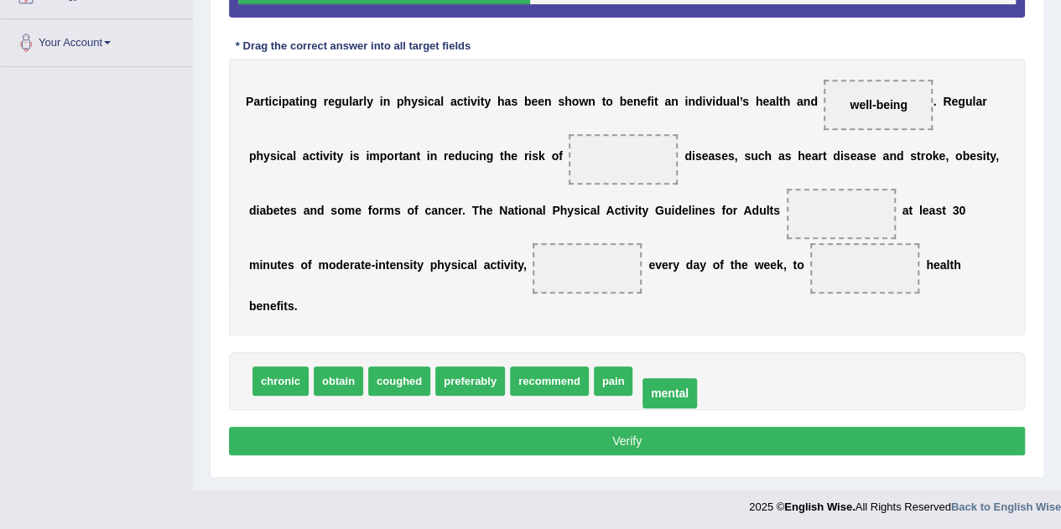
drag, startPoint x: 628, startPoint y: 156, endPoint x: 672, endPoint y: 385, distance: 233.4
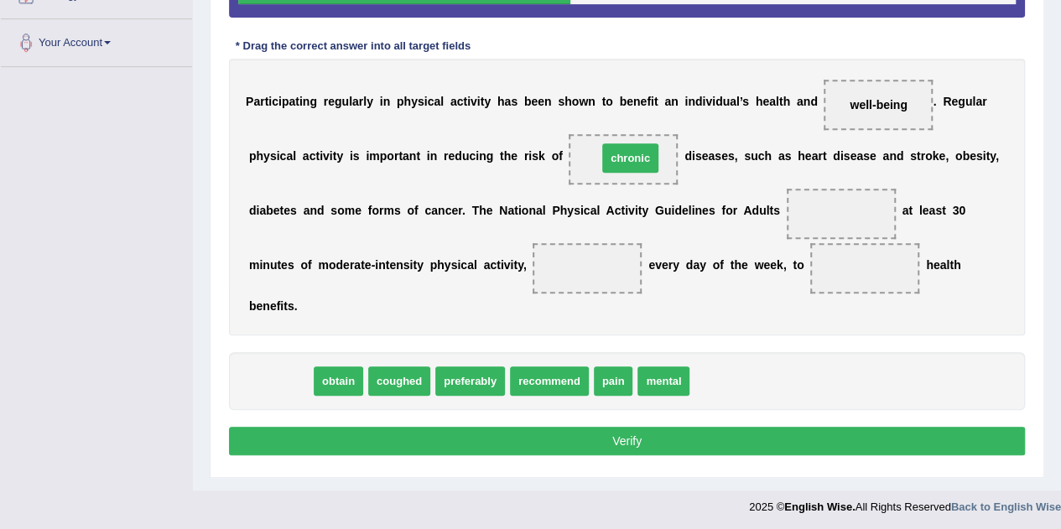
drag, startPoint x: 278, startPoint y: 380, endPoint x: 628, endPoint y: 157, distance: 415.0
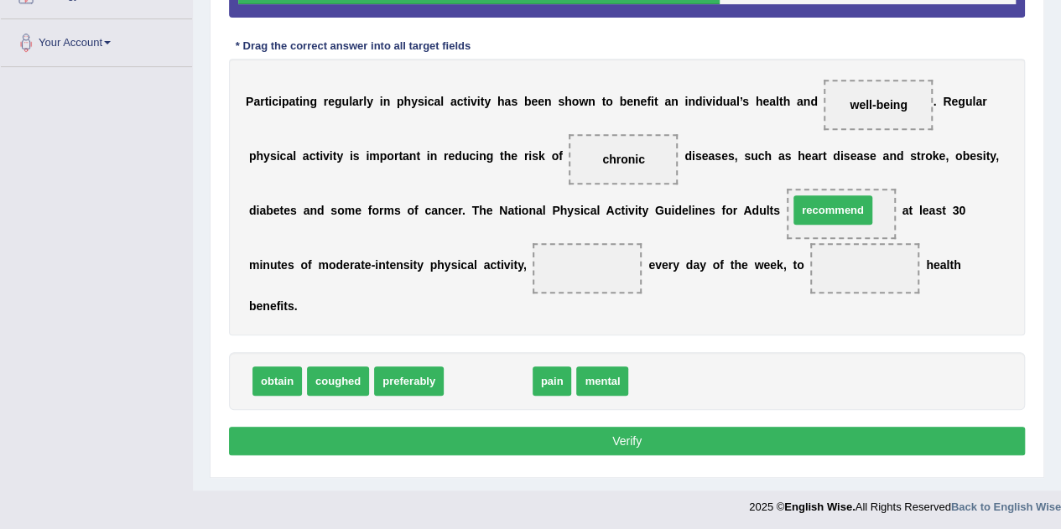
drag, startPoint x: 507, startPoint y: 371, endPoint x: 856, endPoint y: 203, distance: 387.3
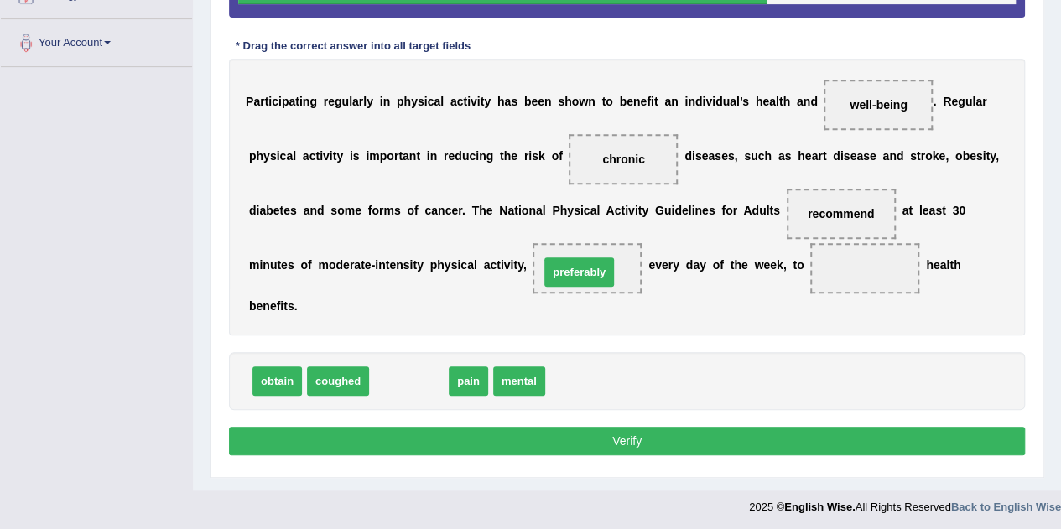
drag, startPoint x: 395, startPoint y: 373, endPoint x: 566, endPoint y: 263, distance: 202.3
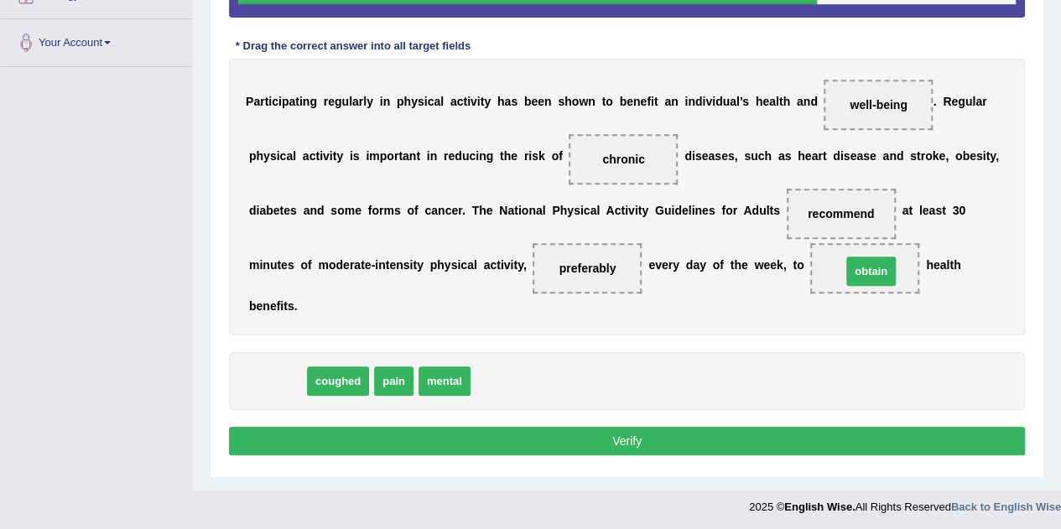
drag, startPoint x: 283, startPoint y: 373, endPoint x: 877, endPoint y: 259, distance: 605.0
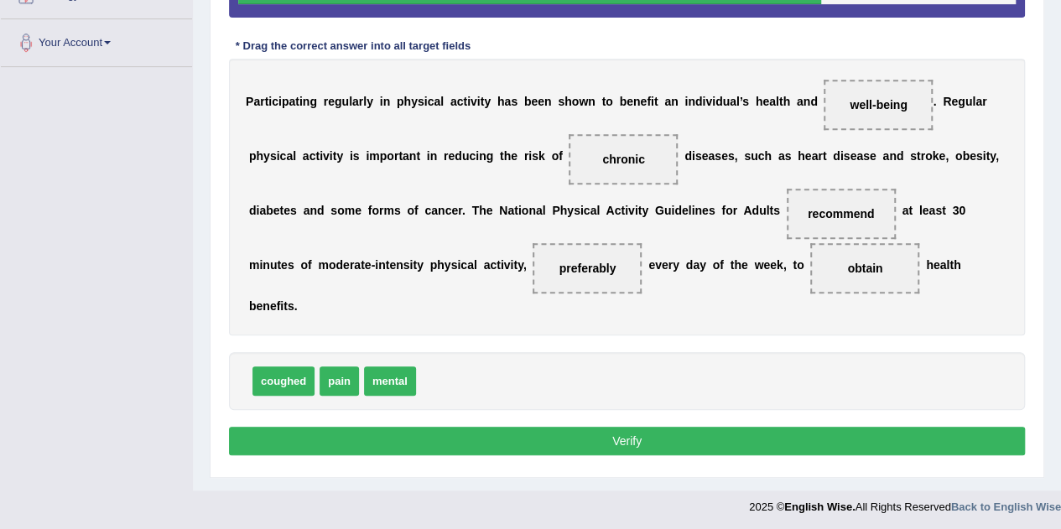
click at [740, 440] on button "Verify" at bounding box center [627, 441] width 796 height 29
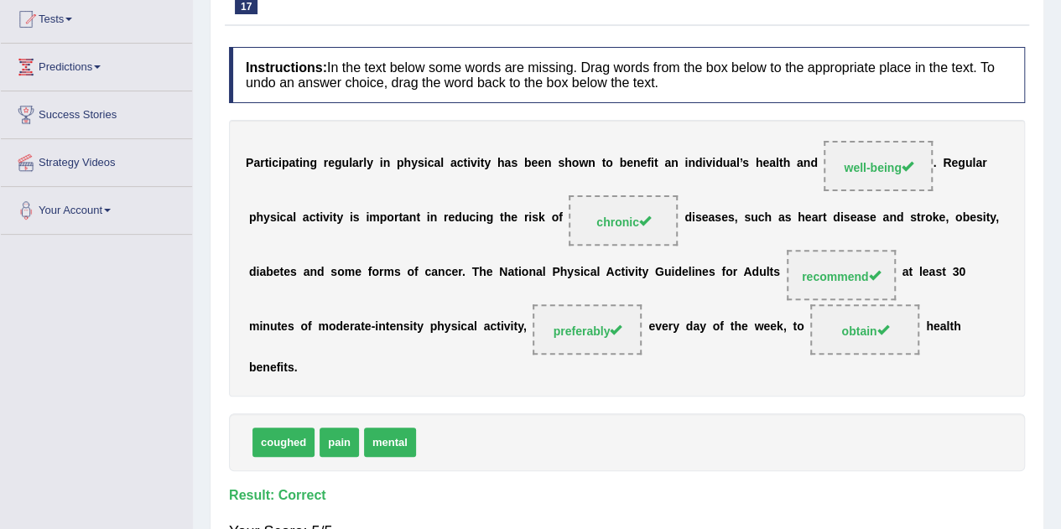
scroll to position [15, 0]
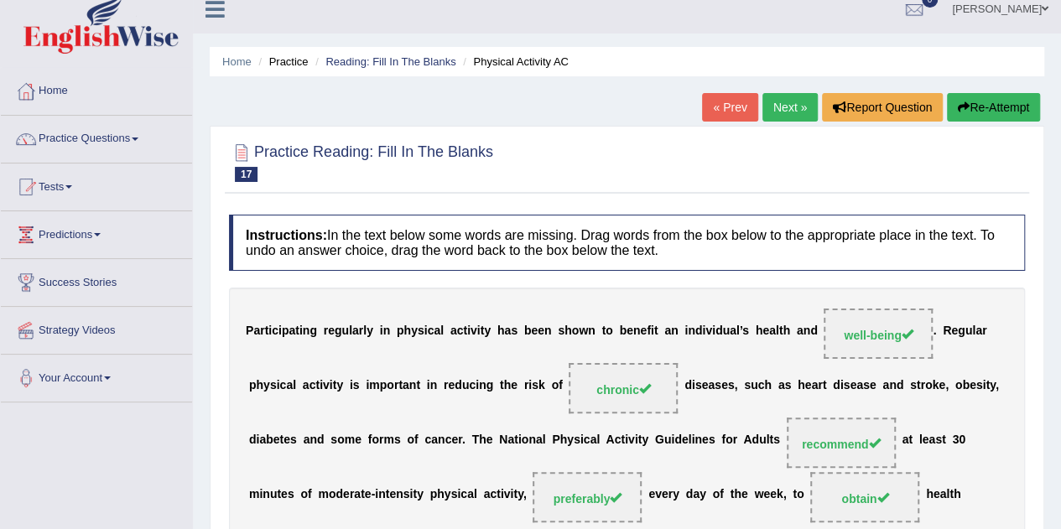
click at [787, 112] on link "Next »" at bounding box center [790, 107] width 55 height 29
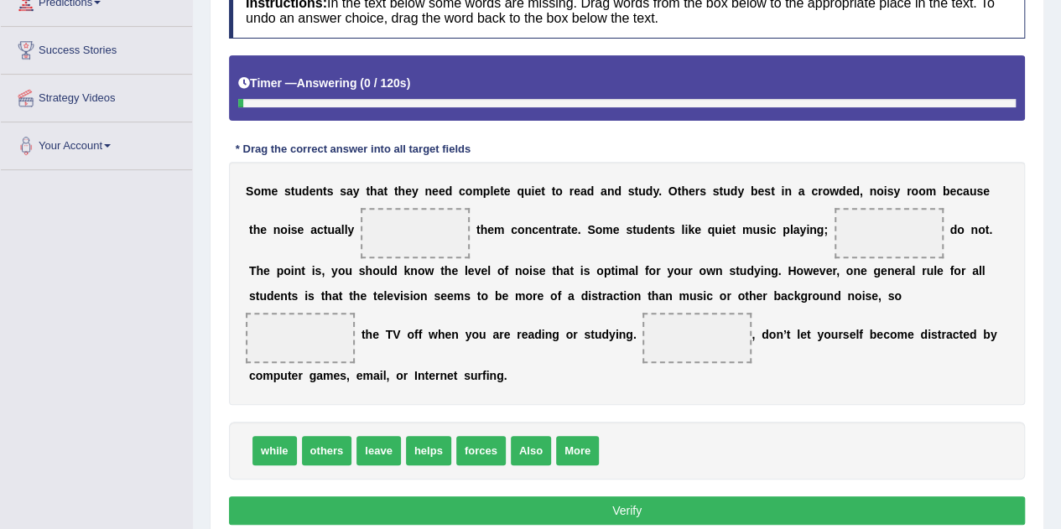
scroll to position [252, 0]
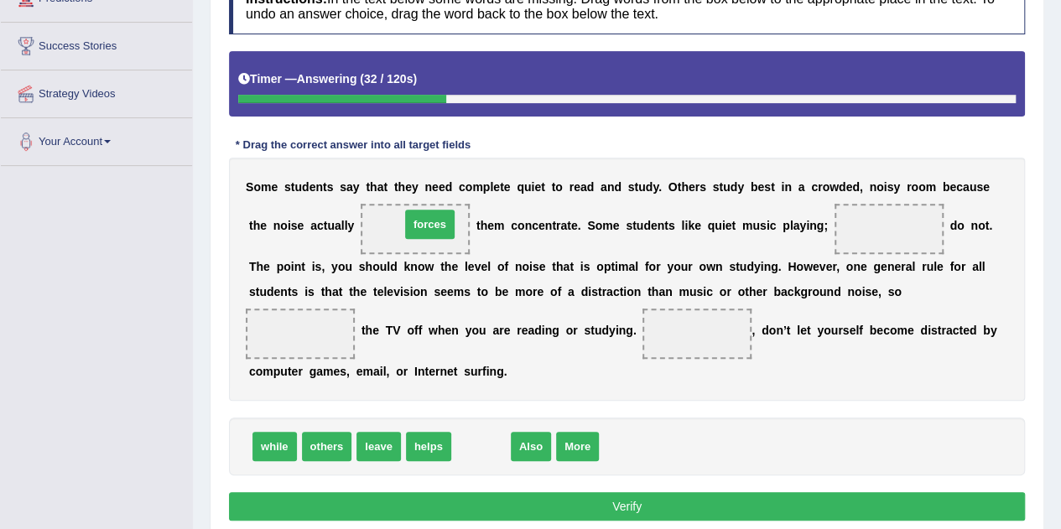
drag, startPoint x: 477, startPoint y: 445, endPoint x: 421, endPoint y: 221, distance: 231.0
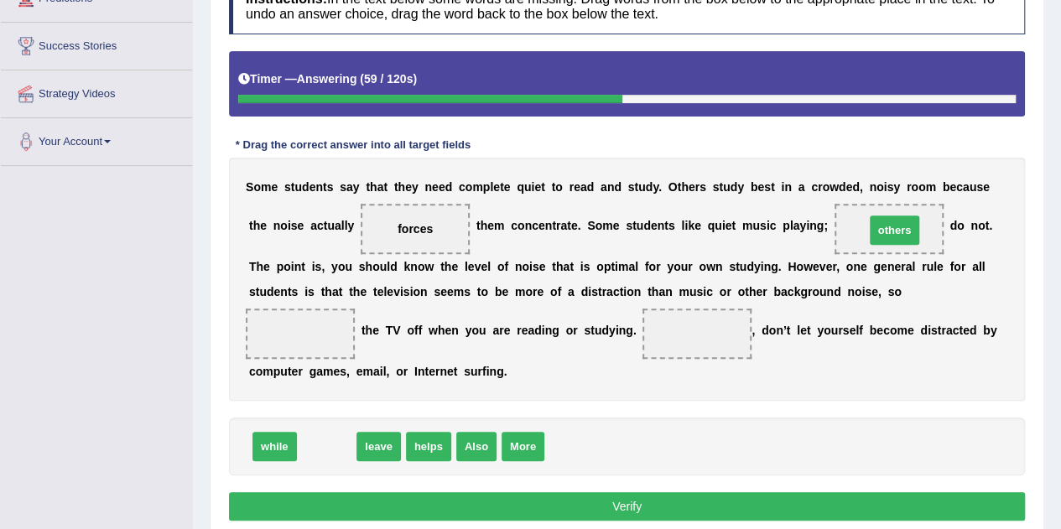
drag, startPoint x: 331, startPoint y: 446, endPoint x: 899, endPoint y: 229, distance: 607.9
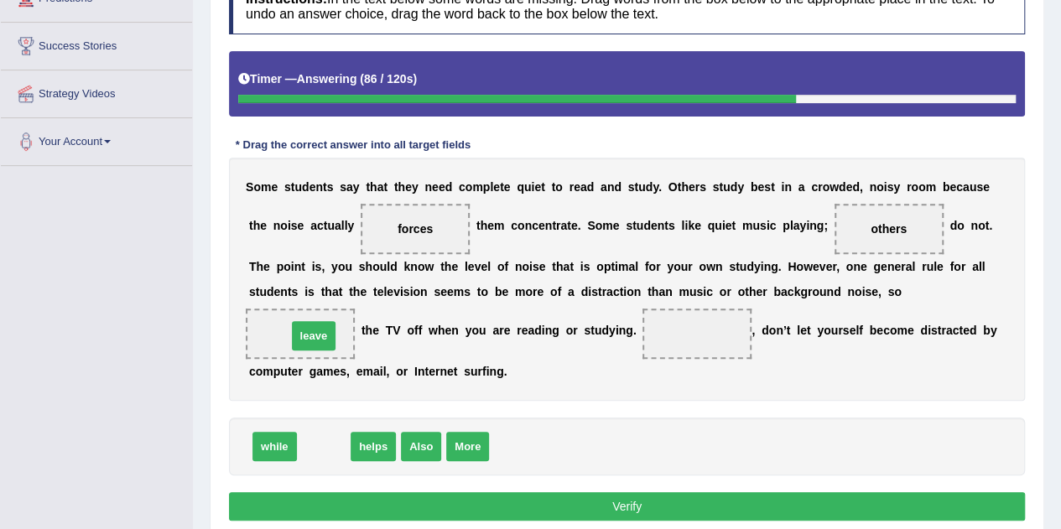
drag, startPoint x: 327, startPoint y: 446, endPoint x: 317, endPoint y: 335, distance: 111.2
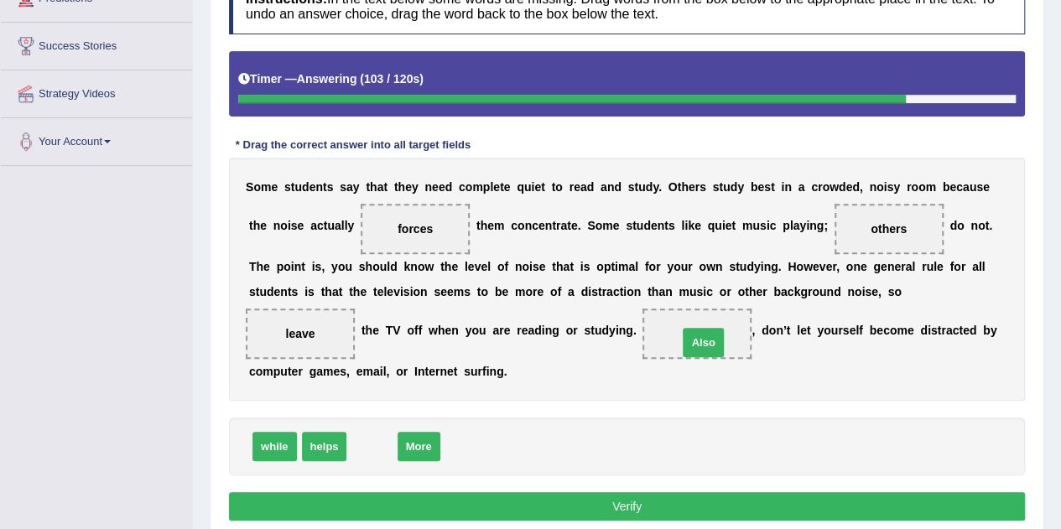
drag, startPoint x: 374, startPoint y: 443, endPoint x: 706, endPoint y: 339, distance: 347.4
click at [701, 498] on button "Verify" at bounding box center [627, 507] width 796 height 29
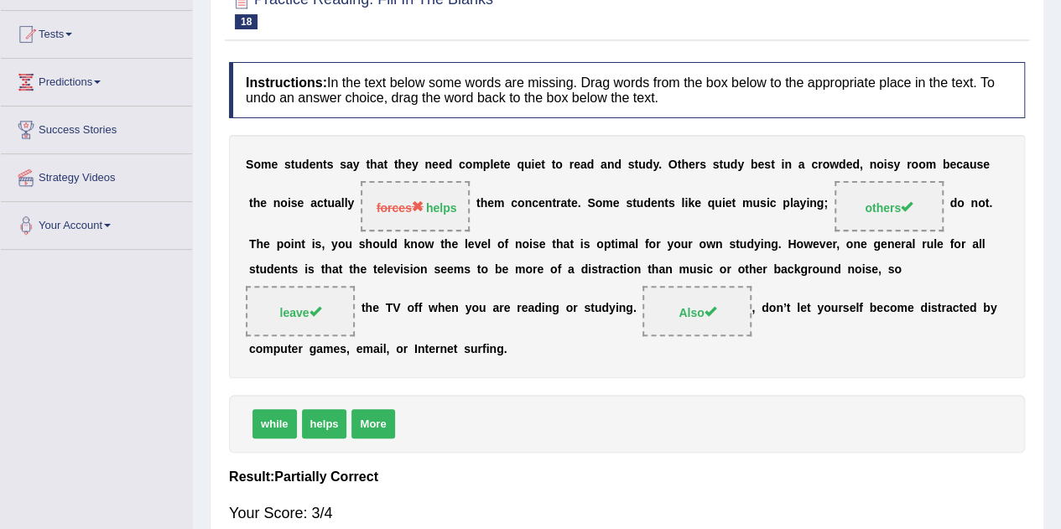
scroll to position [84, 0]
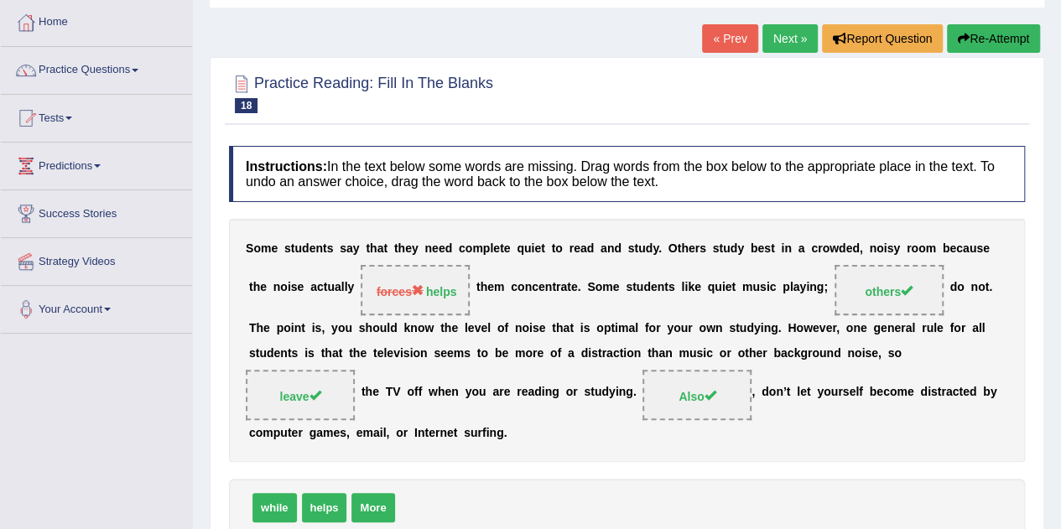
click at [769, 36] on link "Next »" at bounding box center [790, 38] width 55 height 29
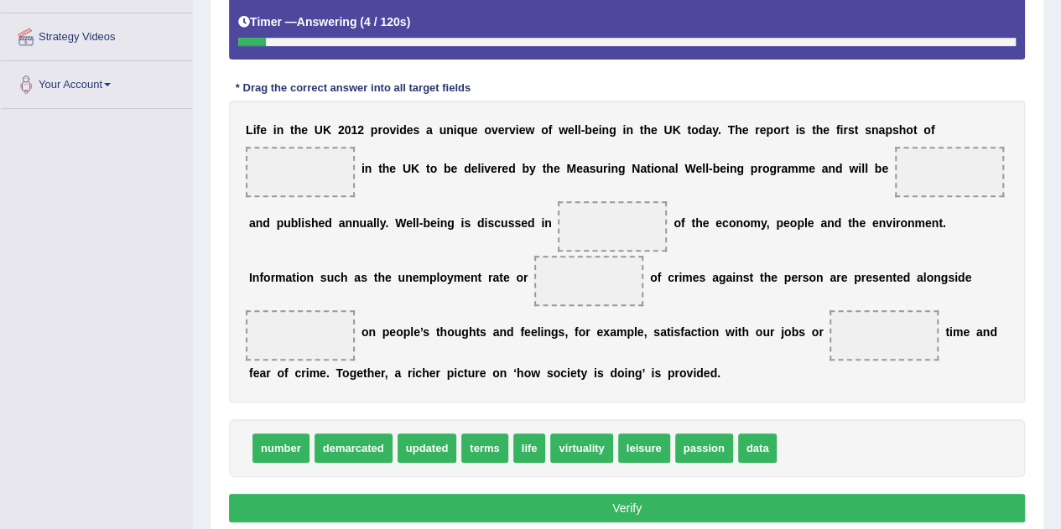
scroll to position [336, 0]
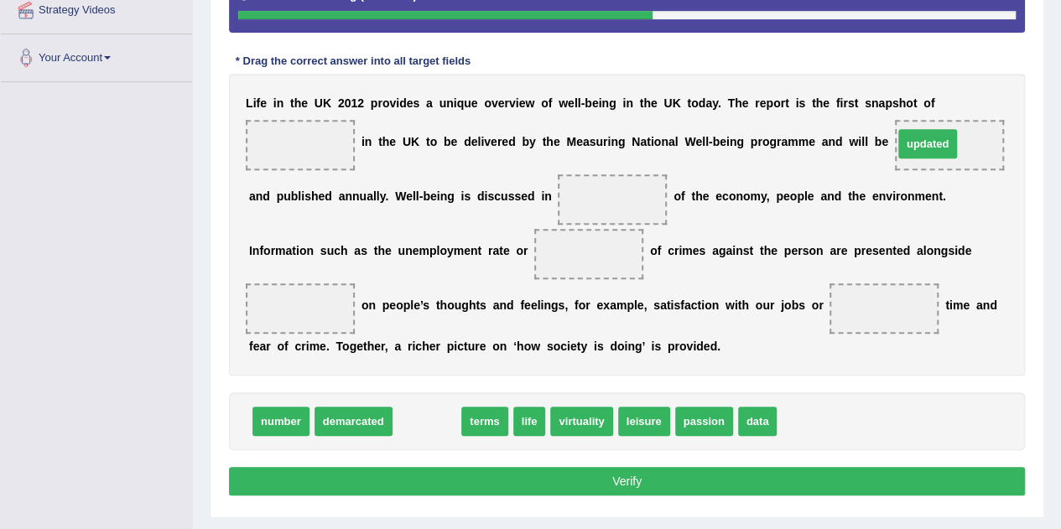
drag, startPoint x: 446, startPoint y: 415, endPoint x: 948, endPoint y: 138, distance: 573.5
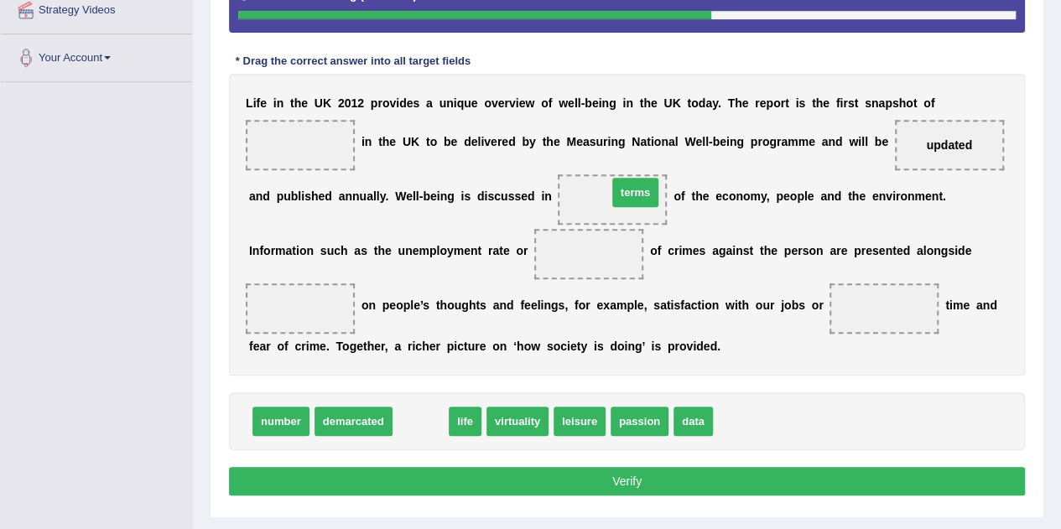
drag, startPoint x: 420, startPoint y: 421, endPoint x: 634, endPoint y: 192, distance: 314.0
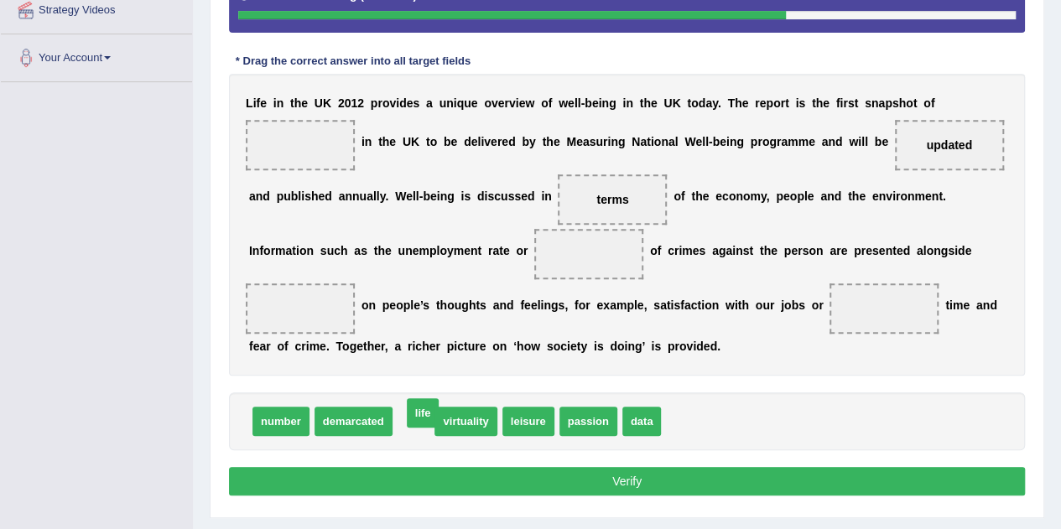
drag, startPoint x: 407, startPoint y: 419, endPoint x: 416, endPoint y: 410, distance: 12.5
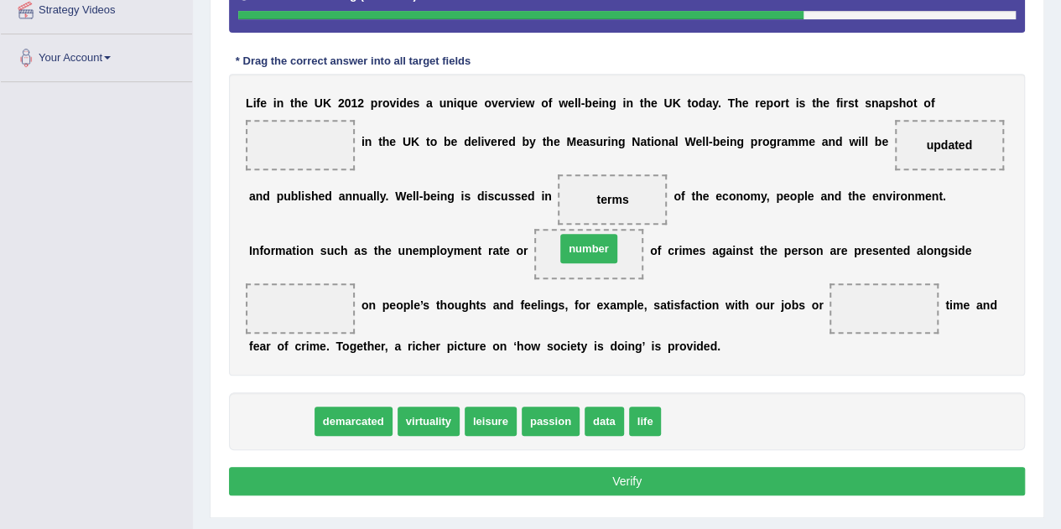
drag, startPoint x: 274, startPoint y: 422, endPoint x: 582, endPoint y: 249, distance: 353.2
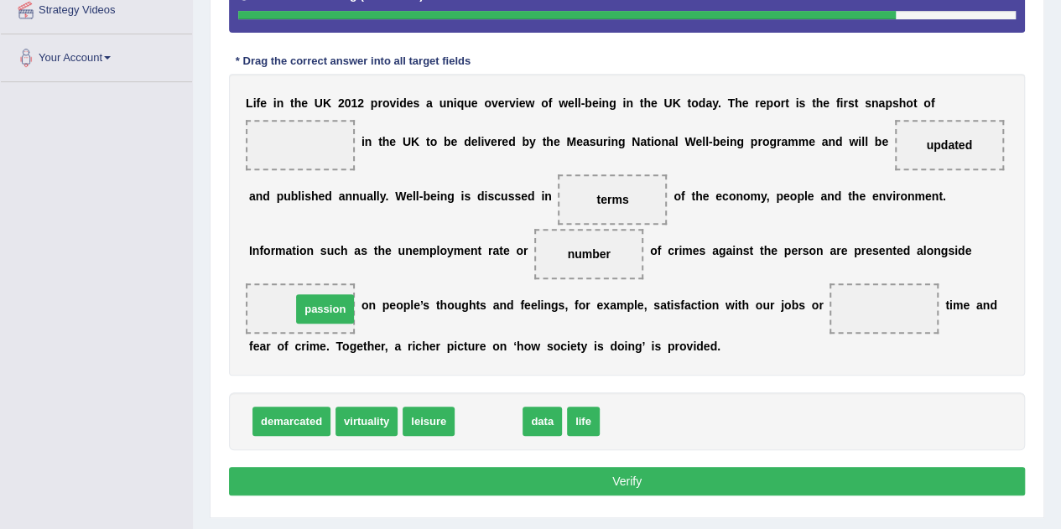
drag, startPoint x: 493, startPoint y: 417, endPoint x: 329, endPoint y: 305, distance: 199.2
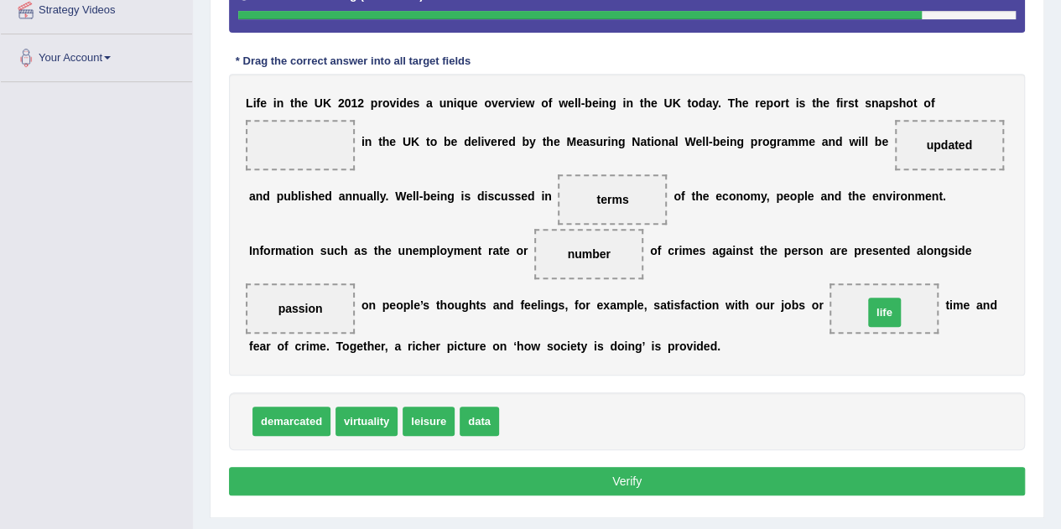
drag, startPoint x: 550, startPoint y: 409, endPoint x: 881, endPoint y: 308, distance: 345.6
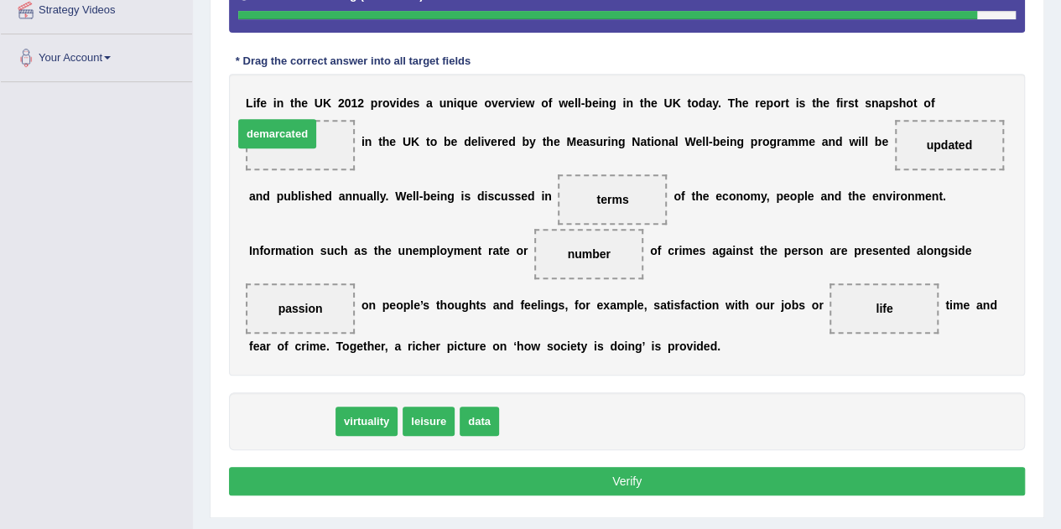
drag, startPoint x: 310, startPoint y: 415, endPoint x: 321, endPoint y: 133, distance: 283.0
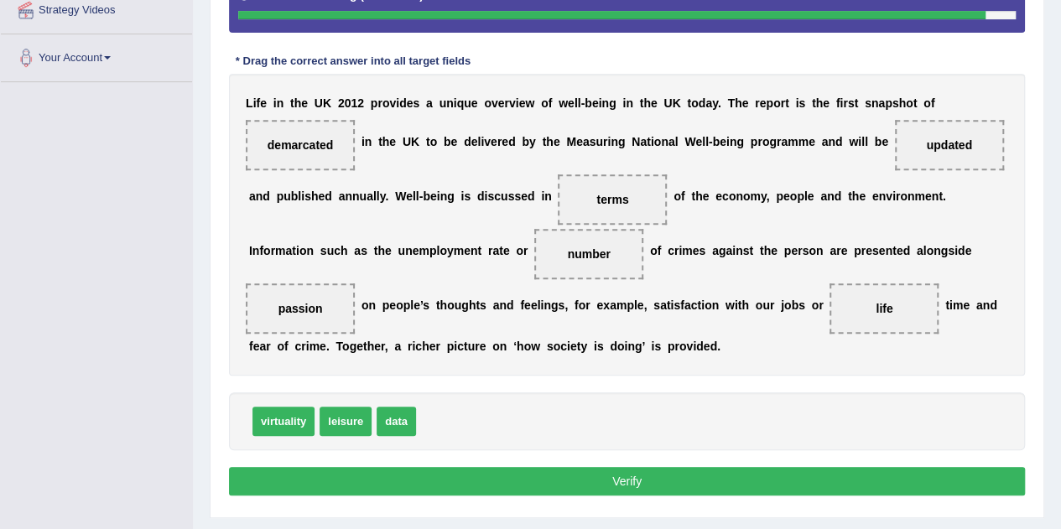
click at [556, 482] on button "Verify" at bounding box center [627, 481] width 796 height 29
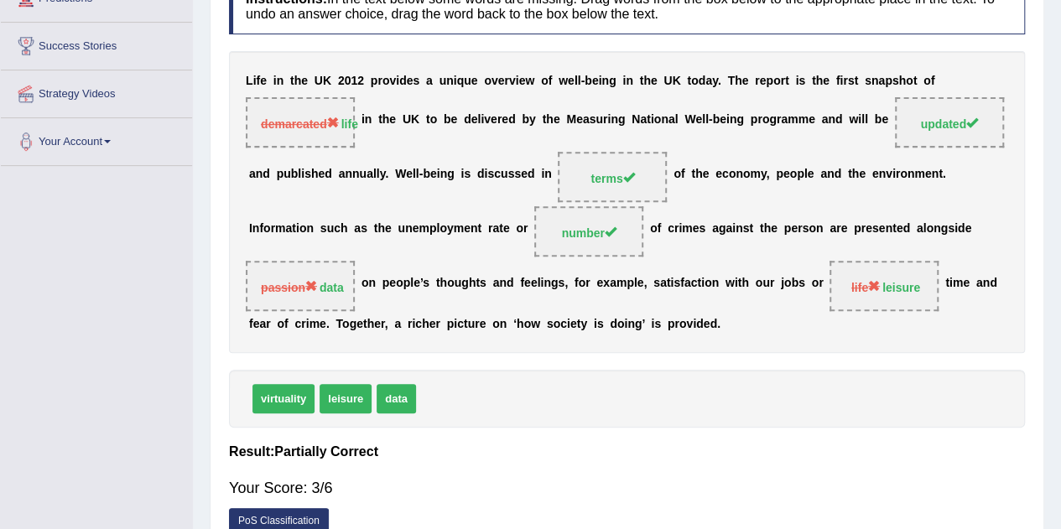
scroll to position [168, 0]
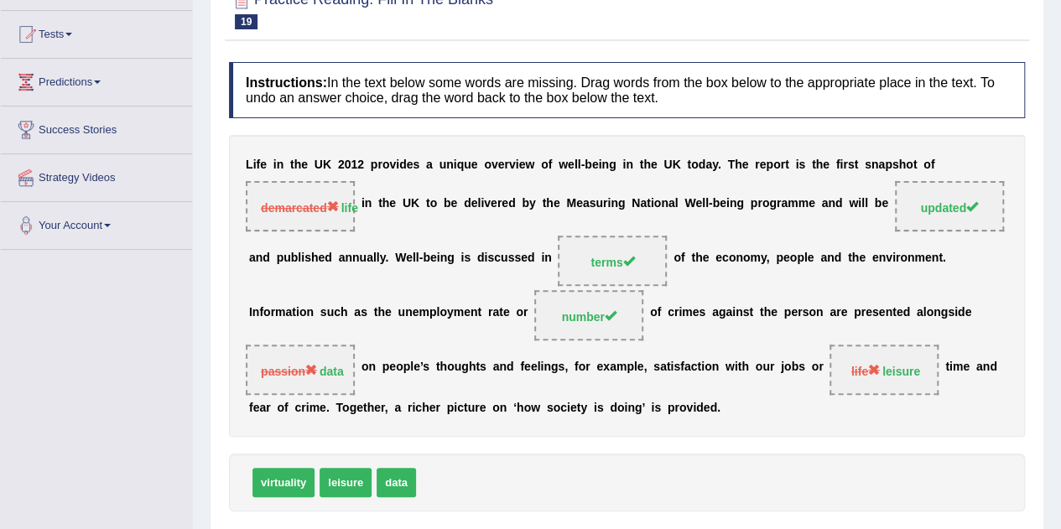
click at [449, 139] on div "L i f e i n t h e U K 2 0 1 2 p r o v i d e s a u n i q u e o v e r v i e w o f…" at bounding box center [627, 286] width 796 height 302
click at [393, 258] on div "L i f e i n t h e U K 2 0 1 2 p r o v i d e s a u n i q u e o v e r v i e w o f…" at bounding box center [627, 286] width 796 height 302
click at [488, 289] on div "L i f e i n t h e U K 2 0 1 2 p r o v i d e s a u n i q u e o v e r v i e w o f…" at bounding box center [627, 286] width 796 height 302
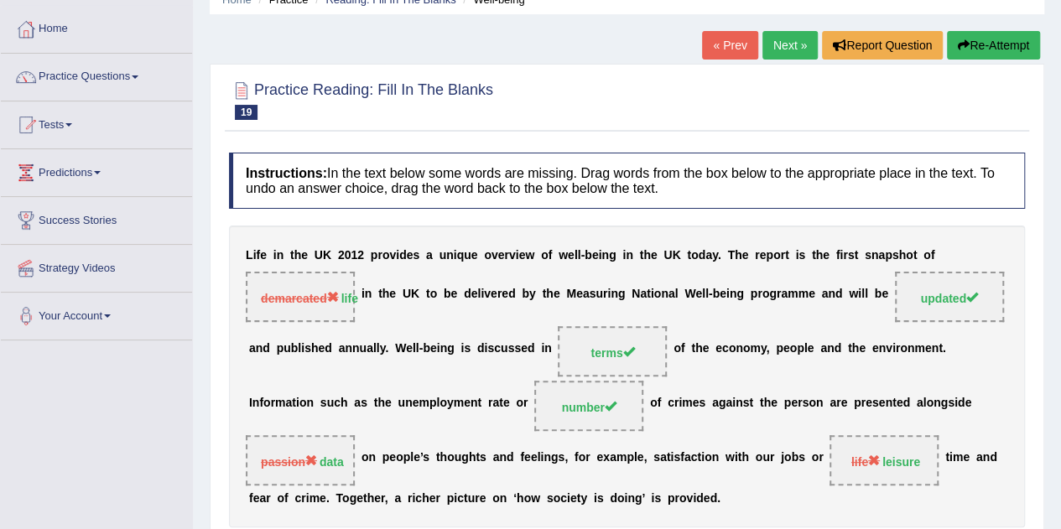
scroll to position [0, 0]
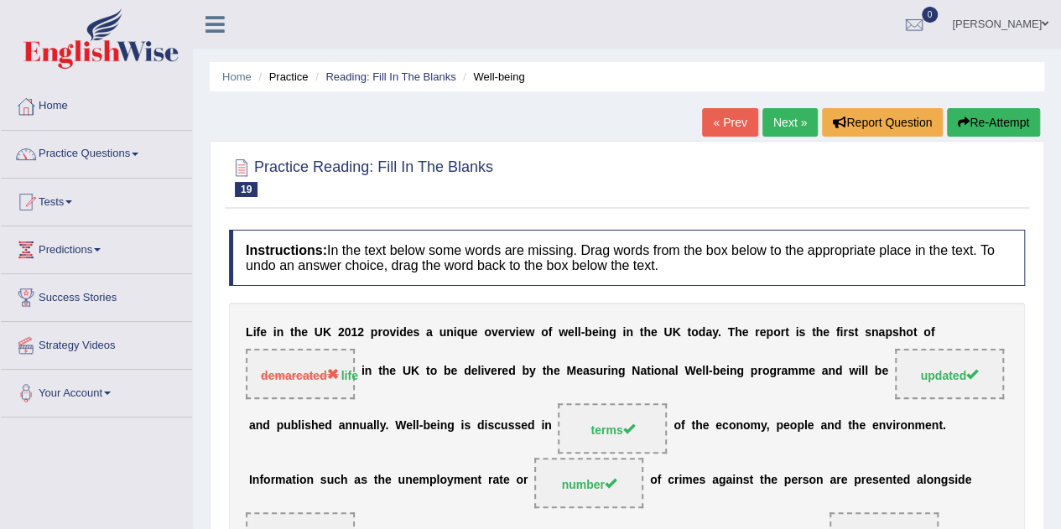
click at [987, 125] on button "Re-Attempt" at bounding box center [993, 122] width 93 height 29
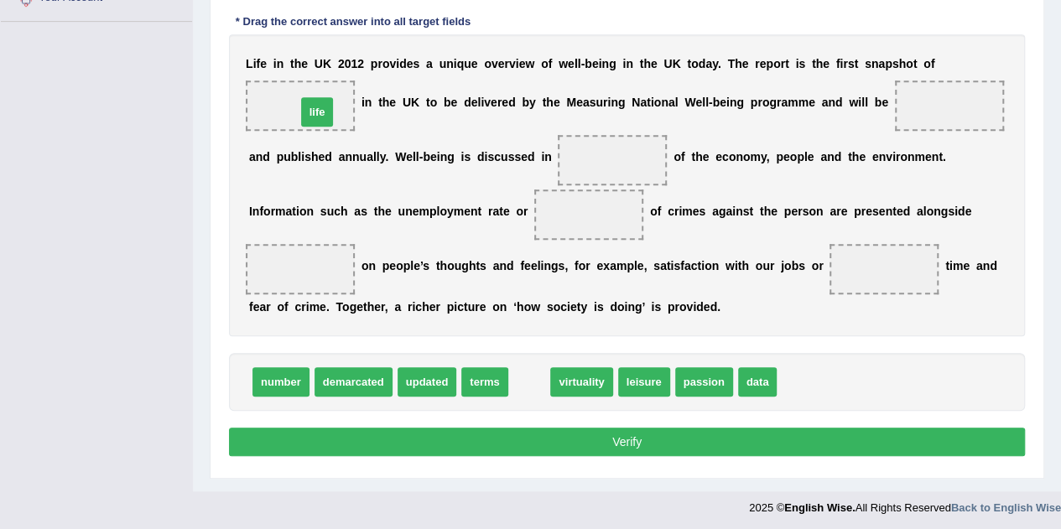
drag, startPoint x: 526, startPoint y: 384, endPoint x: 314, endPoint y: 114, distance: 343.6
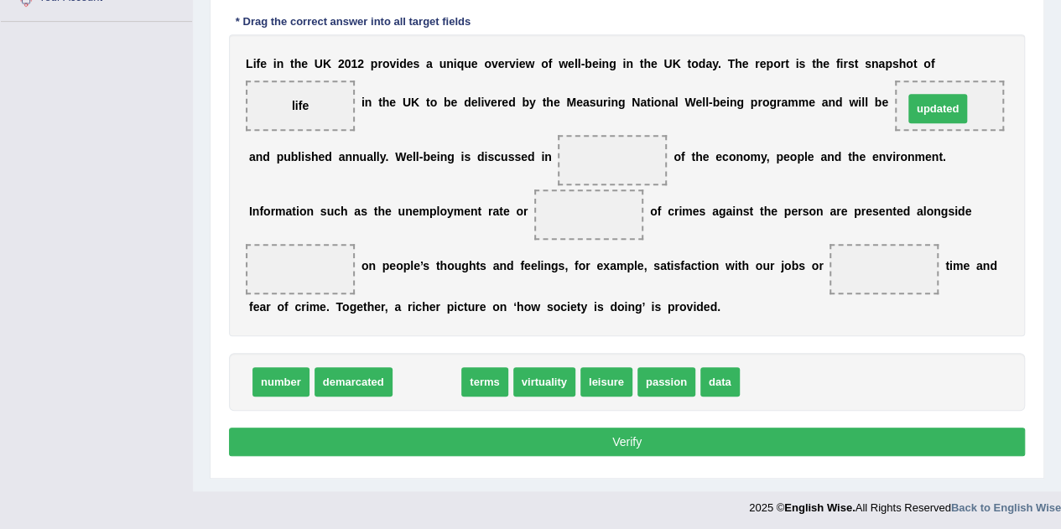
drag, startPoint x: 411, startPoint y: 377, endPoint x: 925, endPoint y: 105, distance: 581.1
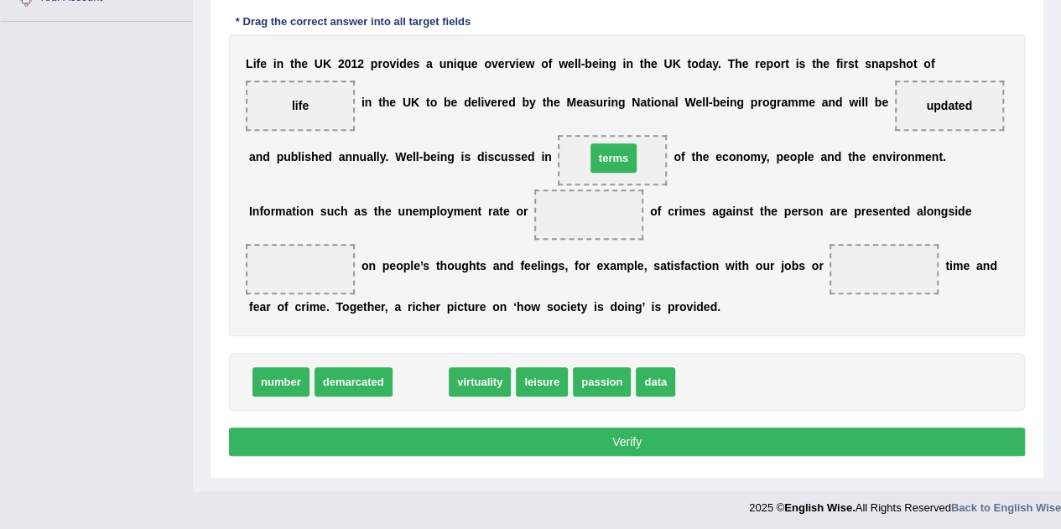
drag, startPoint x: 412, startPoint y: 380, endPoint x: 606, endPoint y: 155, distance: 296.9
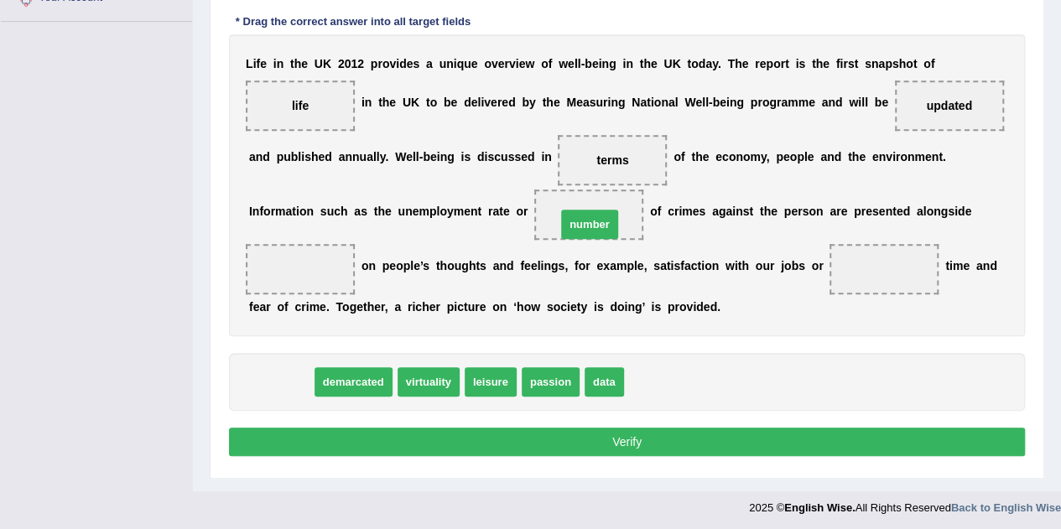
drag, startPoint x: 298, startPoint y: 378, endPoint x: 607, endPoint y: 221, distance: 346.8
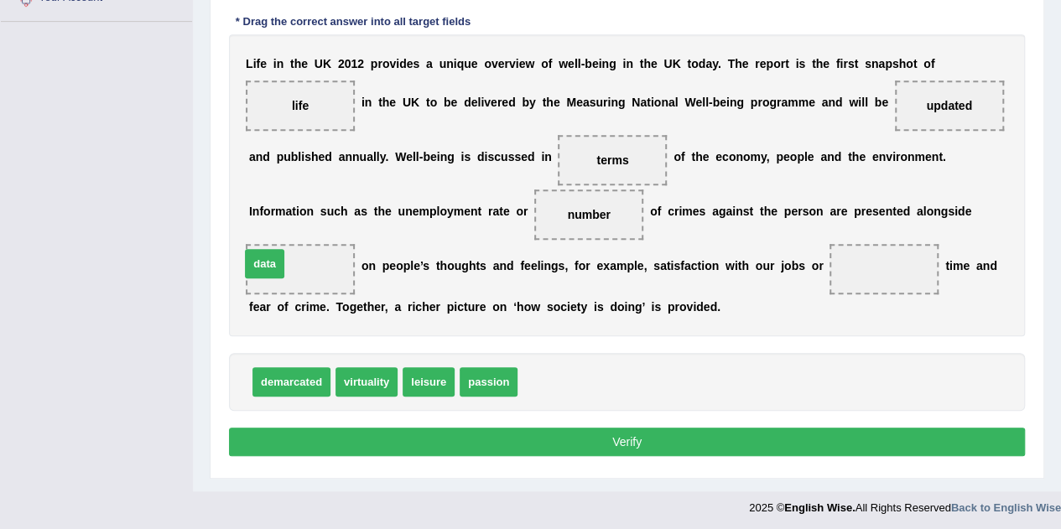
drag, startPoint x: 547, startPoint y: 379, endPoint x: 269, endPoint y: 261, distance: 301.9
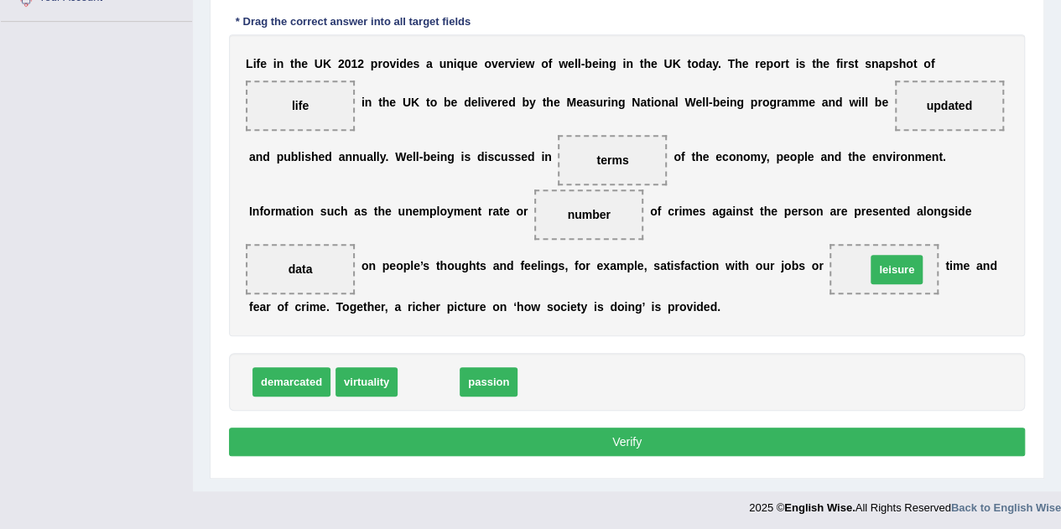
drag, startPoint x: 475, startPoint y: 357, endPoint x: 899, endPoint y: 263, distance: 433.9
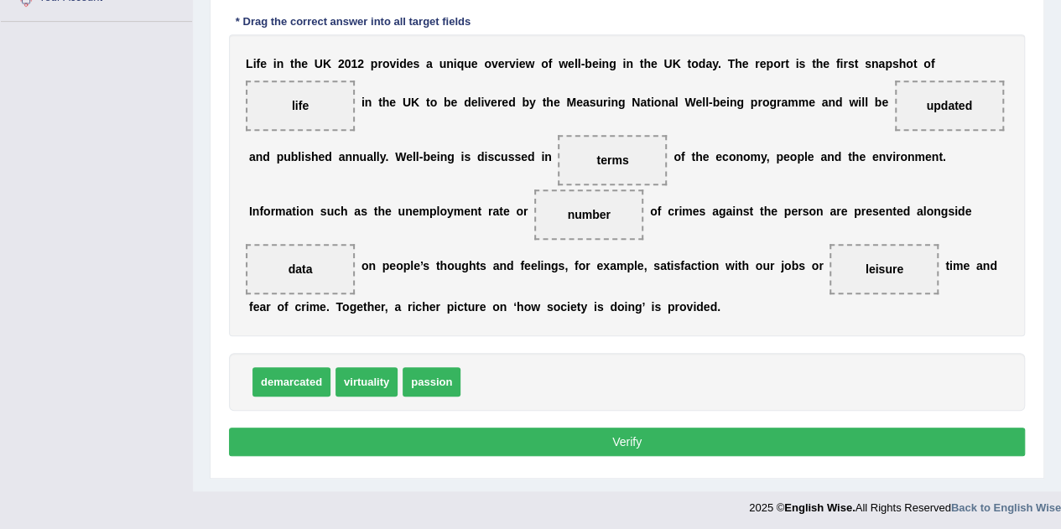
click at [731, 442] on button "Verify" at bounding box center [627, 442] width 796 height 29
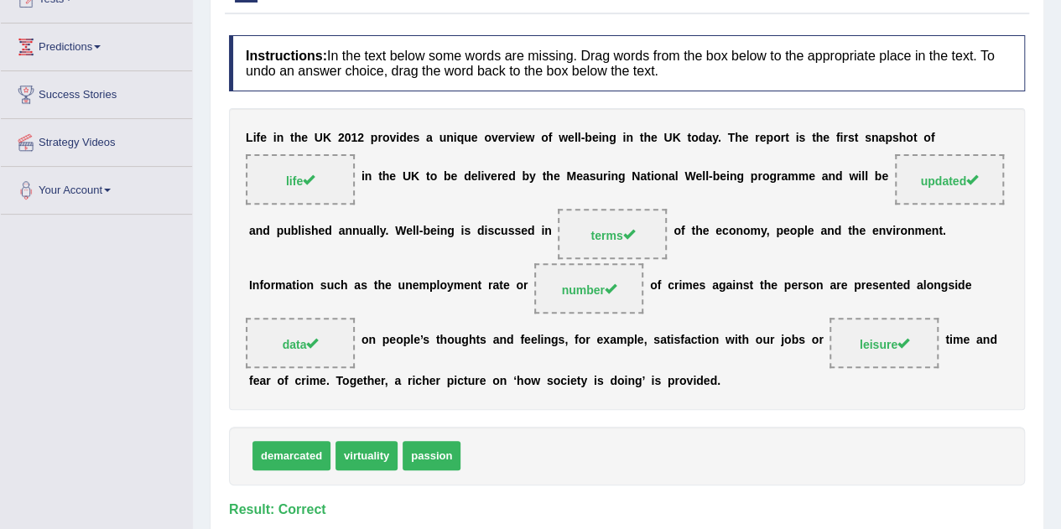
scroll to position [15, 0]
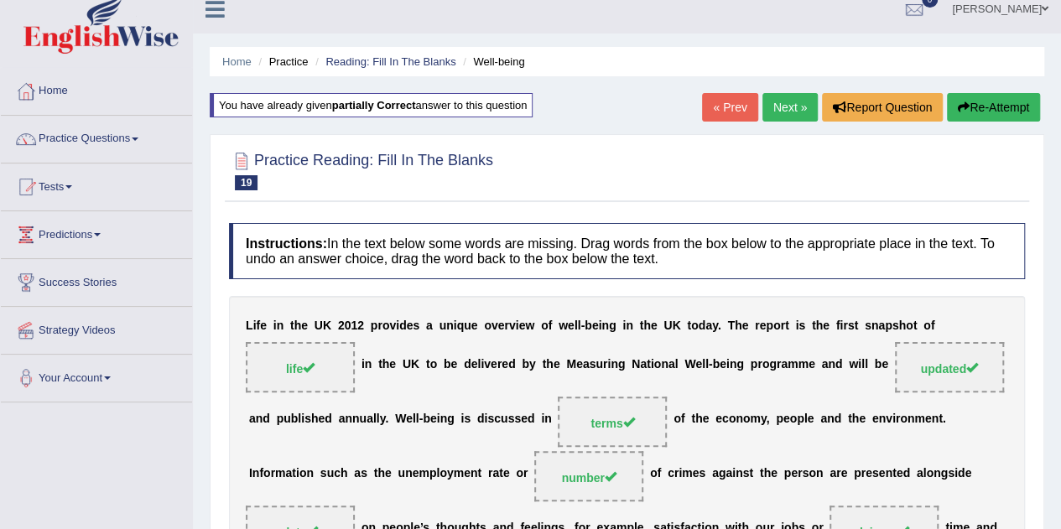
click at [779, 109] on link "Next »" at bounding box center [790, 107] width 55 height 29
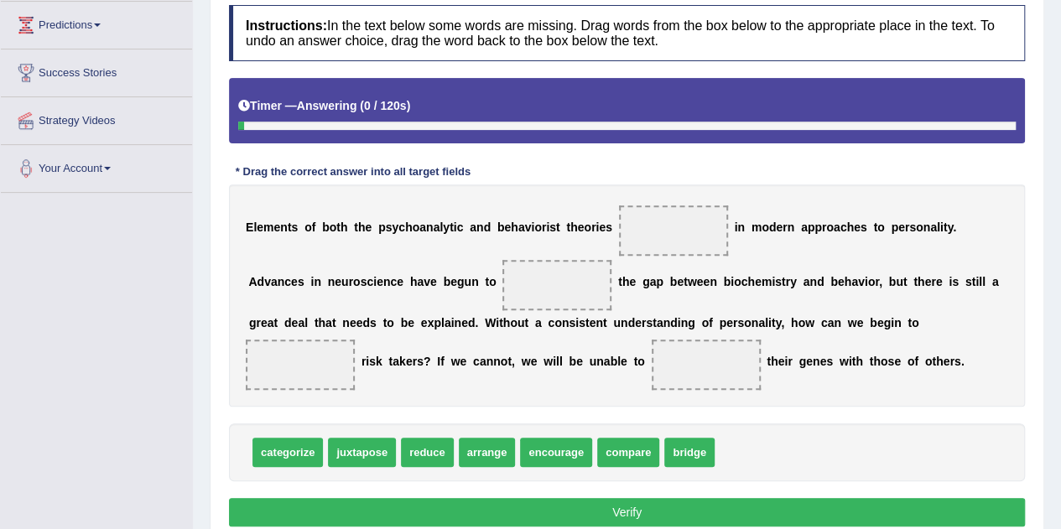
scroll to position [252, 0]
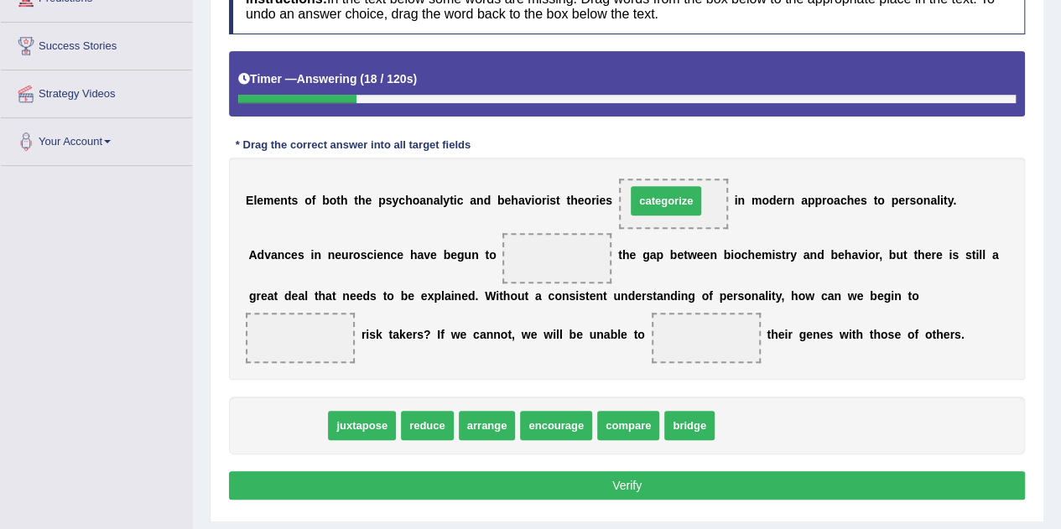
drag, startPoint x: 295, startPoint y: 420, endPoint x: 681, endPoint y: 196, distance: 446.7
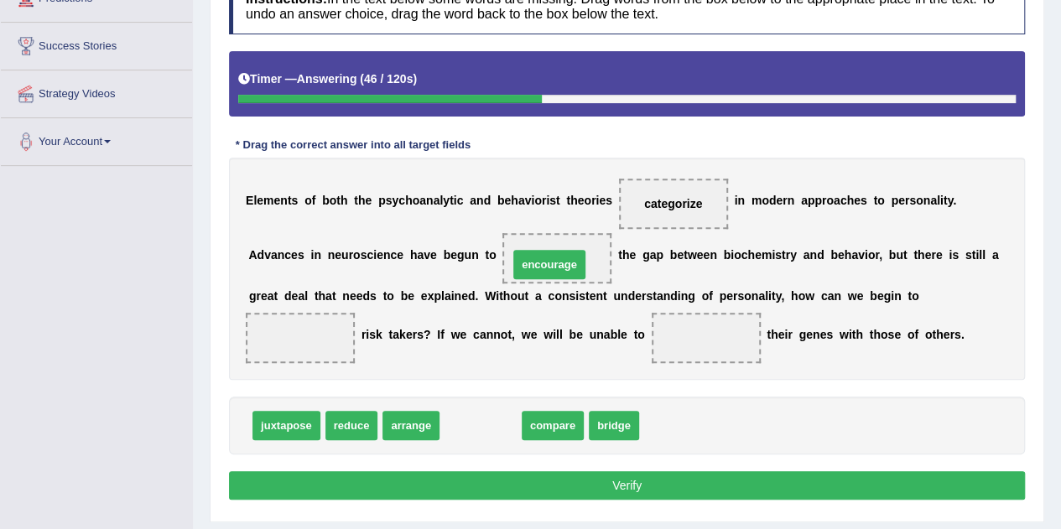
drag, startPoint x: 478, startPoint y: 424, endPoint x: 547, endPoint y: 263, distance: 175.2
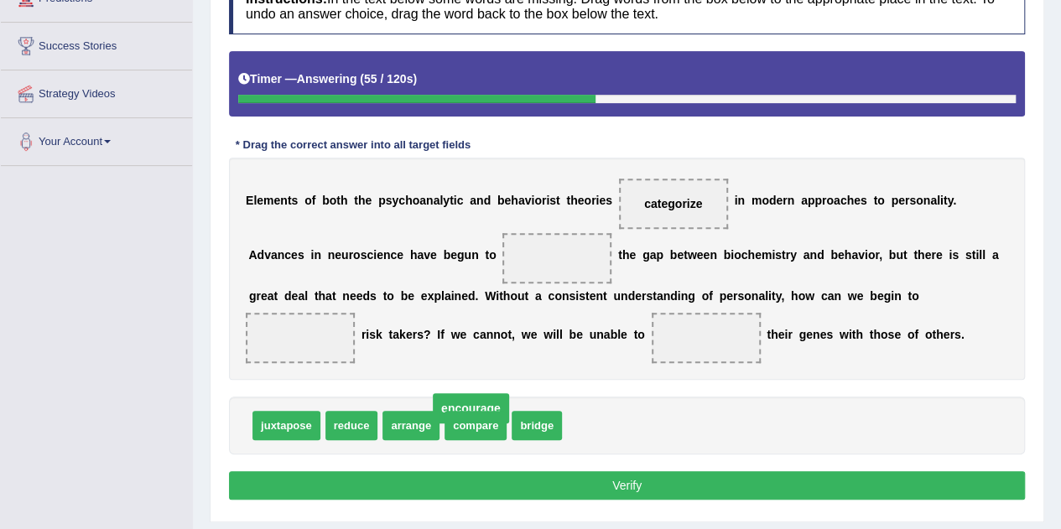
drag, startPoint x: 561, startPoint y: 259, endPoint x: 474, endPoint y: 409, distance: 173.3
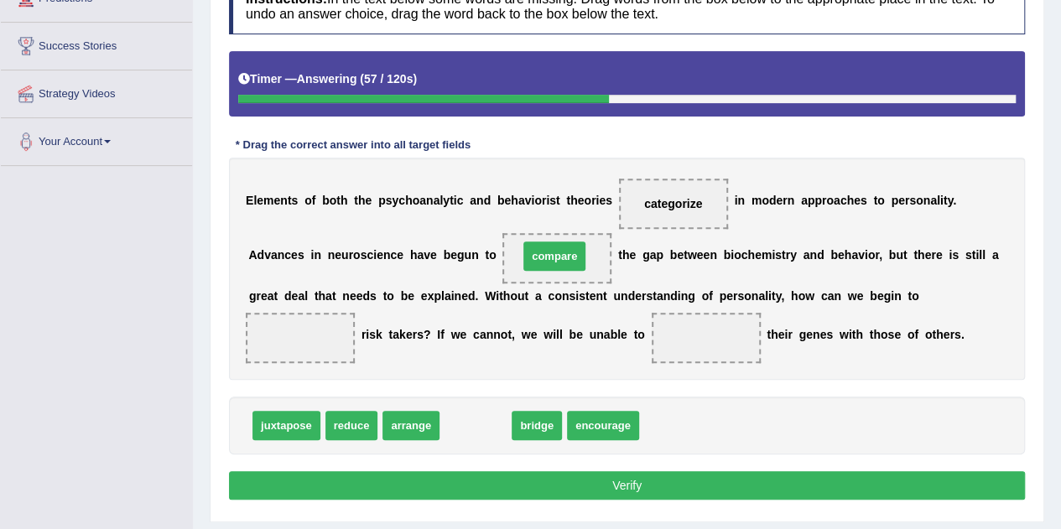
drag, startPoint x: 483, startPoint y: 425, endPoint x: 563, endPoint y: 253, distance: 190.4
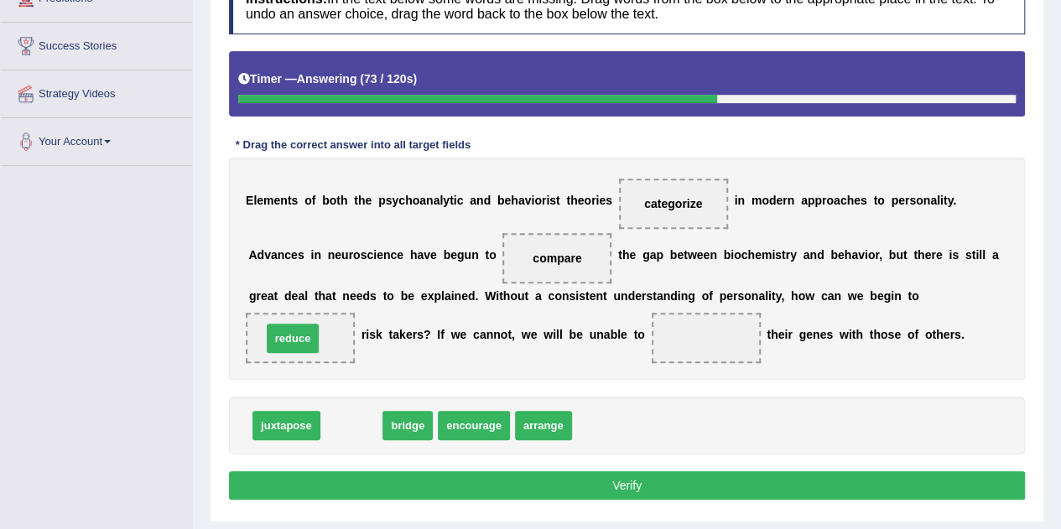
drag, startPoint x: 366, startPoint y: 425, endPoint x: 307, endPoint y: 335, distance: 108.0
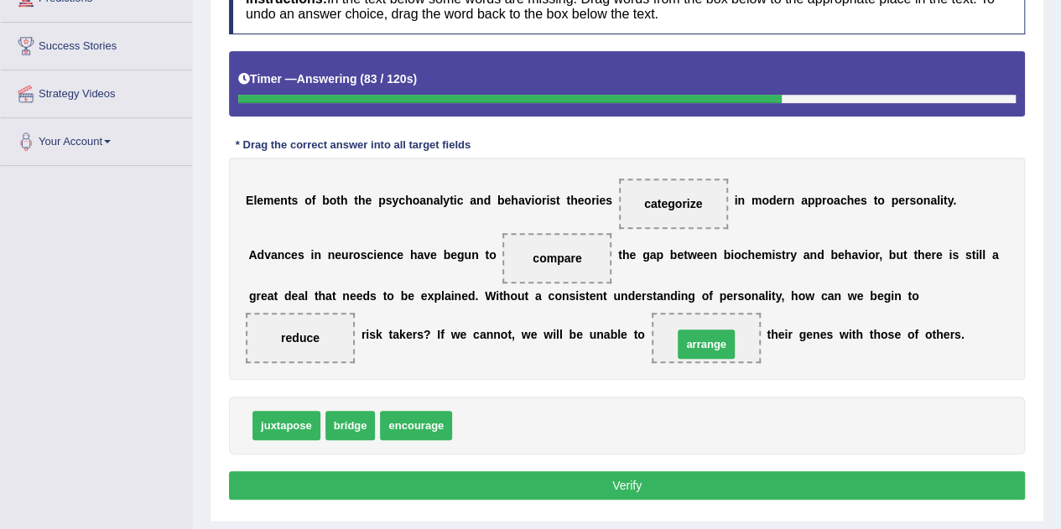
drag, startPoint x: 493, startPoint y: 428, endPoint x: 714, endPoint y: 347, distance: 235.2
click at [658, 478] on button "Verify" at bounding box center [627, 486] width 796 height 29
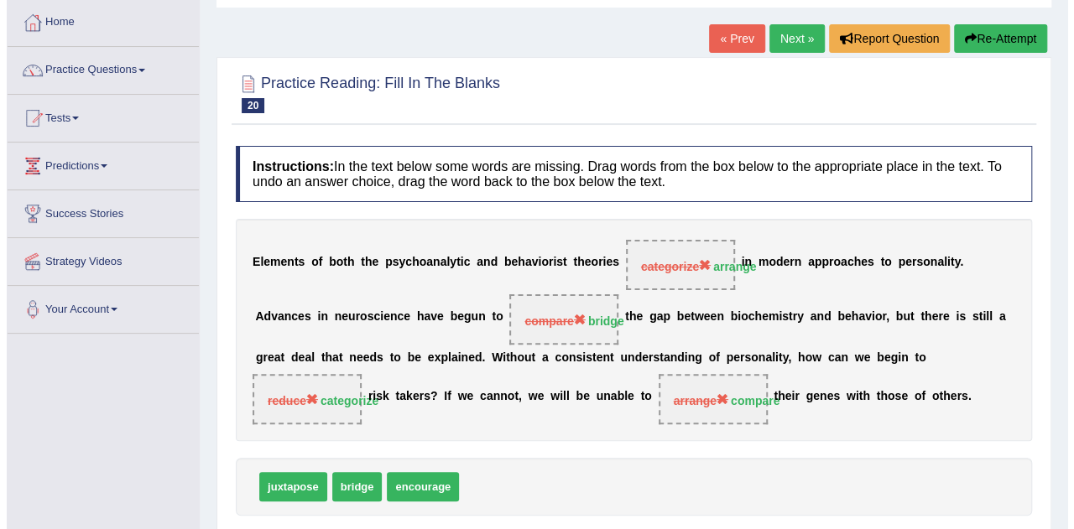
scroll to position [351, 0]
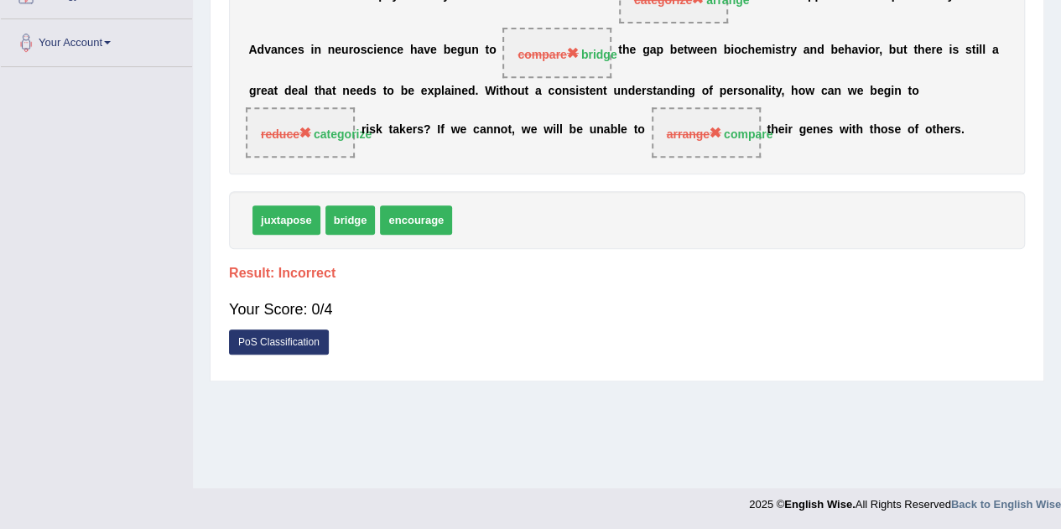
click at [305, 336] on link "PoS Classification" at bounding box center [279, 342] width 100 height 25
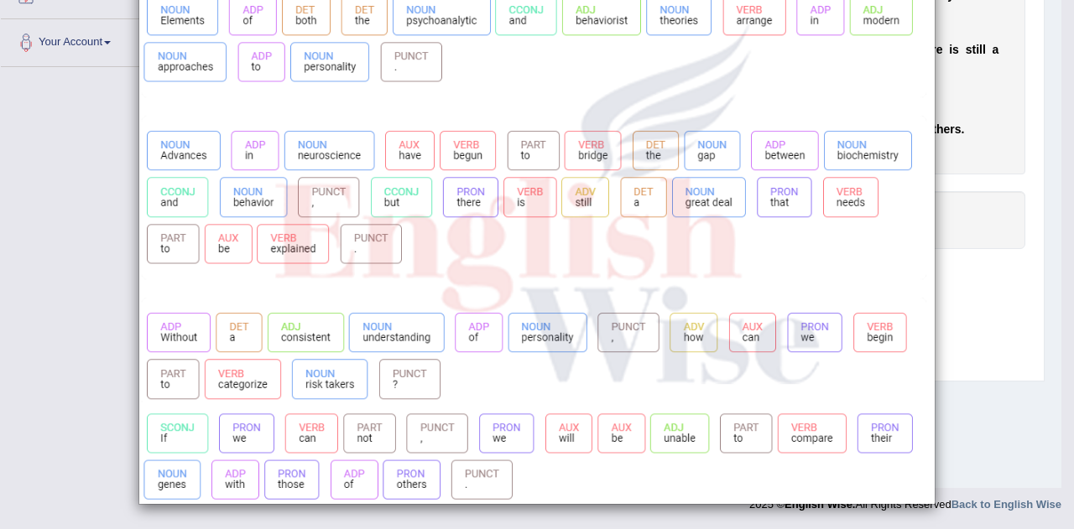
scroll to position [0, 0]
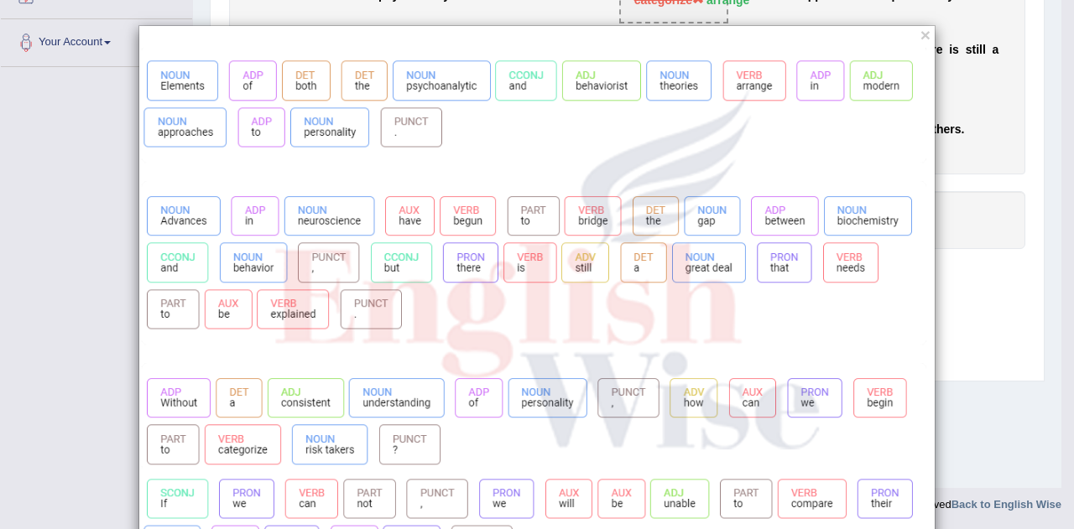
click at [956, 103] on div "×" at bounding box center [537, 297] width 1074 height 545
click at [921, 36] on button "×" at bounding box center [926, 35] width 10 height 18
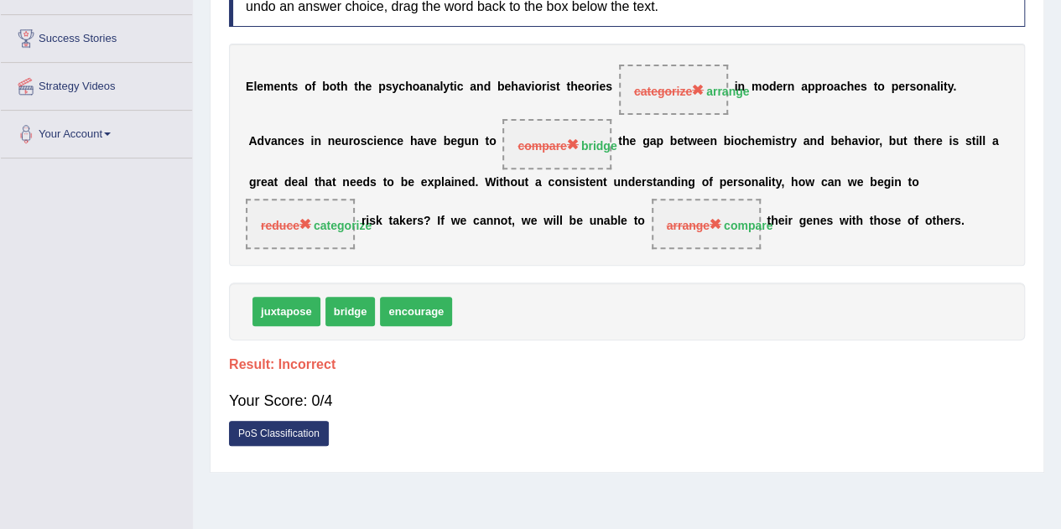
scroll to position [183, 0]
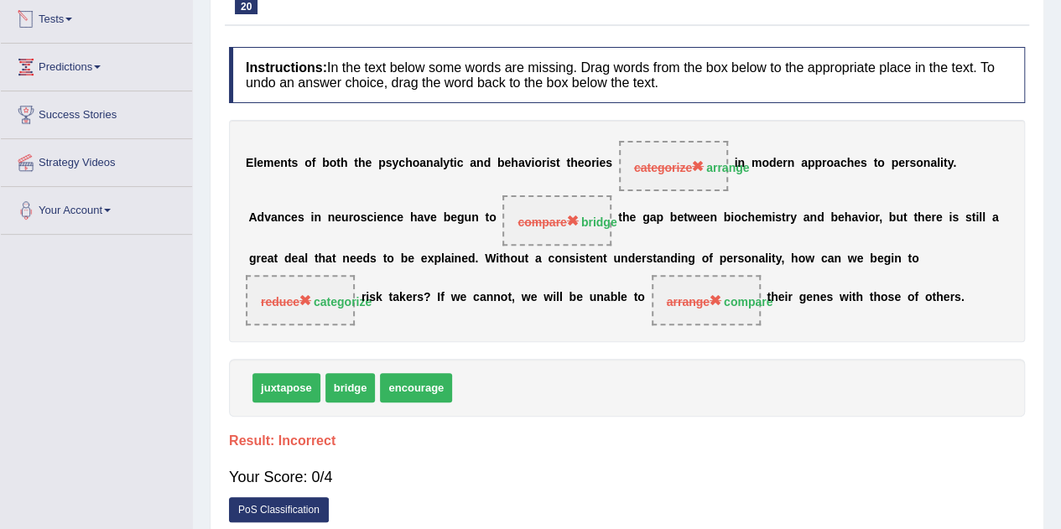
click at [297, 136] on div "E l e m e n t s o f b o t h t h e p s y c h o a n a l y t i c a n d b e h a v i…" at bounding box center [627, 231] width 796 height 222
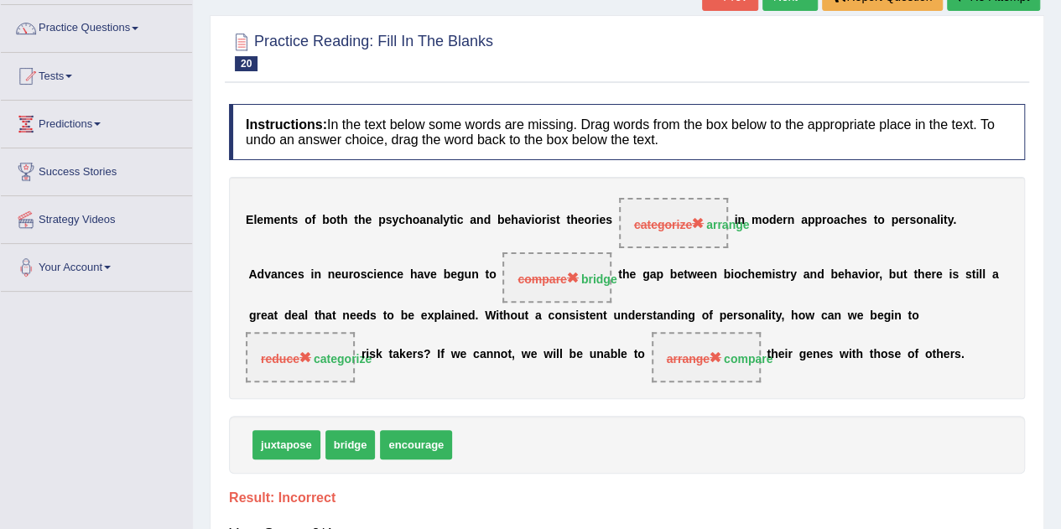
scroll to position [99, 0]
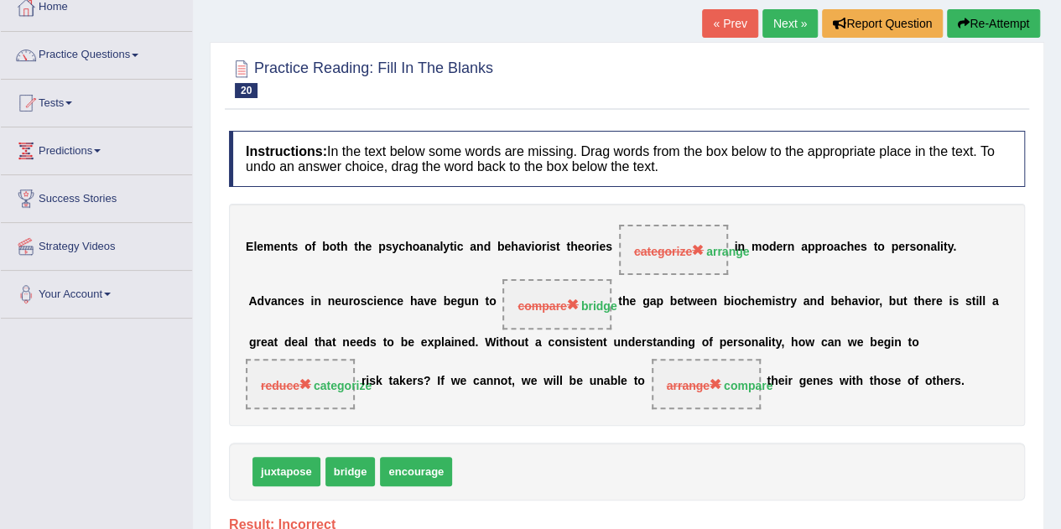
click at [960, 16] on button "Re-Attempt" at bounding box center [993, 23] width 93 height 29
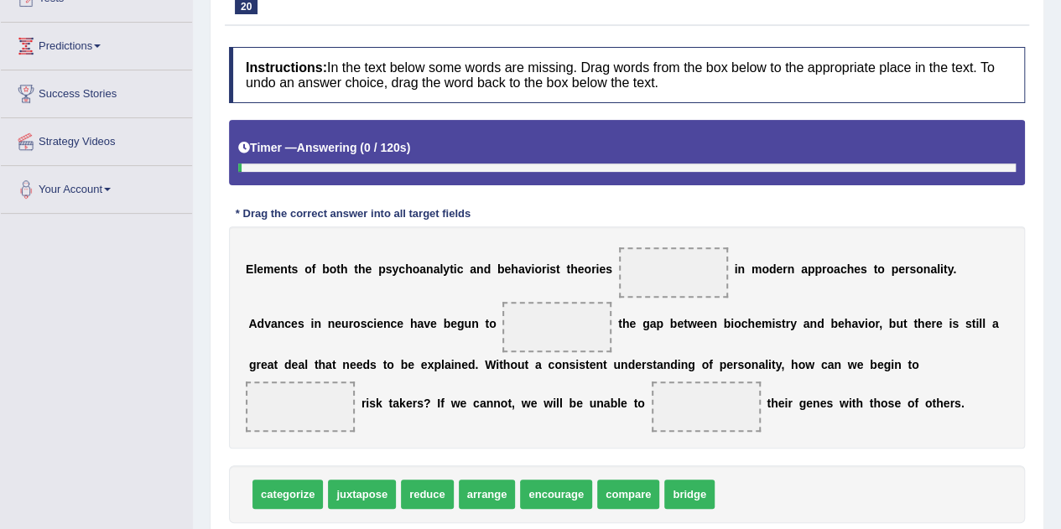
scroll to position [267, 0]
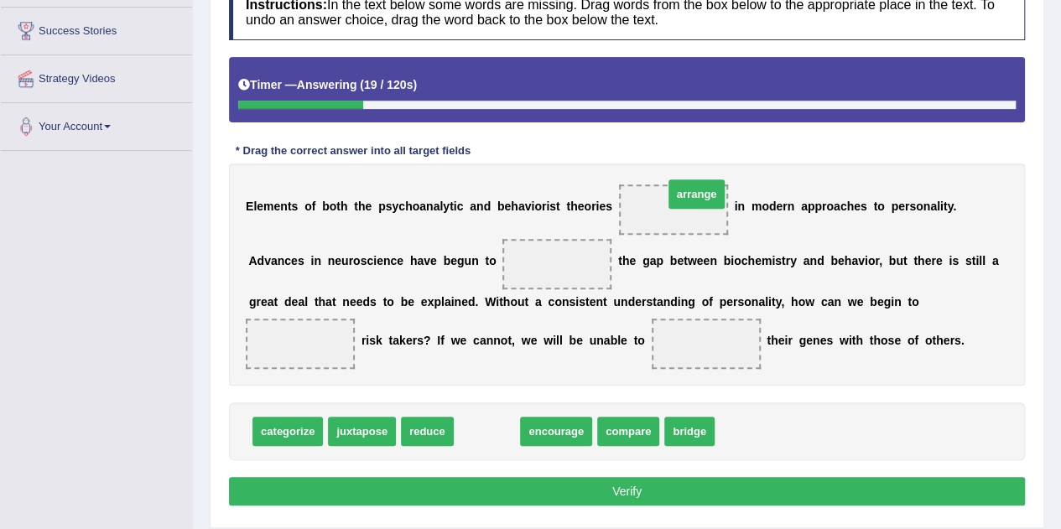
drag, startPoint x: 490, startPoint y: 432, endPoint x: 700, endPoint y: 194, distance: 317.5
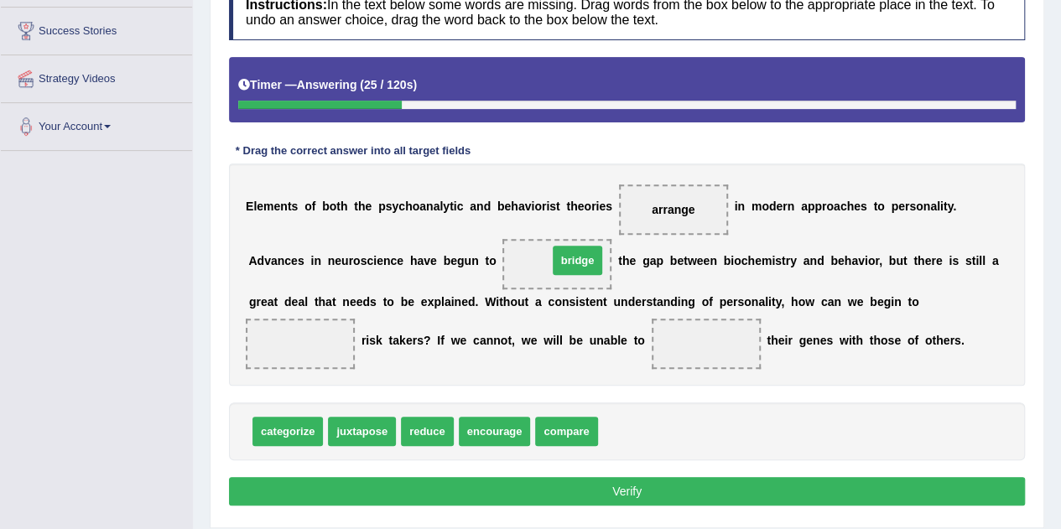
drag, startPoint x: 619, startPoint y: 427, endPoint x: 569, endPoint y: 256, distance: 178.4
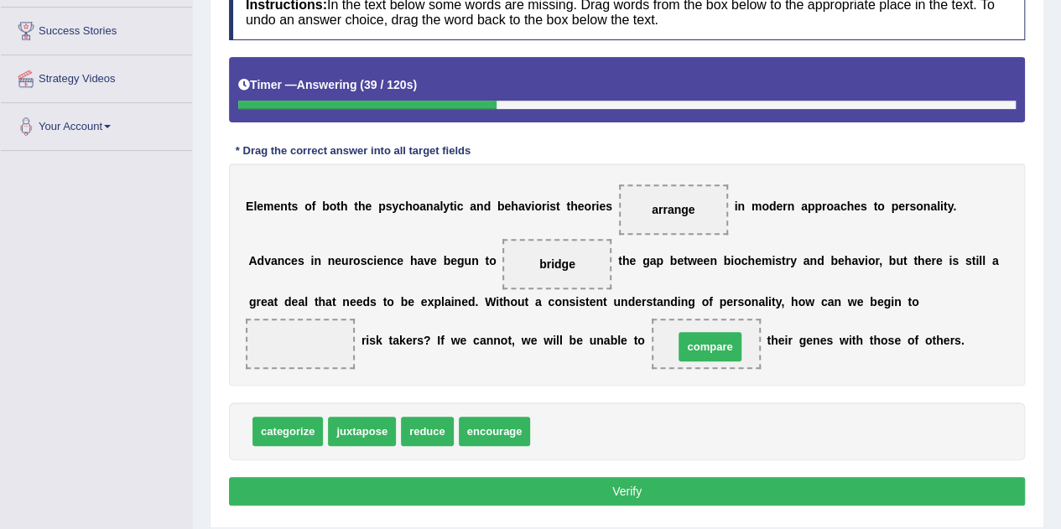
drag, startPoint x: 557, startPoint y: 427, endPoint x: 720, endPoint y: 334, distance: 187.6
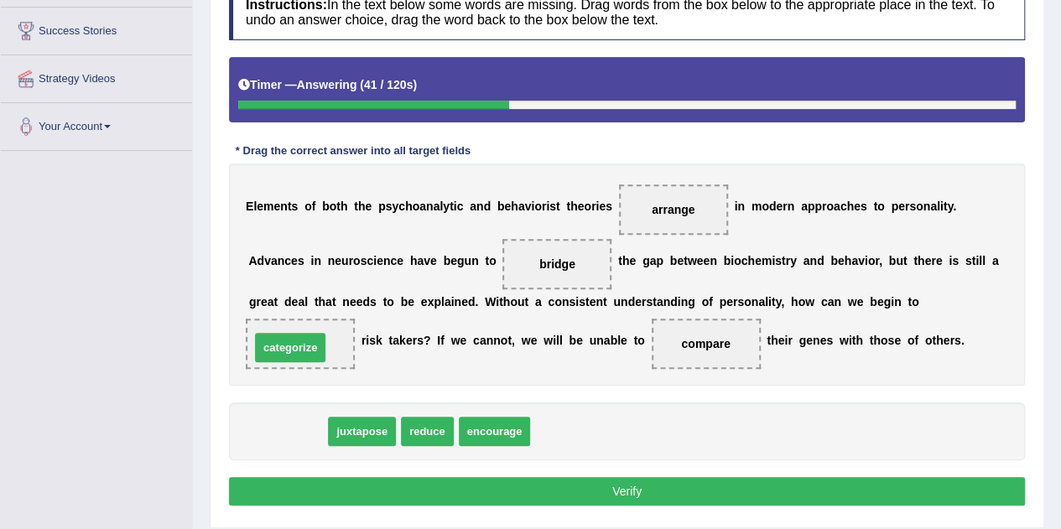
drag, startPoint x: 300, startPoint y: 434, endPoint x: 310, endPoint y: 342, distance: 92.9
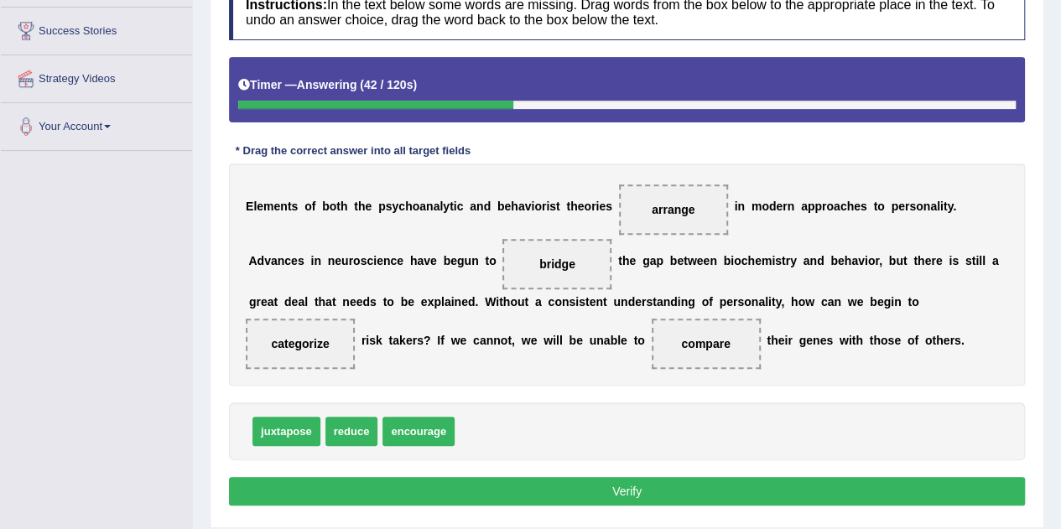
click at [641, 480] on button "Verify" at bounding box center [627, 491] width 796 height 29
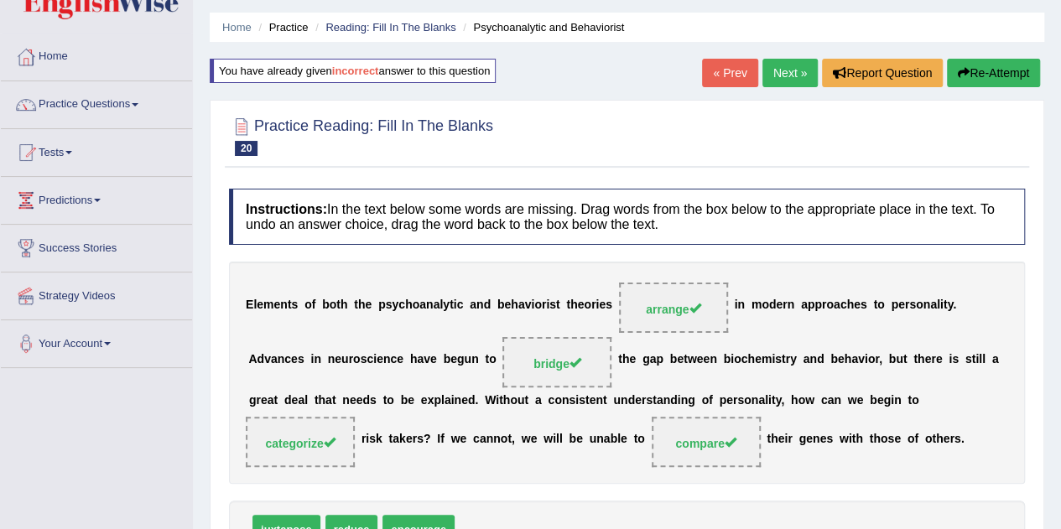
scroll to position [15, 0]
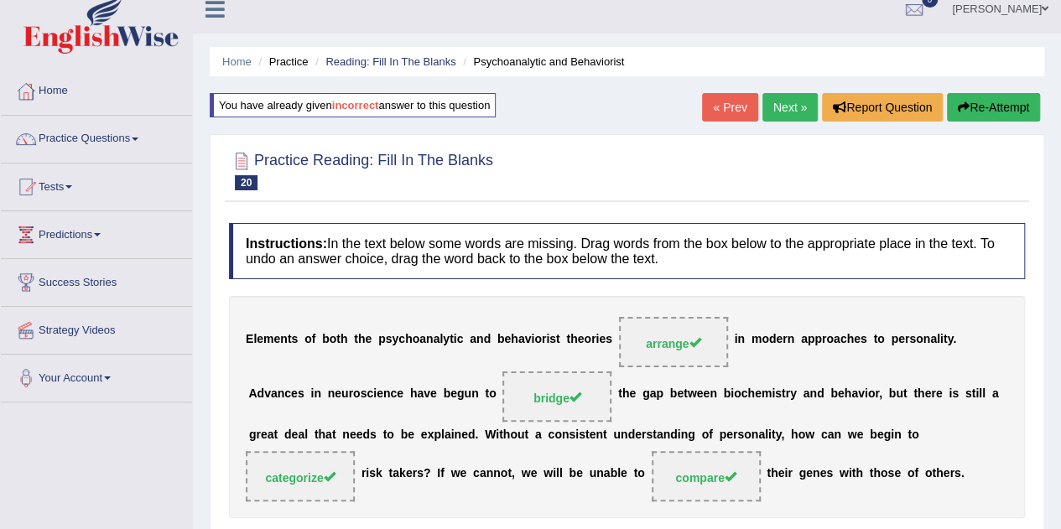
click at [780, 107] on link "Next »" at bounding box center [790, 107] width 55 height 29
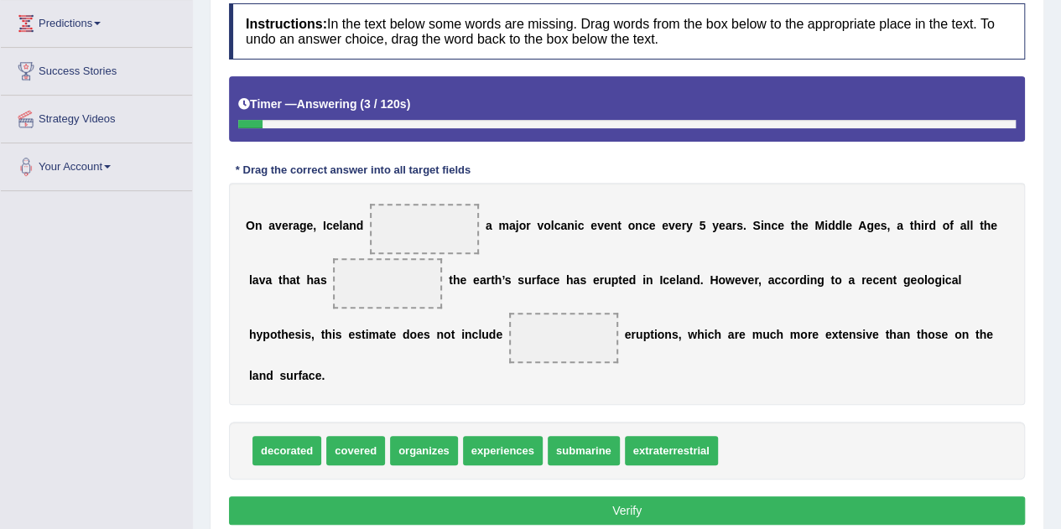
scroll to position [252, 0]
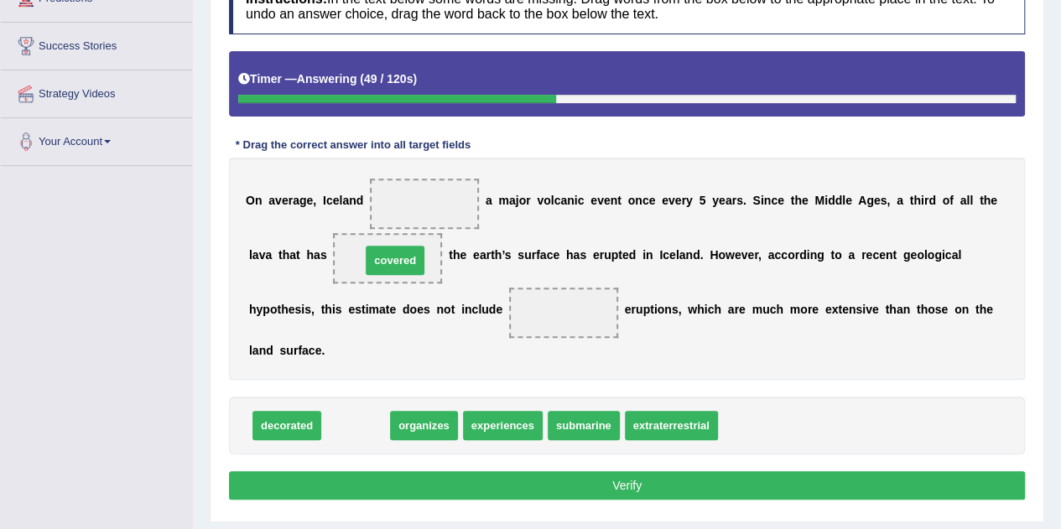
drag, startPoint x: 362, startPoint y: 418, endPoint x: 402, endPoint y: 253, distance: 169.9
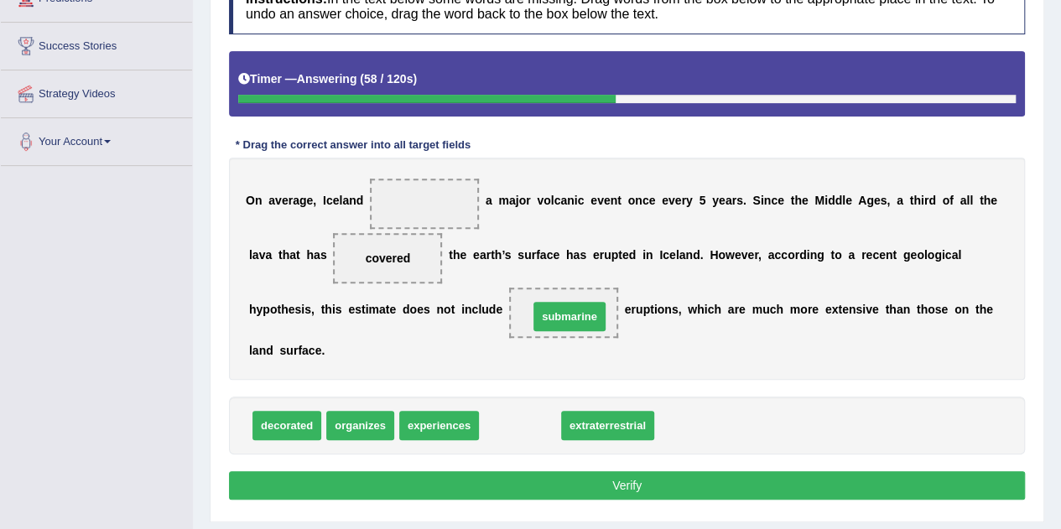
drag, startPoint x: 529, startPoint y: 424, endPoint x: 579, endPoint y: 315, distance: 119.8
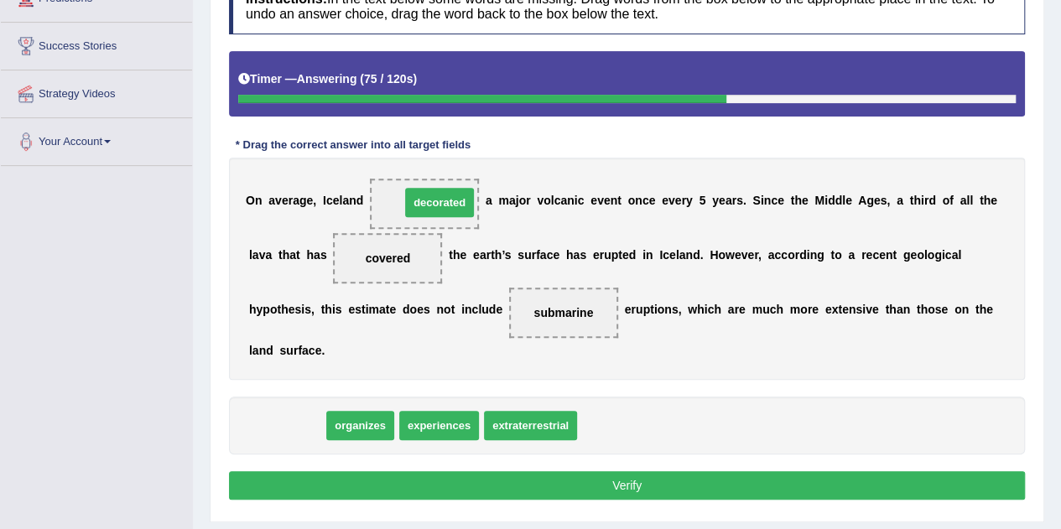
drag, startPoint x: 282, startPoint y: 421, endPoint x: 434, endPoint y: 201, distance: 267.9
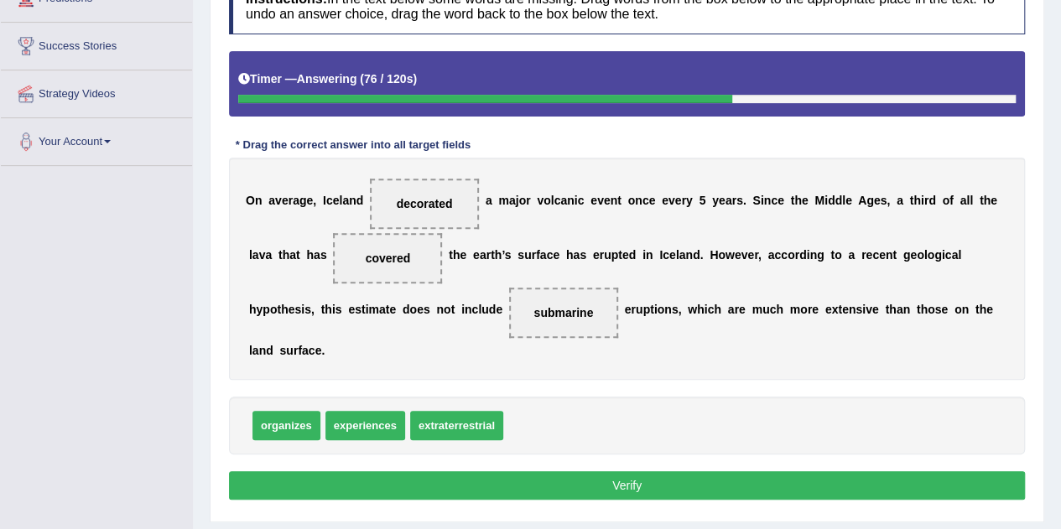
click at [570, 490] on button "Verify" at bounding box center [627, 486] width 796 height 29
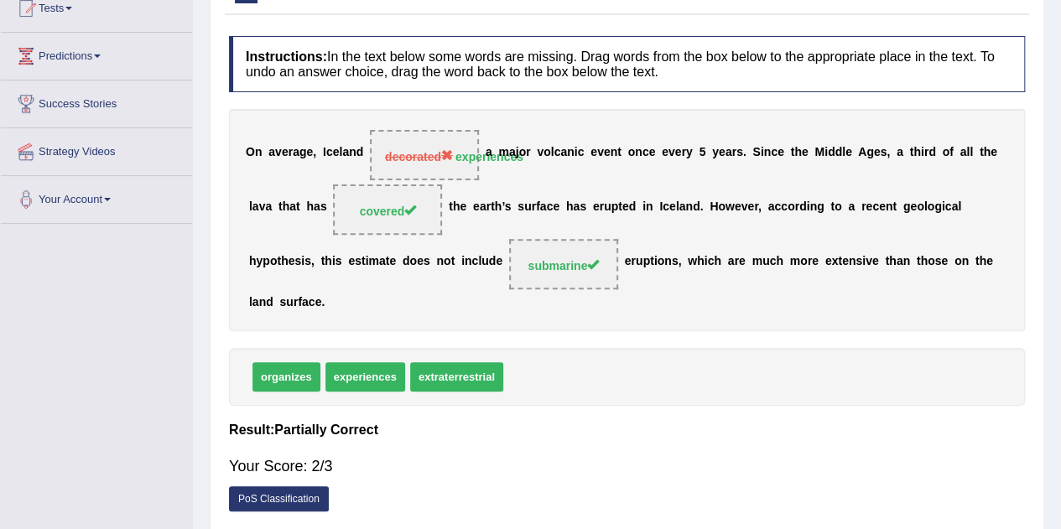
scroll to position [168, 0]
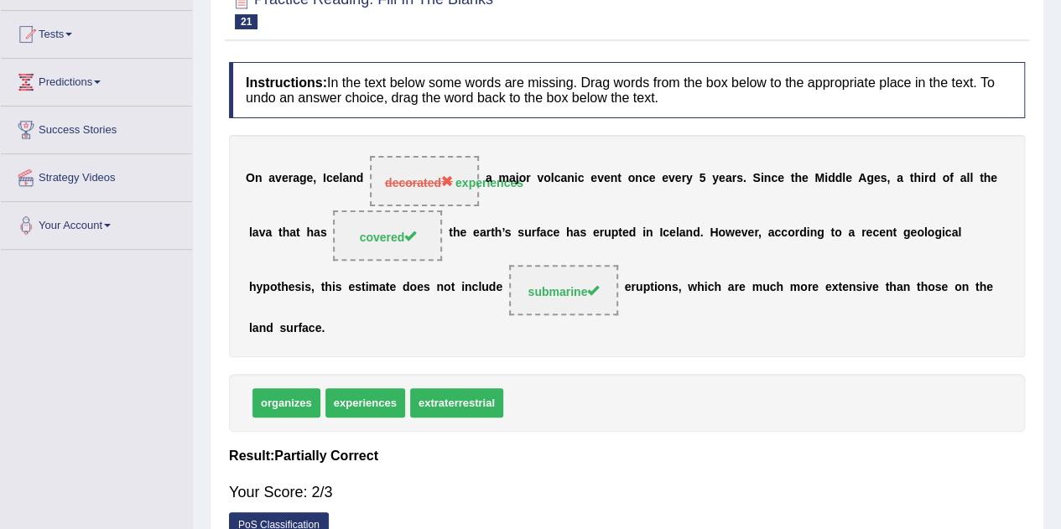
click at [463, 298] on div "O n a v e r a g e , I c e l a n d decorated experiences a m a j o r v o l c a n…" at bounding box center [627, 246] width 796 height 222
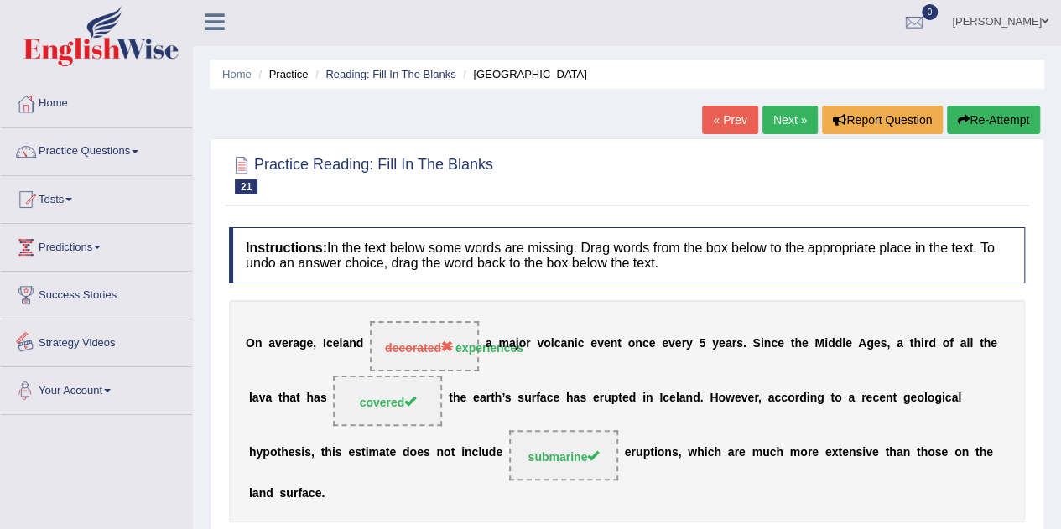
scroll to position [0, 0]
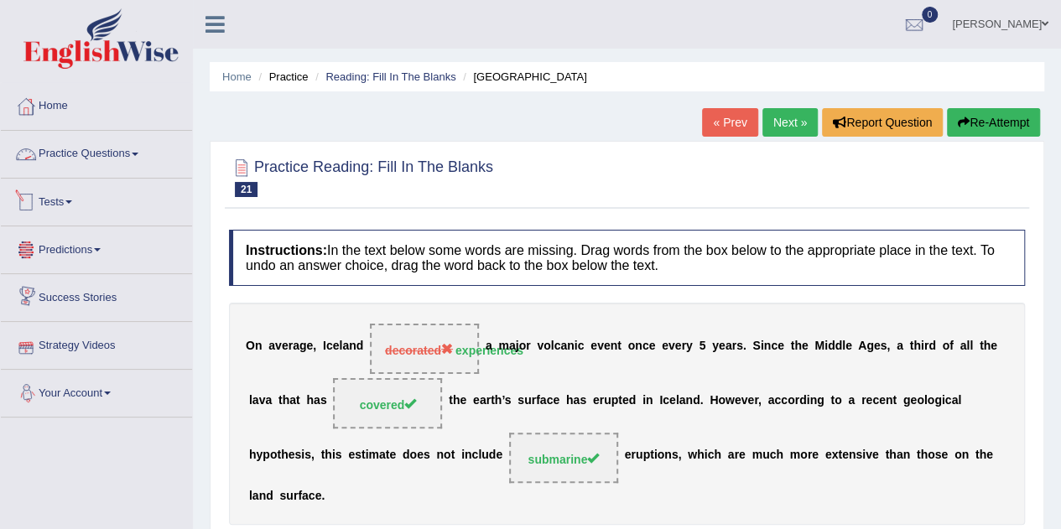
click at [119, 138] on link "Practice Questions" at bounding box center [96, 152] width 191 height 42
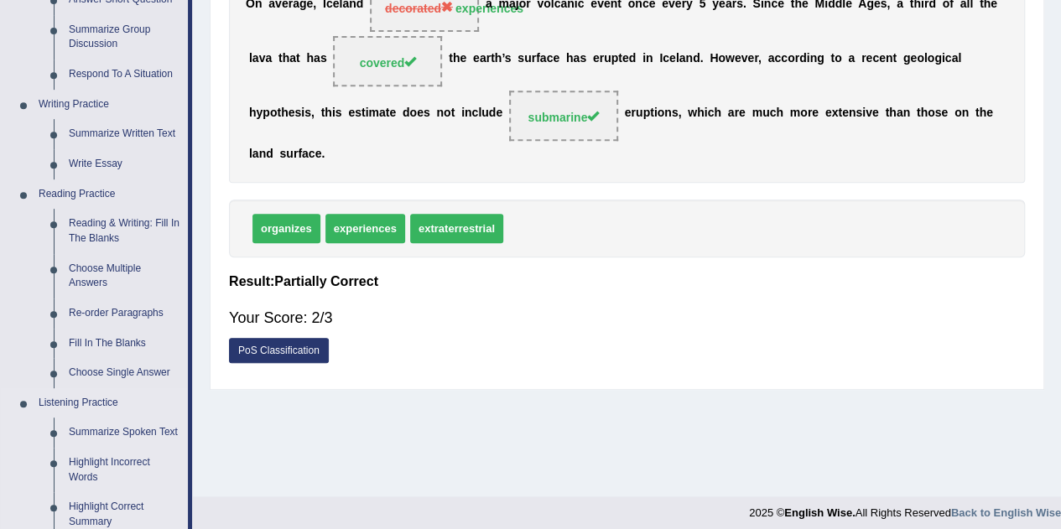
scroll to position [420, 0]
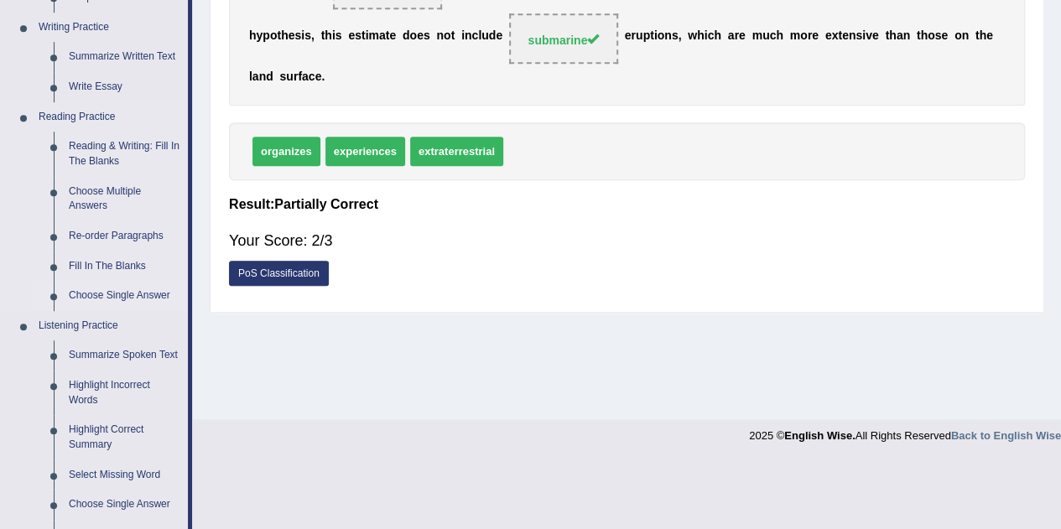
click at [105, 296] on link "Choose Single Answer" at bounding box center [124, 296] width 127 height 30
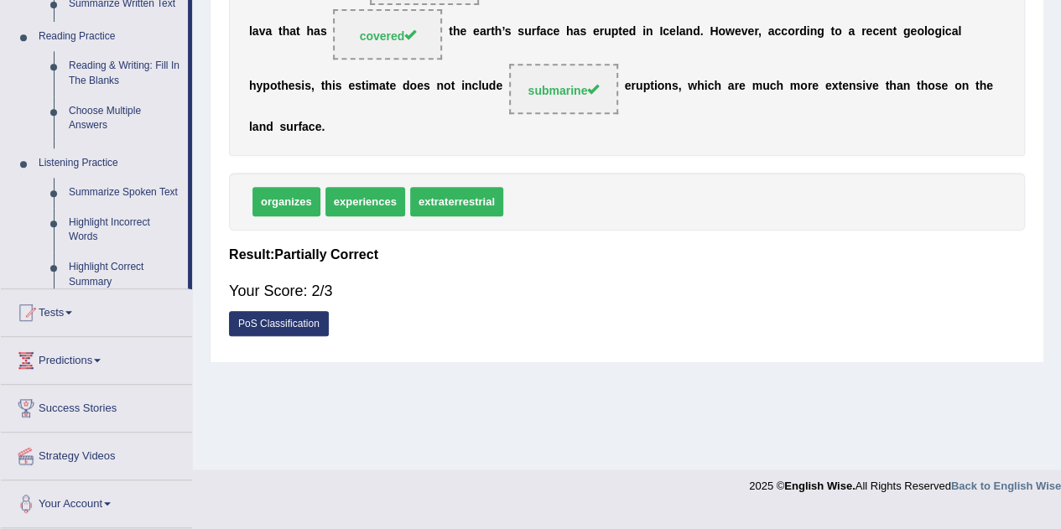
scroll to position [309, 0]
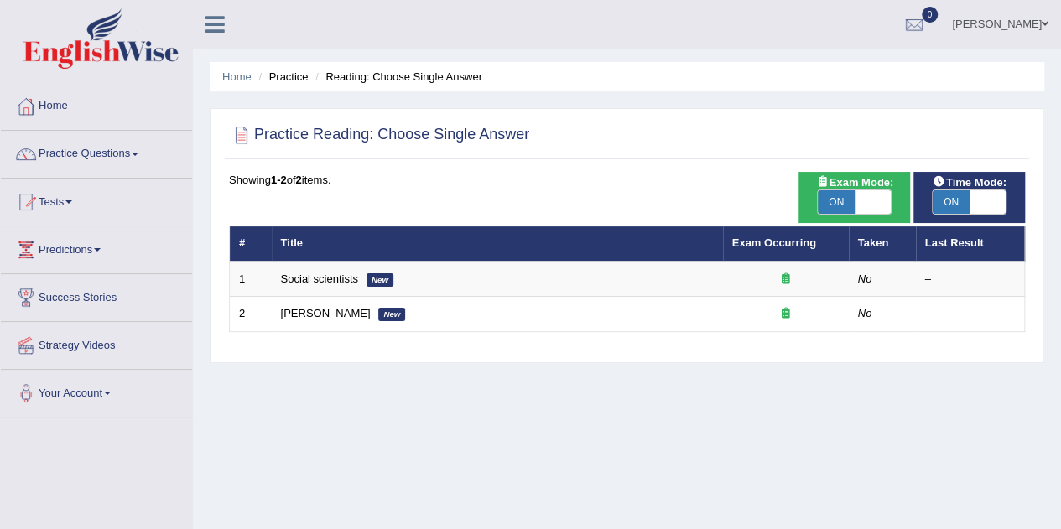
click at [844, 203] on span "ON" at bounding box center [836, 201] width 37 height 23
checkbox input "false"
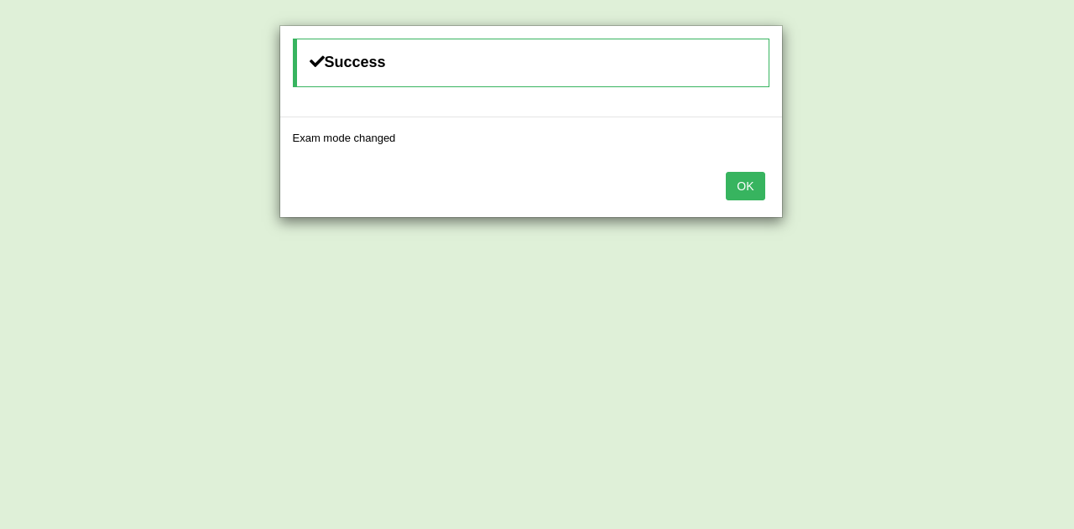
click at [741, 189] on button "OK" at bounding box center [745, 186] width 39 height 29
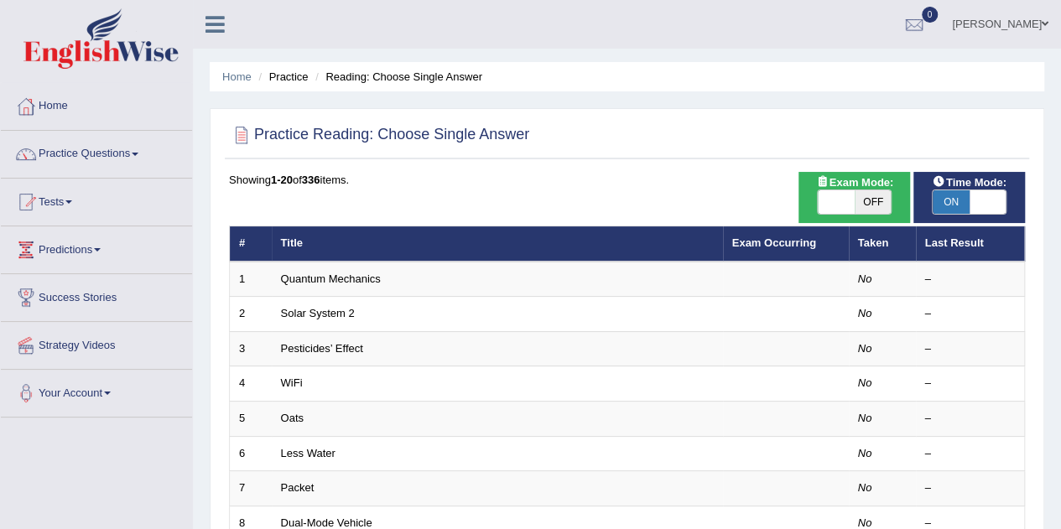
click at [957, 206] on span "ON" at bounding box center [951, 201] width 37 height 23
checkbox input "false"
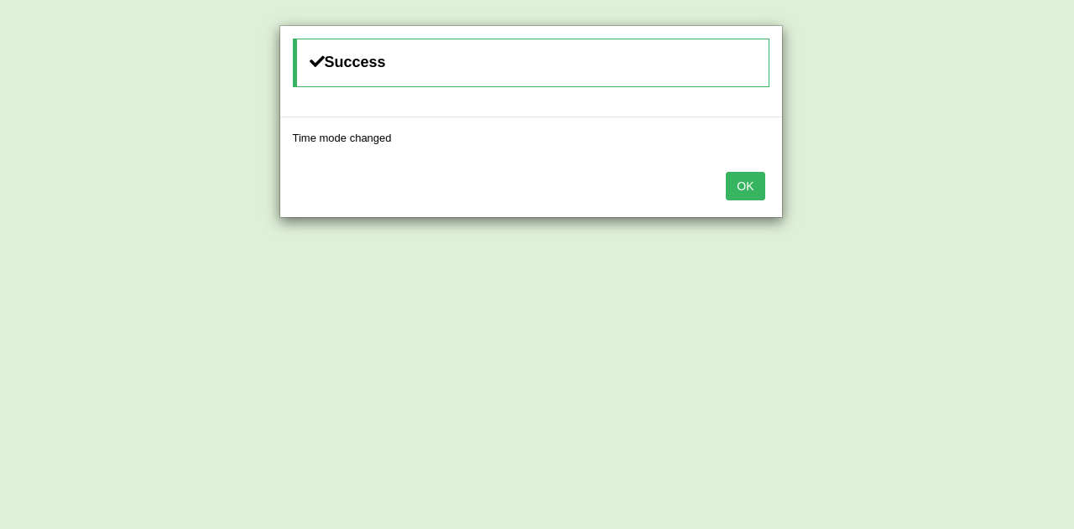
click at [738, 189] on button "OK" at bounding box center [745, 186] width 39 height 29
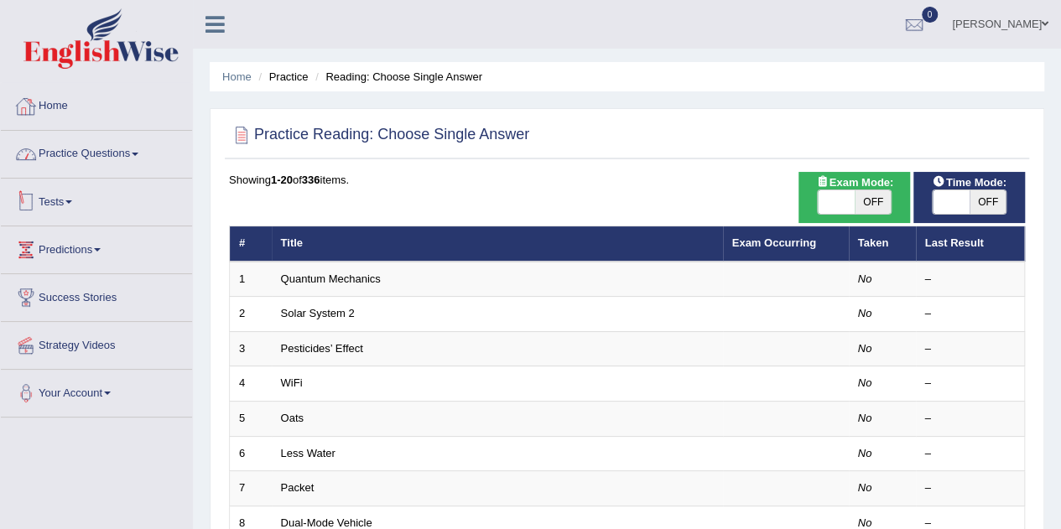
click at [101, 110] on link "Home" at bounding box center [96, 104] width 191 height 42
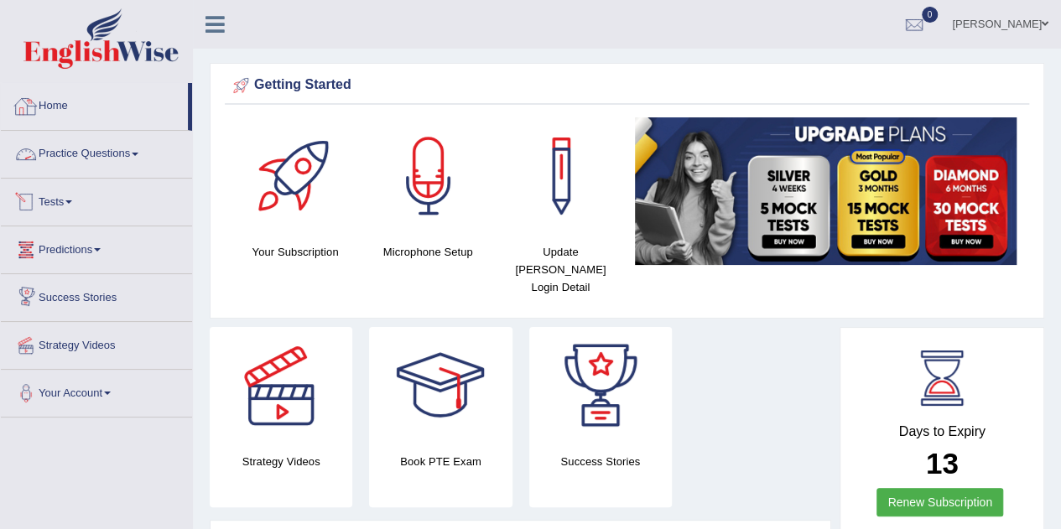
click at [58, 146] on link "Practice Questions" at bounding box center [96, 152] width 191 height 42
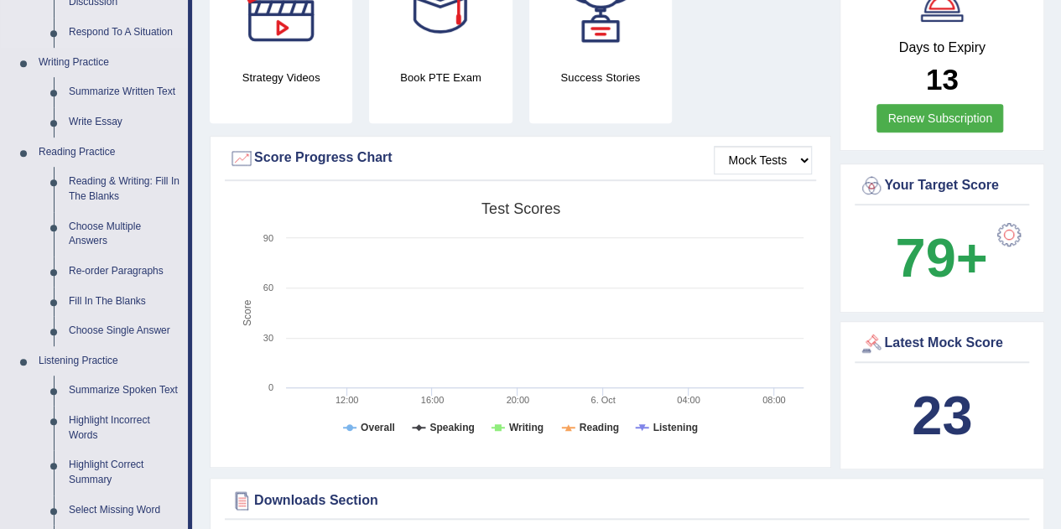
scroll to position [420, 0]
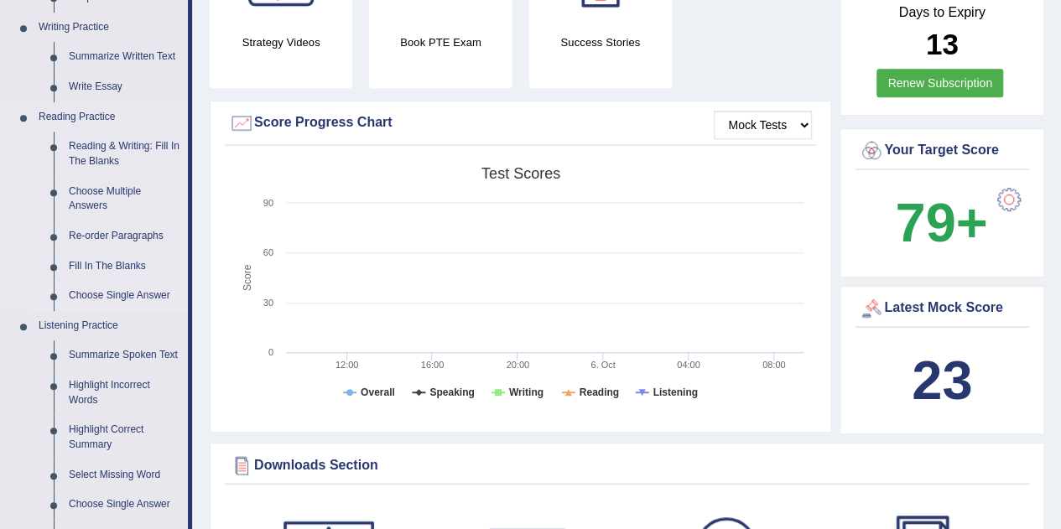
click at [82, 300] on link "Choose Single Answer" at bounding box center [124, 296] width 127 height 30
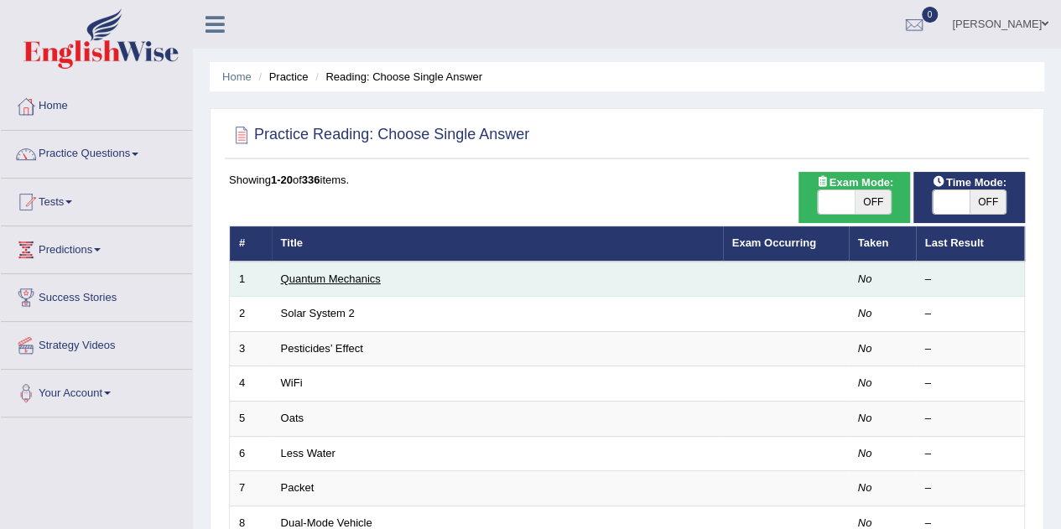
click at [369, 279] on link "Quantum Mechanics" at bounding box center [331, 279] width 100 height 13
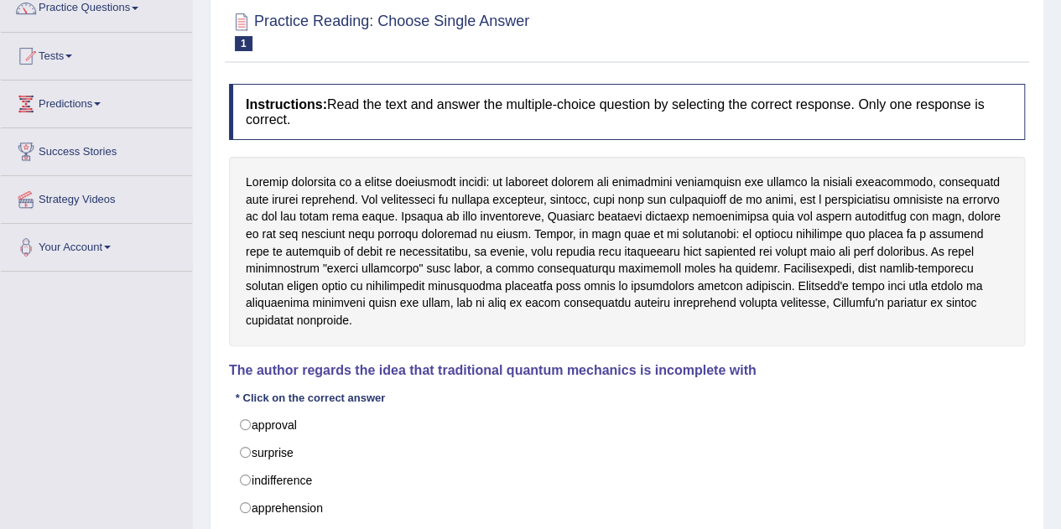
scroll to position [168, 0]
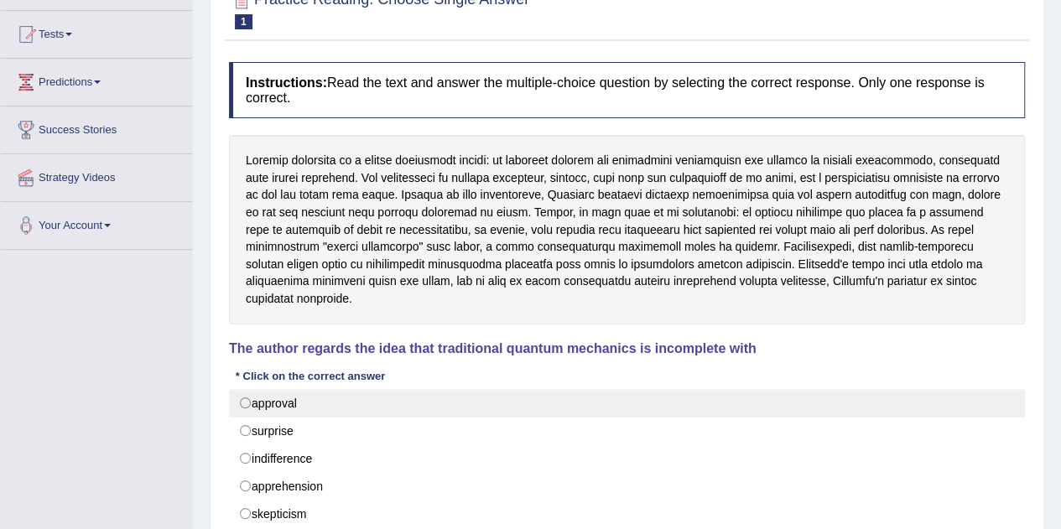
click at [242, 390] on label "approval" at bounding box center [627, 403] width 796 height 29
radio input "true"
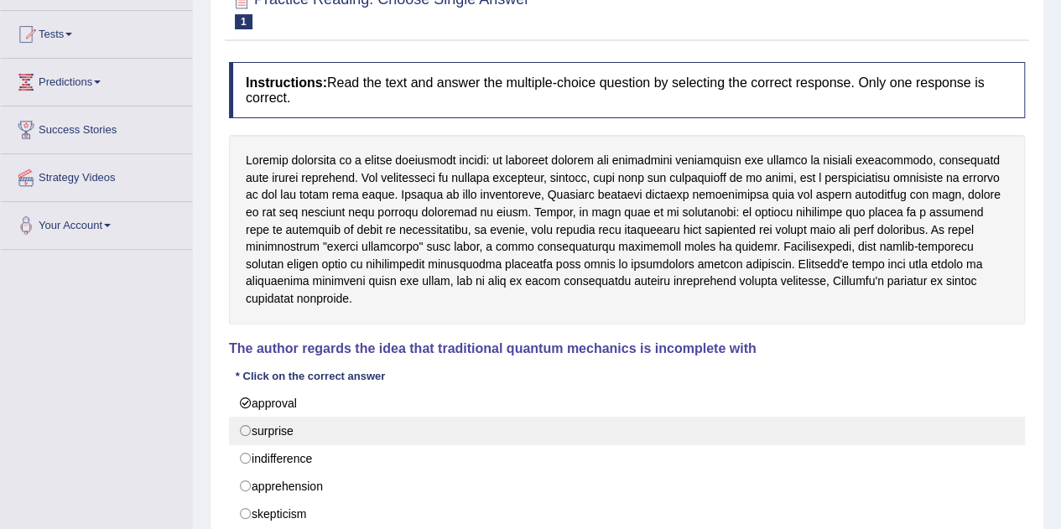
click at [243, 417] on label "surprise" at bounding box center [627, 431] width 796 height 29
radio input "true"
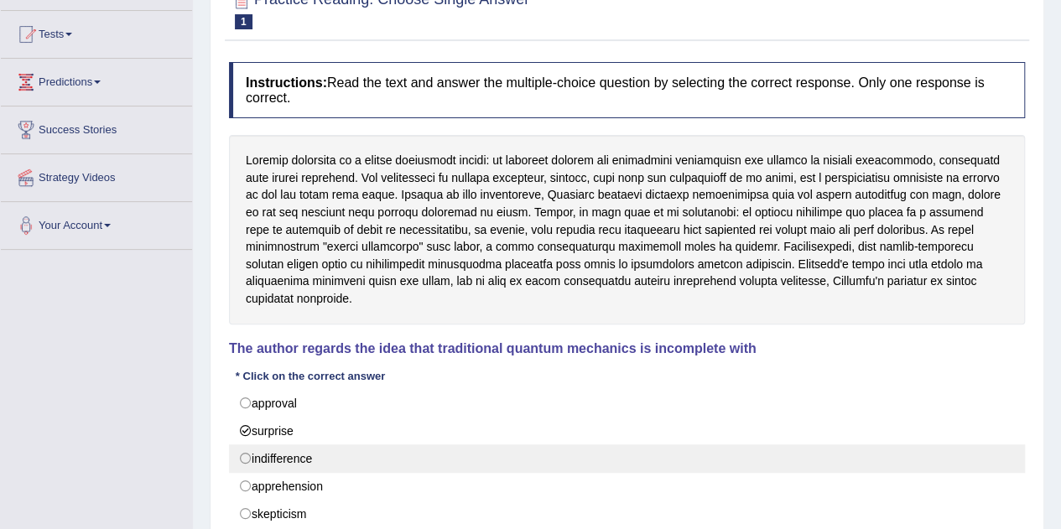
click at [245, 445] on label "indifference" at bounding box center [627, 459] width 796 height 29
radio input "true"
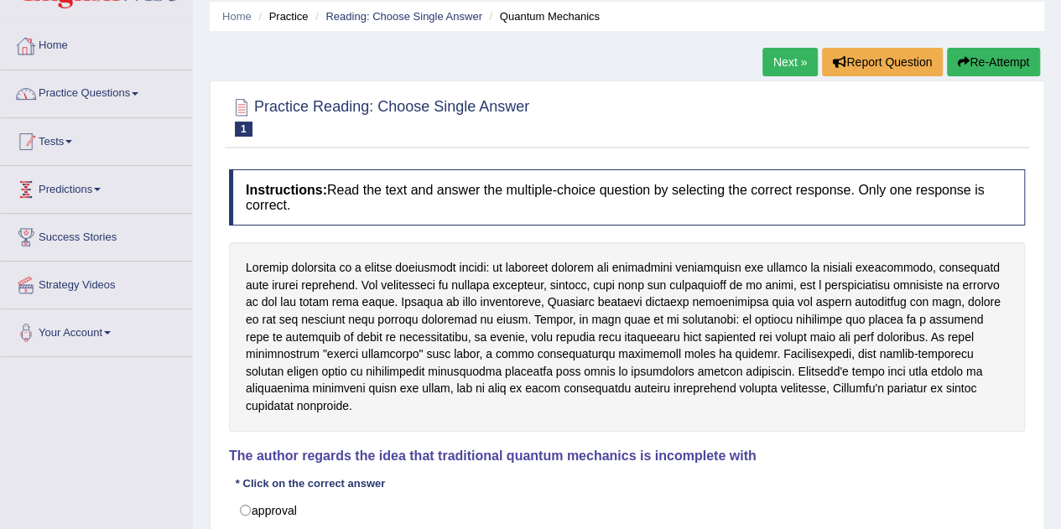
scroll to position [0, 0]
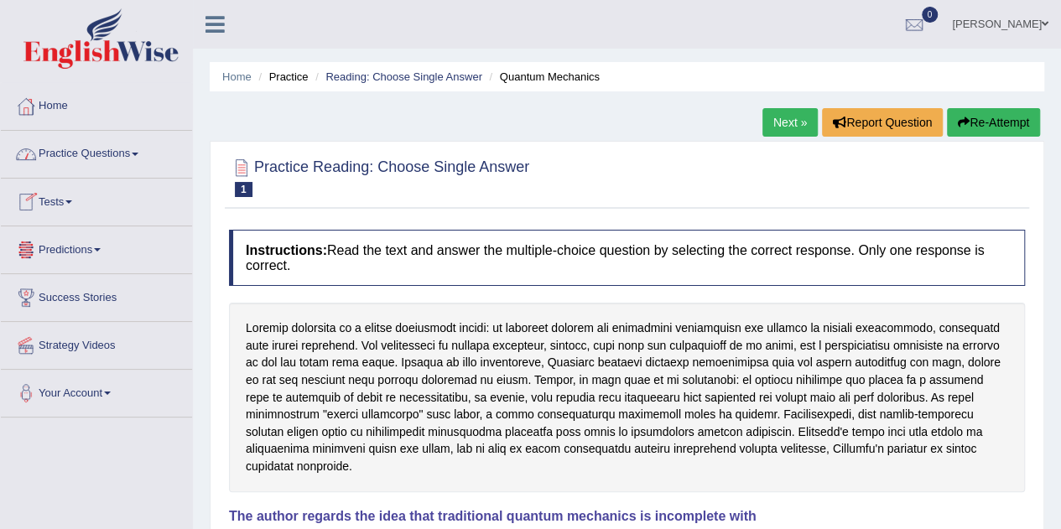
click at [101, 145] on link "Practice Questions" at bounding box center [96, 152] width 191 height 42
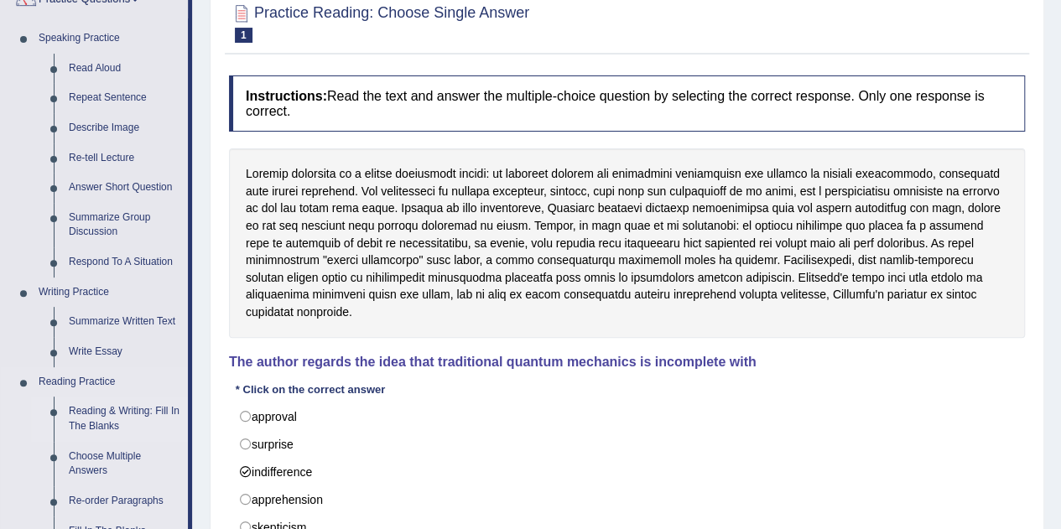
scroll to position [252, 0]
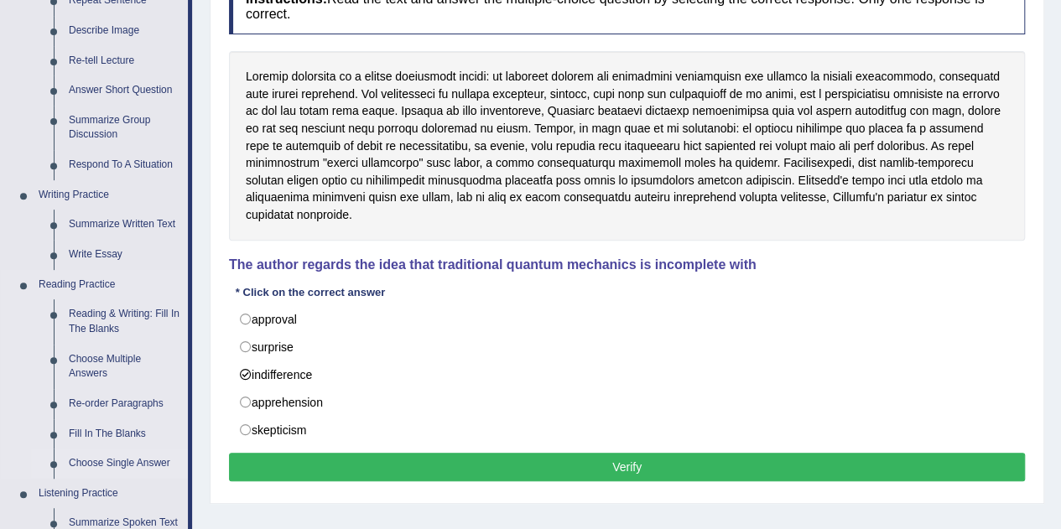
click at [112, 462] on link "Choose Single Answer" at bounding box center [124, 464] width 127 height 30
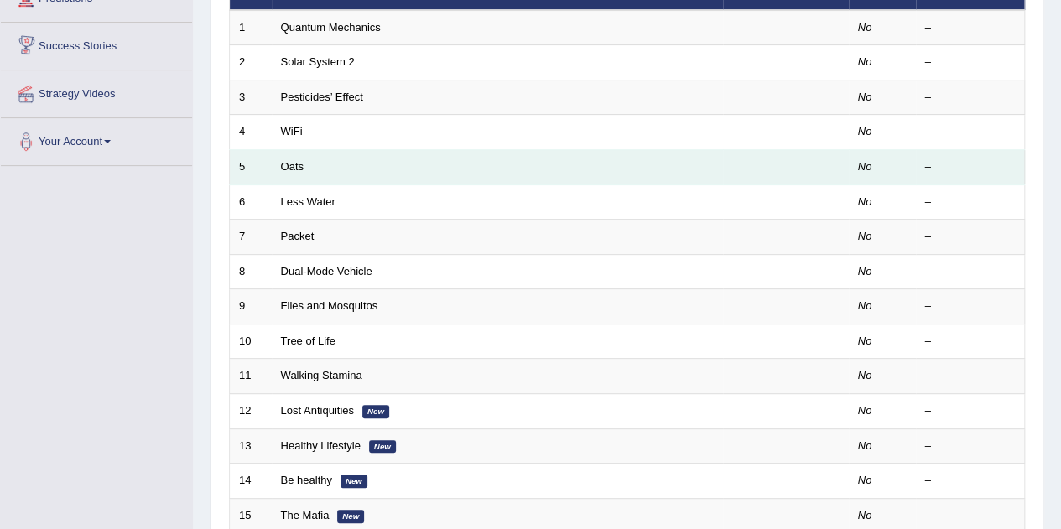
scroll to position [84, 0]
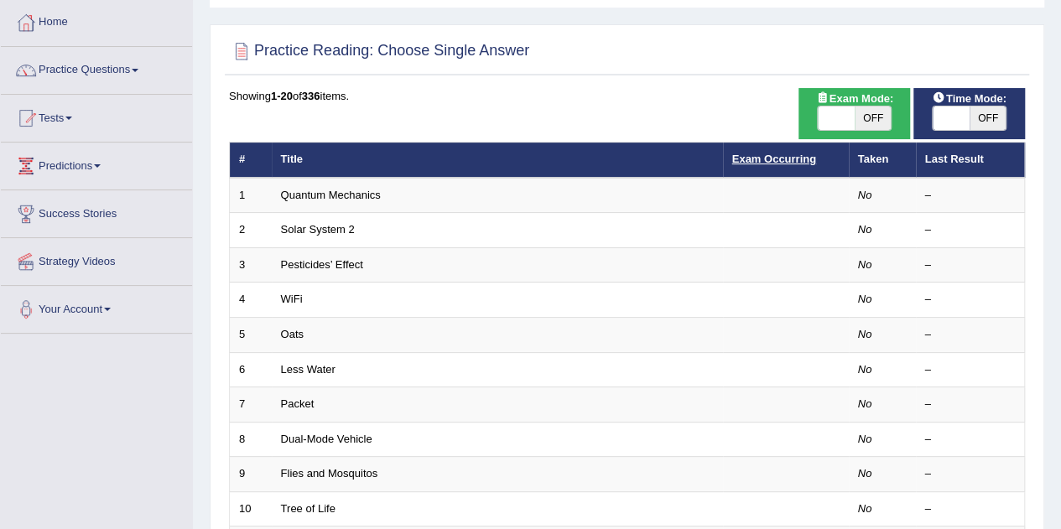
click at [773, 154] on link "Exam Occurring" at bounding box center [775, 159] width 84 height 13
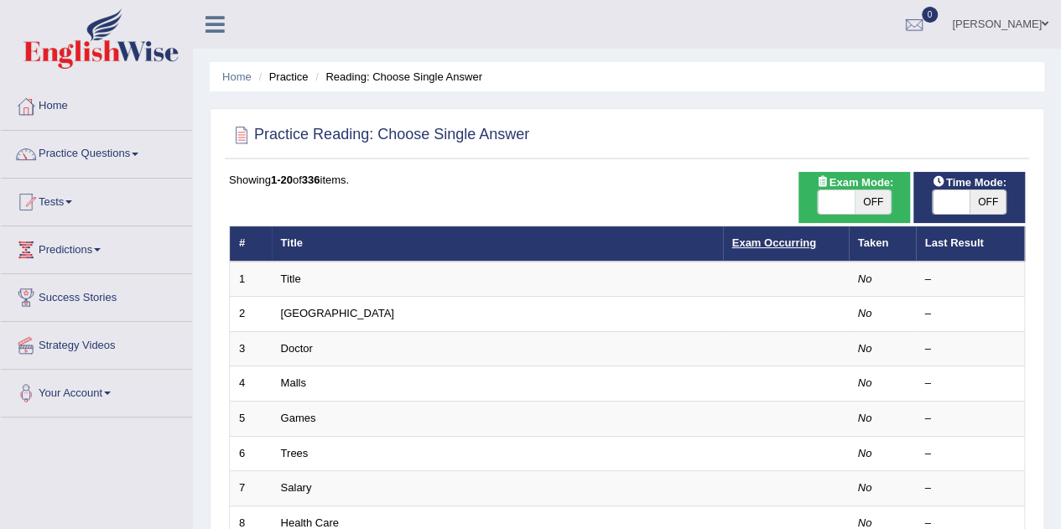
click at [775, 245] on link "Exam Occurring" at bounding box center [775, 243] width 84 height 13
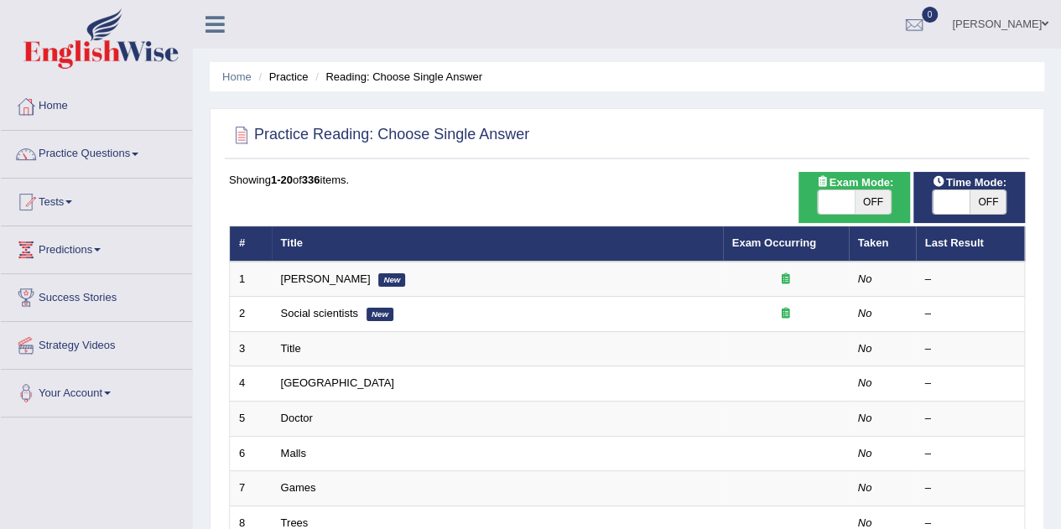
click at [303, 279] on link "John Robertson" at bounding box center [326, 279] width 90 height 13
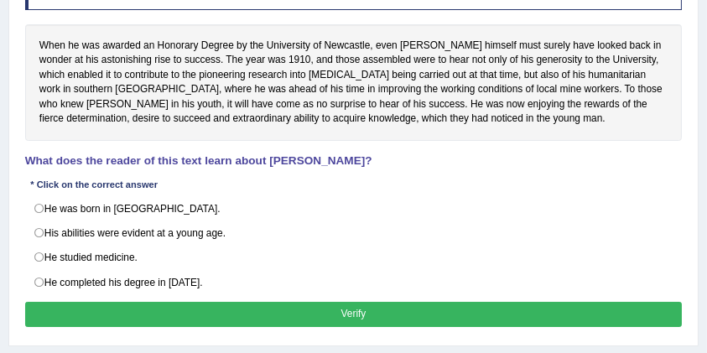
scroll to position [279, 0]
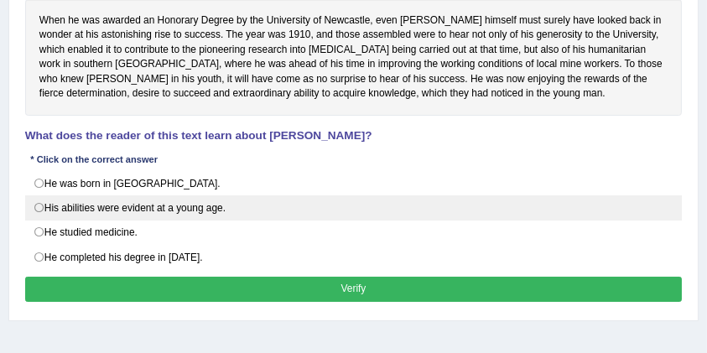
click at [133, 201] on label "His abilities were evident at a young age." at bounding box center [354, 208] width 658 height 25
radio input "true"
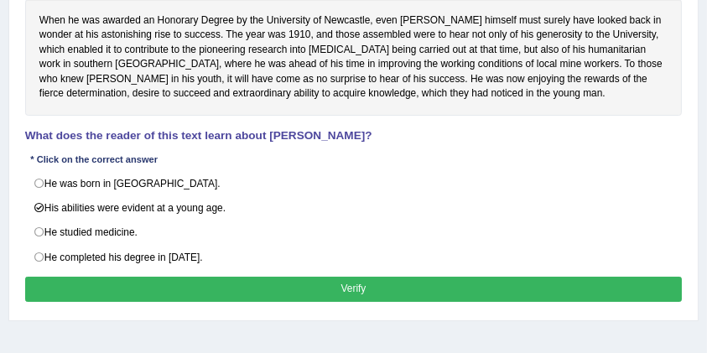
click at [265, 280] on button "Verify" at bounding box center [354, 289] width 658 height 24
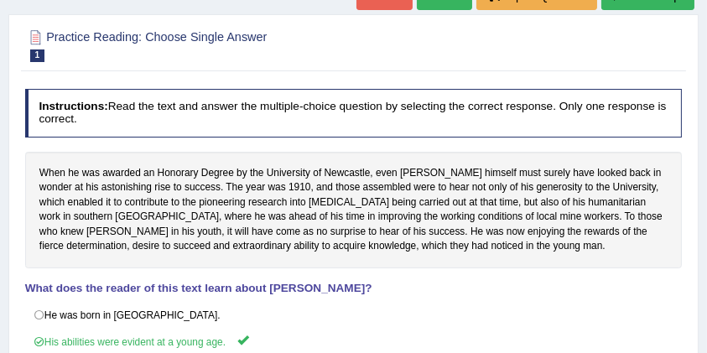
scroll to position [55, 0]
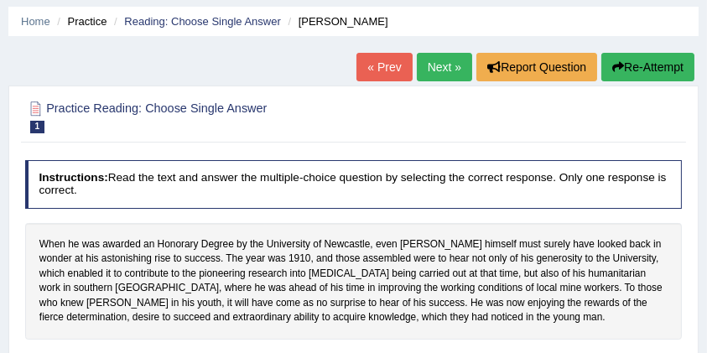
click at [454, 71] on link "Next »" at bounding box center [444, 67] width 55 height 29
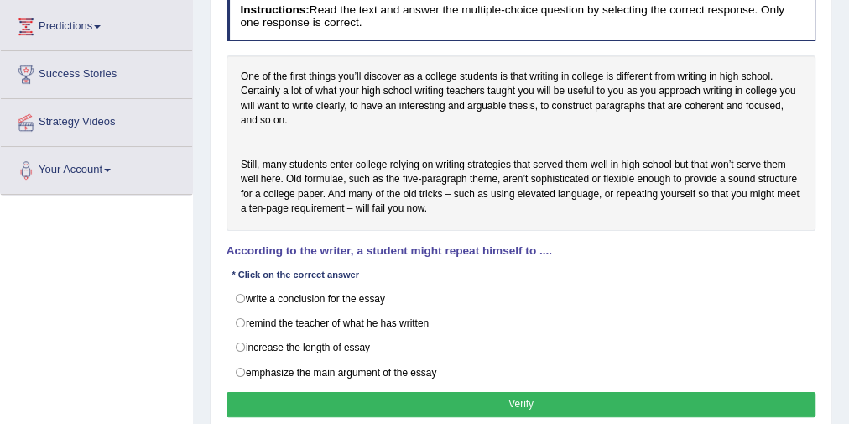
scroll to position [290, 0]
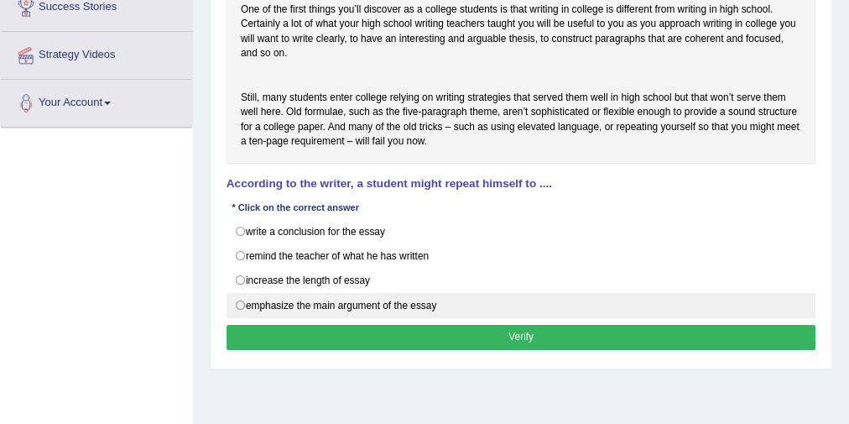
click at [287, 310] on label "emphasize the main argument of the essay" at bounding box center [522, 305] width 590 height 25
radio input "true"
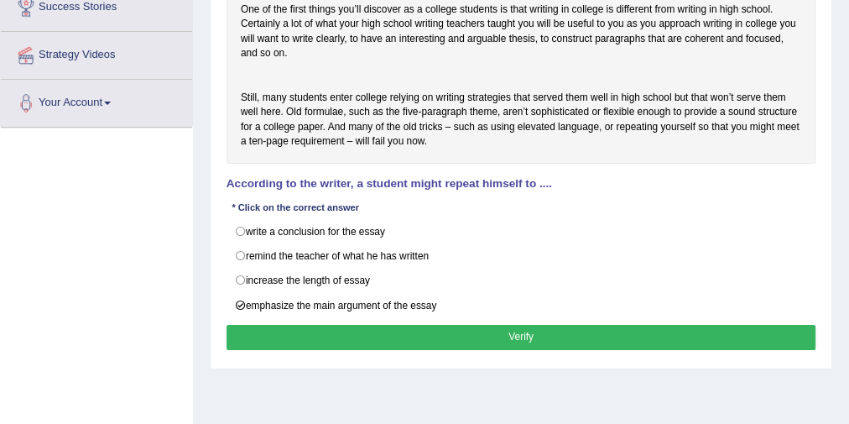
click at [331, 342] on button "Verify" at bounding box center [522, 337] width 590 height 24
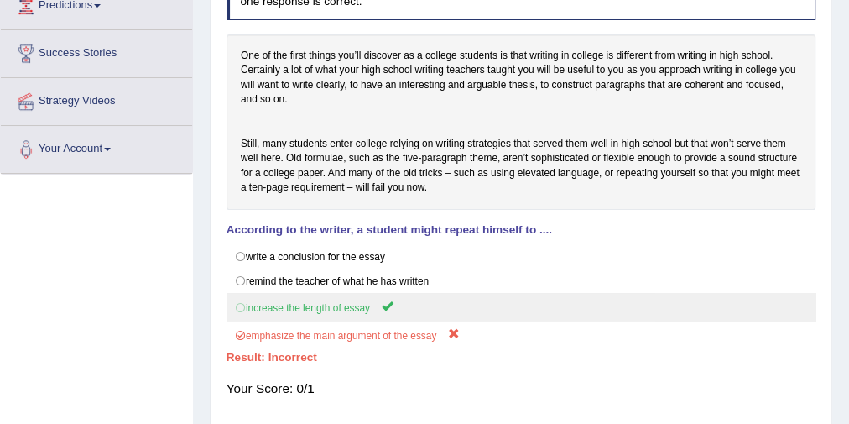
scroll to position [223, 0]
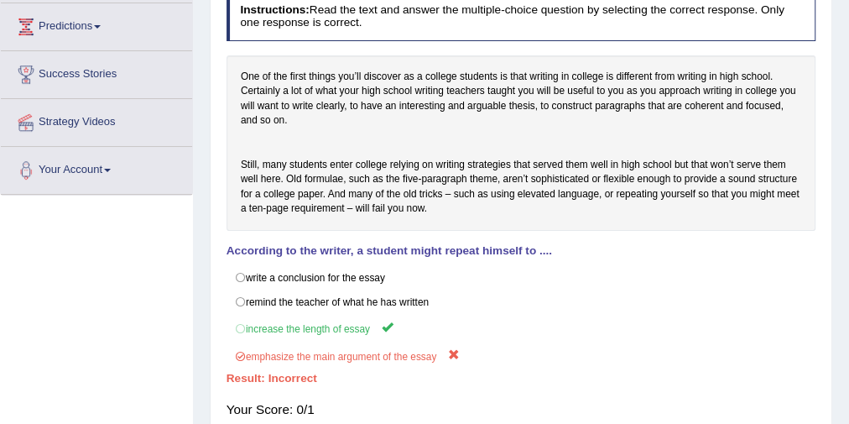
click at [326, 173] on div "One of the first things you’ll discover as a college students is that writing i…" at bounding box center [522, 142] width 590 height 175
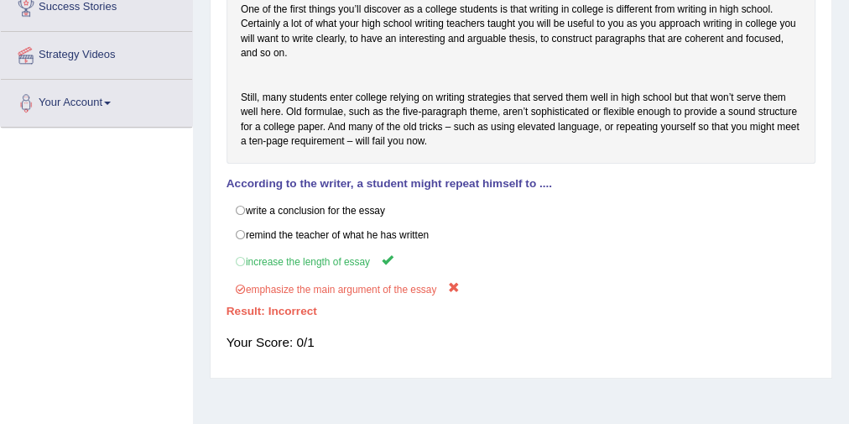
scroll to position [0, 0]
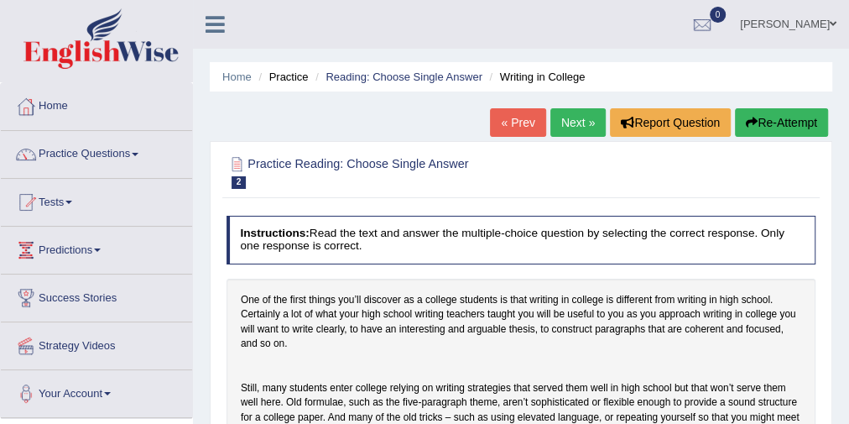
click at [577, 106] on div "Home Practice Reading: Choose Single Answer Writing in College « Prev Next » Re…" at bounding box center [521, 419] width 656 height 839
click at [581, 116] on link "Next »" at bounding box center [577, 122] width 55 height 29
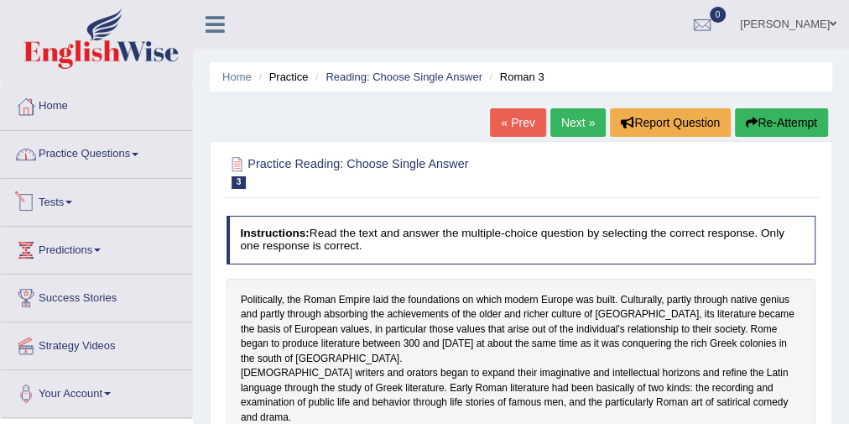
click at [88, 158] on link "Practice Questions" at bounding box center [96, 152] width 191 height 42
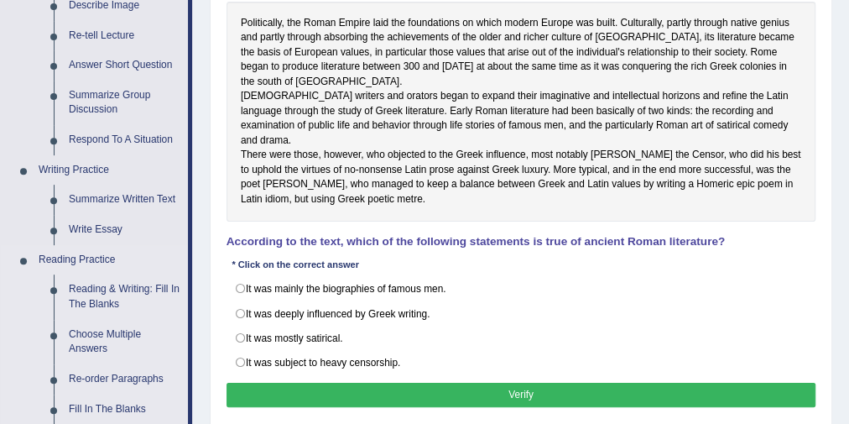
scroll to position [336, 0]
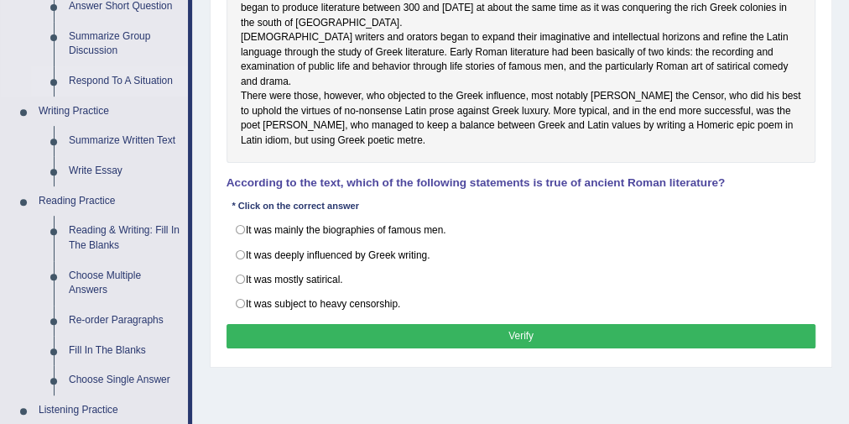
click at [122, 71] on link "Respond To A Situation" at bounding box center [124, 81] width 127 height 30
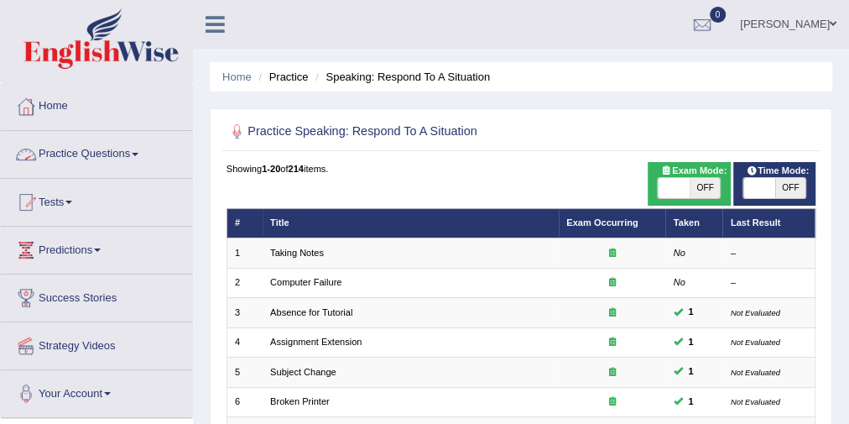
click at [105, 149] on link "Practice Questions" at bounding box center [96, 152] width 191 height 42
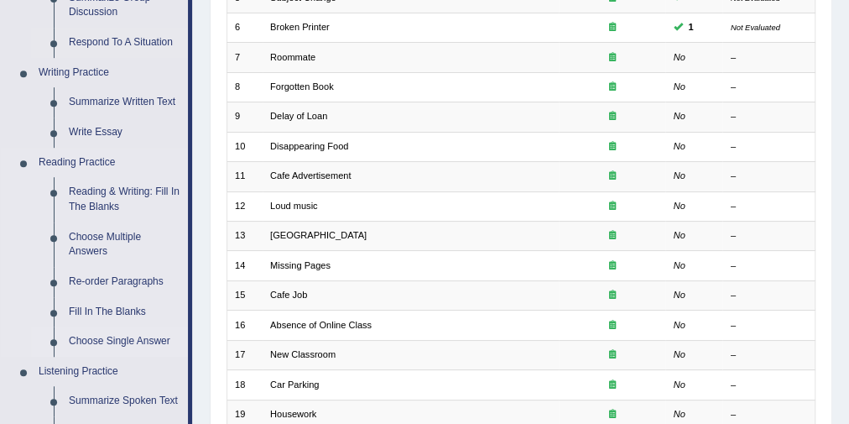
scroll to position [403, 0]
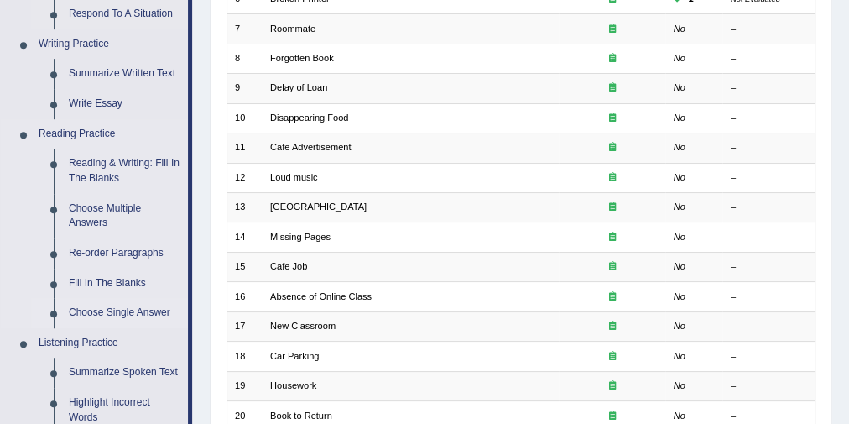
click at [95, 306] on link "Choose Single Answer" at bounding box center [124, 313] width 127 height 30
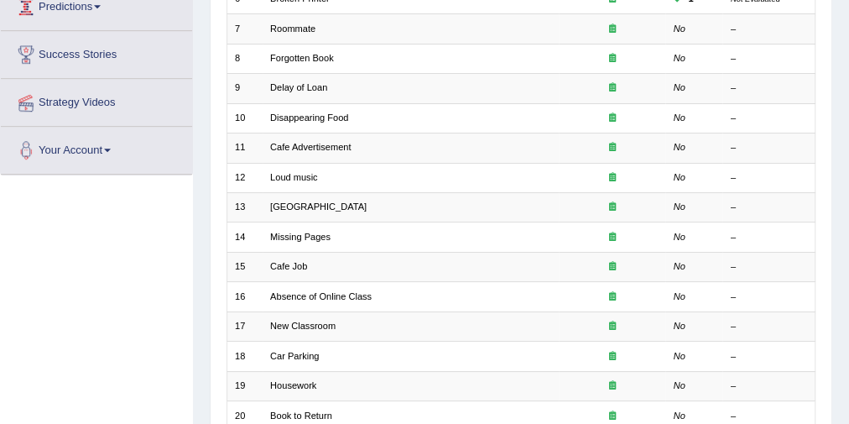
scroll to position [459, 0]
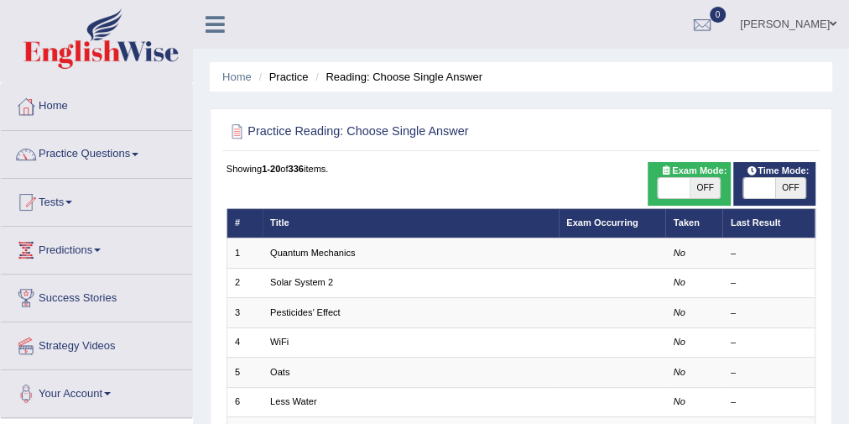
click at [759, 185] on span at bounding box center [758, 188] width 31 height 20
checkbox input "true"
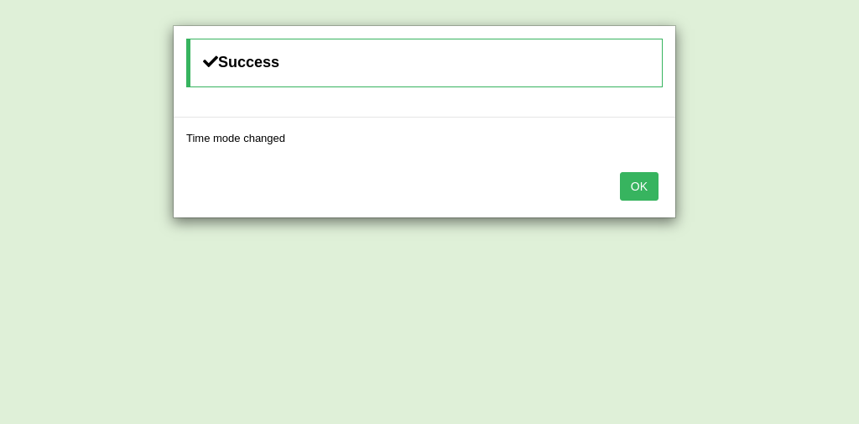
click at [646, 188] on button "OK" at bounding box center [639, 186] width 39 height 29
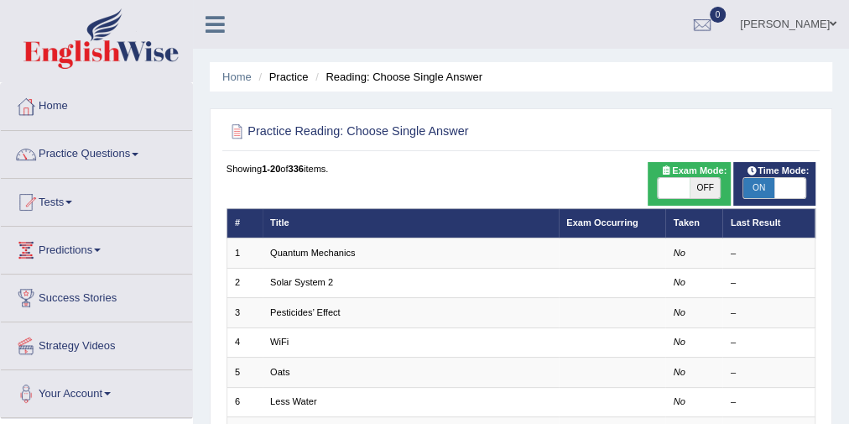
click at [698, 192] on span "OFF" at bounding box center [705, 188] width 31 height 20
checkbox input "true"
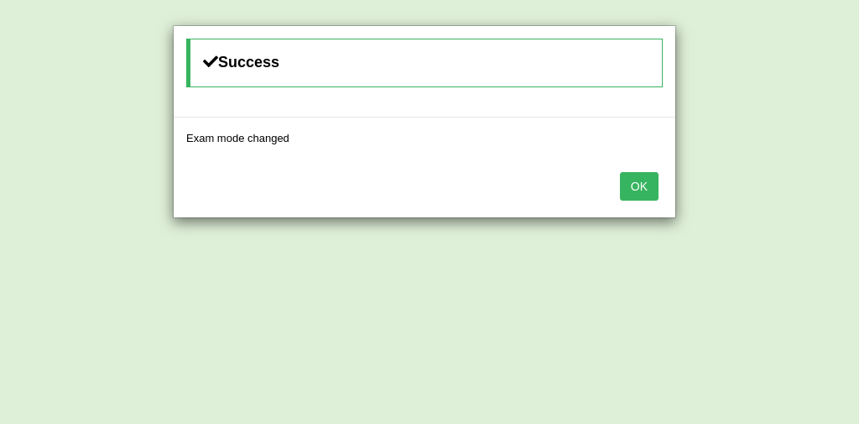
click at [633, 188] on button "OK" at bounding box center [639, 186] width 39 height 29
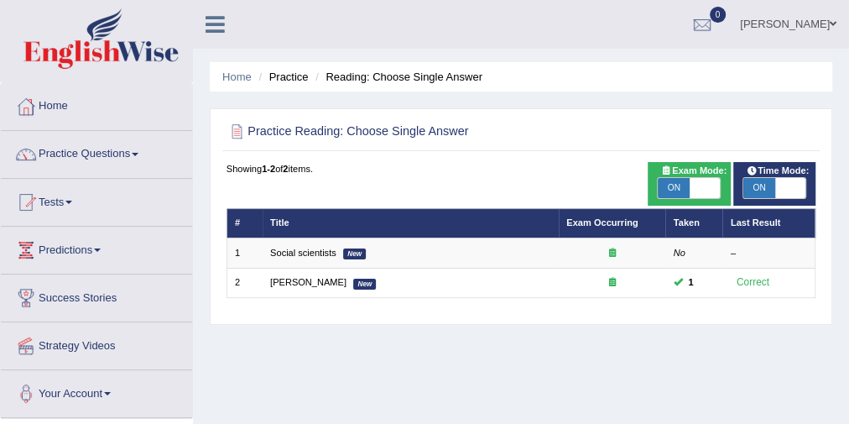
click at [670, 191] on span "ON" at bounding box center [673, 188] width 31 height 20
checkbox input "false"
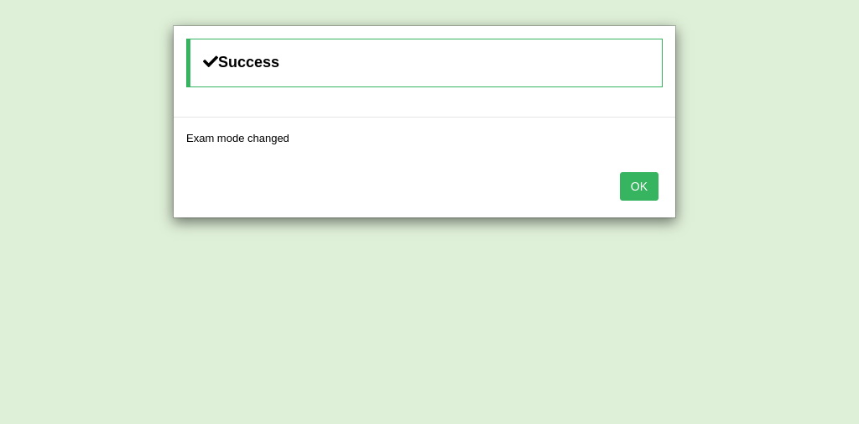
click at [627, 185] on button "OK" at bounding box center [639, 186] width 39 height 29
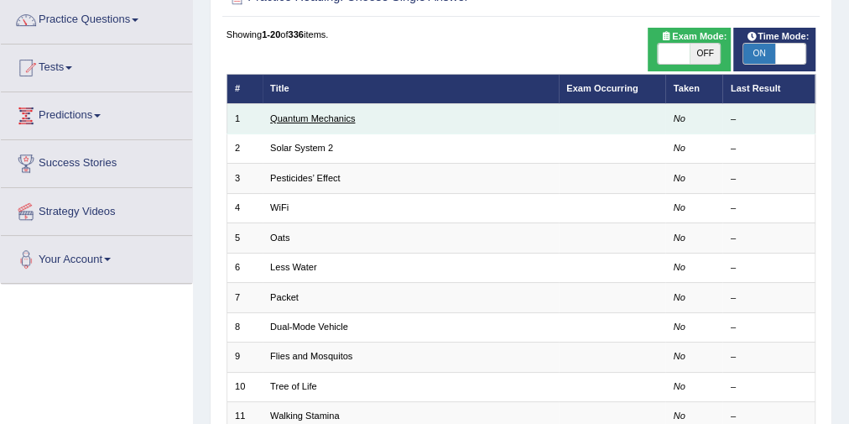
drag, startPoint x: 334, startPoint y: 120, endPoint x: 323, endPoint y: 120, distance: 10.9
click at [333, 120] on link "Quantum Mechanics" at bounding box center [312, 118] width 85 height 10
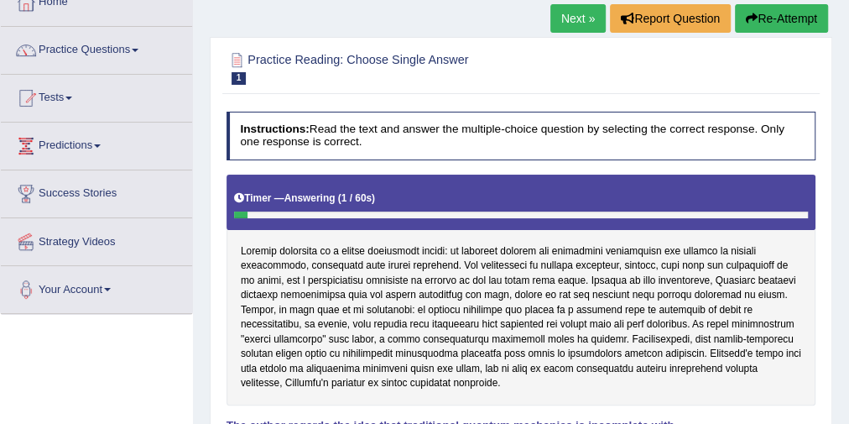
scroll to position [269, 0]
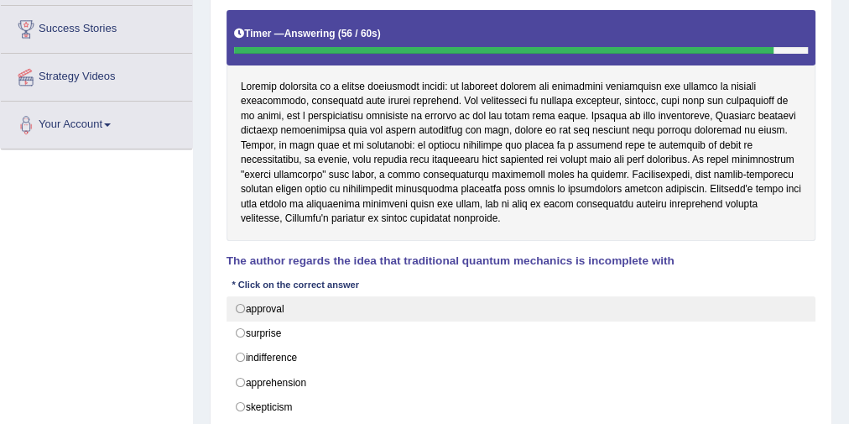
click at [288, 309] on label "approval" at bounding box center [522, 308] width 590 height 25
radio input "true"
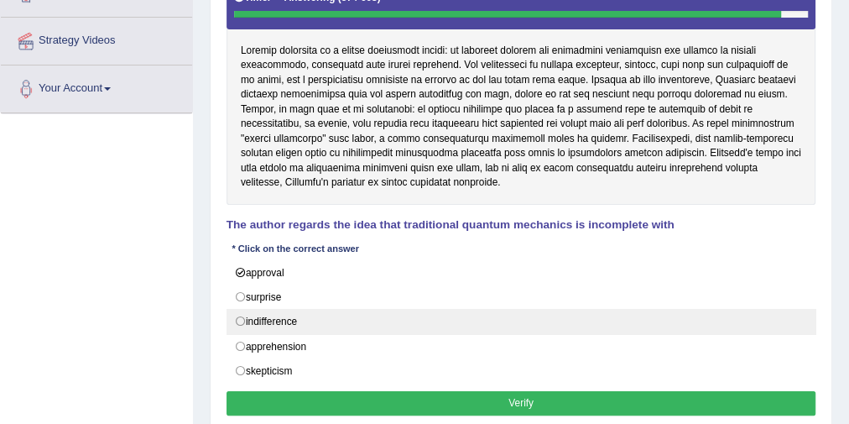
scroll to position [336, 0]
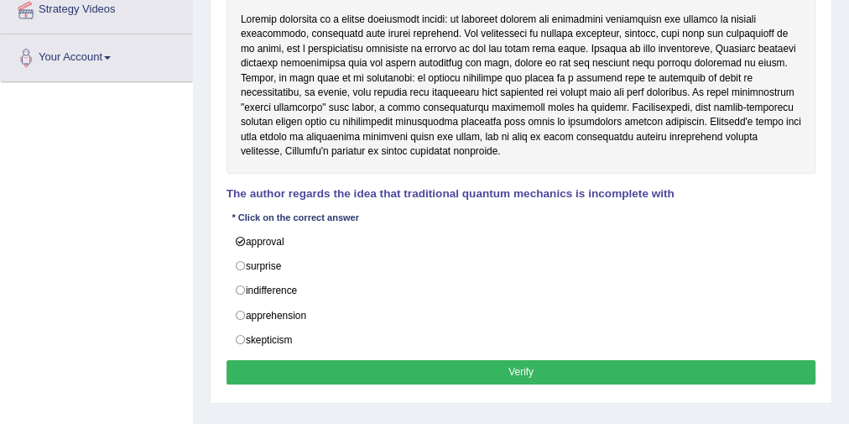
click at [406, 360] on button "Verify" at bounding box center [522, 372] width 590 height 24
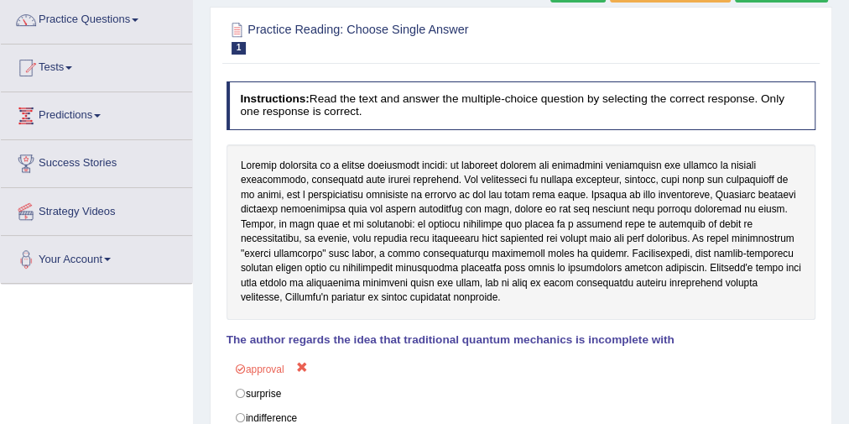
scroll to position [0, 0]
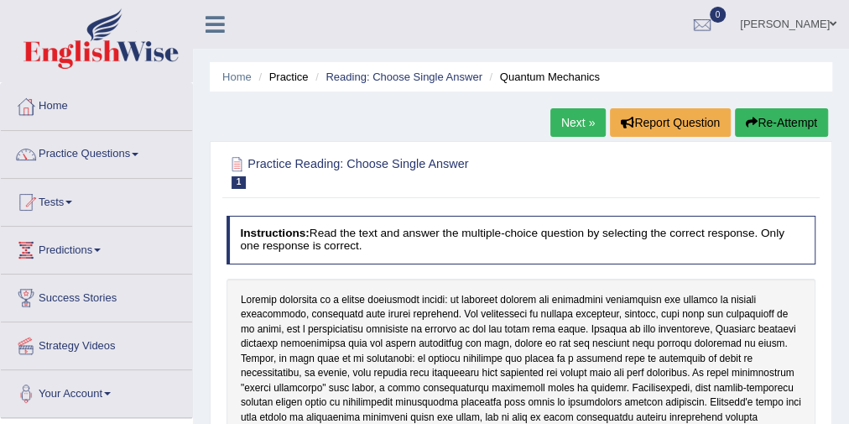
click at [561, 119] on link "Next »" at bounding box center [577, 122] width 55 height 29
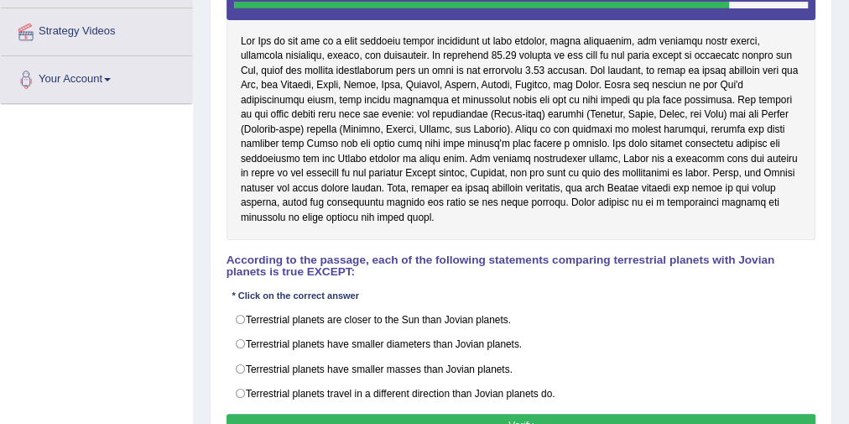
scroll to position [336, 0]
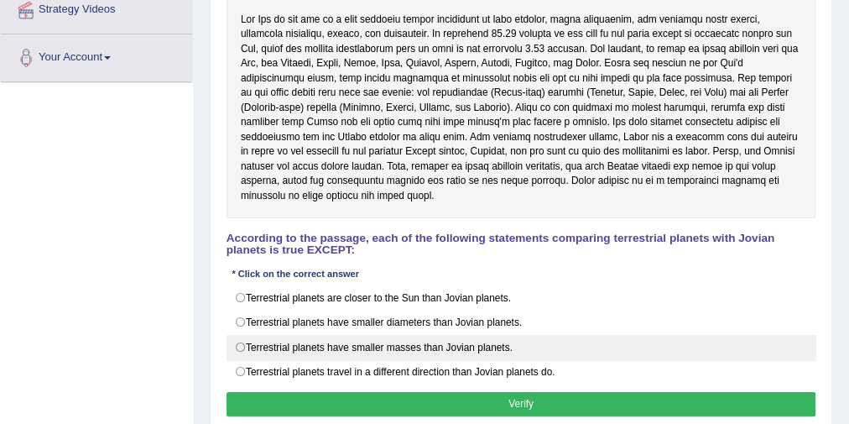
click at [352, 335] on label "Terrestrial planets have smaller masses than Jovian planets." at bounding box center [522, 347] width 590 height 25
radio input "true"
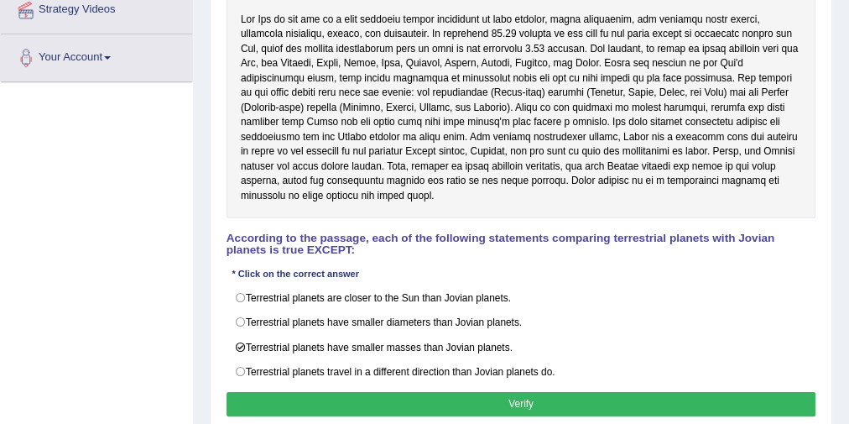
click at [409, 392] on button "Verify" at bounding box center [522, 404] width 590 height 24
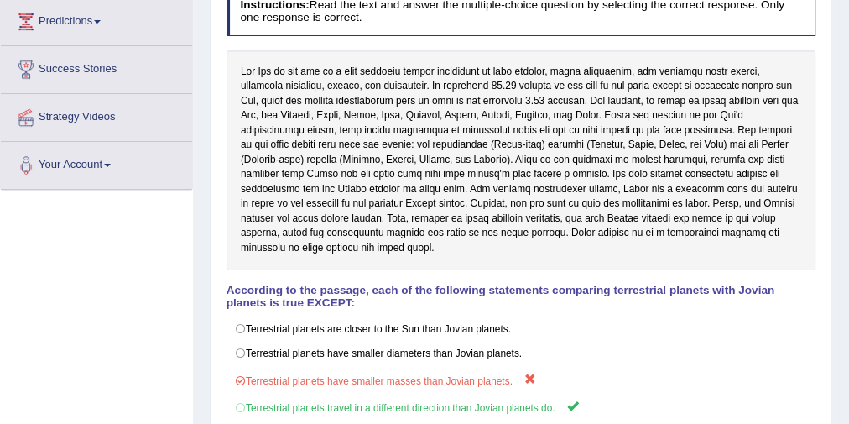
scroll to position [67, 0]
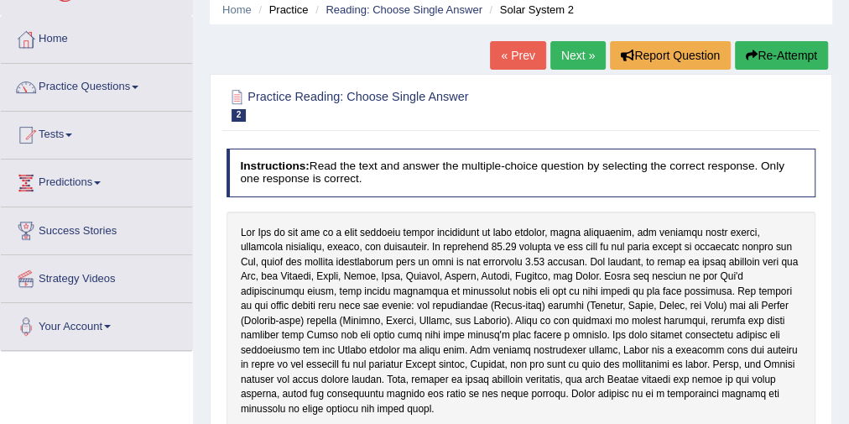
click at [567, 49] on link "Next »" at bounding box center [577, 55] width 55 height 29
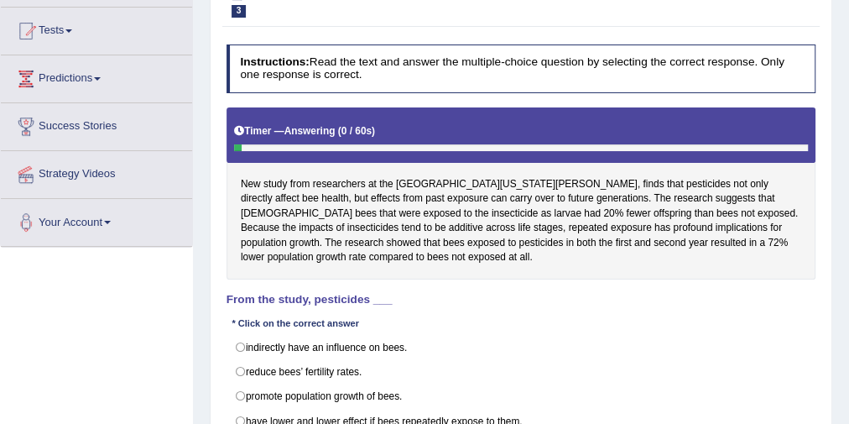
scroll to position [201, 0]
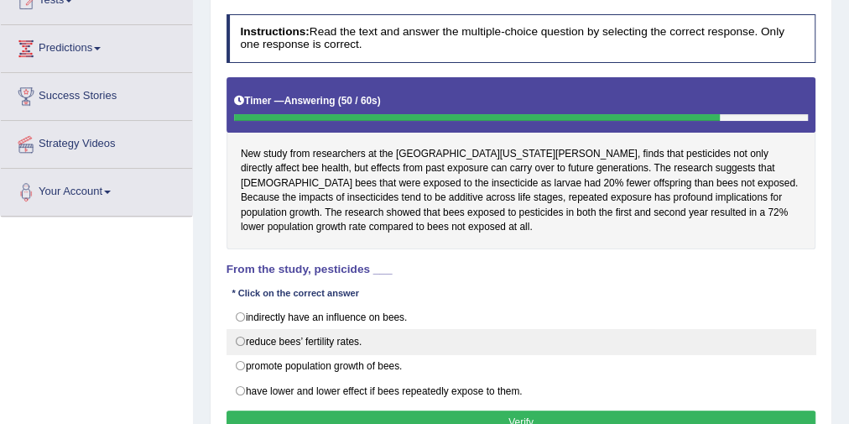
click at [380, 338] on label "reduce bees’ fertility rates." at bounding box center [522, 341] width 590 height 25
radio input "true"
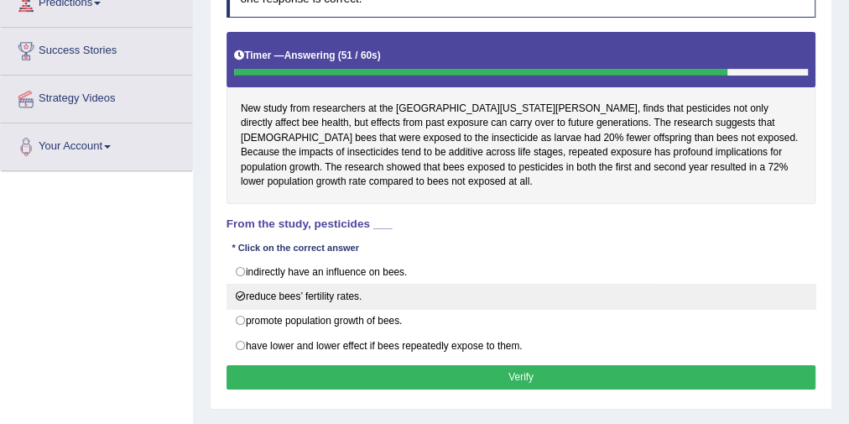
scroll to position [269, 0]
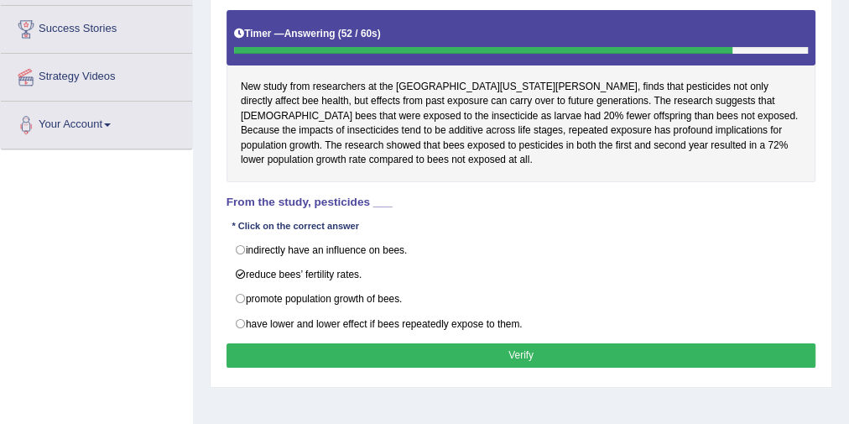
click at [388, 345] on button "Verify" at bounding box center [522, 355] width 590 height 24
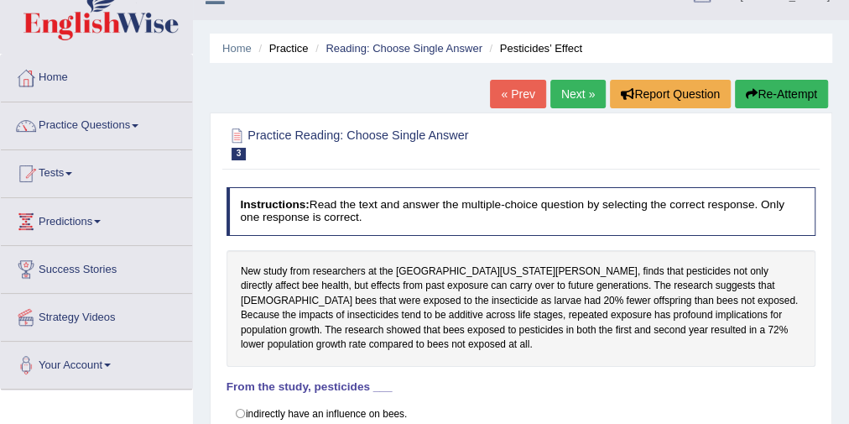
scroll to position [0, 0]
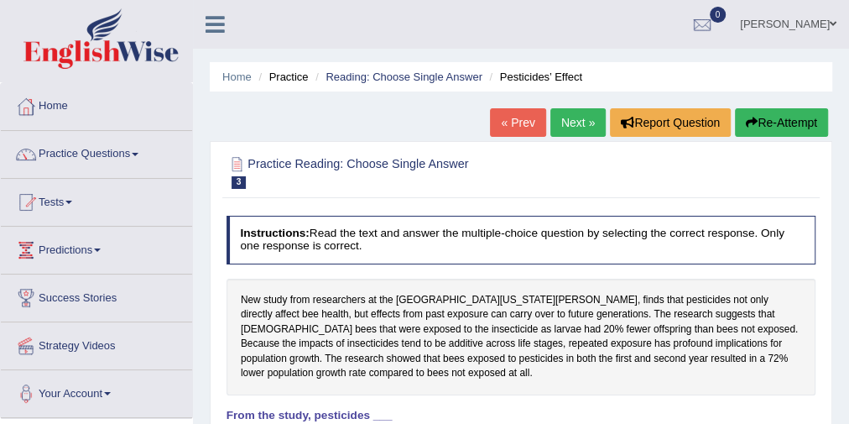
click at [587, 125] on link "Next »" at bounding box center [577, 122] width 55 height 29
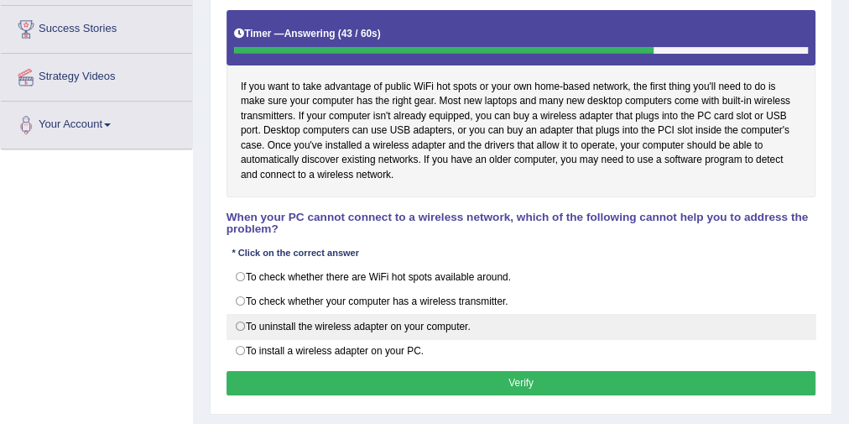
click at [310, 321] on label "To uninstall the wireless adapter on your computer." at bounding box center [522, 326] width 590 height 25
radio input "true"
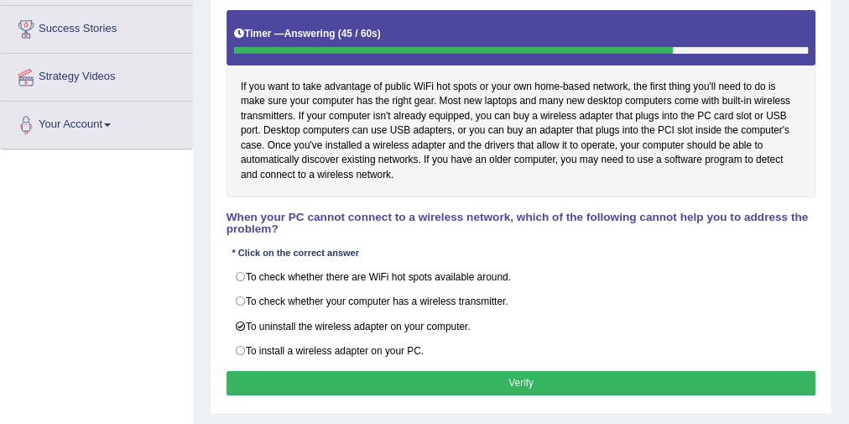
click at [322, 371] on button "Verify" at bounding box center [522, 383] width 590 height 24
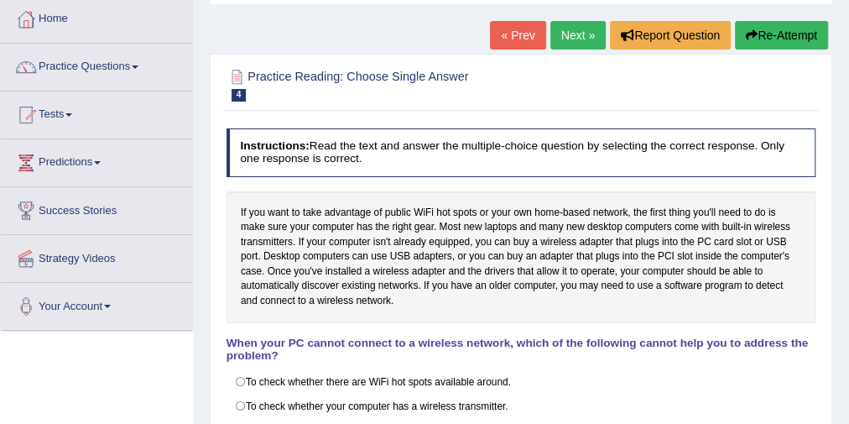
scroll to position [67, 0]
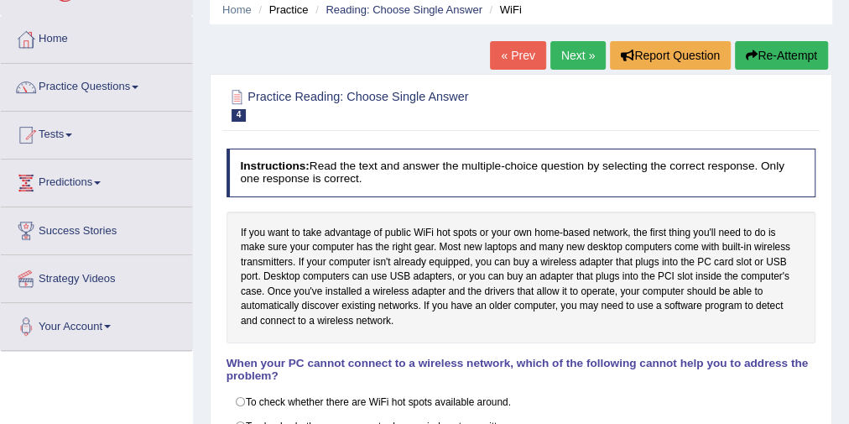
click at [558, 65] on link "Next »" at bounding box center [577, 55] width 55 height 29
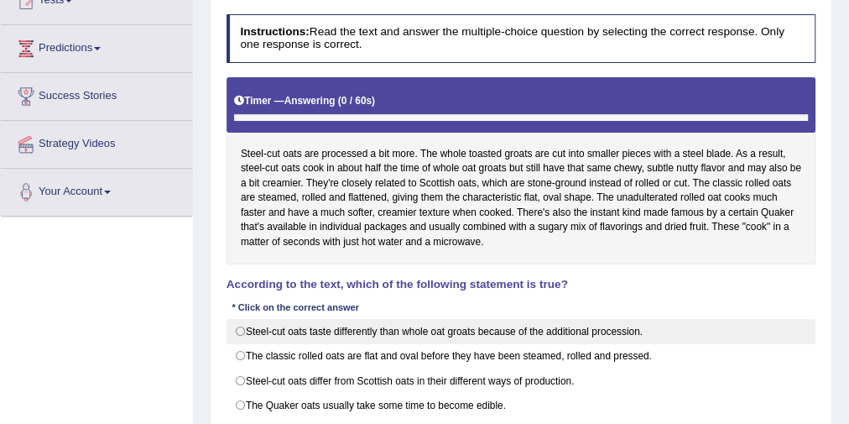
scroll to position [232, 0]
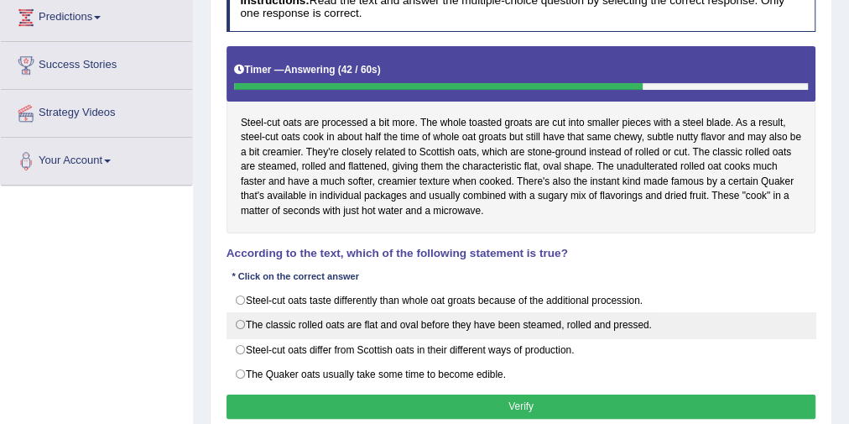
click at [397, 322] on label "The classic rolled oats are flat and oval before they have been steamed, rolled…" at bounding box center [522, 324] width 590 height 25
radio input "true"
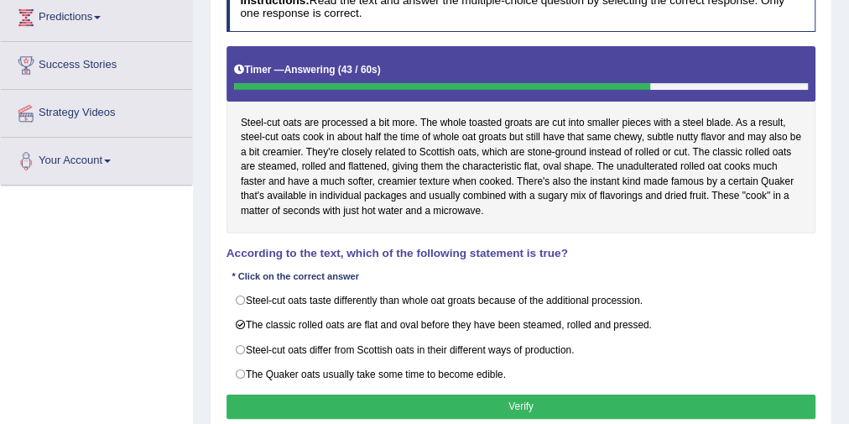
click at [441, 395] on button "Verify" at bounding box center [522, 406] width 590 height 24
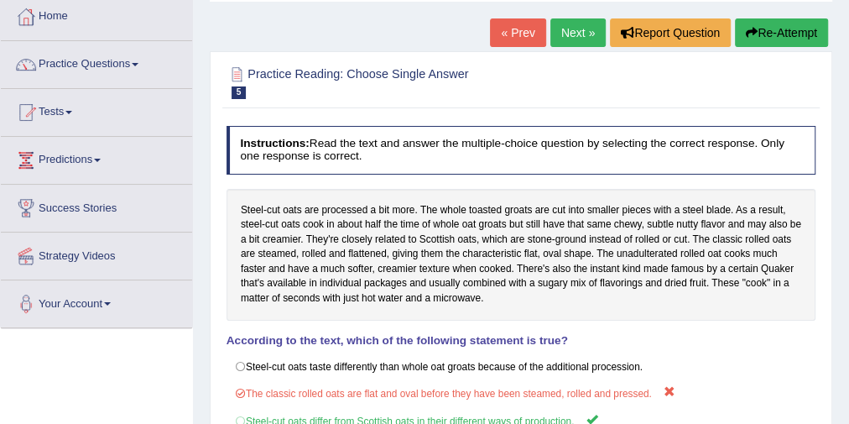
scroll to position [31, 0]
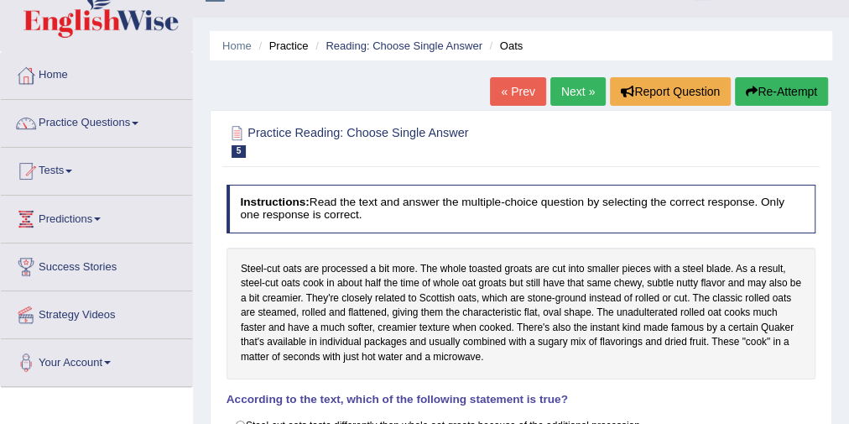
click at [582, 79] on link "Next »" at bounding box center [577, 91] width 55 height 29
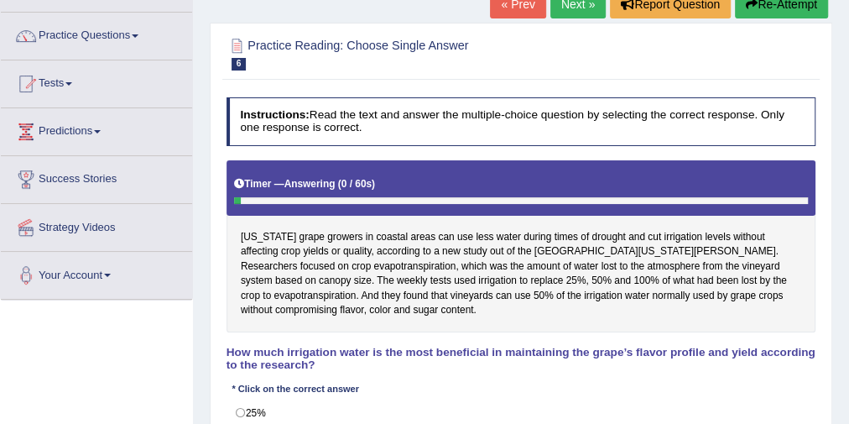
scroll to position [201, 0]
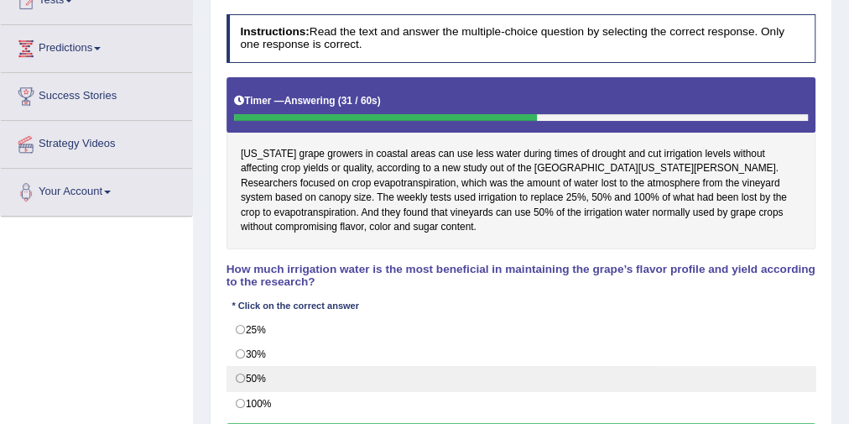
click at [249, 366] on label "50%" at bounding box center [522, 378] width 590 height 25
radio input "true"
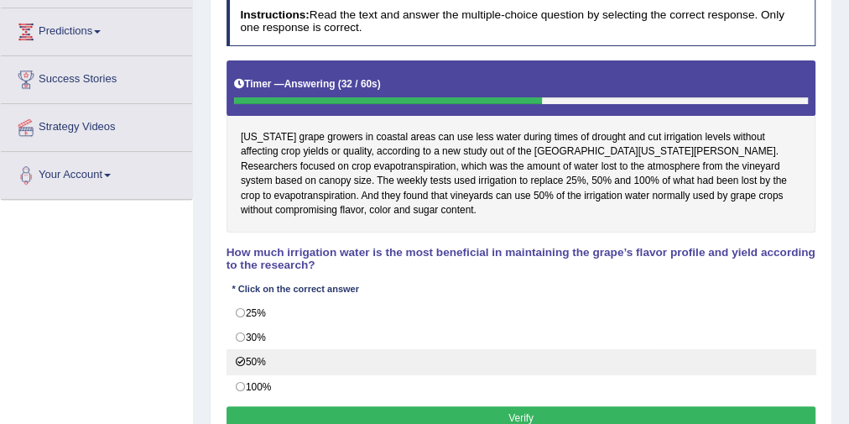
scroll to position [269, 0]
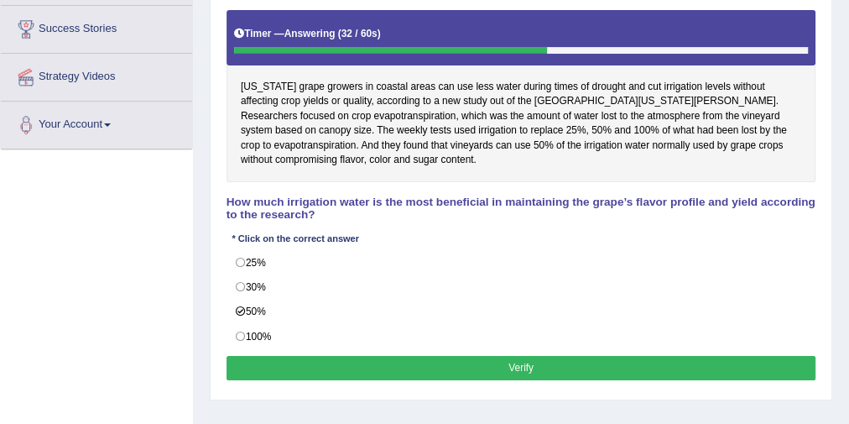
click at [400, 360] on button "Verify" at bounding box center [522, 368] width 590 height 24
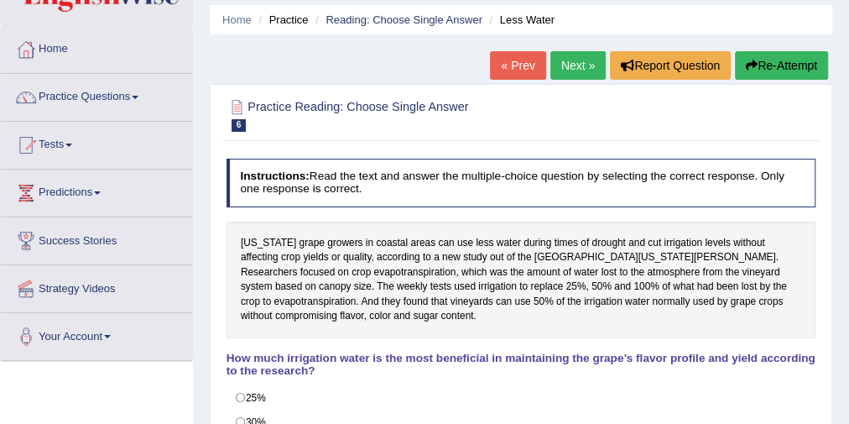
scroll to position [0, 0]
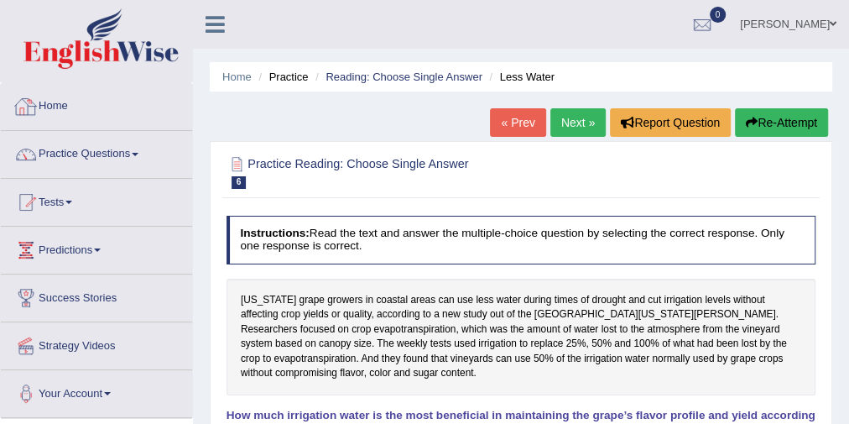
click at [84, 109] on link "Home" at bounding box center [96, 104] width 191 height 42
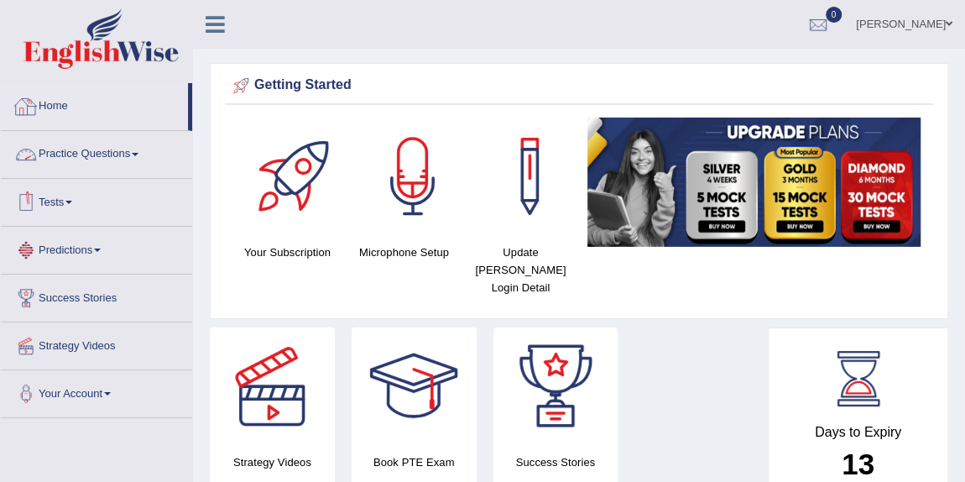
click at [77, 211] on link "Tests" at bounding box center [96, 200] width 191 height 42
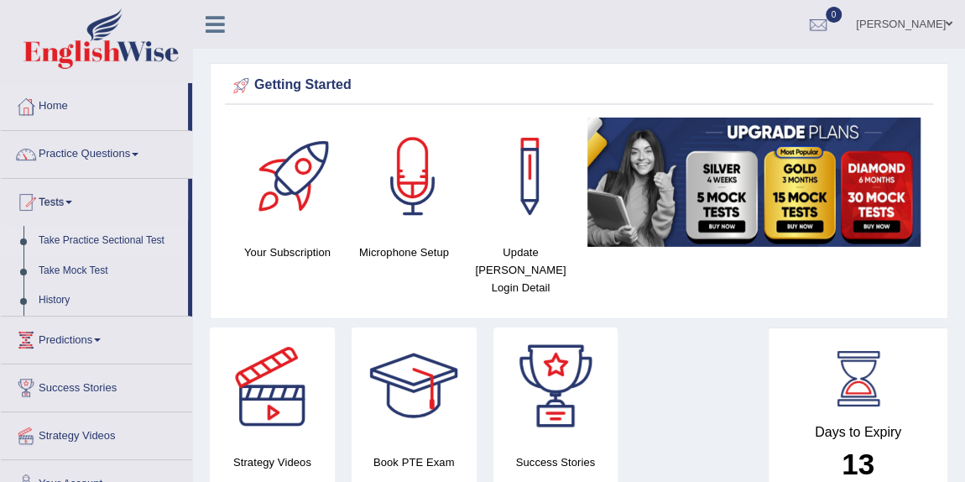
click at [99, 240] on link "Take Practice Sectional Test" at bounding box center [109, 241] width 157 height 30
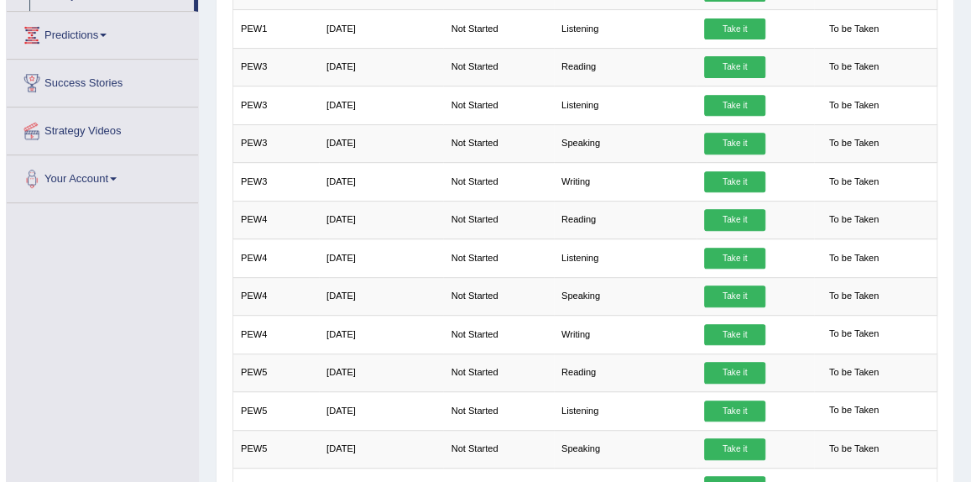
scroll to position [245, 0]
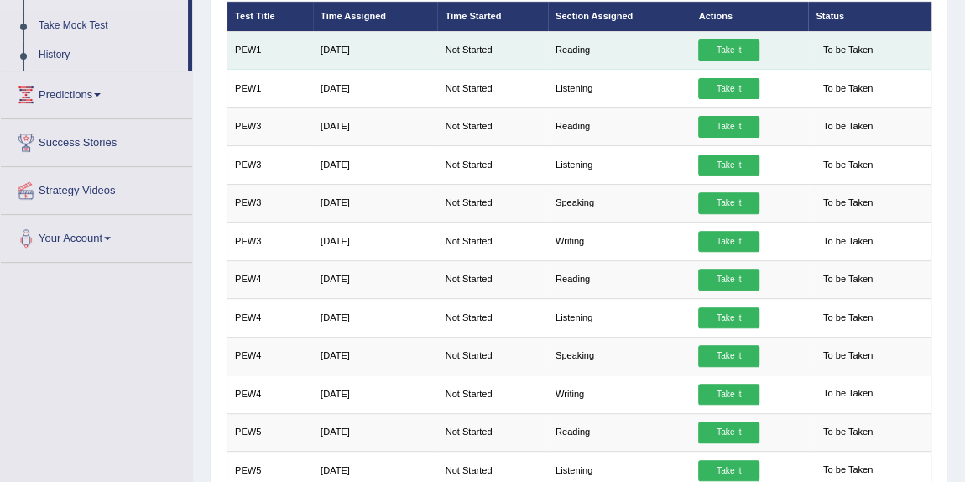
click at [713, 50] on link "Take it" at bounding box center [728, 50] width 60 height 22
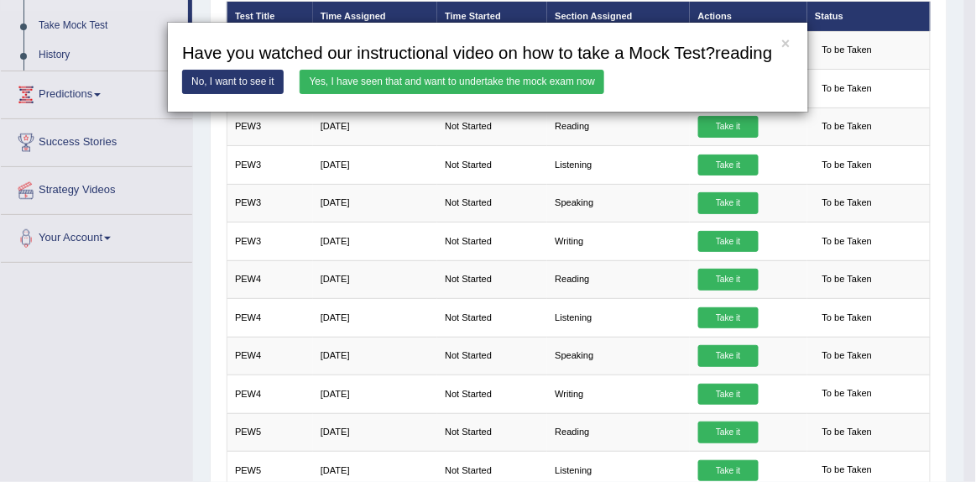
click at [356, 84] on link "Yes, I have seen that and want to undertake the mock exam now" at bounding box center [452, 82] width 305 height 24
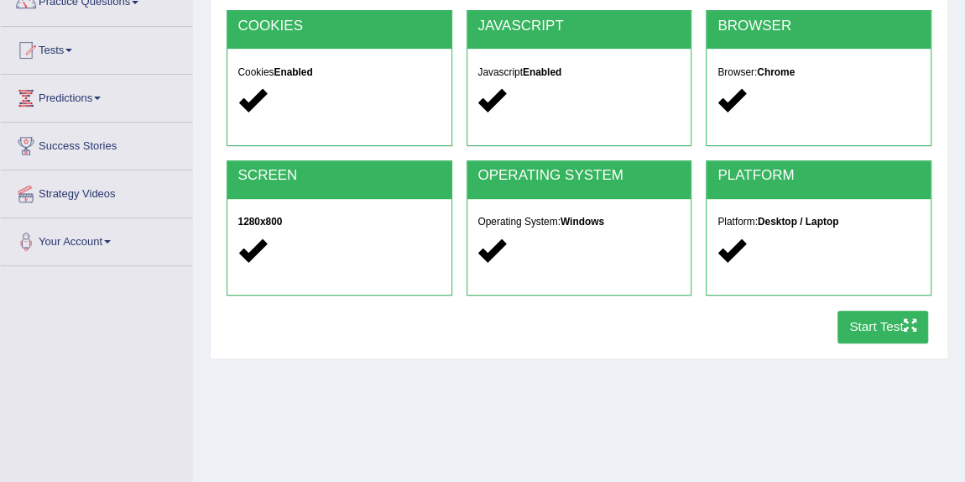
scroll to position [76, 0]
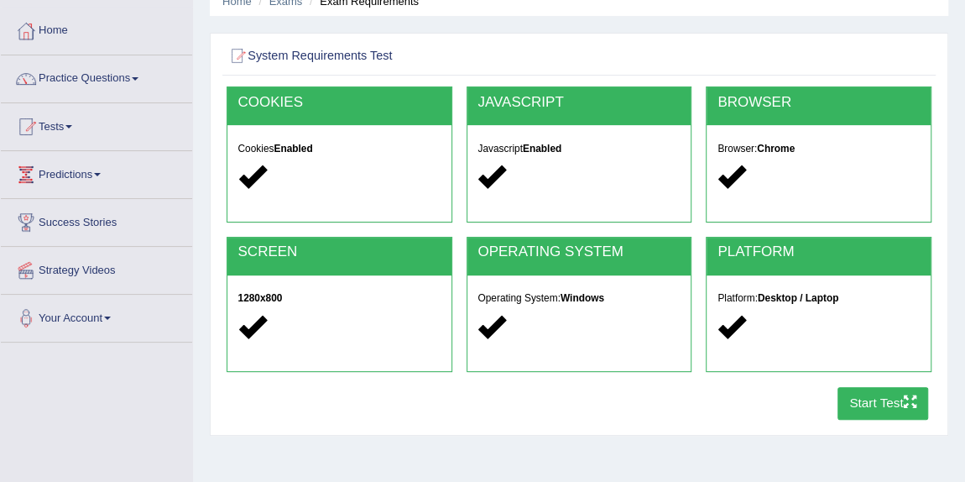
click at [921, 403] on button "Start Test" at bounding box center [882, 403] width 91 height 33
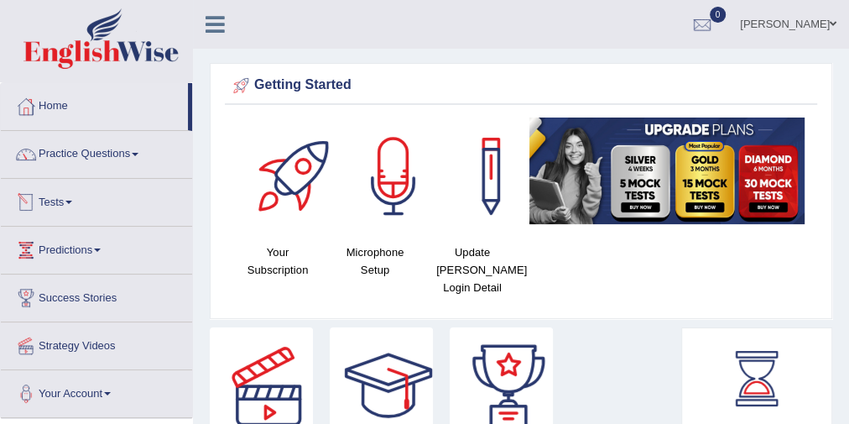
click at [62, 200] on link "Tests" at bounding box center [96, 200] width 191 height 42
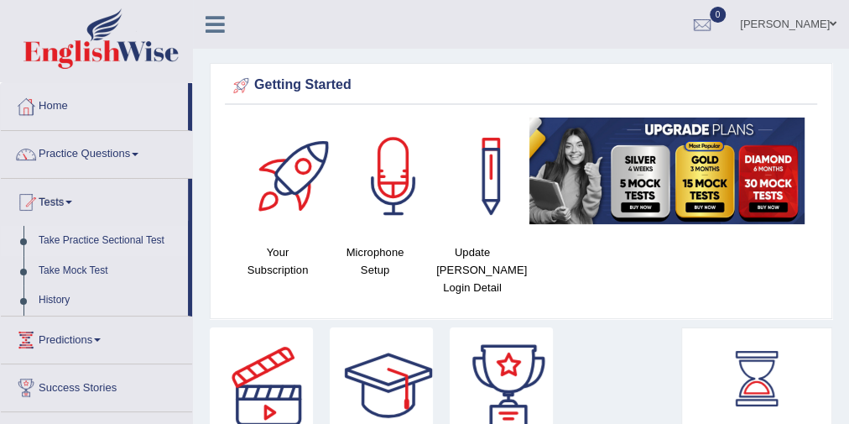
click at [78, 246] on link "Take Practice Sectional Test" at bounding box center [109, 241] width 157 height 30
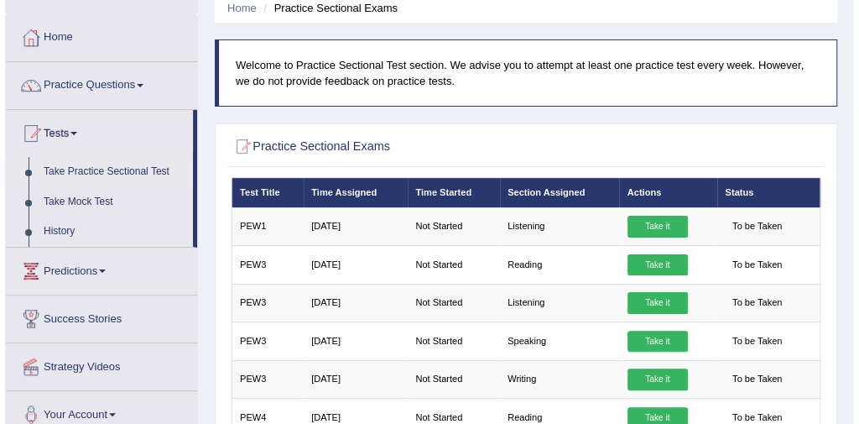
scroll to position [201, 0]
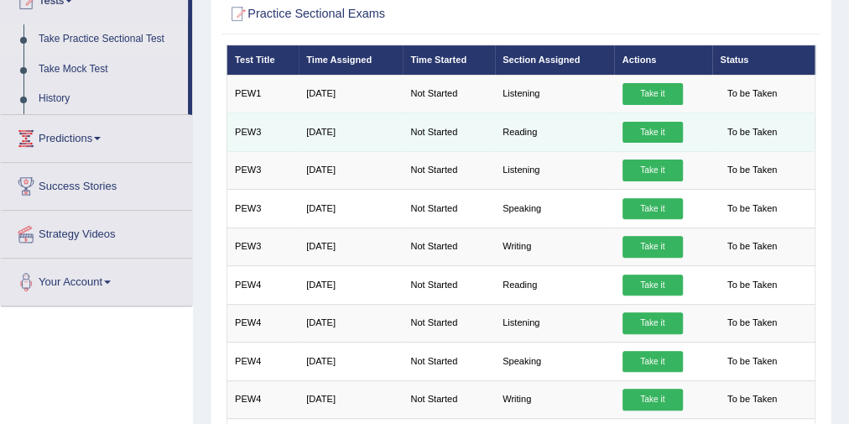
click at [640, 133] on link "Take it" at bounding box center [653, 133] width 60 height 22
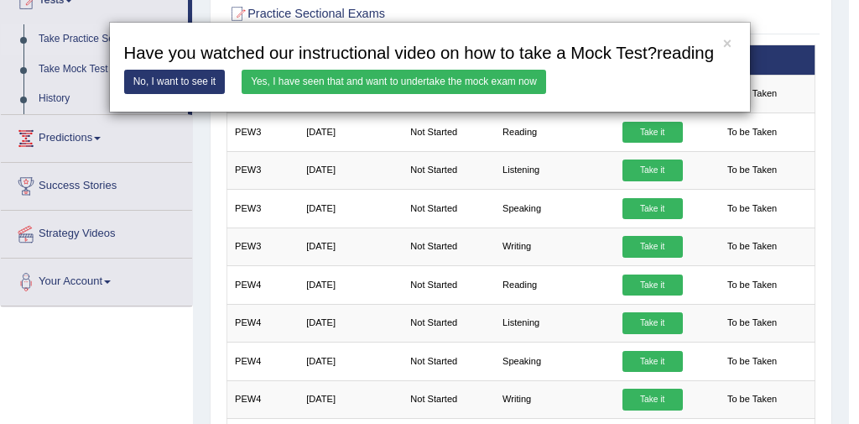
click at [348, 88] on link "Yes, I have seen that and want to undertake the mock exam now" at bounding box center [394, 82] width 305 height 24
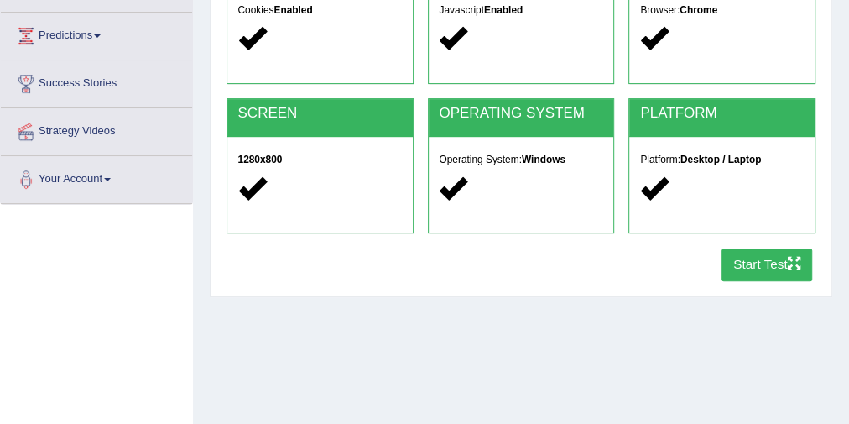
scroll to position [256, 0]
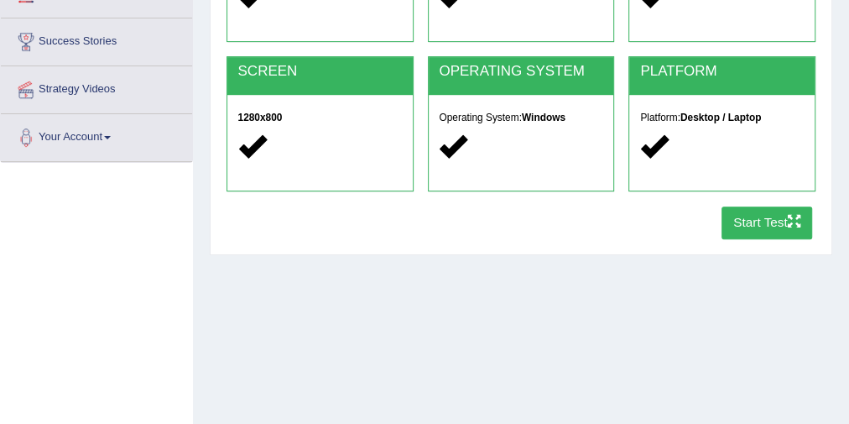
click at [766, 221] on button "Start Test" at bounding box center [767, 222] width 91 height 33
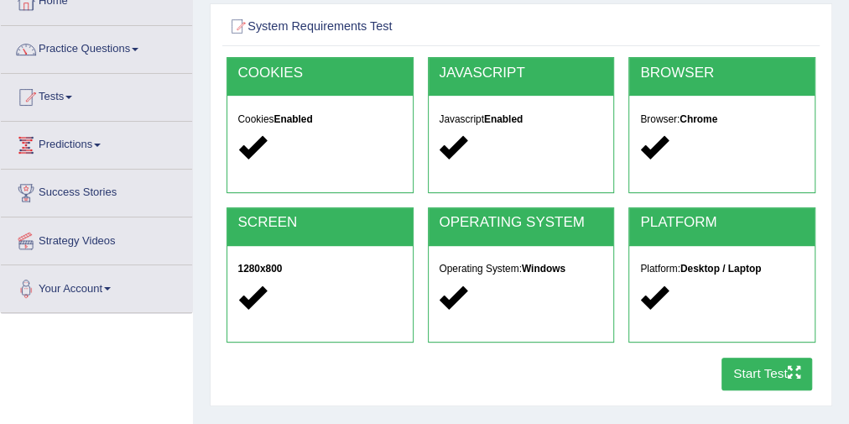
scroll to position [0, 0]
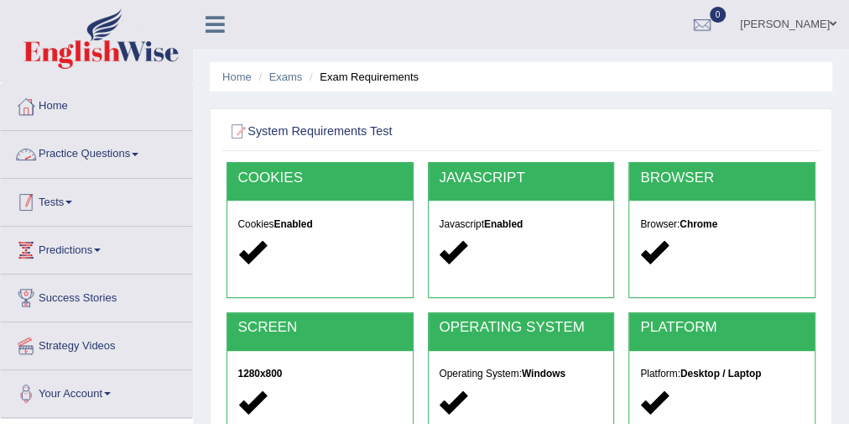
click at [83, 190] on link "Tests" at bounding box center [96, 200] width 191 height 42
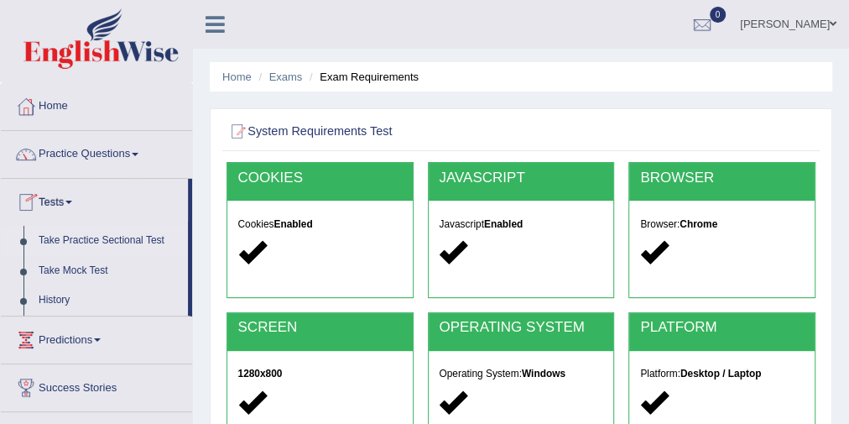
click at [100, 241] on link "Take Practice Sectional Test" at bounding box center [109, 241] width 157 height 30
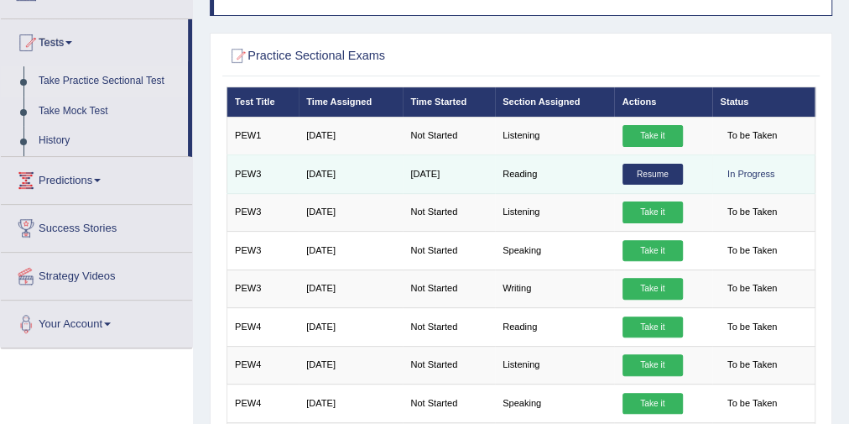
scroll to position [234, 0]
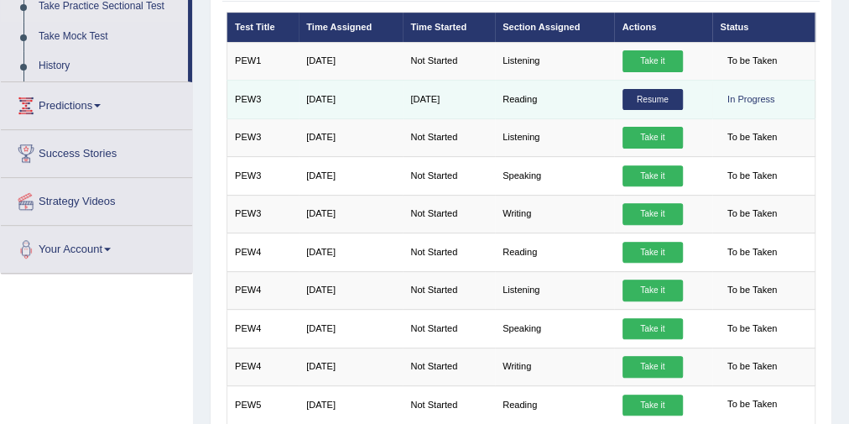
click at [649, 102] on link "Resume" at bounding box center [653, 100] width 60 height 22
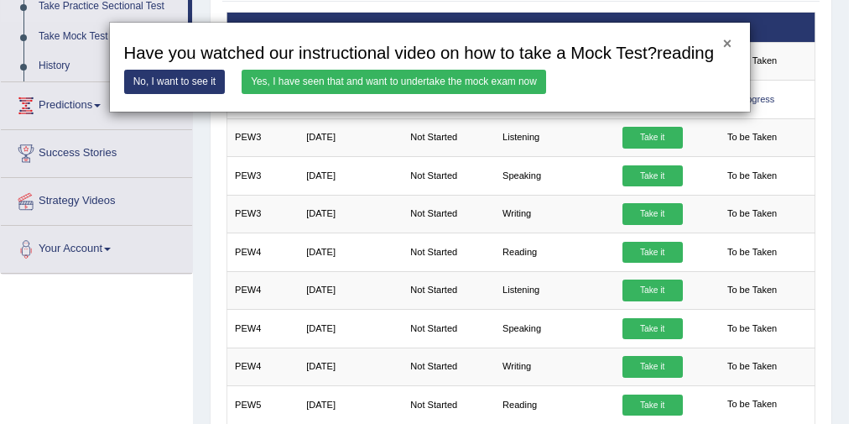
click at [730, 44] on button "×" at bounding box center [727, 44] width 8 height 15
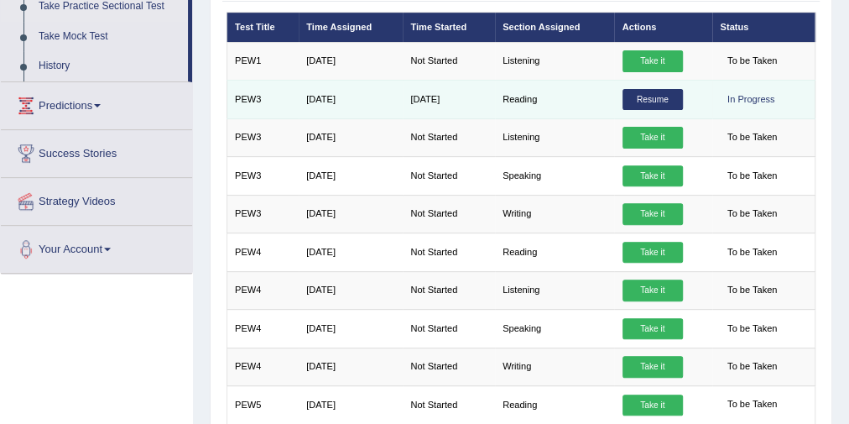
click at [663, 93] on link "Resume" at bounding box center [653, 100] width 60 height 22
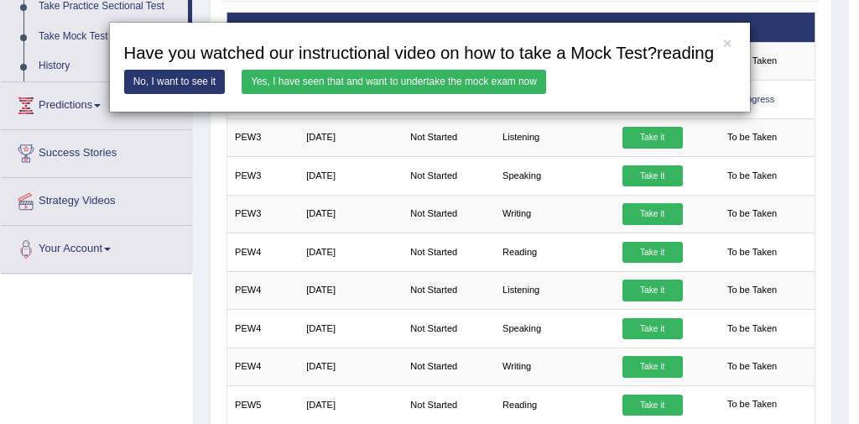
click at [304, 81] on link "Yes, I have seen that and want to undertake the mock exam now" at bounding box center [394, 82] width 305 height 24
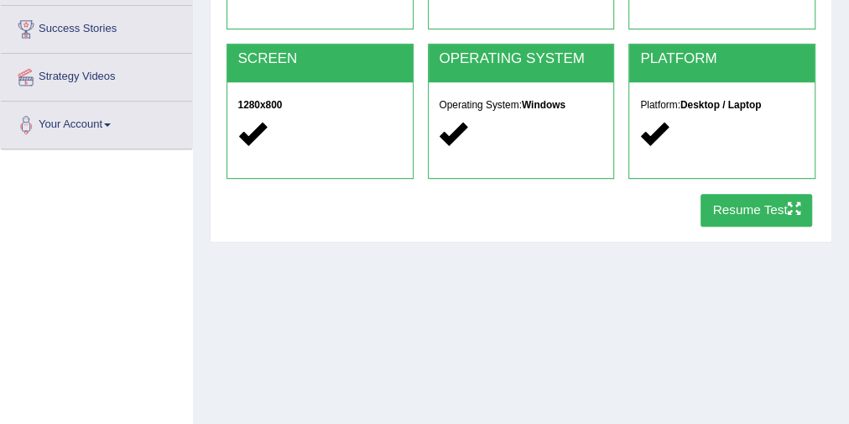
click at [738, 215] on button "Resume Test" at bounding box center [757, 210] width 112 height 33
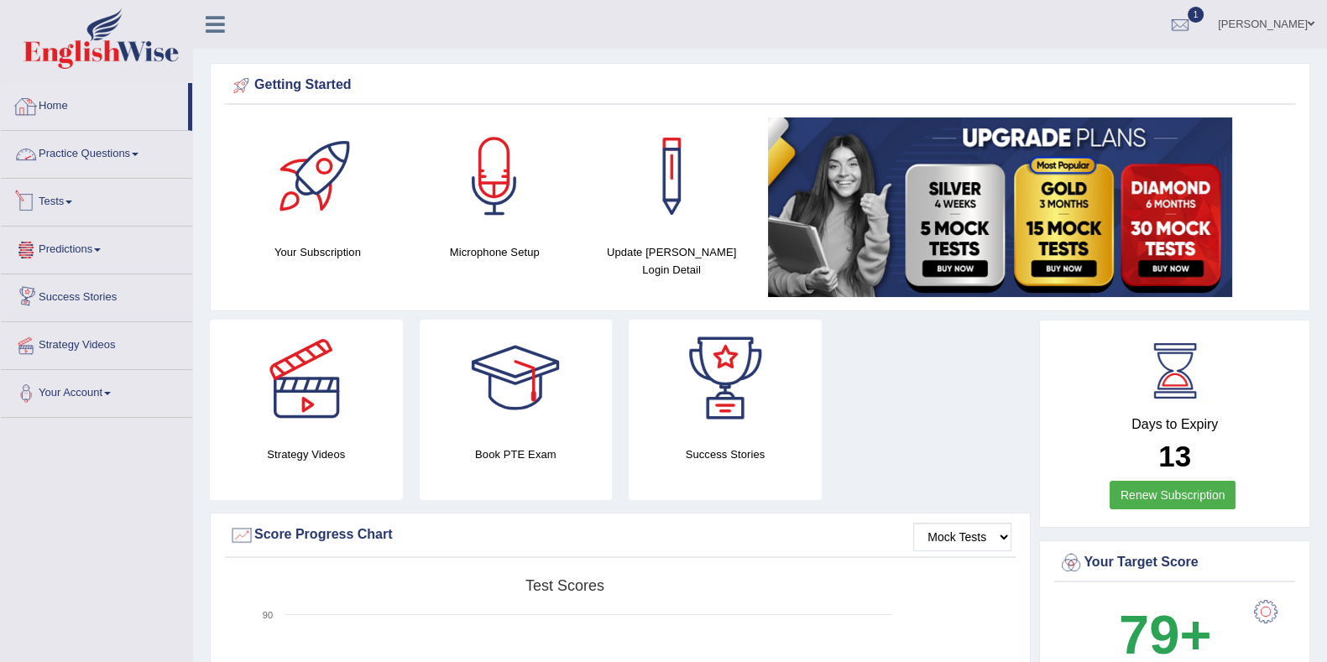
drag, startPoint x: 0, startPoint y: 0, endPoint x: 43, endPoint y: 102, distance: 110.2
click at [43, 102] on link "Home" at bounding box center [94, 104] width 187 height 42
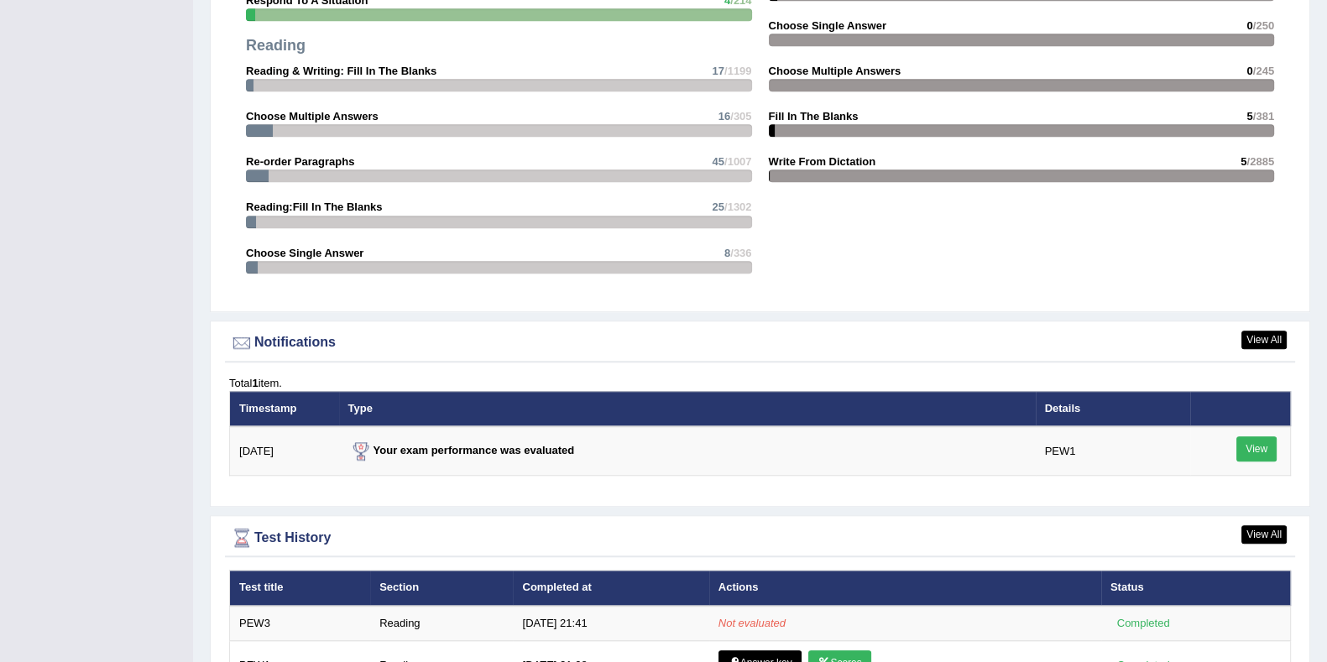
scroll to position [1934, 0]
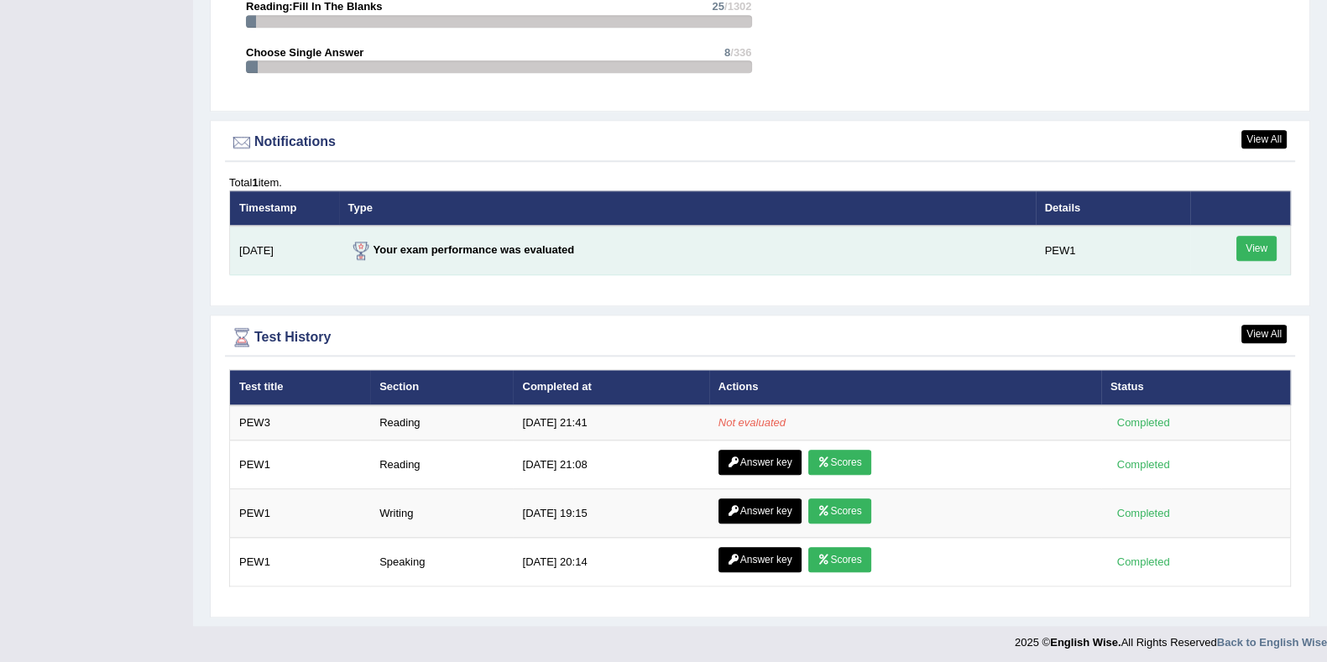
click at [1242, 245] on link "View" at bounding box center [1256, 248] width 40 height 25
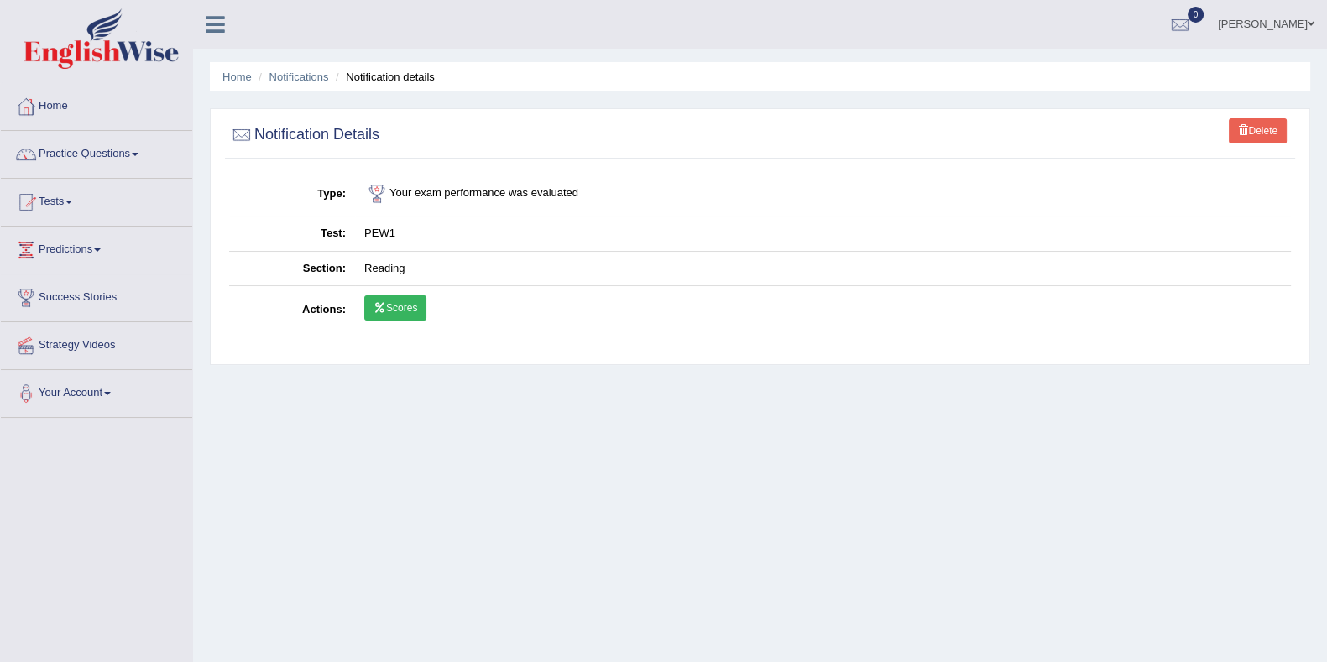
click at [376, 309] on icon at bounding box center [379, 308] width 13 height 10
click at [76, 115] on link "Home" at bounding box center [96, 104] width 191 height 42
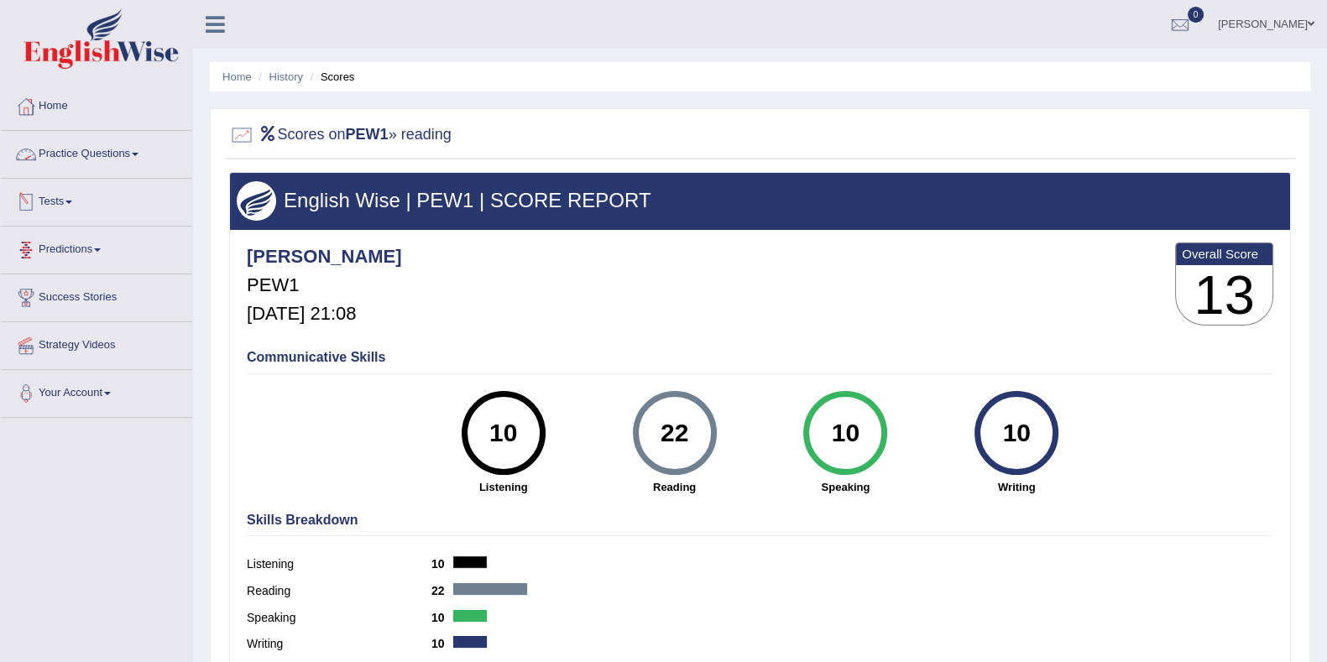
click at [107, 153] on link "Practice Questions" at bounding box center [96, 152] width 191 height 42
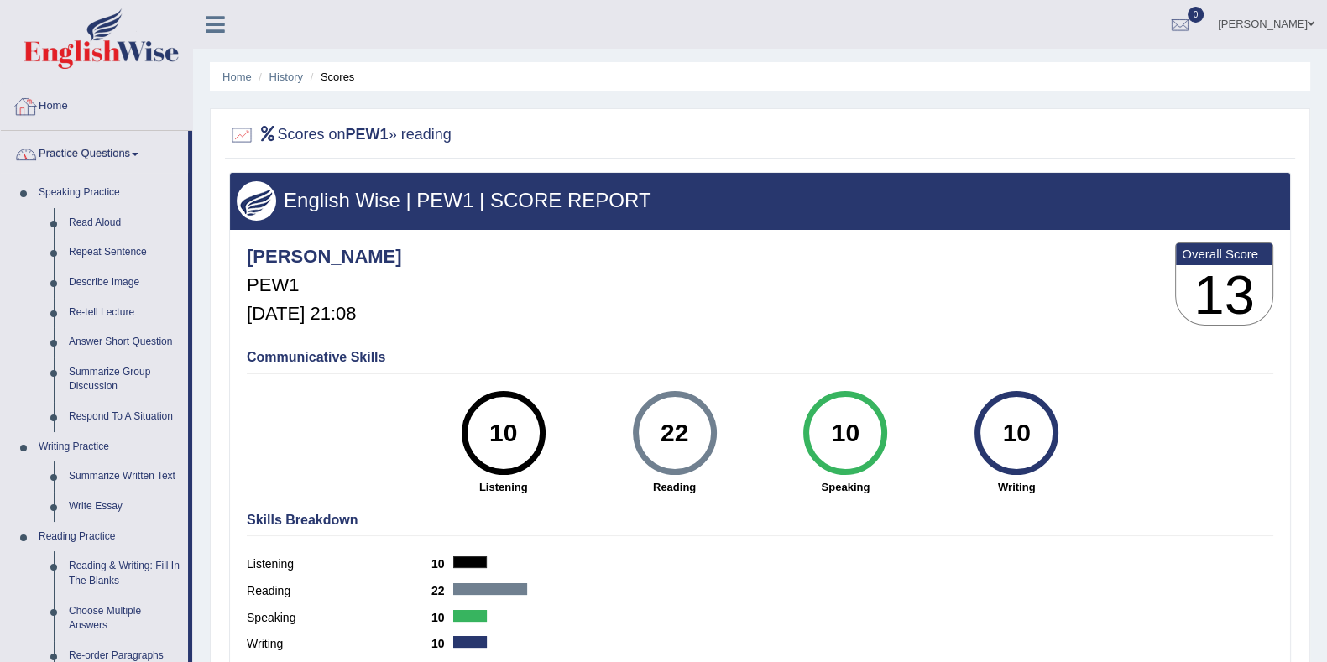
click at [56, 98] on link "Home" at bounding box center [96, 104] width 191 height 42
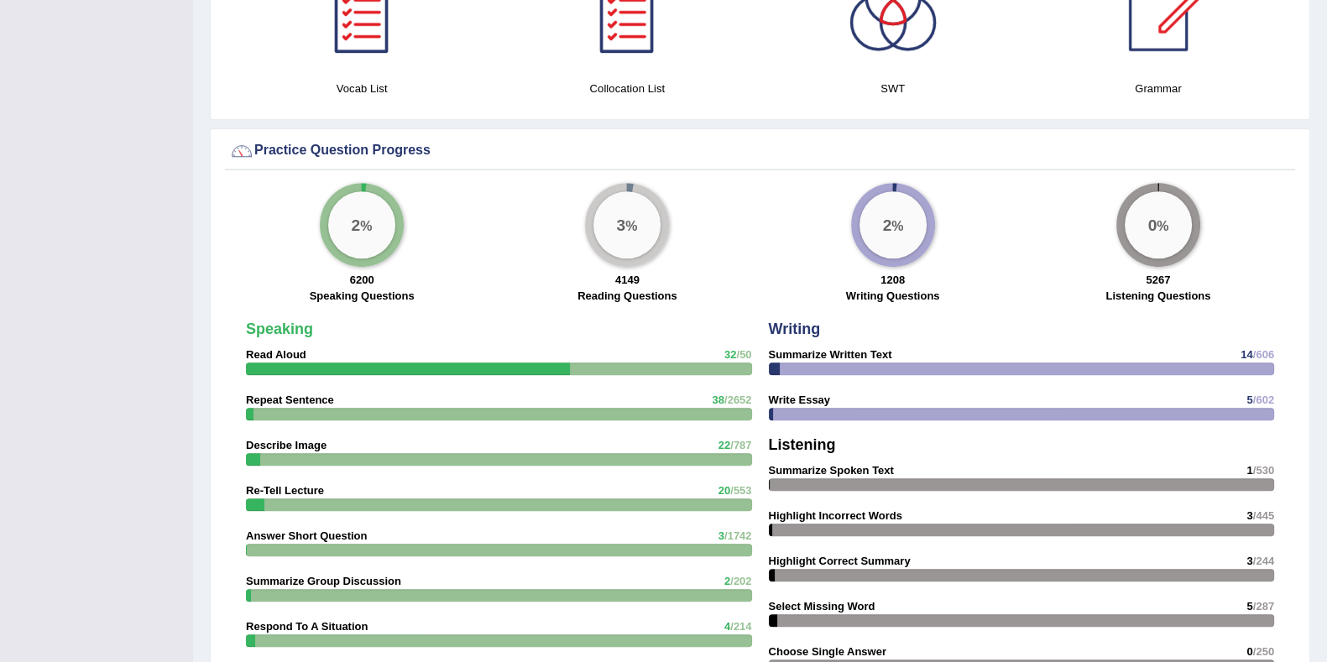
scroll to position [1904, 0]
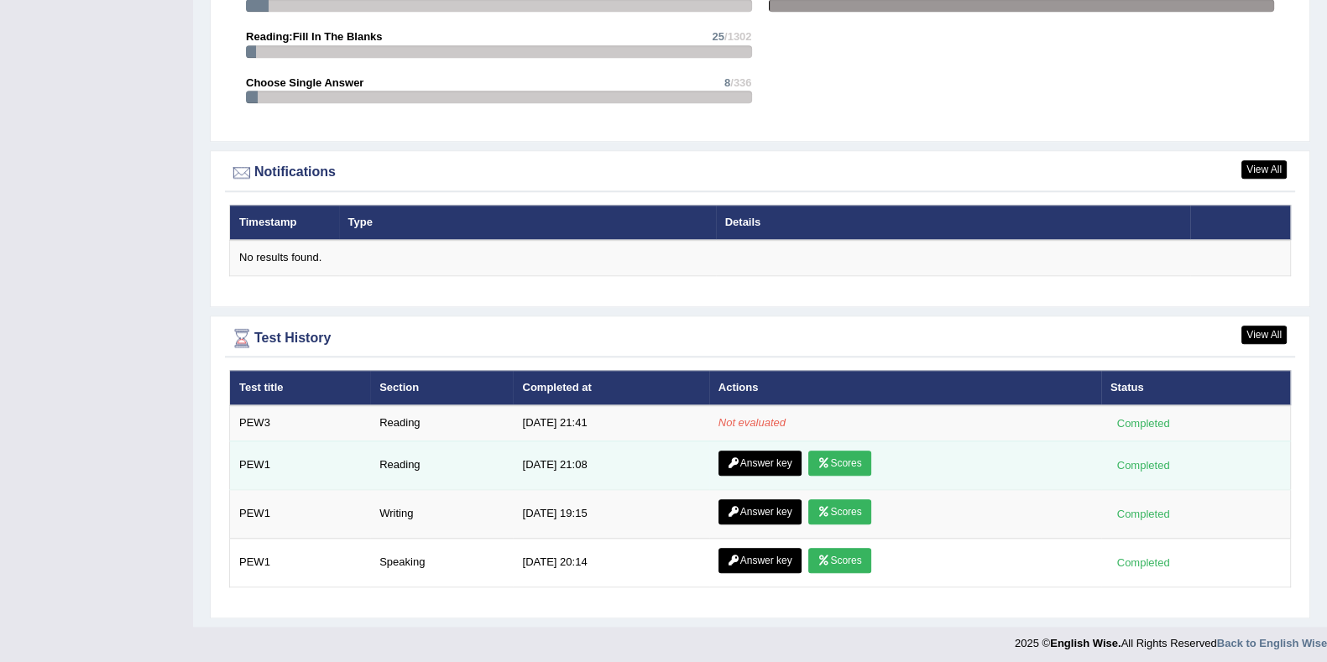
click at [746, 445] on td "Answer key Scores" at bounding box center [905, 465] width 392 height 49
click at [748, 451] on link "Answer key" at bounding box center [759, 463] width 83 height 25
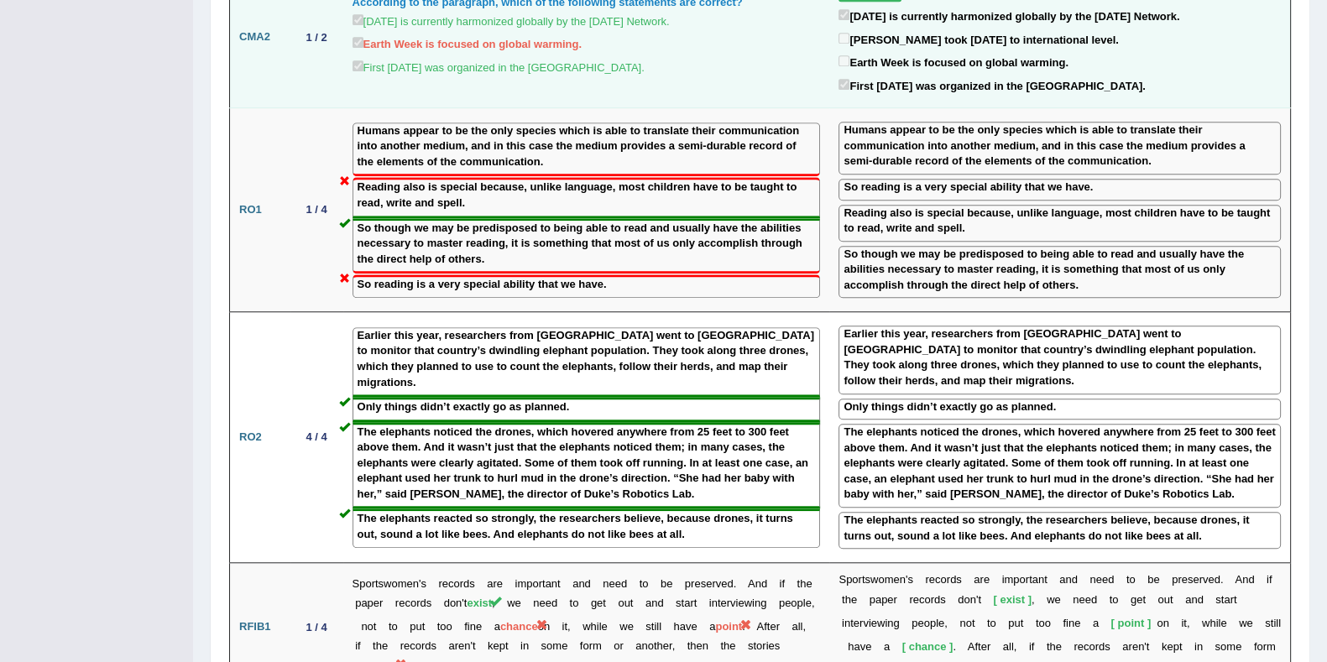
scroll to position [1812, 0]
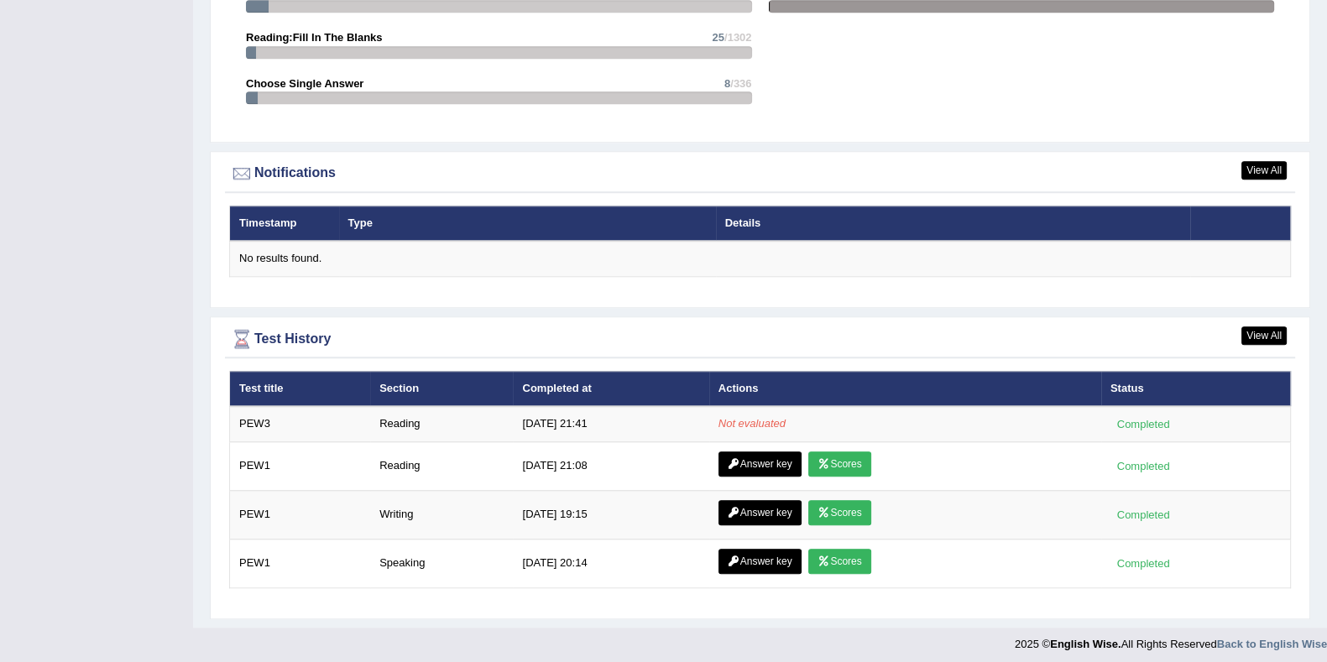
scroll to position [1904, 0]
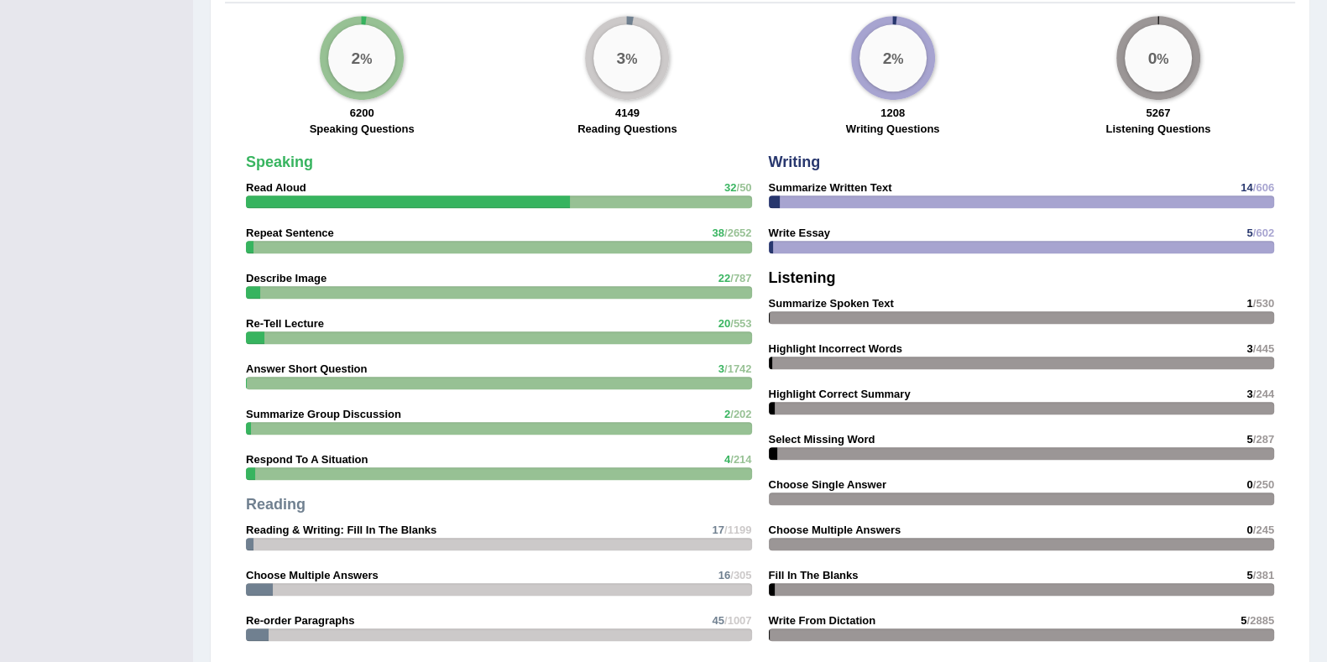
scroll to position [1799, 0]
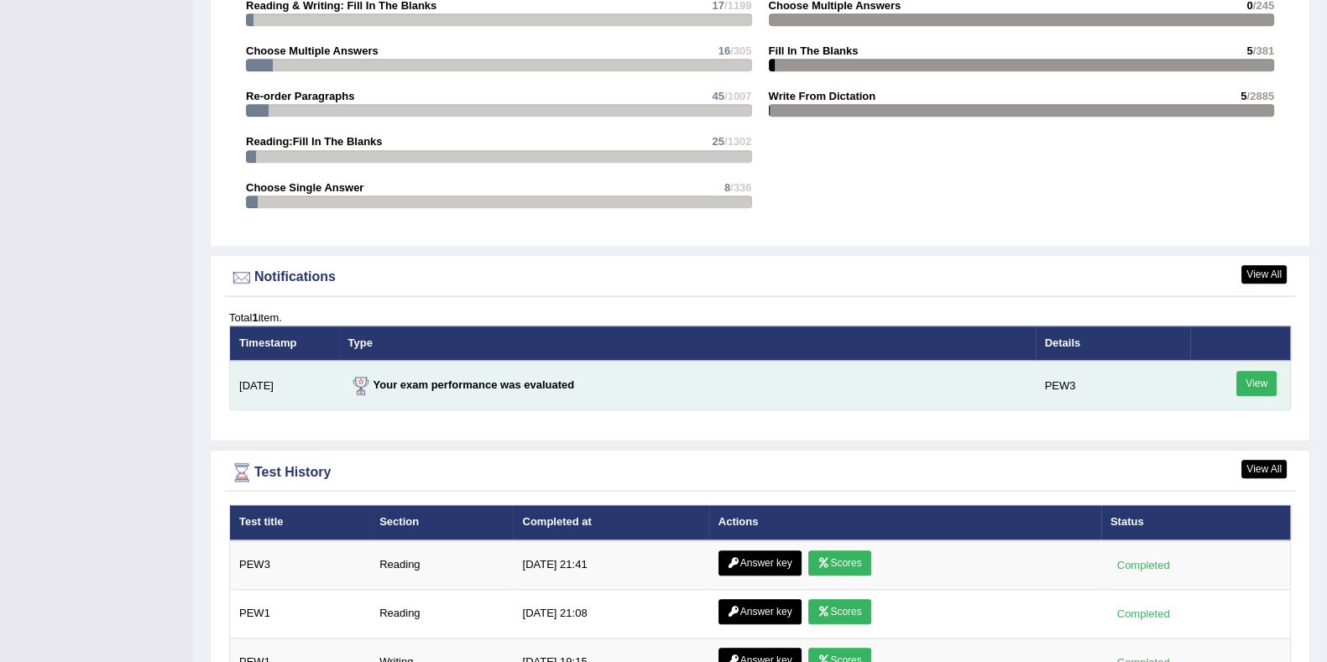
click at [1252, 376] on link "View" at bounding box center [1256, 383] width 40 height 25
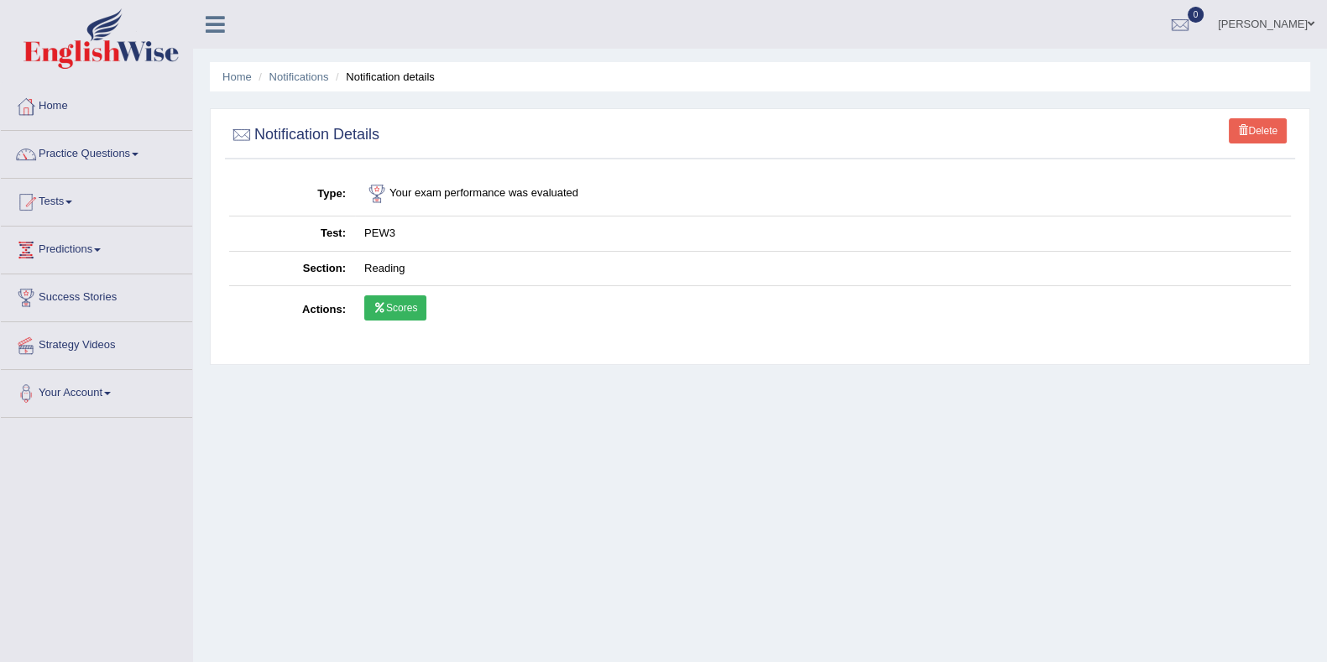
click at [391, 296] on link "Scores" at bounding box center [395, 307] width 62 height 25
click at [65, 199] on link "Tests" at bounding box center [96, 200] width 191 height 42
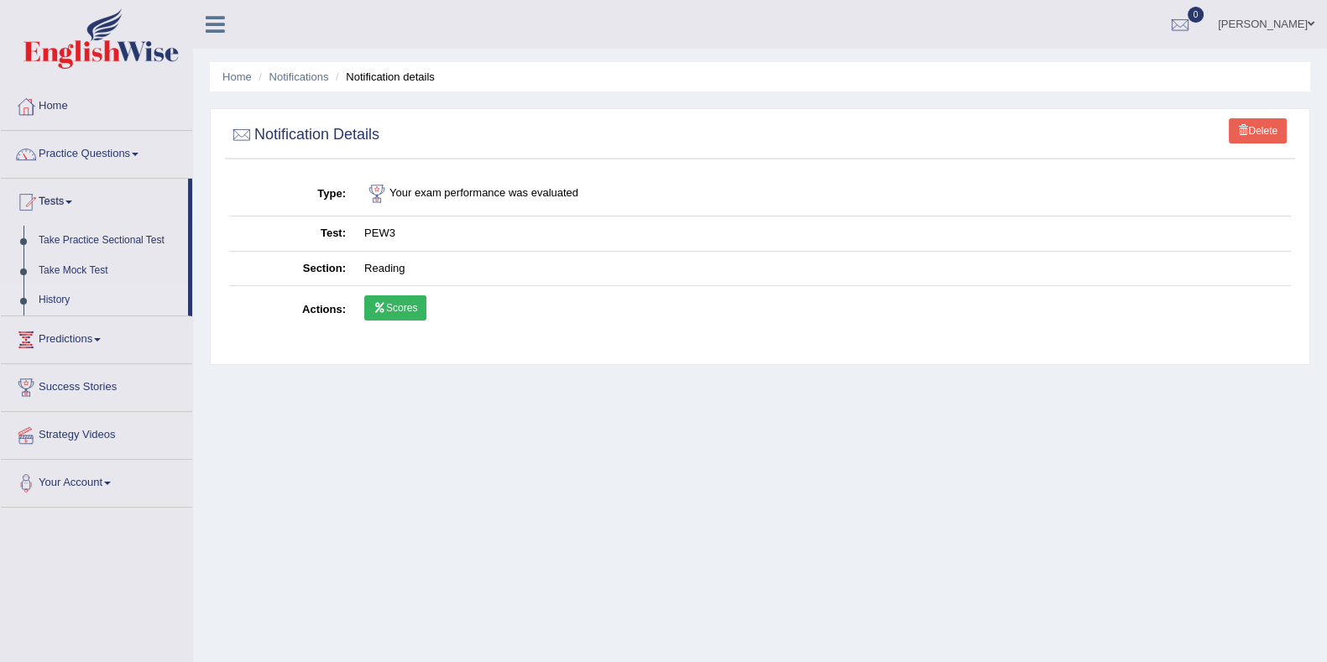
click at [68, 298] on link "History" at bounding box center [109, 300] width 157 height 30
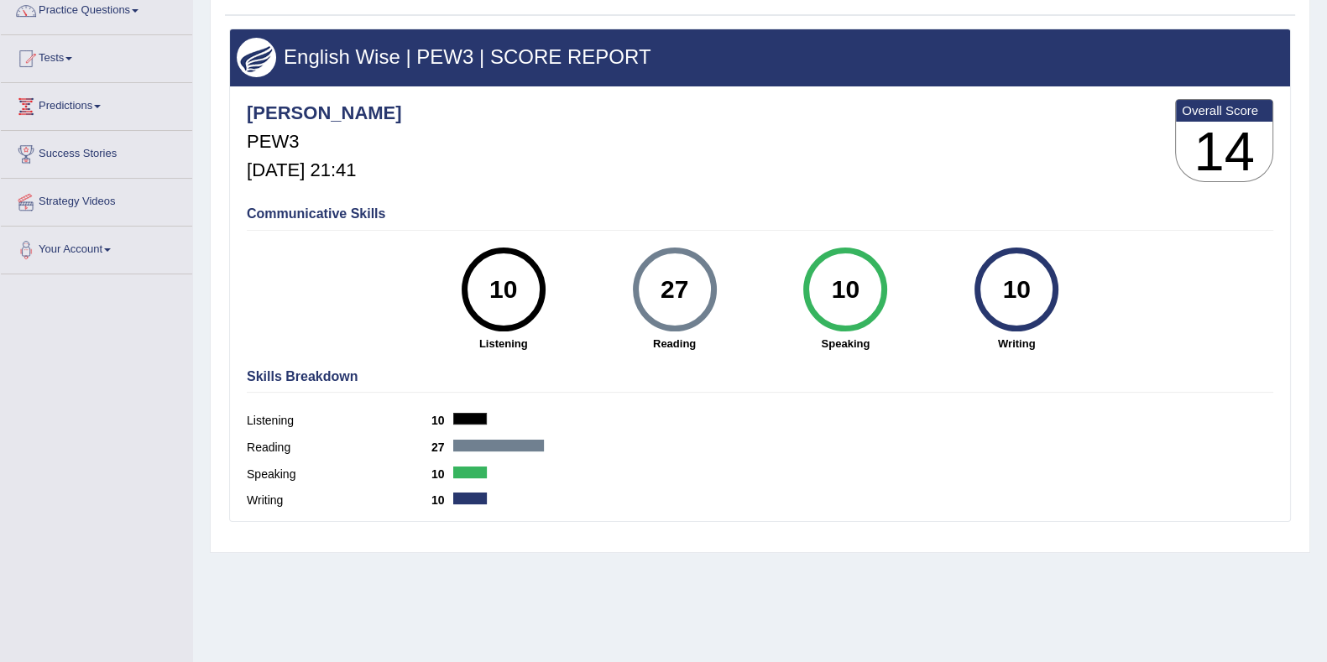
scroll to position [8, 0]
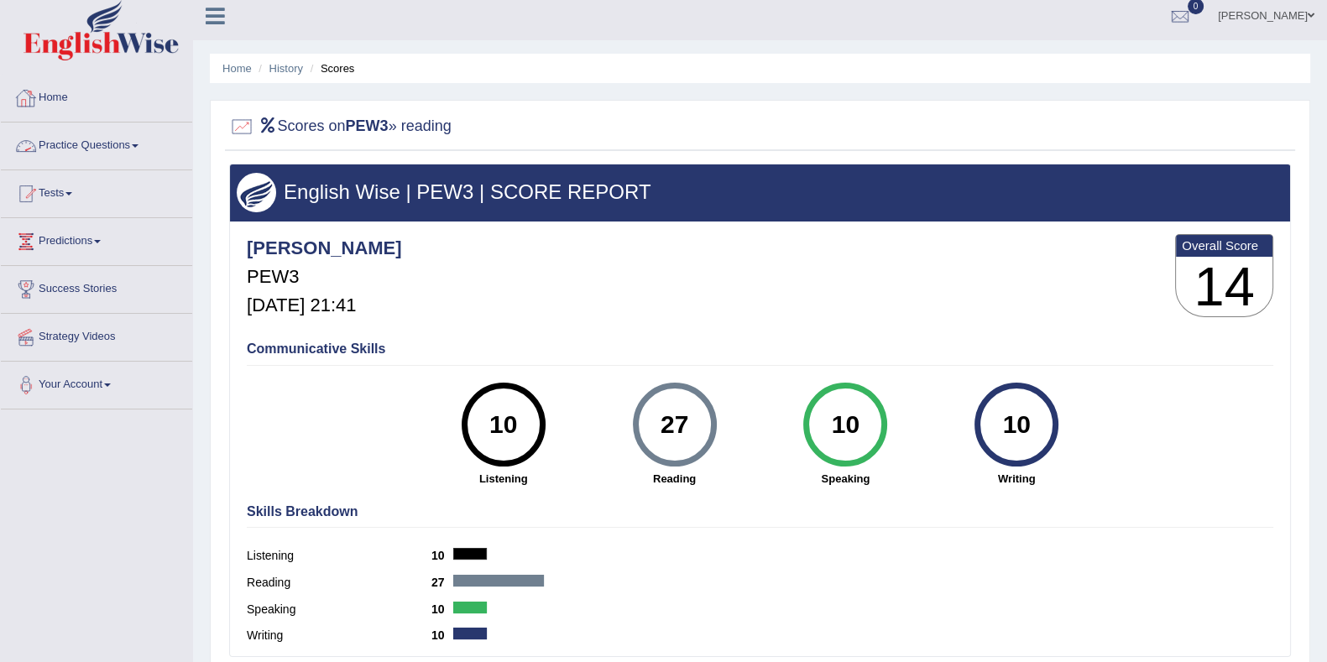
click at [73, 98] on link "Home" at bounding box center [96, 96] width 191 height 42
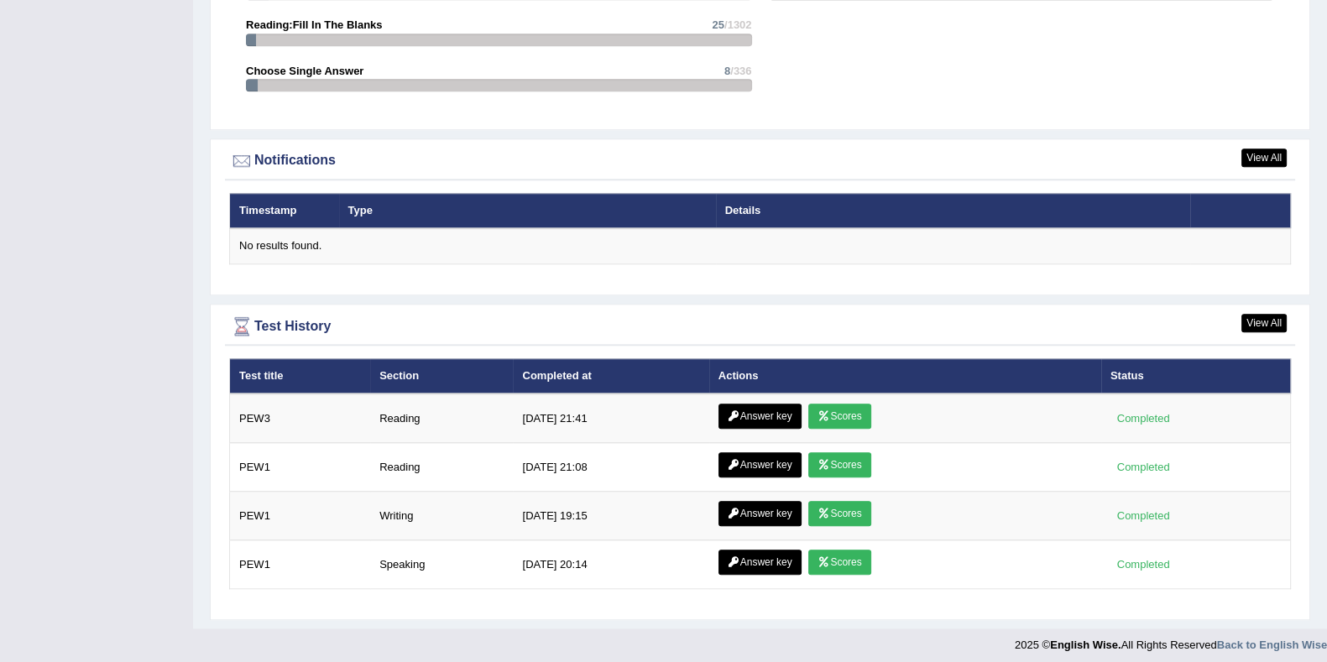
scroll to position [1917, 0]
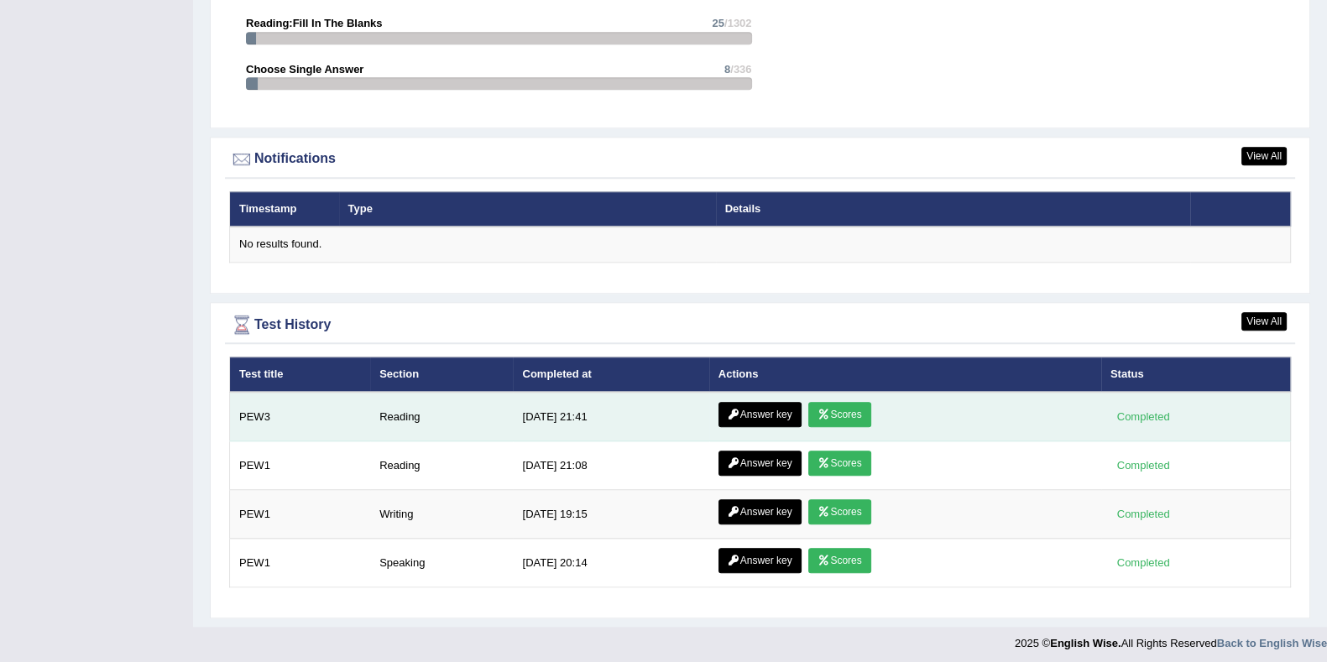
click at [772, 409] on link "Answer key" at bounding box center [759, 414] width 83 height 25
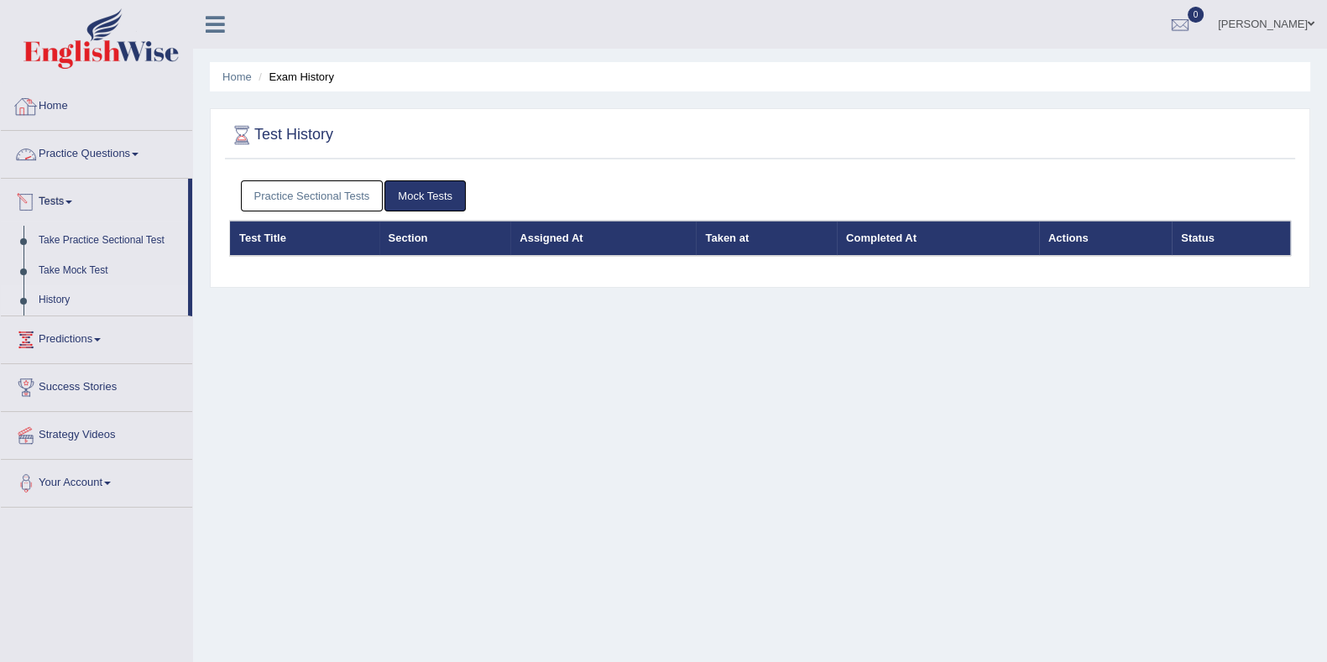
click at [91, 115] on link "Home" at bounding box center [96, 104] width 191 height 42
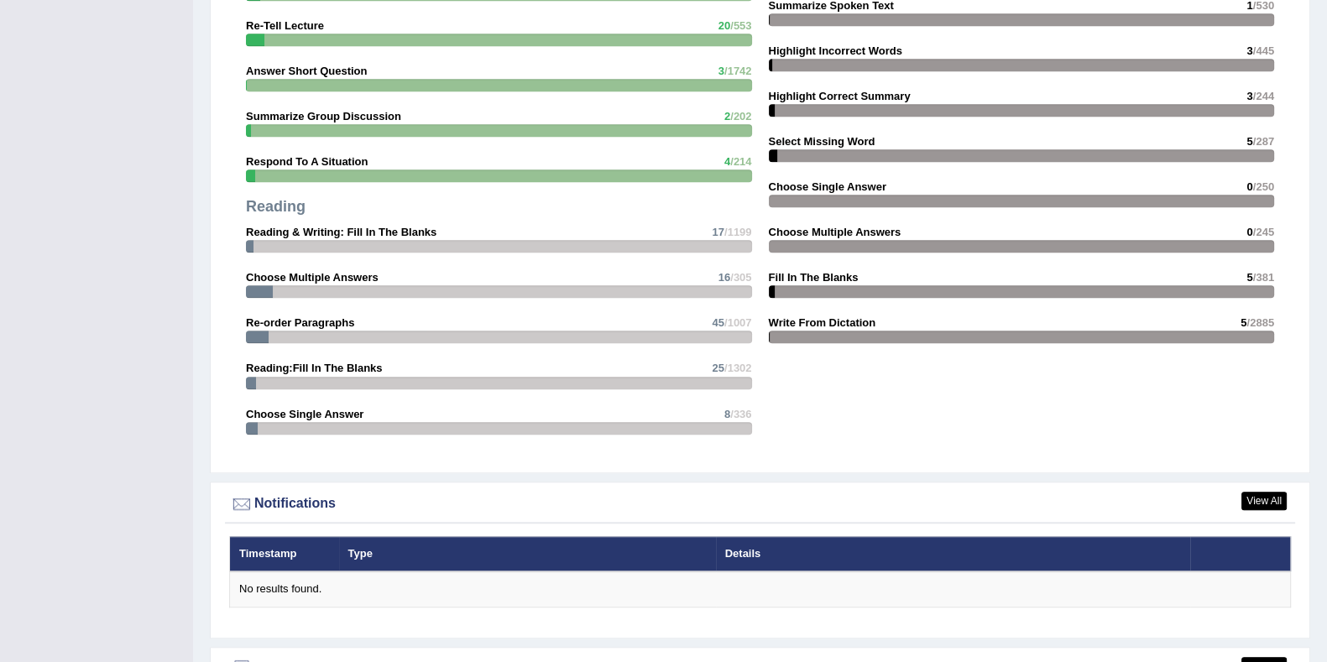
scroll to position [1917, 0]
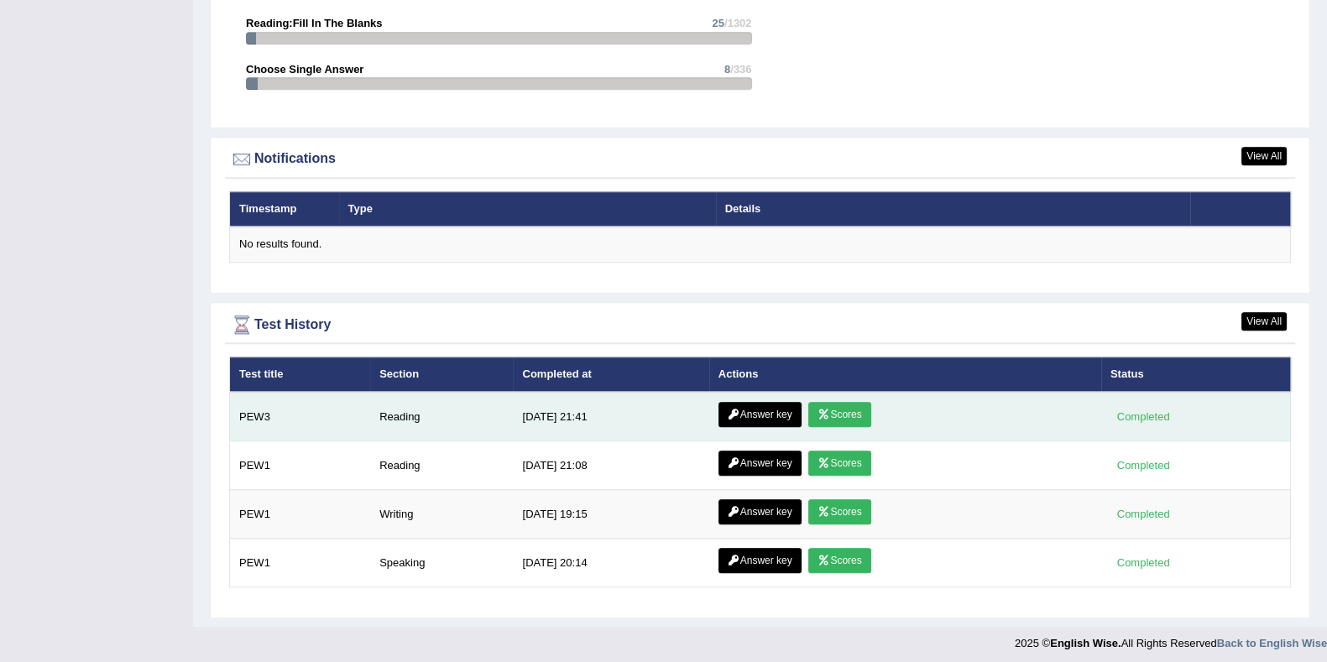
click at [759, 417] on link "Answer key" at bounding box center [759, 414] width 83 height 25
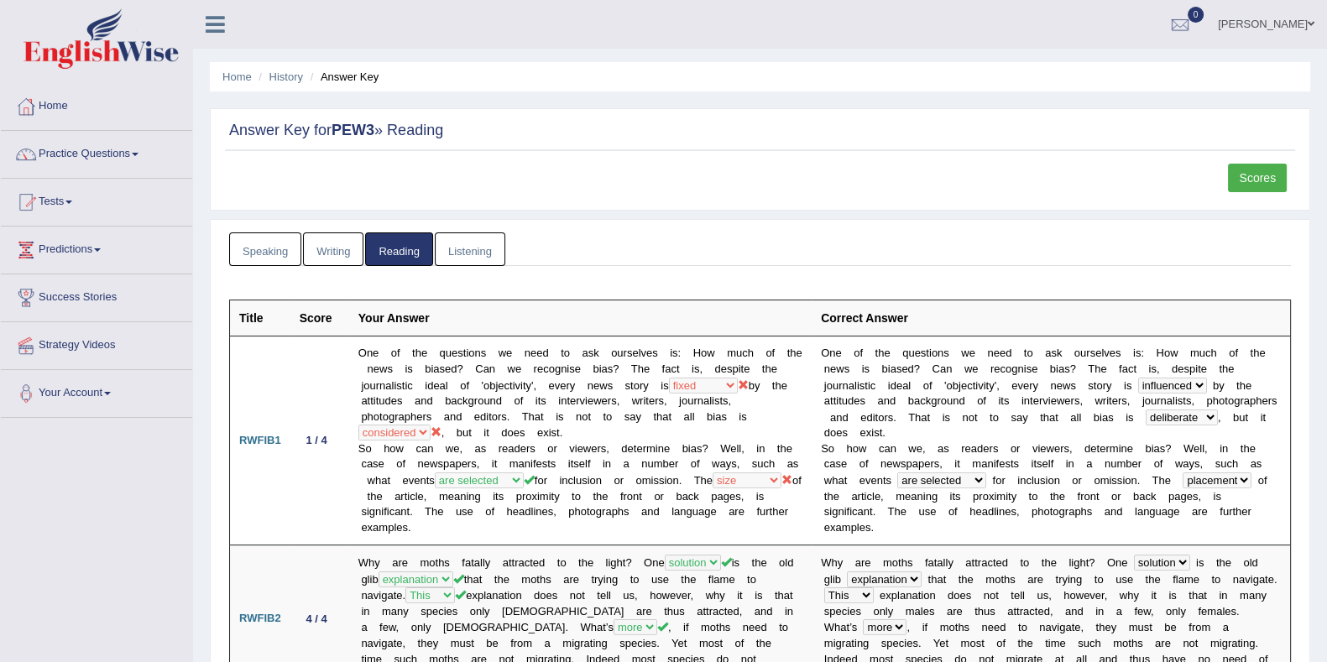
click at [493, 253] on link "Listening" at bounding box center [470, 249] width 70 height 34
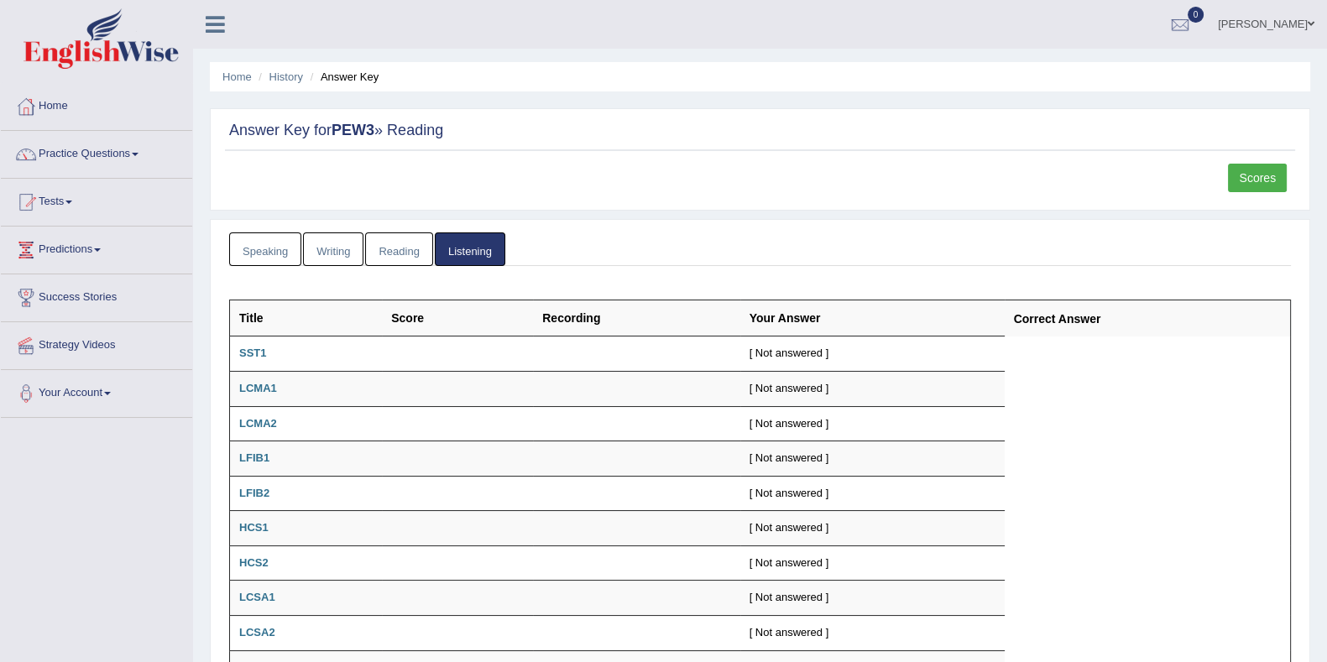
click at [240, 247] on link "Speaking" at bounding box center [265, 249] width 72 height 34
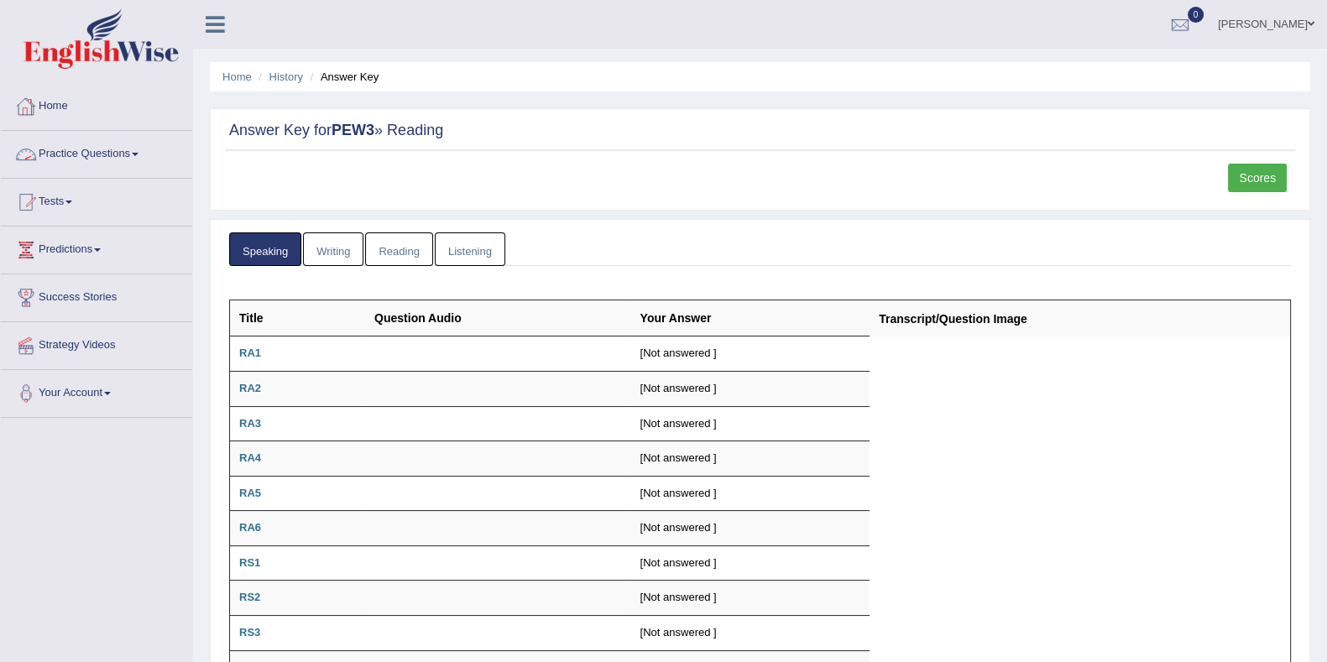
click at [77, 107] on link "Home" at bounding box center [96, 104] width 191 height 42
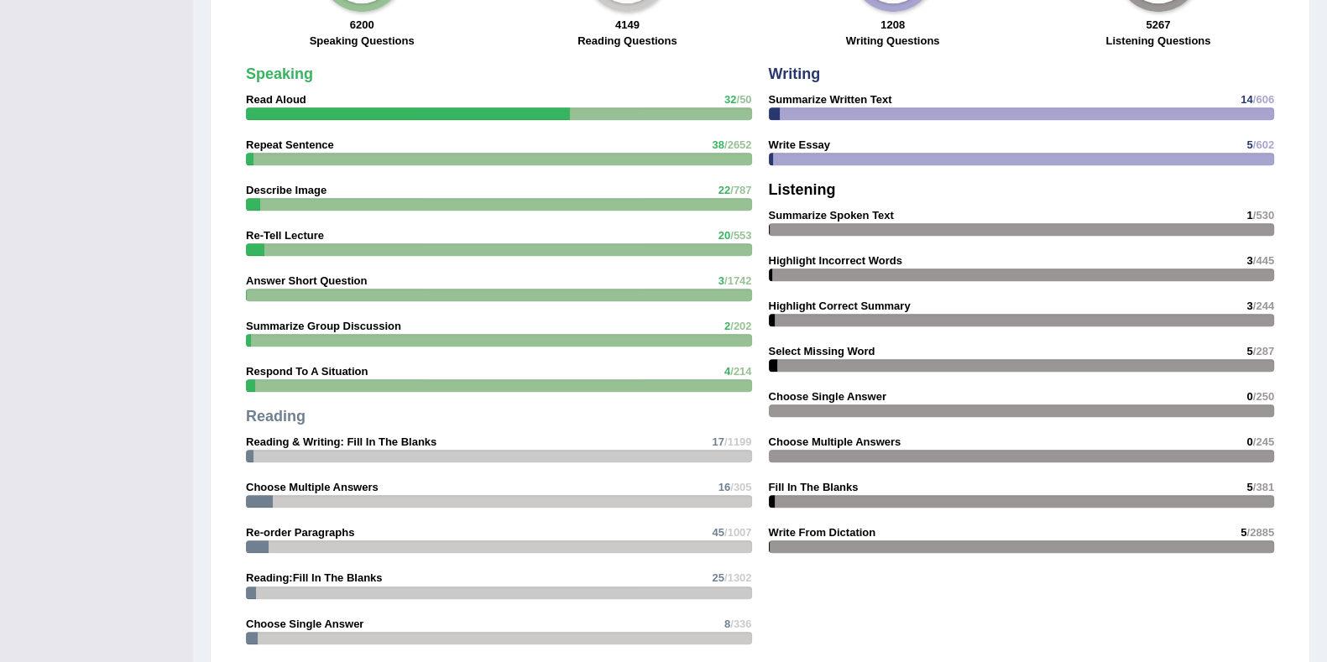
scroll to position [1917, 0]
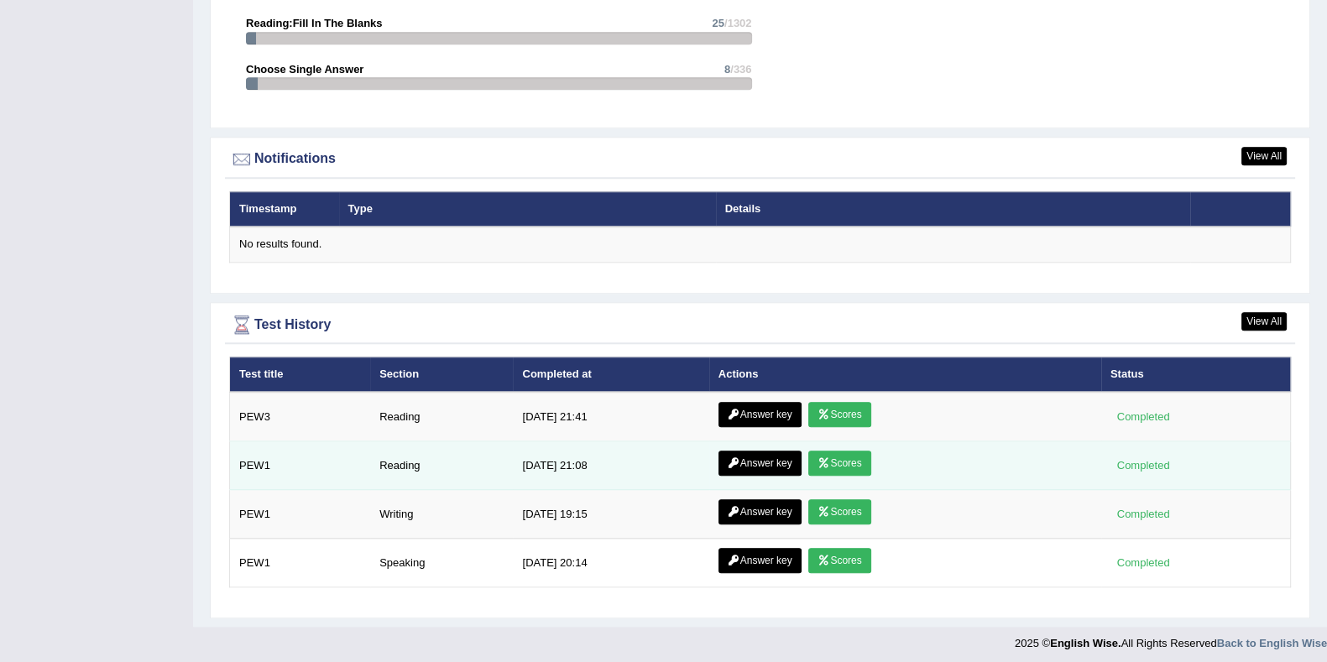
click at [759, 459] on link "Answer key" at bounding box center [759, 463] width 83 height 25
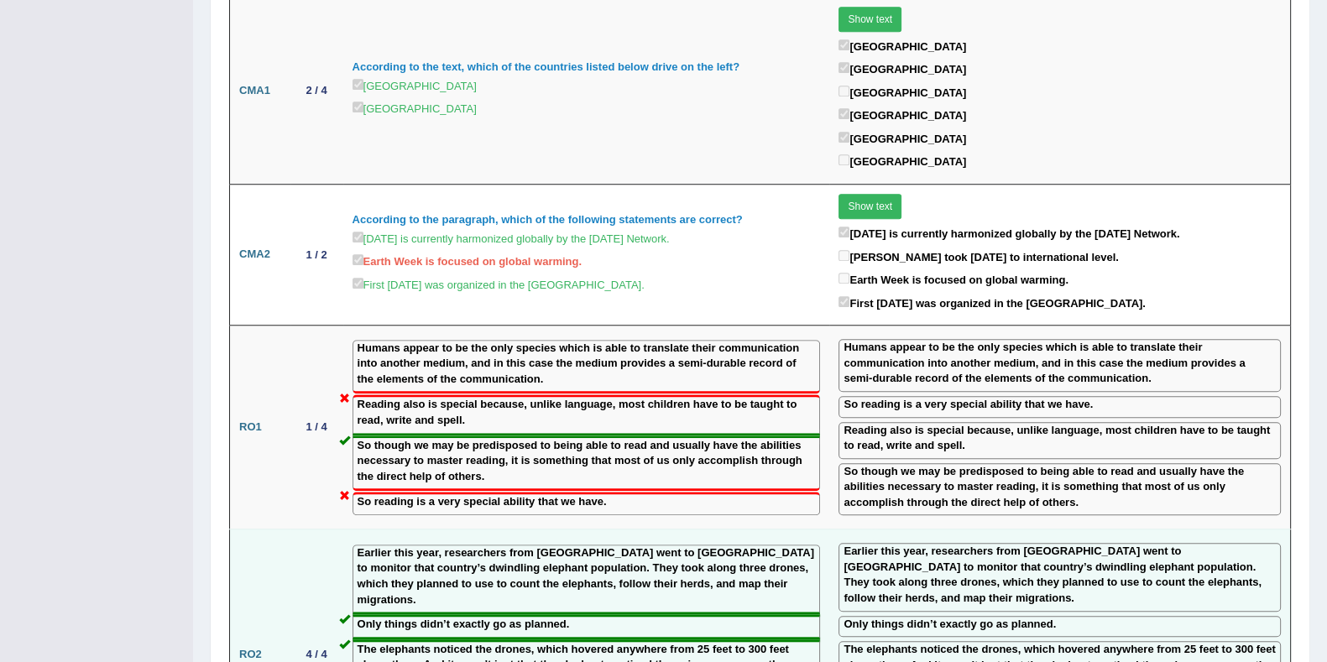
scroll to position [1624, 0]
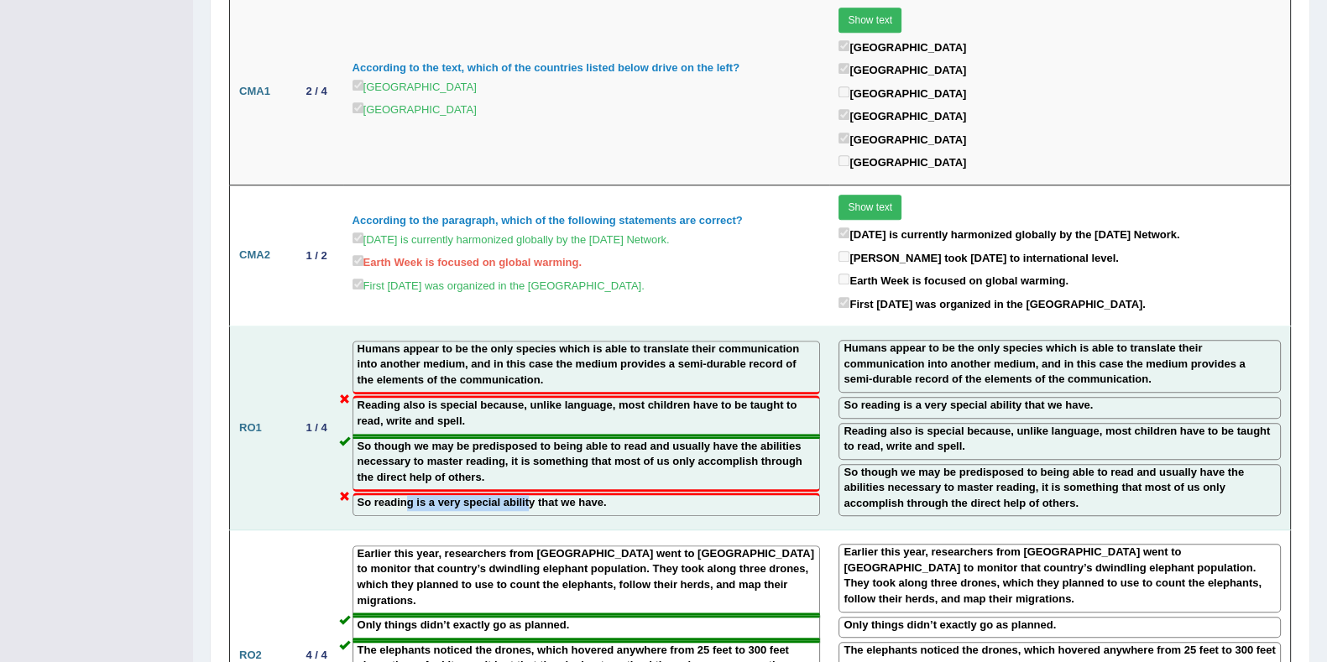
drag, startPoint x: 405, startPoint y: 422, endPoint x: 534, endPoint y: 431, distance: 128.7
click at [533, 495] on label "So reading is a very special ability that we have." at bounding box center [481, 503] width 249 height 16
click at [541, 495] on label "So reading is a very special ability that we have." at bounding box center [481, 503] width 249 height 16
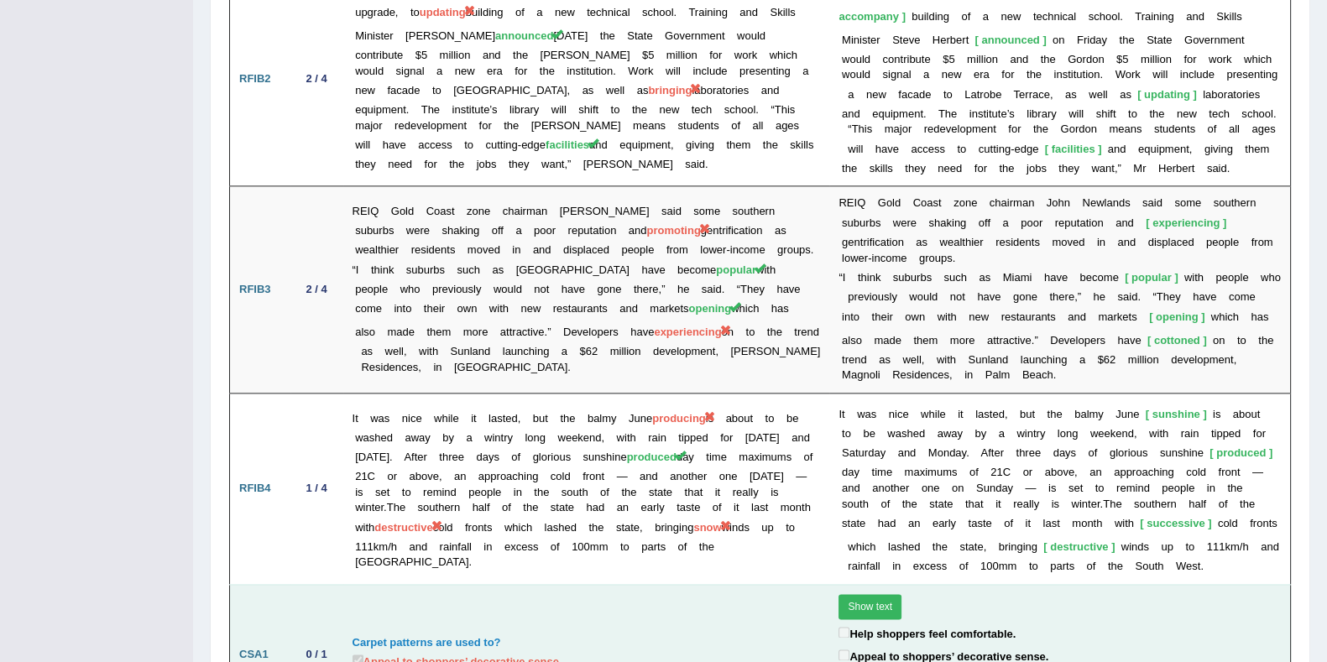
scroll to position [2651, 0]
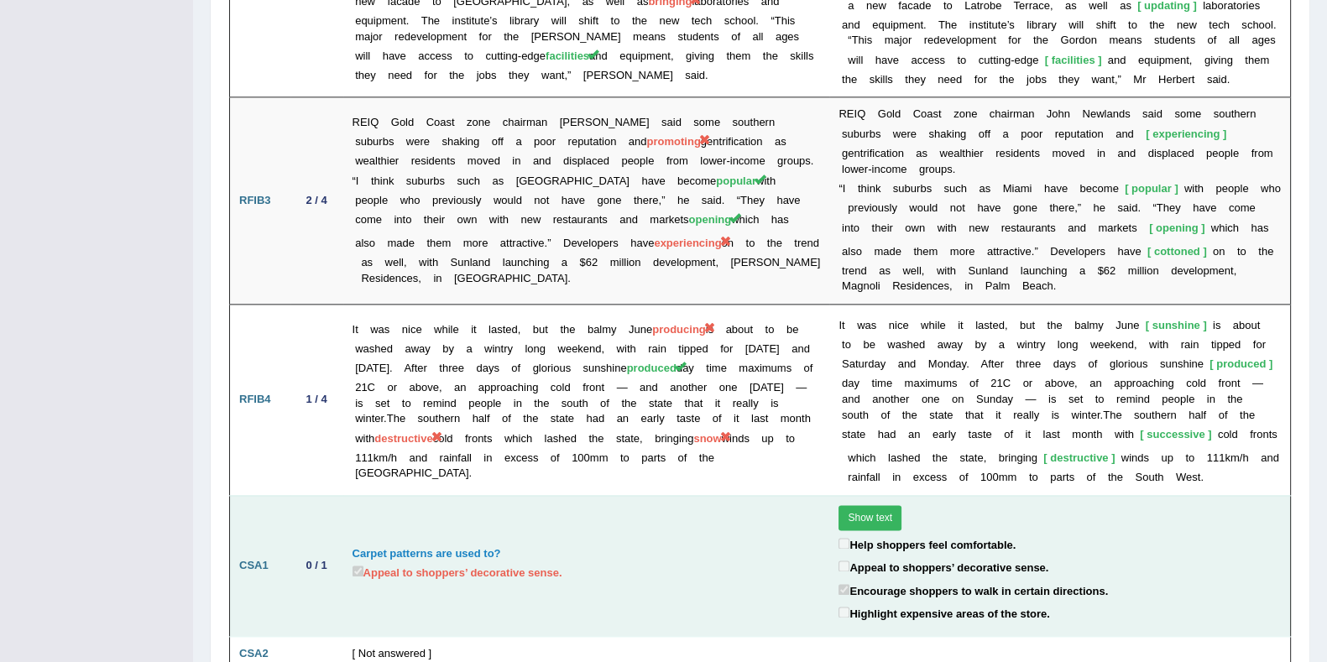
click at [863, 505] on button "Show text" at bounding box center [869, 517] width 63 height 25
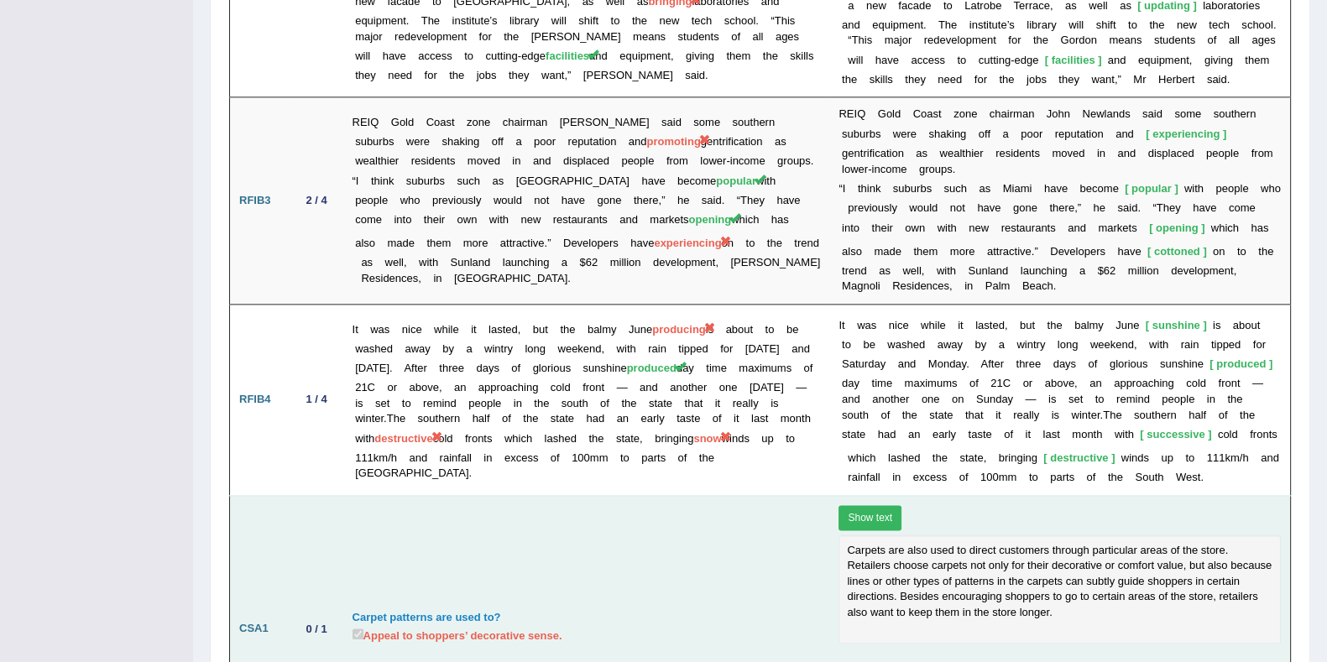
click at [871, 505] on button "Show text" at bounding box center [869, 517] width 63 height 25
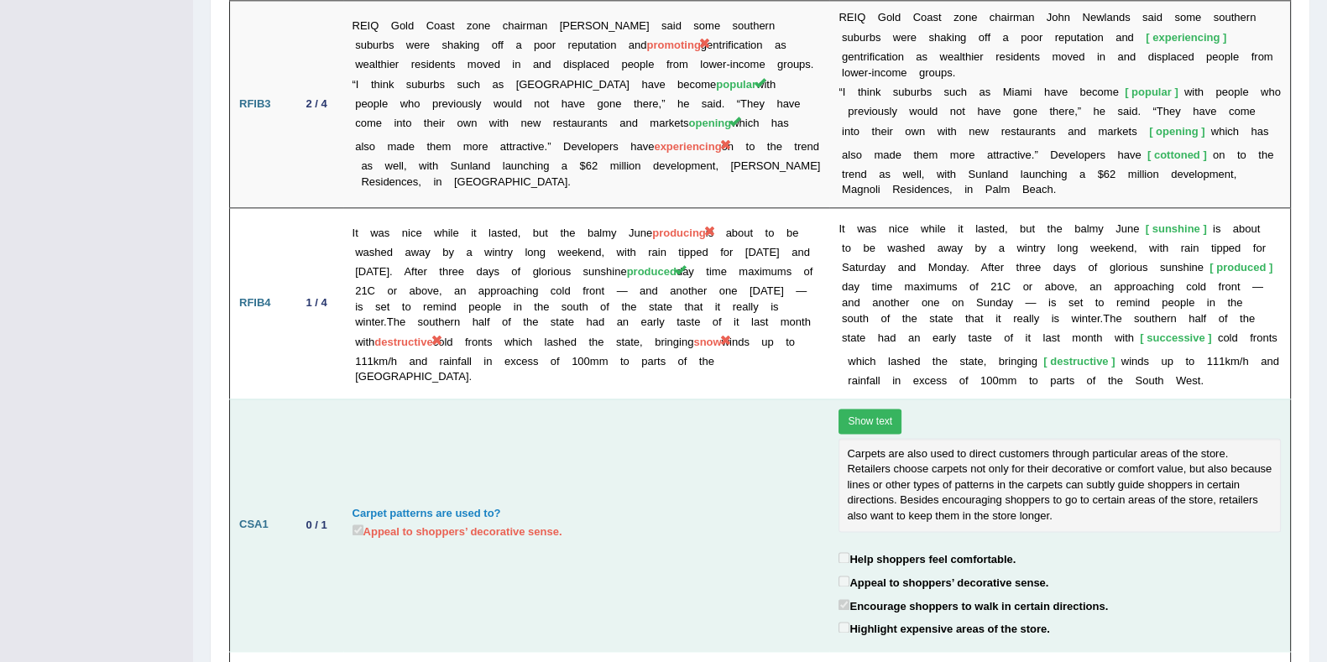
scroll to position [2762, 0]
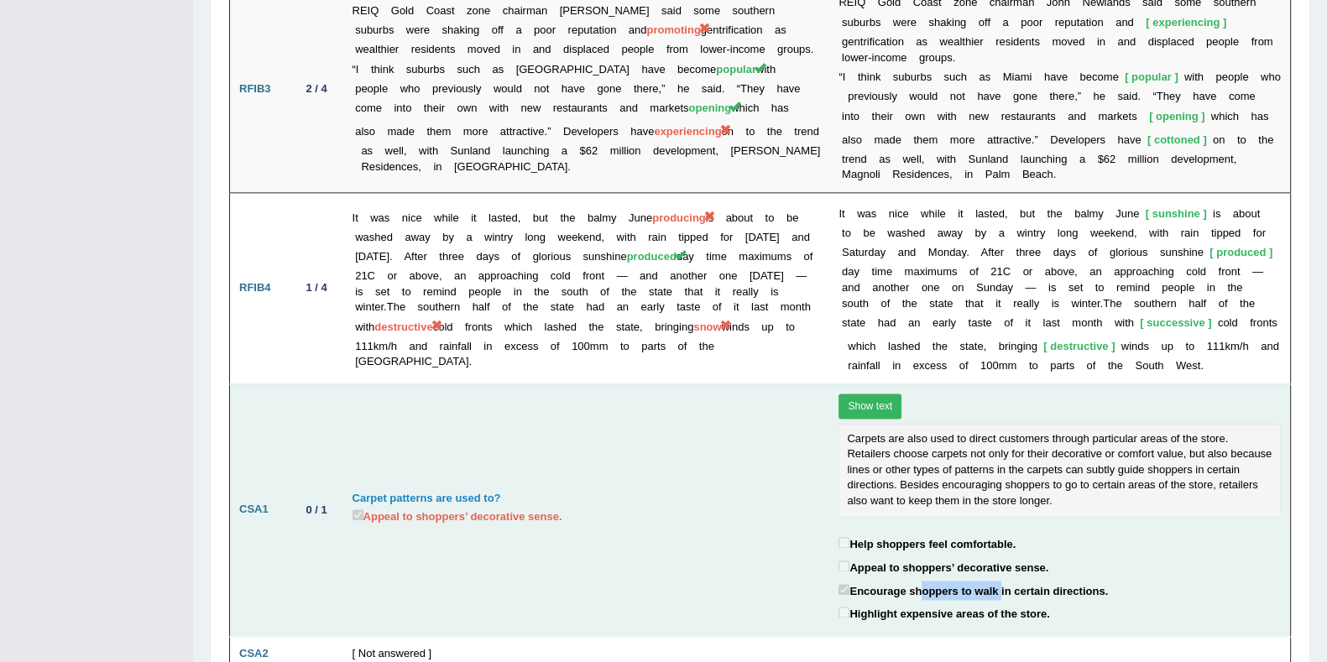
drag, startPoint x: 906, startPoint y: 499, endPoint x: 987, endPoint y: 495, distance: 80.7
click at [987, 581] on label "Encourage shoppers to walk in certain directions." at bounding box center [972, 590] width 269 height 19
drag, startPoint x: 987, startPoint y: 495, endPoint x: 1000, endPoint y: 501, distance: 14.7
click at [988, 581] on label "Encourage shoppers to walk in certain directions." at bounding box center [972, 590] width 269 height 19
click at [1014, 581] on label "Encourage shoppers to walk in certain directions." at bounding box center [972, 590] width 269 height 19
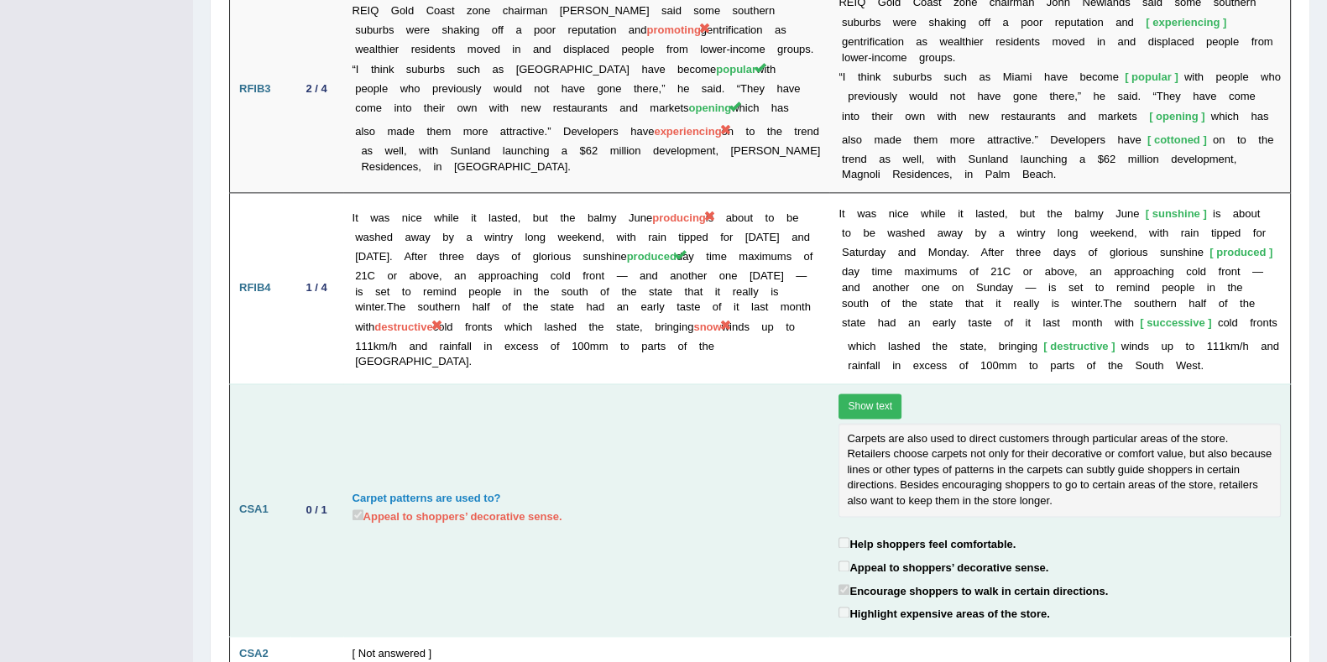
click at [1006, 581] on label "Encourage shoppers to walk in certain directions." at bounding box center [972, 590] width 269 height 19
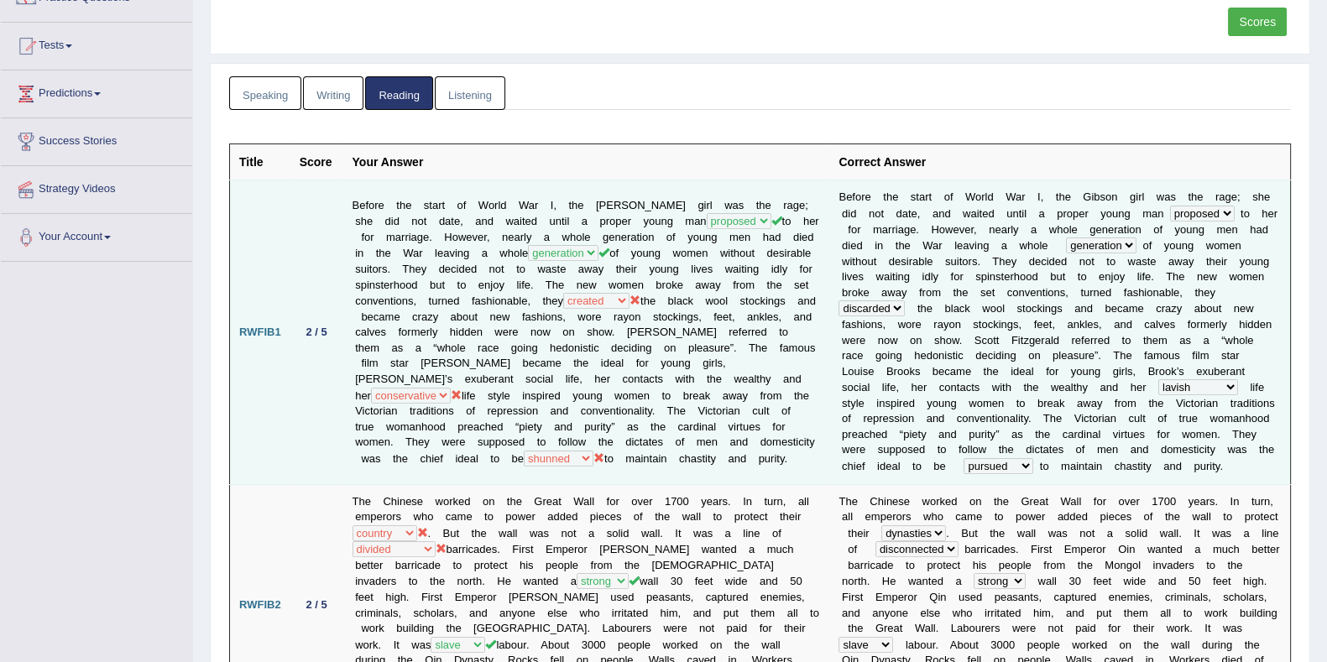
scroll to position [0, 0]
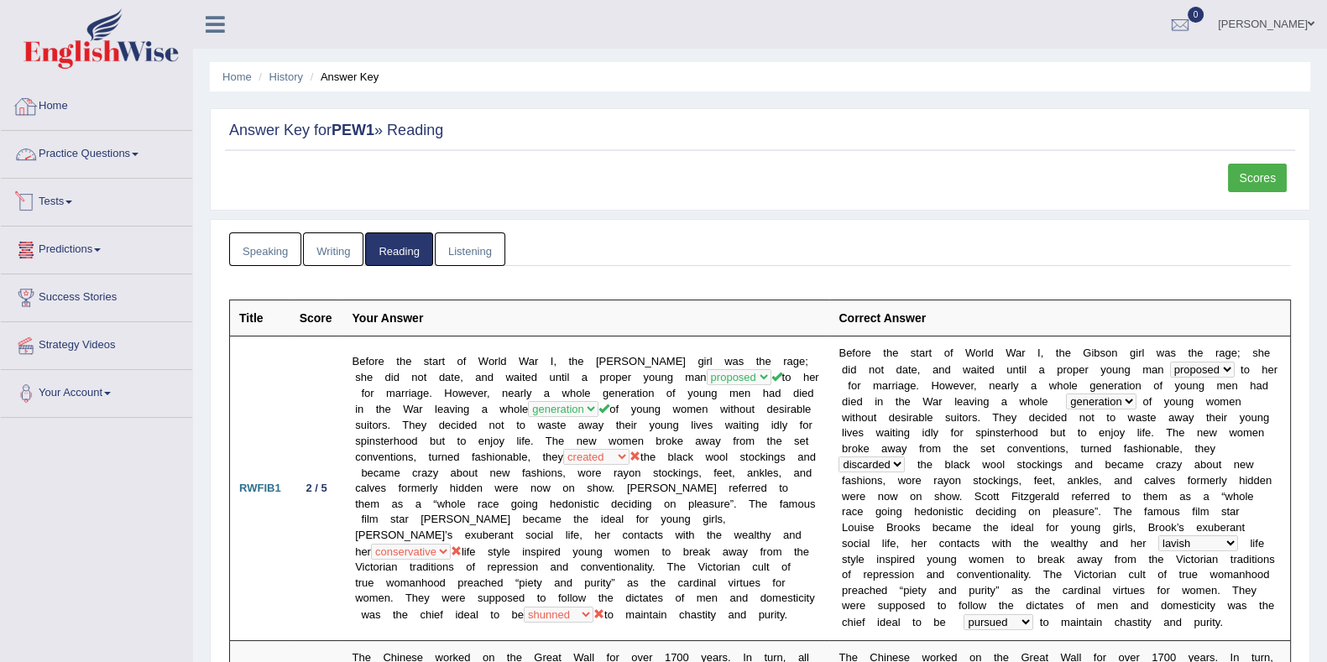
click at [66, 113] on link "Home" at bounding box center [96, 104] width 191 height 42
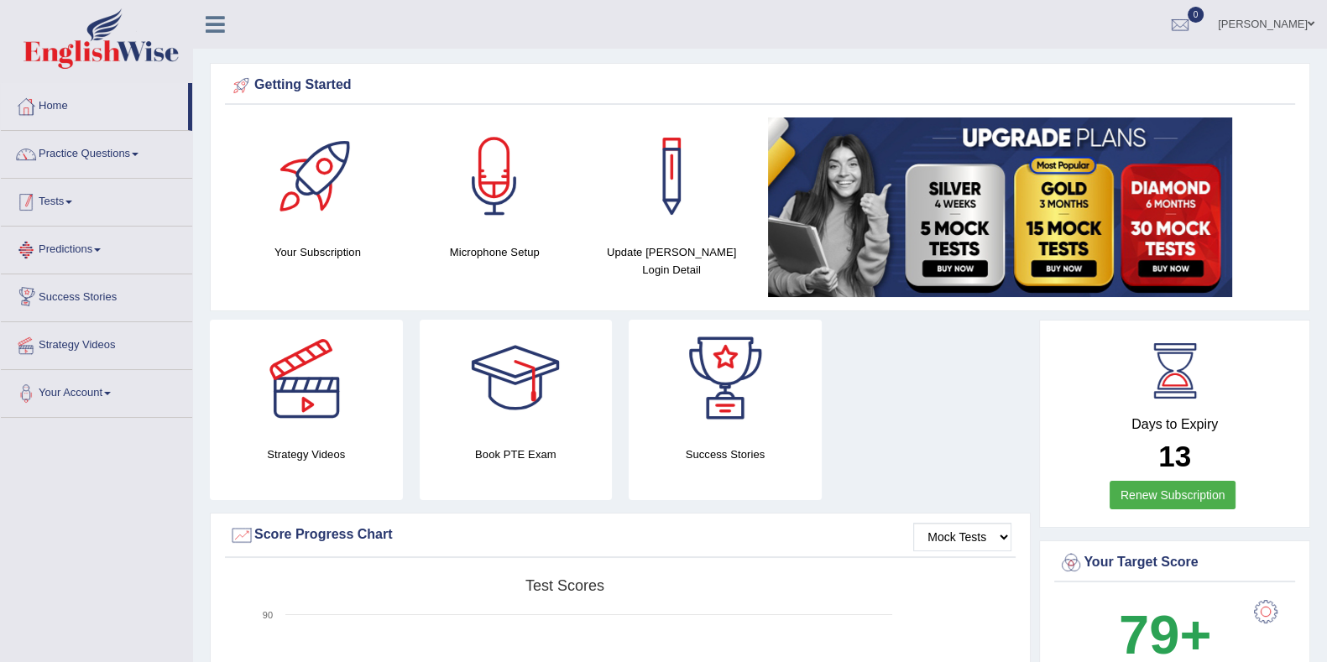
click at [82, 206] on link "Tests" at bounding box center [96, 200] width 191 height 42
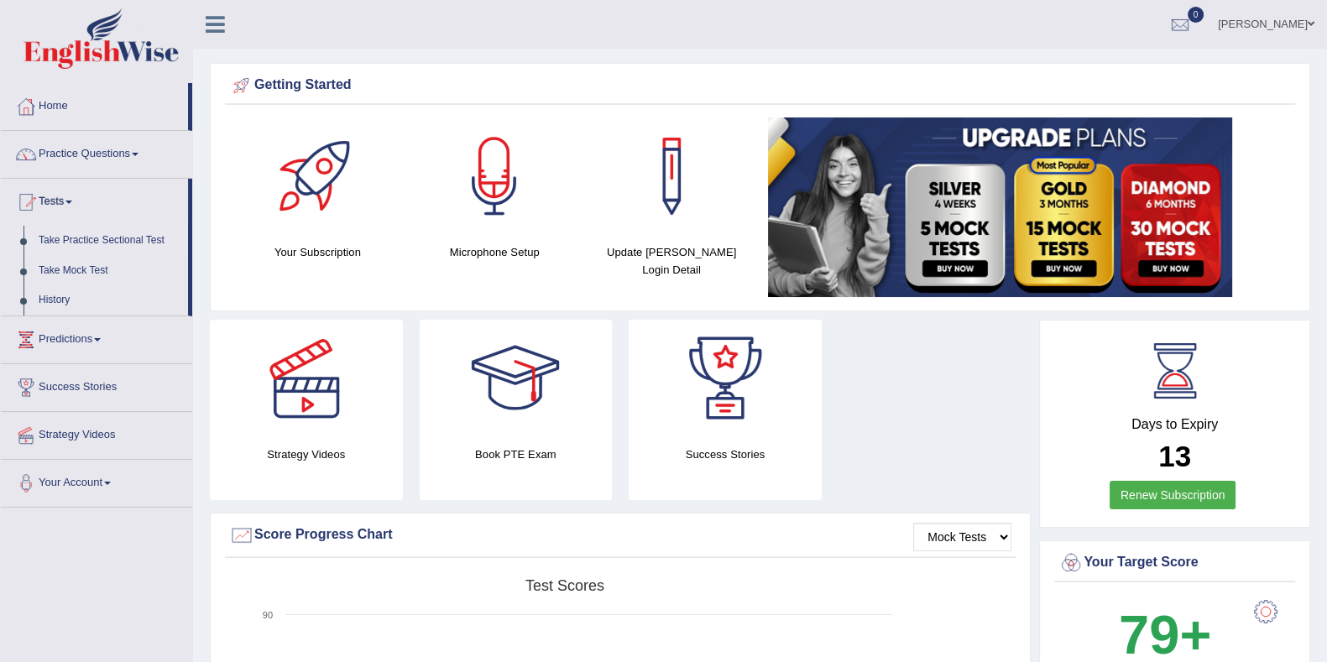
click at [76, 235] on link "Take Practice Sectional Test" at bounding box center [109, 241] width 157 height 30
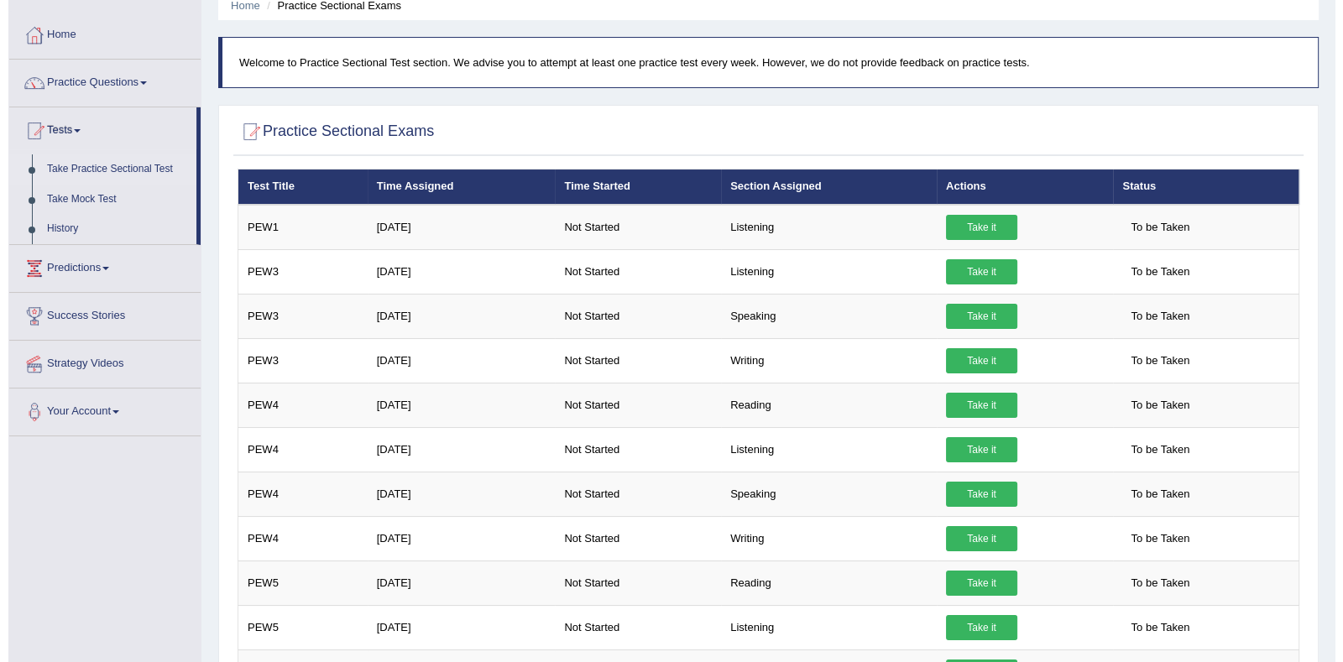
scroll to position [104, 0]
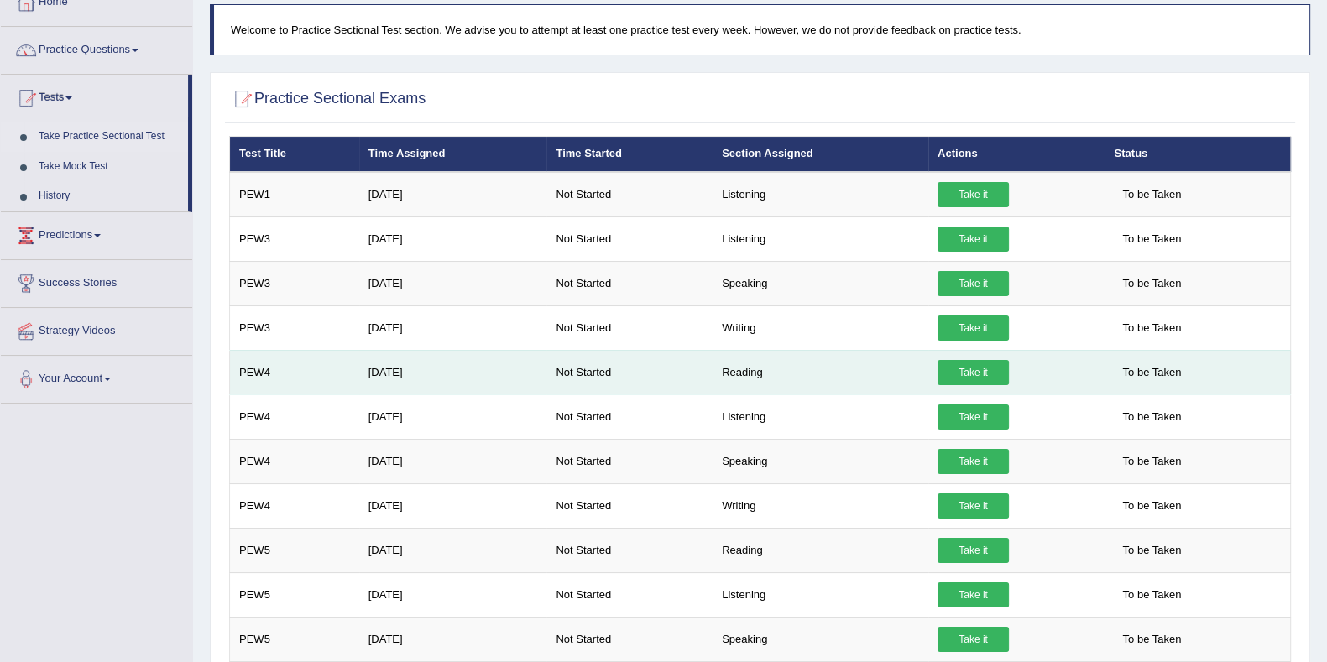
click at [968, 375] on link "Take it" at bounding box center [972, 372] width 71 height 25
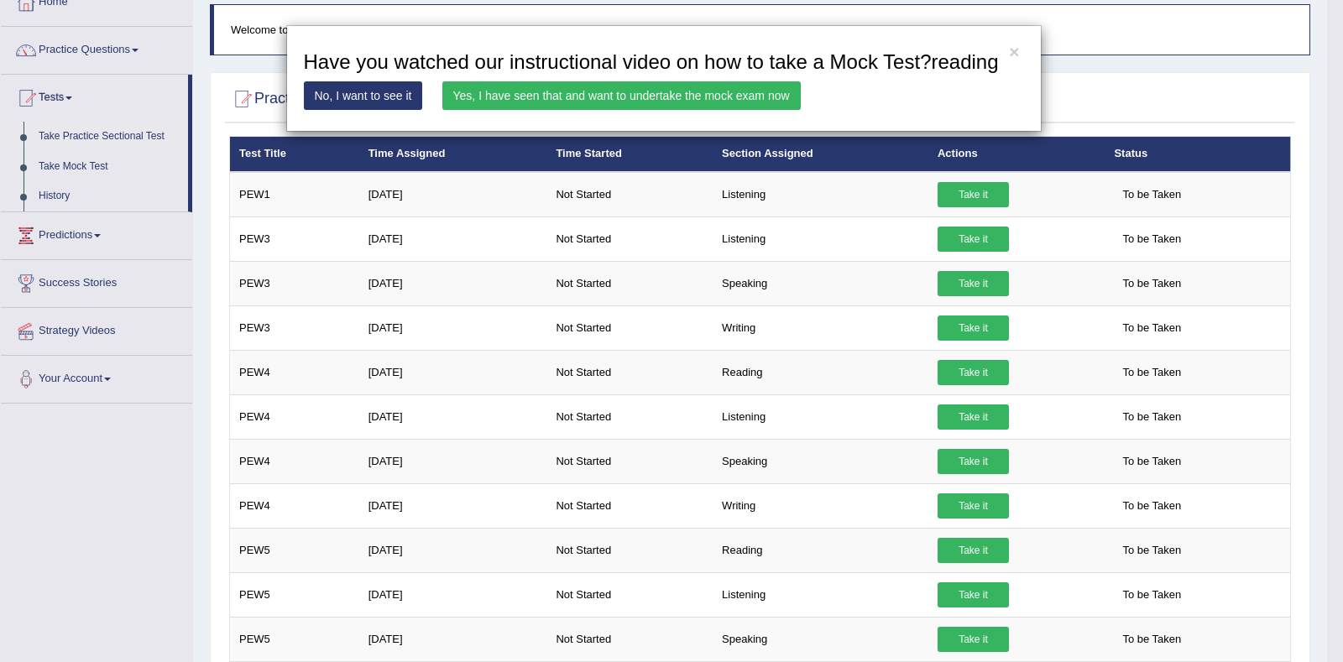
click at [675, 93] on link "Yes, I have seen that and want to undertake the mock exam now" at bounding box center [621, 95] width 358 height 29
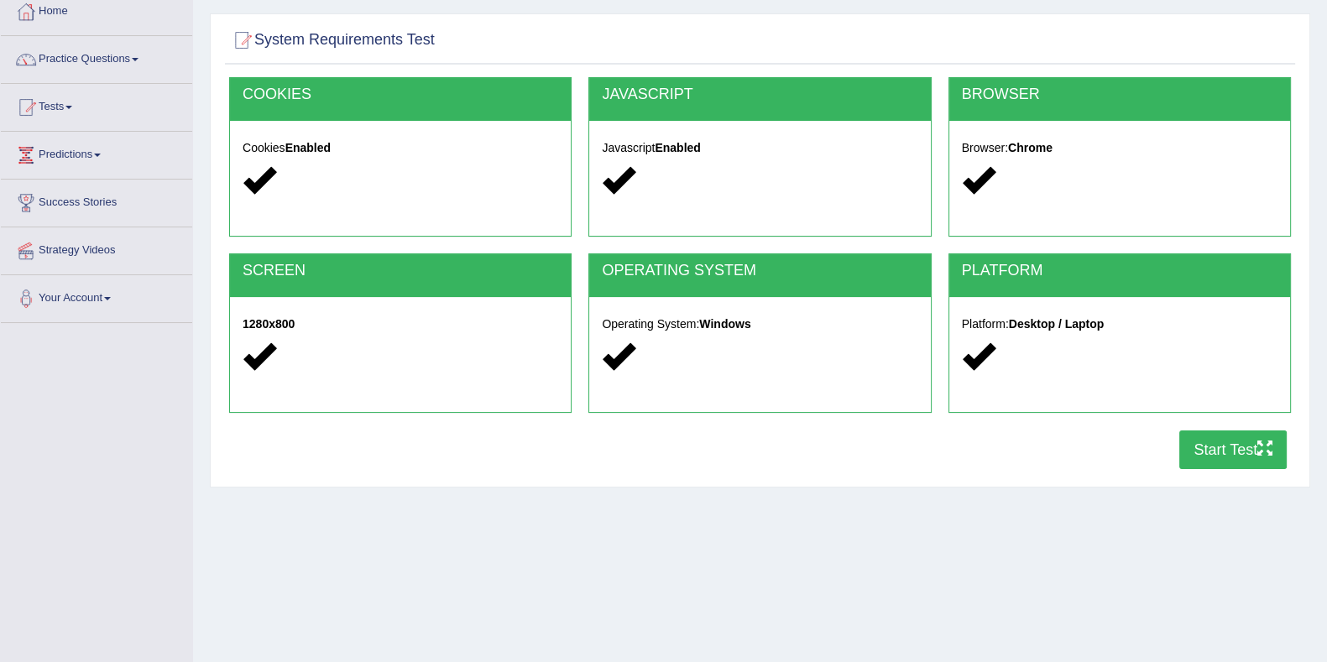
scroll to position [117, 0]
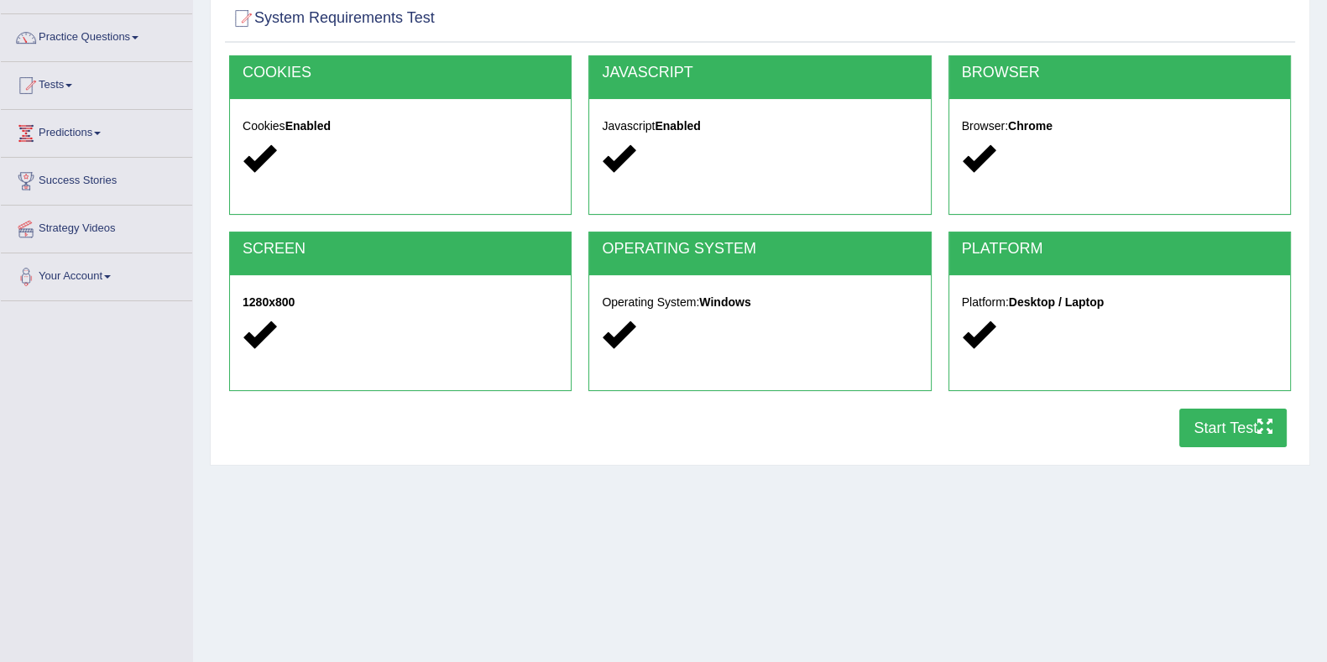
click at [1226, 429] on button "Start Test" at bounding box center [1232, 428] width 107 height 39
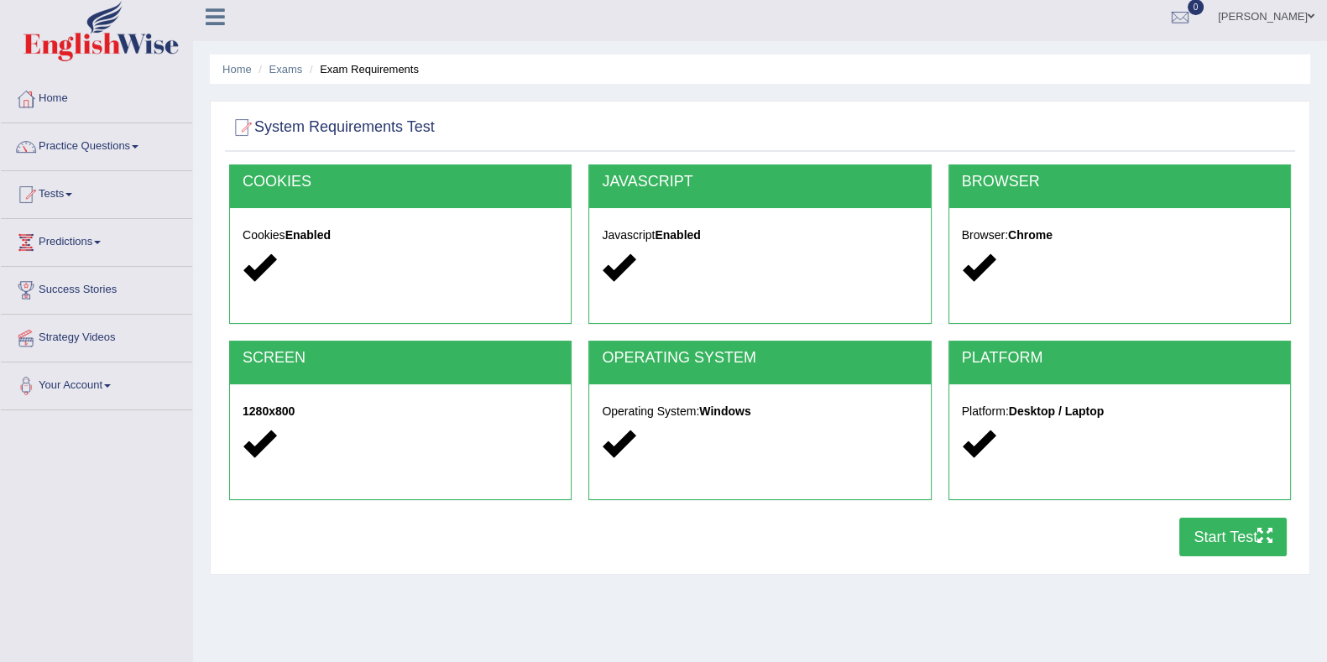
scroll to position [0, 0]
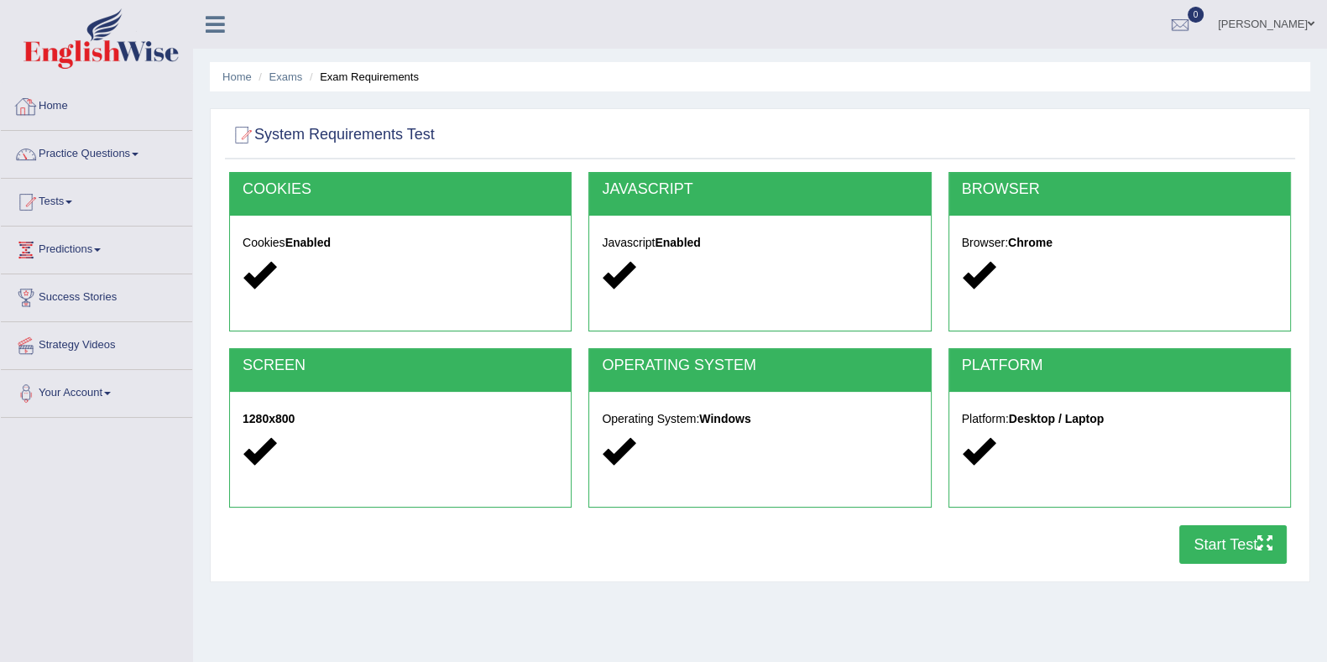
click at [60, 89] on link "Home" at bounding box center [96, 104] width 191 height 42
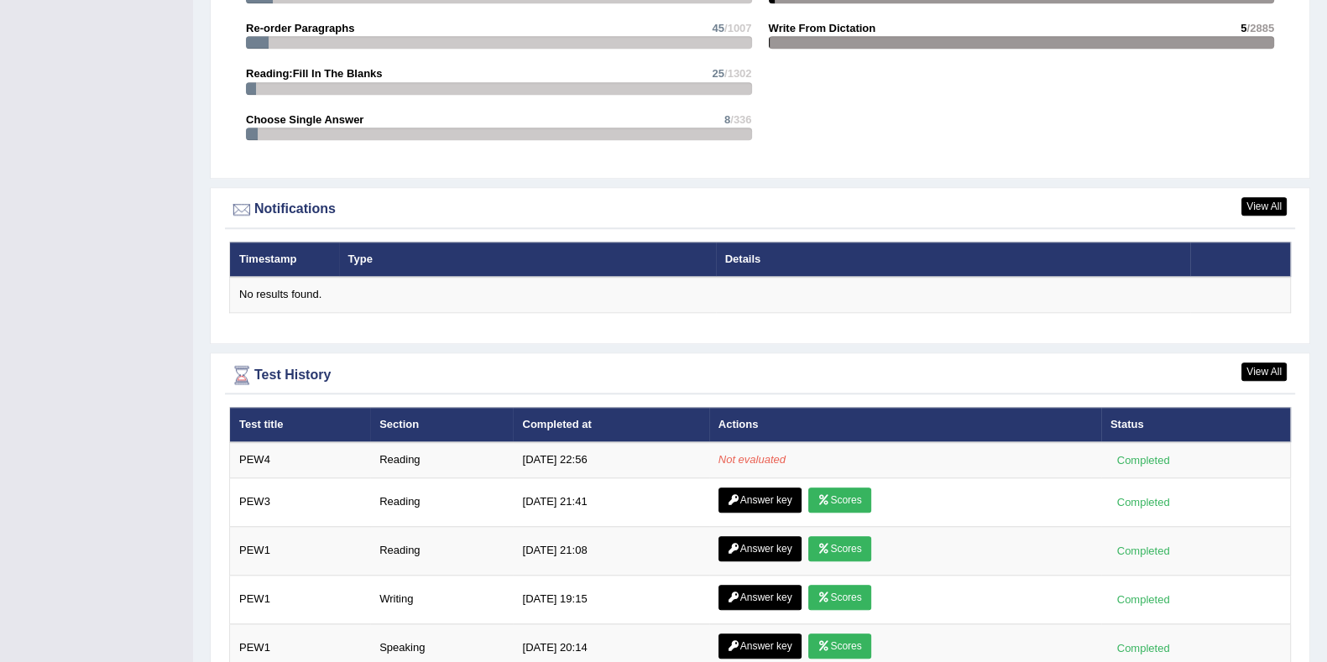
scroll to position [1952, 0]
